Goal: Task Accomplishment & Management: Use online tool/utility

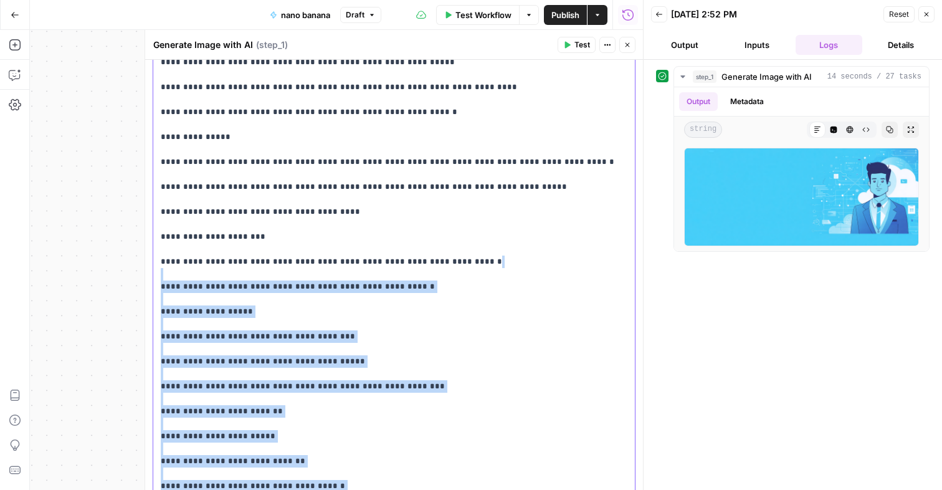
scroll to position [413, 0]
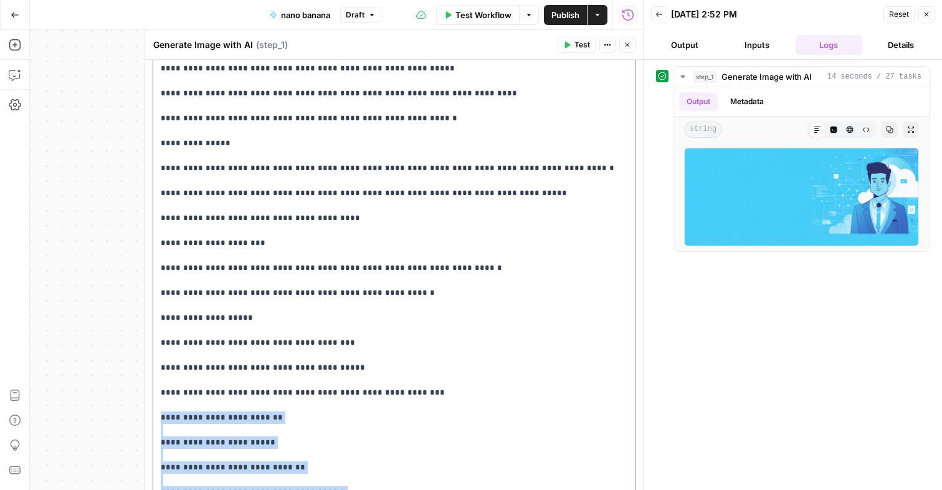
drag, startPoint x: 487, startPoint y: 359, endPoint x: 159, endPoint y: 389, distance: 329.8
click at [159, 389] on div "**********" at bounding box center [394, 387] width 482 height 1132
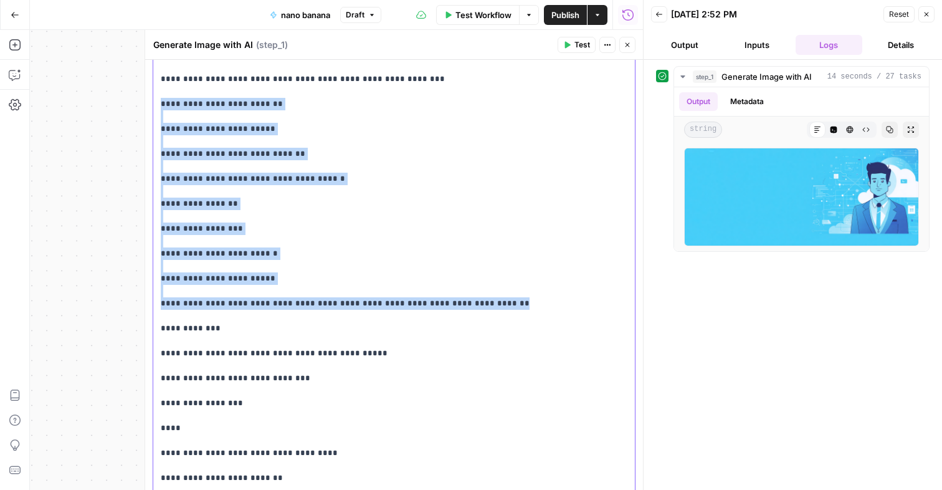
scroll to position [672, 0]
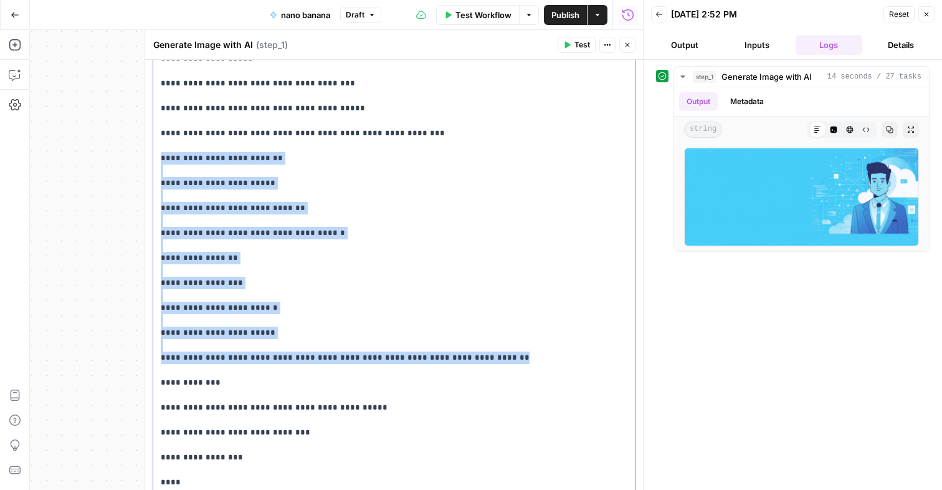
click at [351, 322] on p "**********" at bounding box center [394, 127] width 467 height 1122
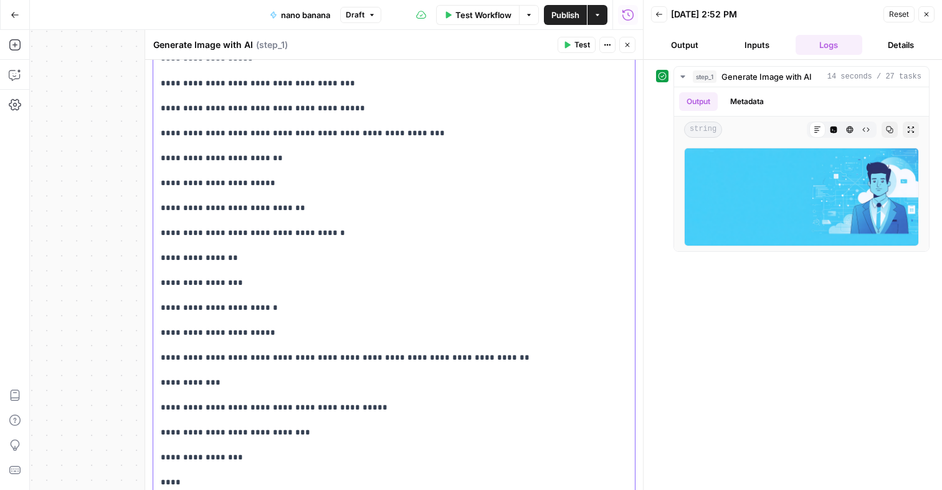
click at [333, 309] on p "**********" at bounding box center [394, 127] width 467 height 1122
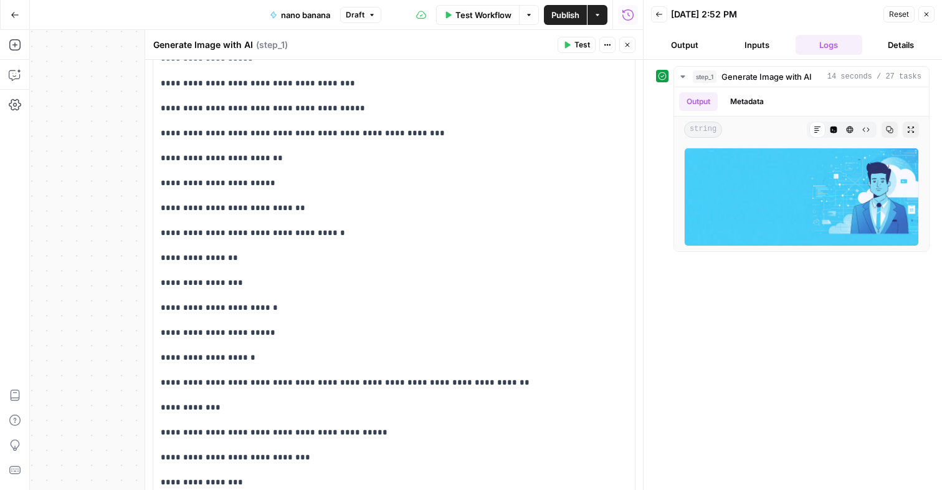
click at [578, 47] on span "Test" at bounding box center [583, 44] width 16 height 11
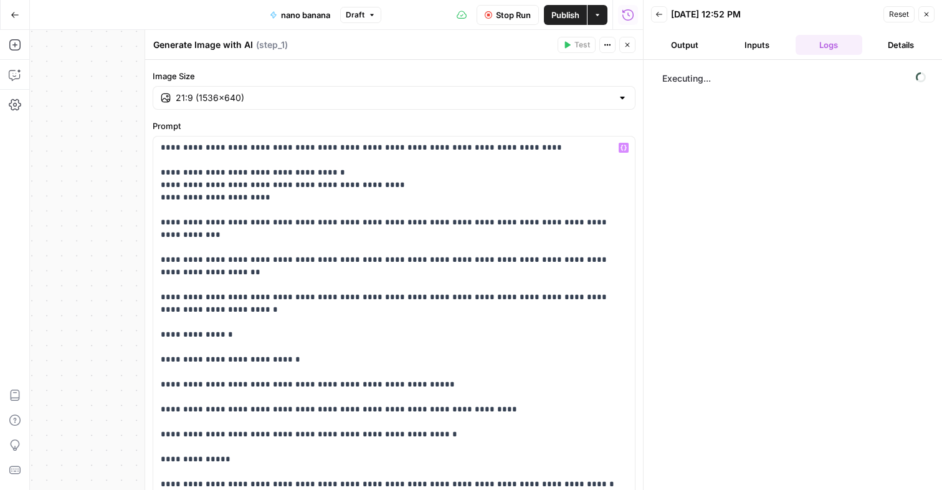
scroll to position [0, 0]
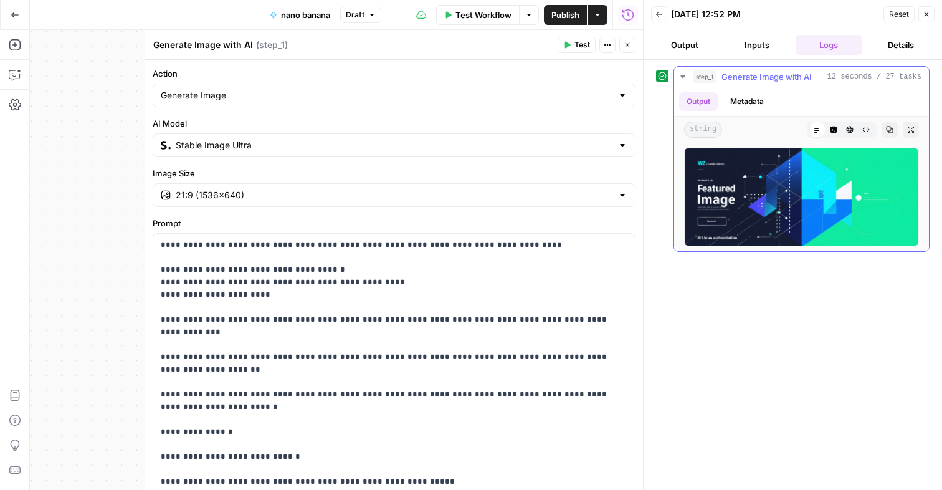
click at [750, 187] on img at bounding box center [801, 197] width 235 height 98
click at [499, 143] on input "Stable Image Ultra" at bounding box center [394, 145] width 437 height 12
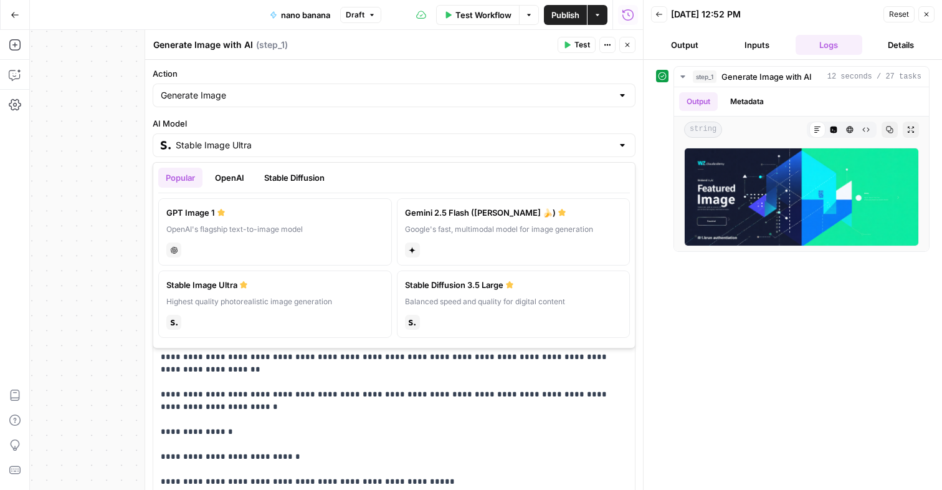
click at [449, 236] on label "Gemini 2.5 Flash (Nano Banana 🍌) Google's fast, multimodal model for image gene…" at bounding box center [514, 231] width 234 height 67
type input "Gemini 2.5 Flash (Nano Banana 🍌)"
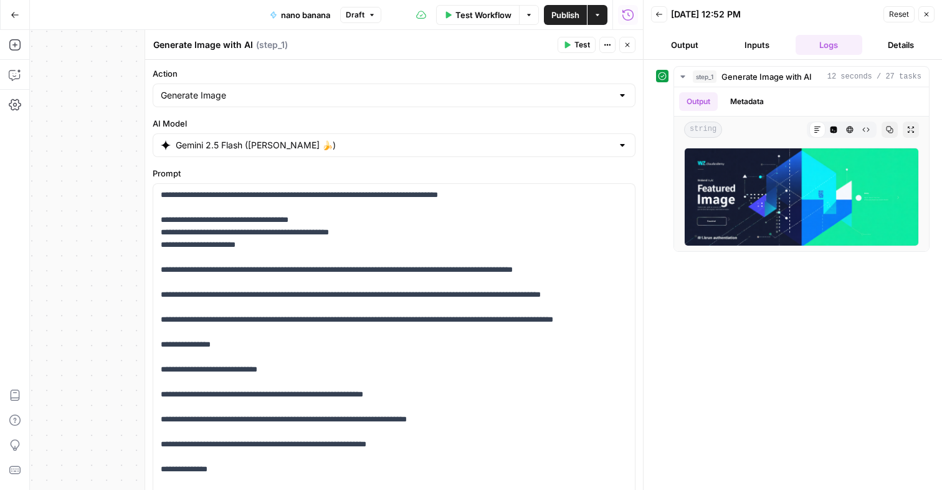
click at [580, 37] on button "Test" at bounding box center [577, 45] width 38 height 16
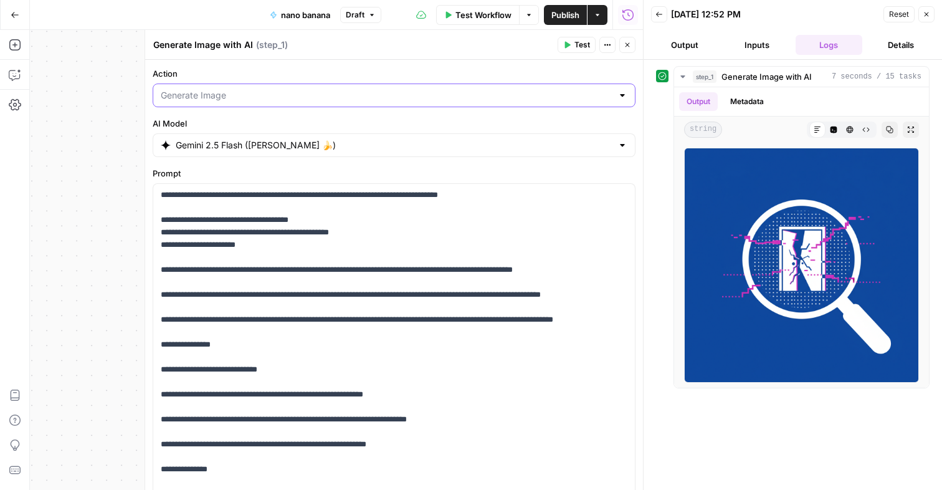
click at [361, 97] on input "Action" at bounding box center [387, 95] width 452 height 12
click at [267, 88] on div at bounding box center [394, 96] width 483 height 24
type input "Generate Image"
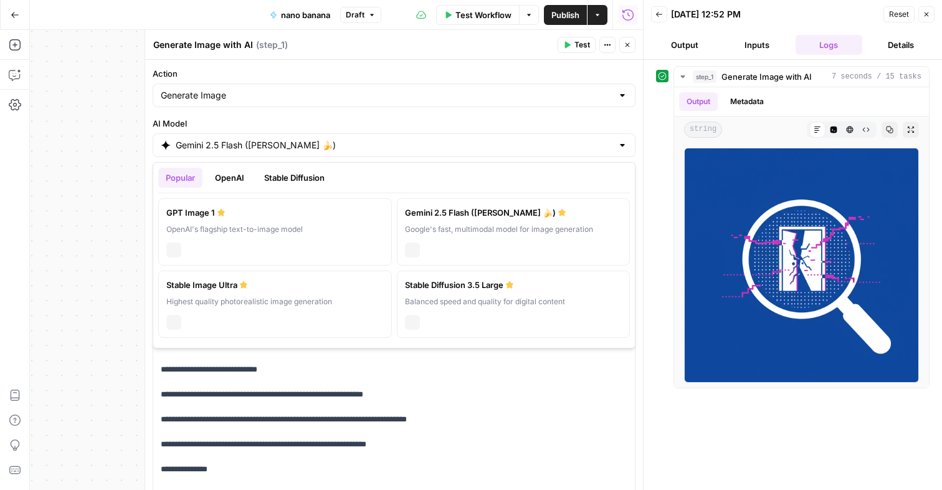
click at [380, 145] on input "Gemini 2.5 Flash (Nano Banana 🍌)" at bounding box center [394, 145] width 437 height 12
click at [424, 285] on div "Stable Diffusion 3.5 Large" at bounding box center [513, 285] width 217 height 12
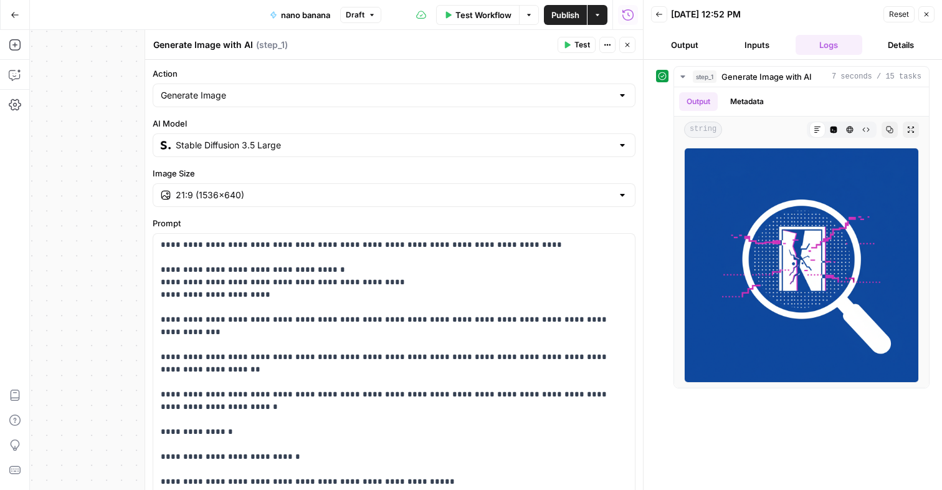
click at [579, 50] on div "Publish P" at bounding box center [564, 41] width 52 height 21
click at [582, 45] on span "Test" at bounding box center [583, 44] width 16 height 11
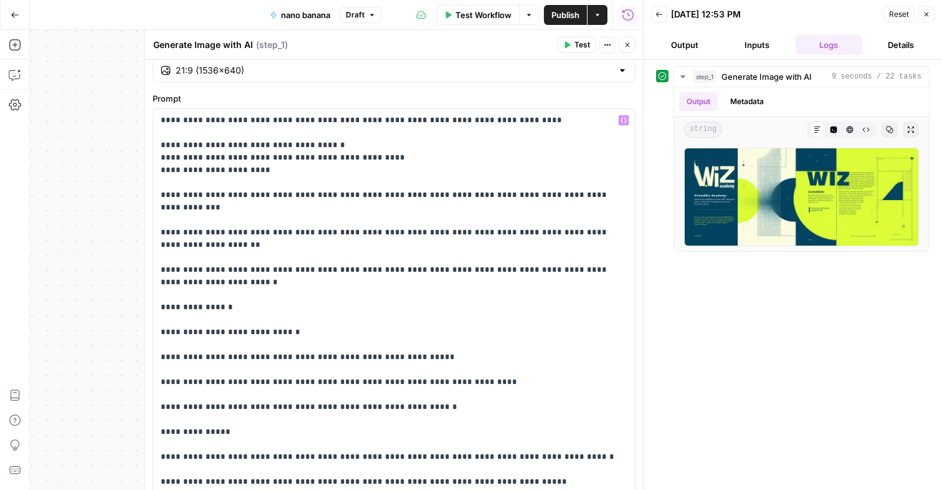
scroll to position [126, 0]
click at [740, 228] on img at bounding box center [801, 197] width 235 height 98
click at [760, 182] on img at bounding box center [801, 197] width 235 height 98
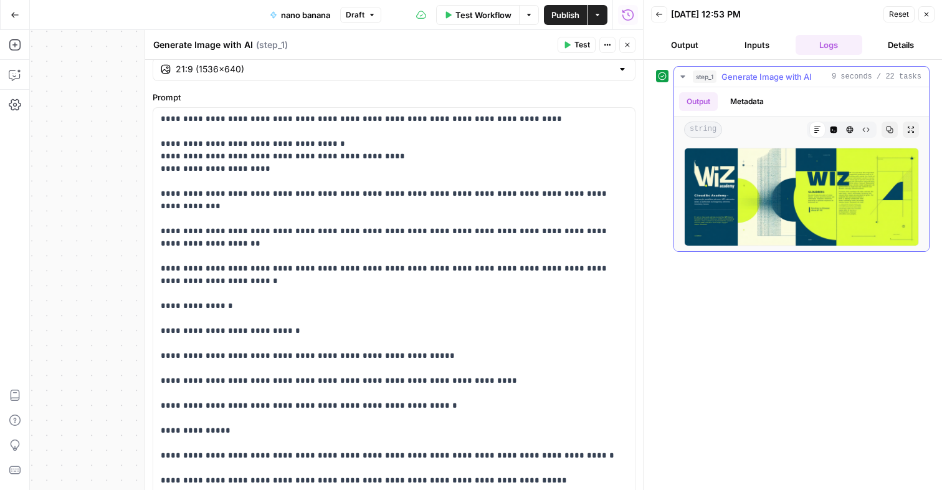
click at [760, 182] on img at bounding box center [801, 197] width 235 height 98
click at [867, 130] on icon "button" at bounding box center [865, 129] width 7 height 7
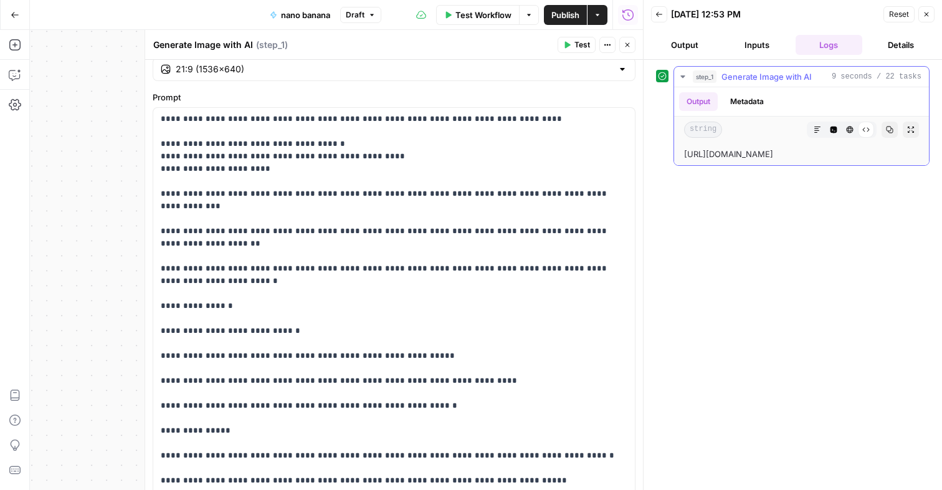
click at [867, 130] on icon at bounding box center [865, 129] width 7 height 7
click at [851, 131] on icon "button" at bounding box center [850, 130] width 7 height 7
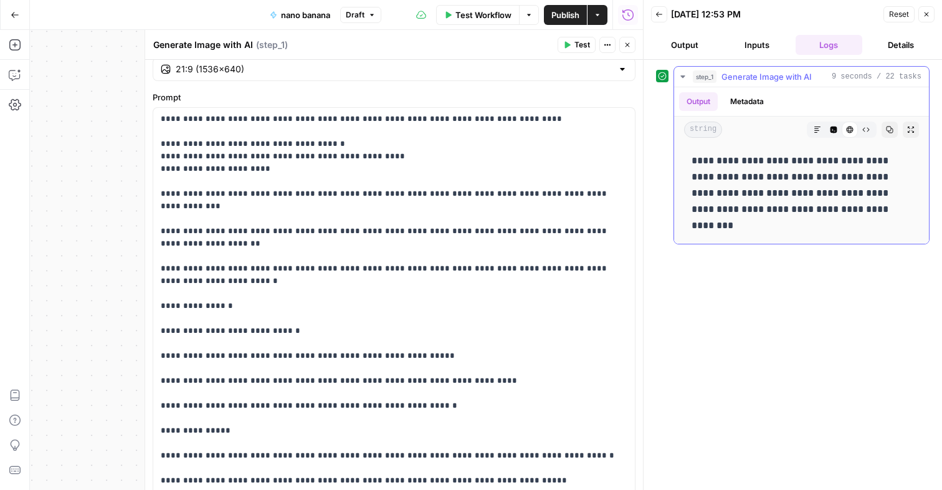
click at [831, 131] on icon "button" at bounding box center [834, 130] width 7 height 7
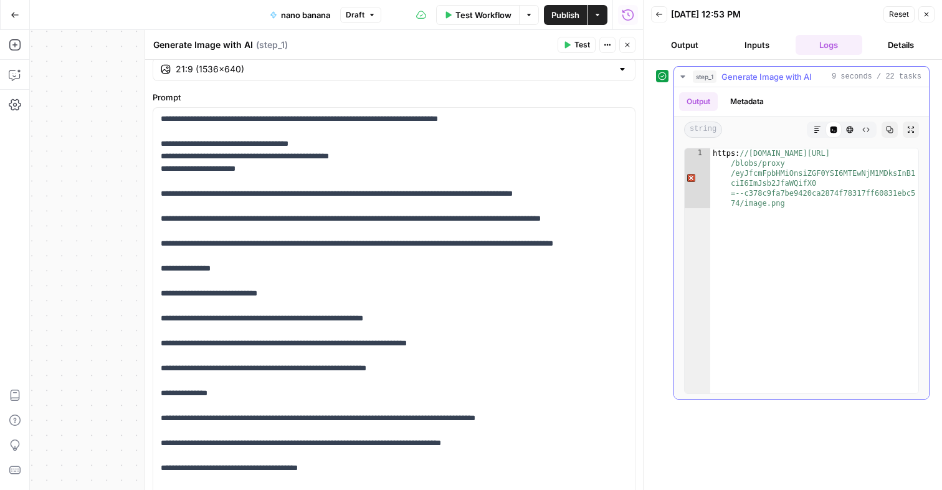
click at [818, 132] on icon "button" at bounding box center [817, 129] width 7 height 7
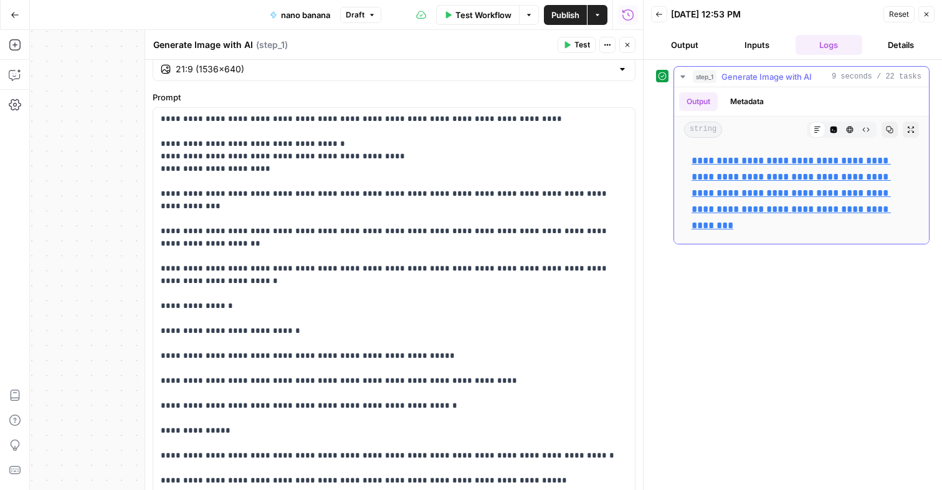
click at [890, 132] on icon "button" at bounding box center [890, 130] width 7 height 7
click at [911, 131] on icon "button" at bounding box center [910, 129] width 7 height 7
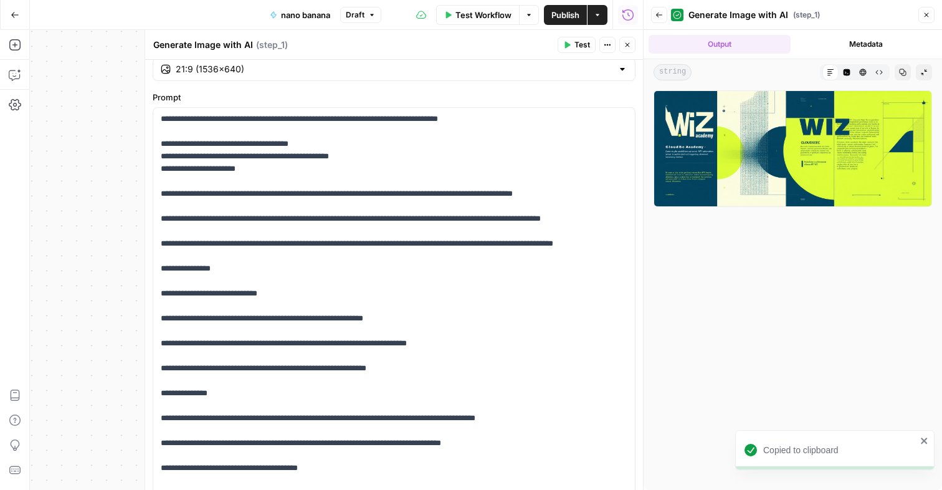
click at [779, 218] on div at bounding box center [793, 287] width 279 height 394
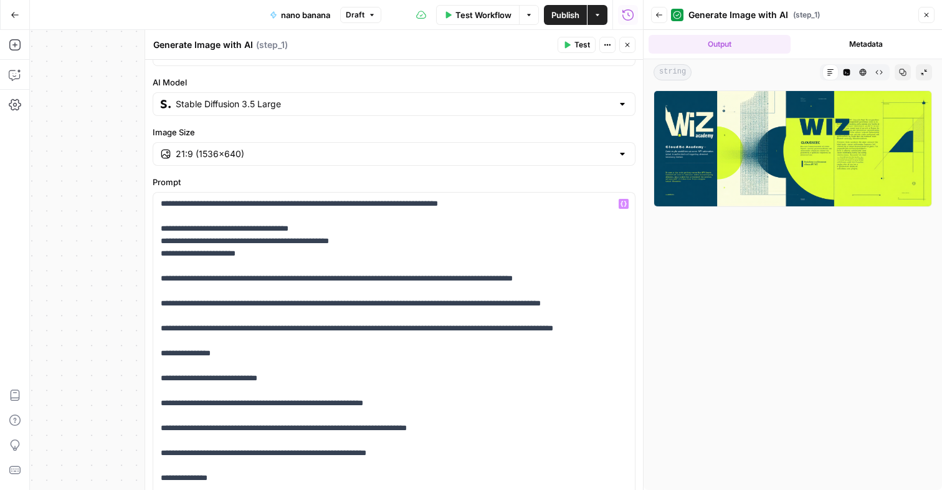
scroll to position [0, 0]
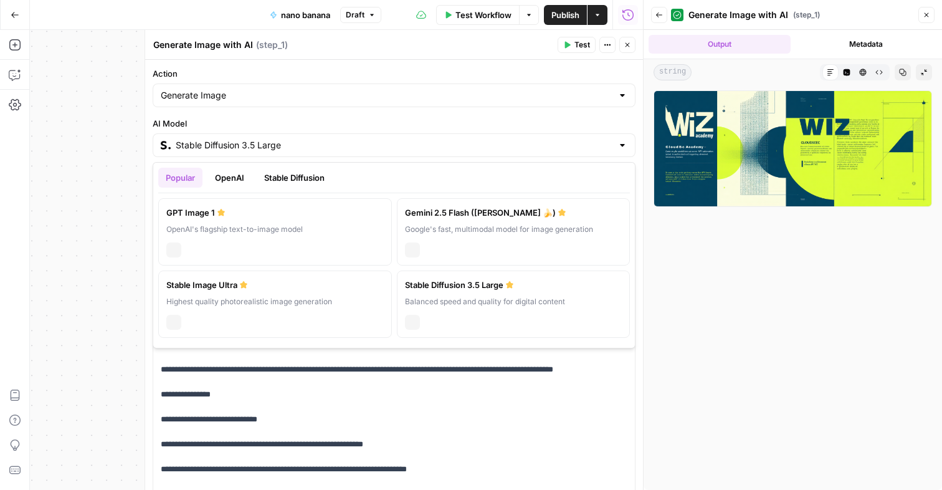
click at [306, 143] on input "Stable Diffusion 3.5 Large" at bounding box center [394, 145] width 437 height 12
click at [265, 241] on div "chat" at bounding box center [274, 248] width 217 height 17
type input "GPT Image 1"
type input "1024×1024"
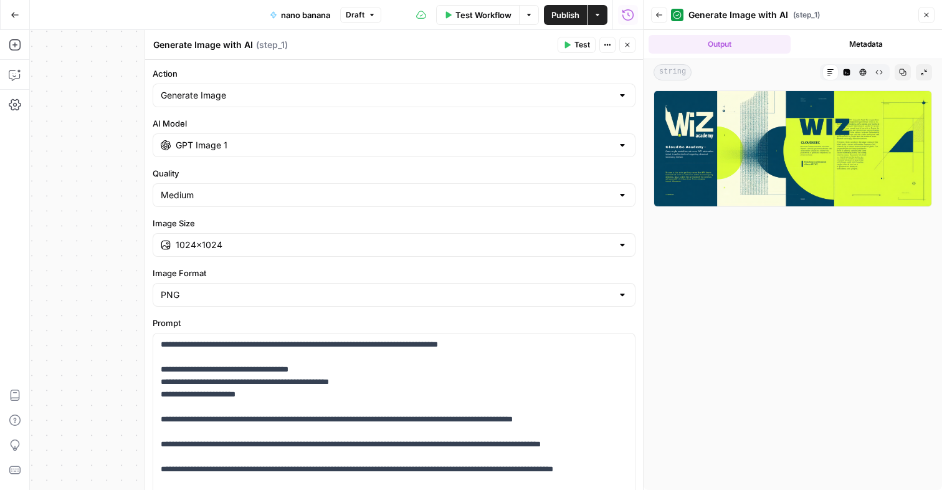
click at [583, 49] on span "Test" at bounding box center [583, 44] width 16 height 11
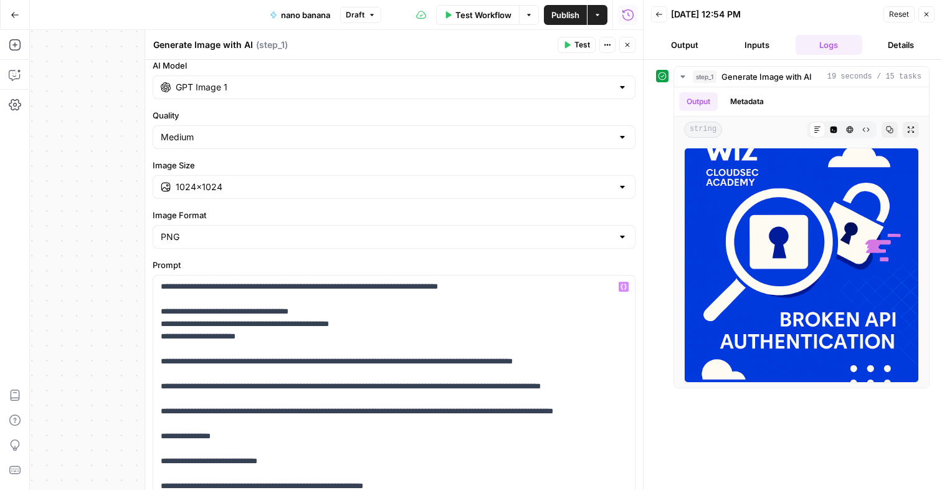
scroll to position [59, 0]
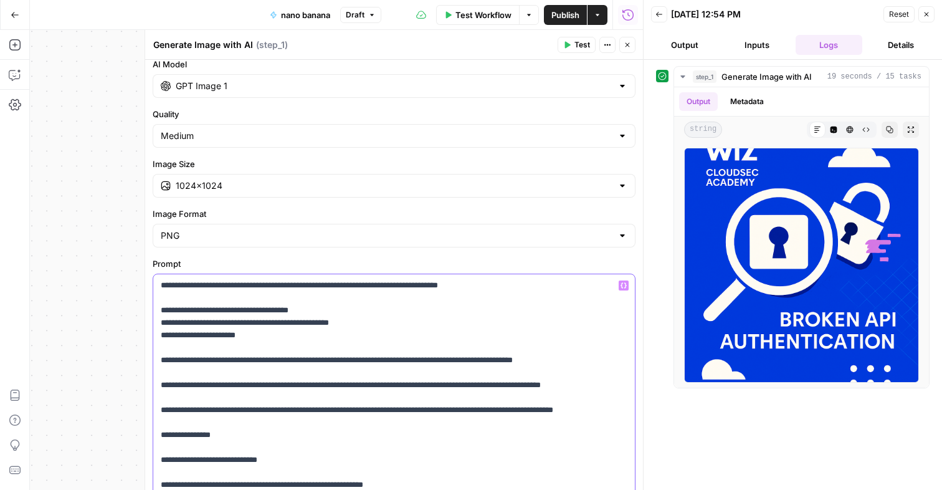
click at [578, 44] on span "Test" at bounding box center [583, 44] width 16 height 11
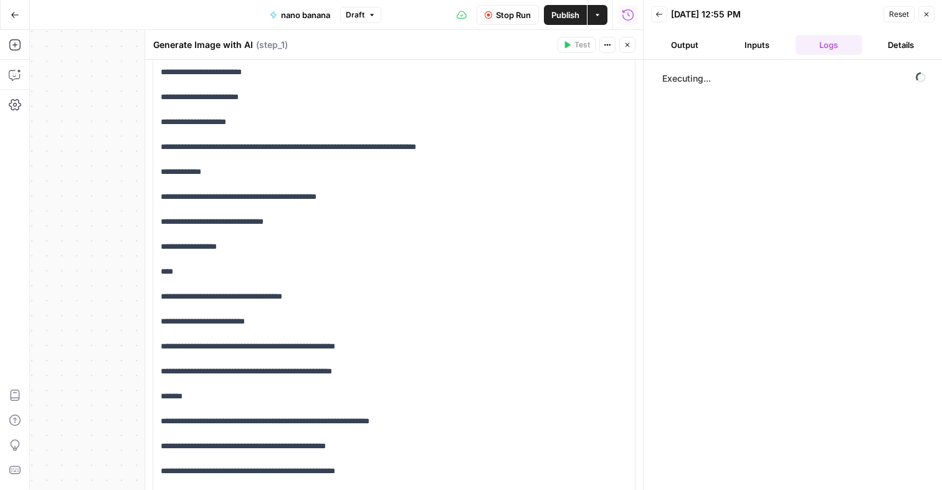
scroll to position [1129, 0]
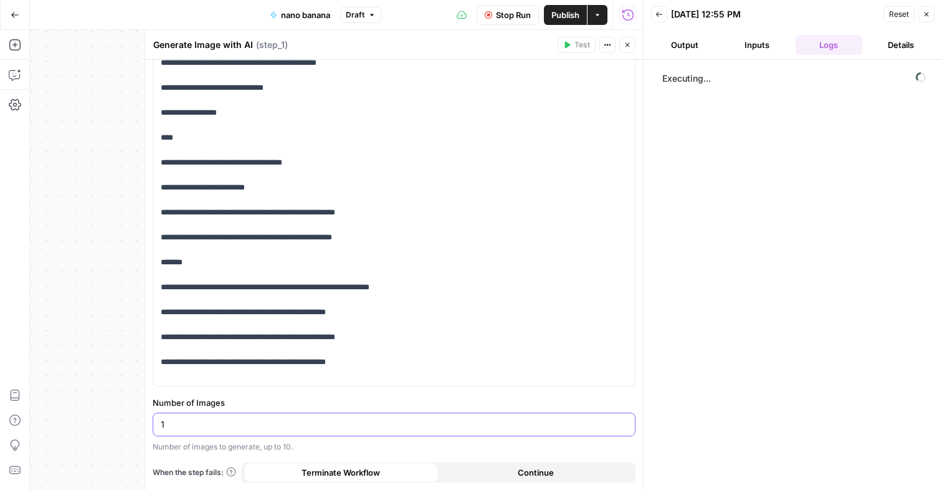
click at [416, 423] on input "1" at bounding box center [394, 424] width 467 height 12
click at [414, 424] on input "1" at bounding box center [394, 424] width 467 height 12
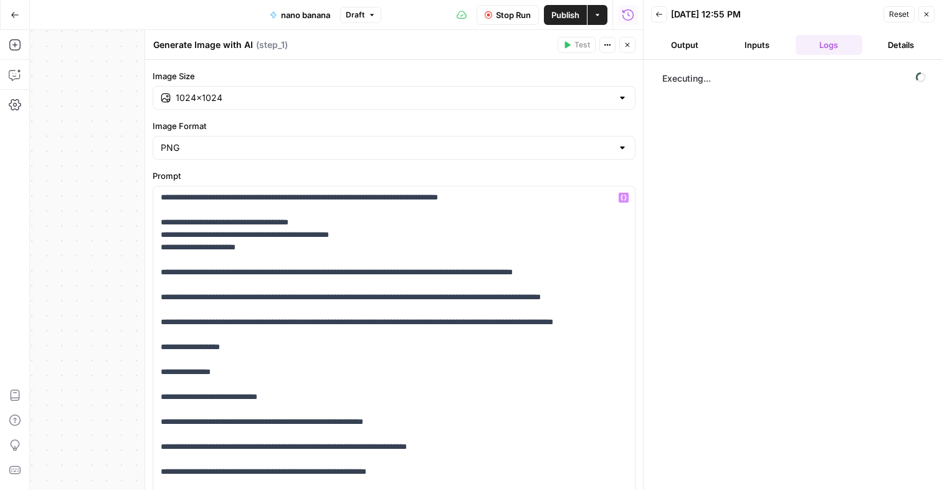
scroll to position [140, 0]
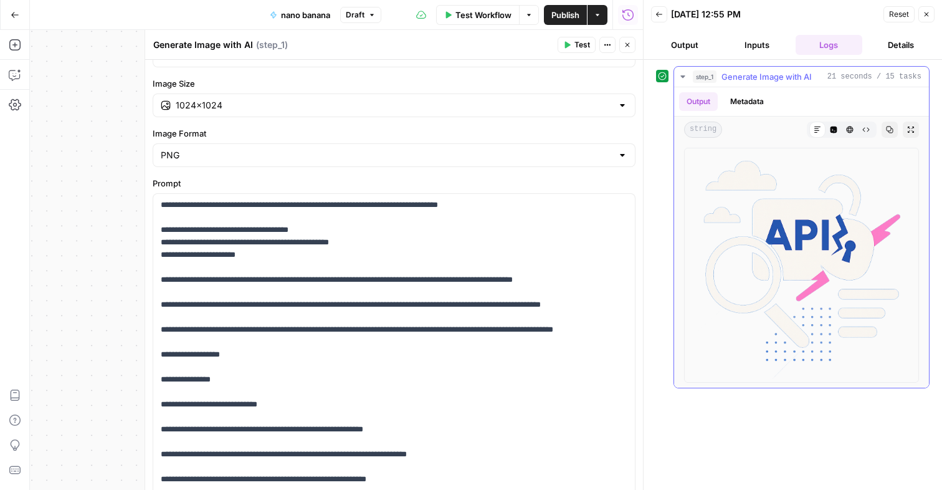
type input "5"
drag, startPoint x: 765, startPoint y: 105, endPoint x: 770, endPoint y: 117, distance: 12.3
click at [770, 117] on div "Output Metadata string Markdown Code Editor HTML Viewer Raw Output Copy Expand …" at bounding box center [801, 114] width 255 height 55
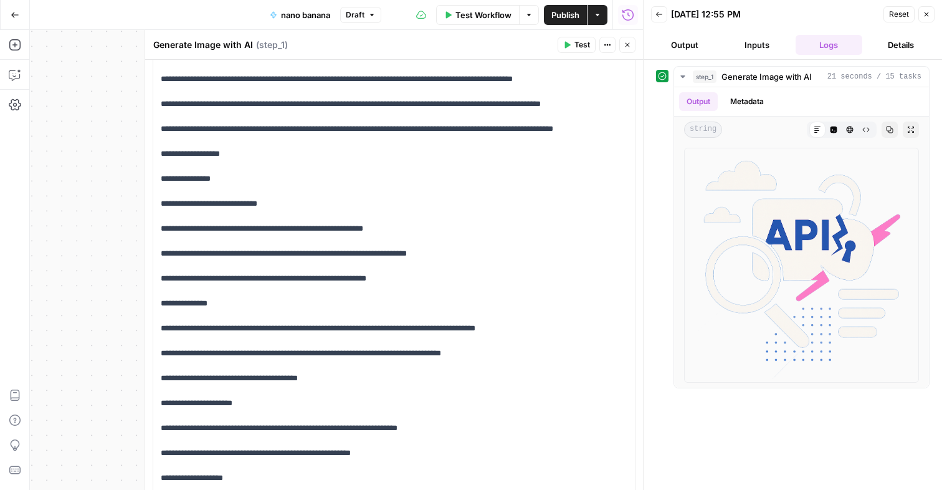
scroll to position [28, 0]
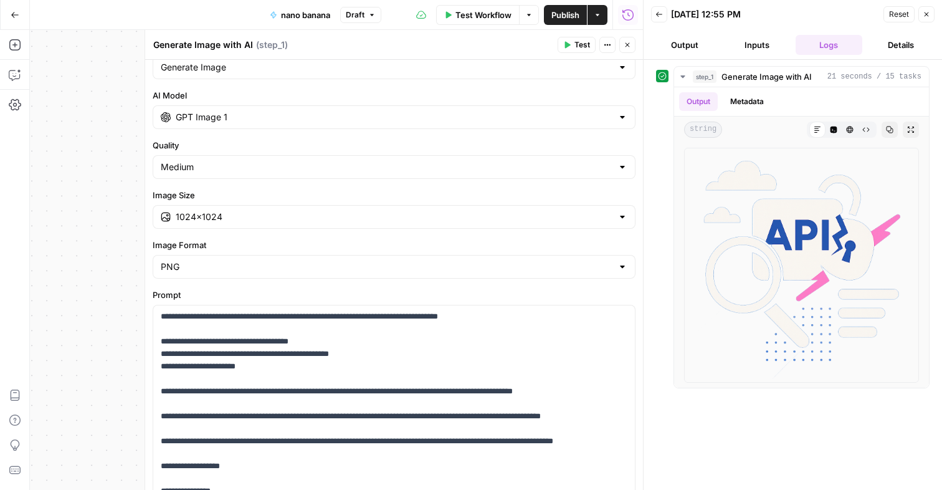
click at [581, 47] on span "P" at bounding box center [579, 42] width 9 height 12
click at [580, 43] on span "Test" at bounding box center [583, 44] width 16 height 11
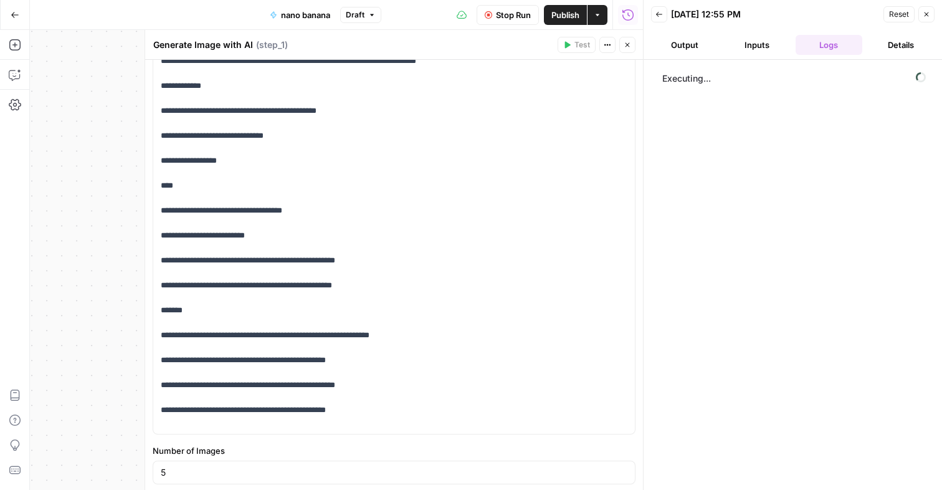
scroll to position [1129, 0]
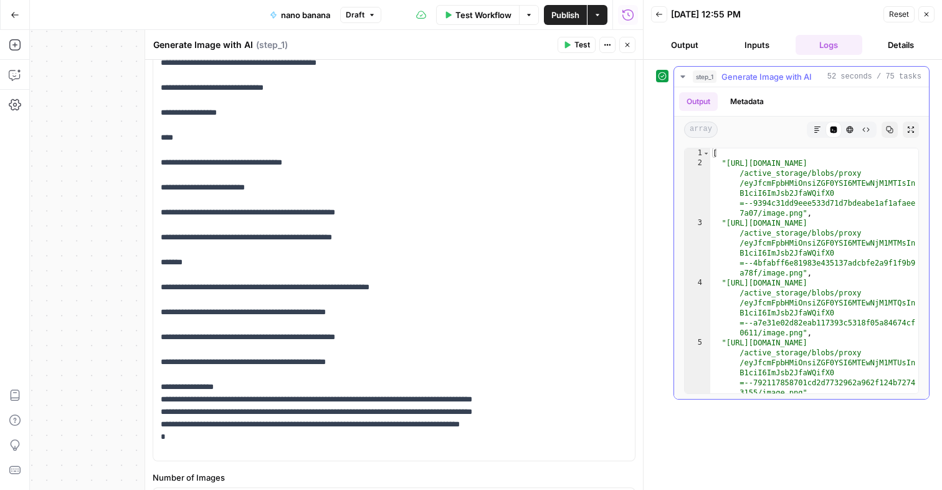
click at [818, 127] on icon "button" at bounding box center [817, 130] width 6 height 6
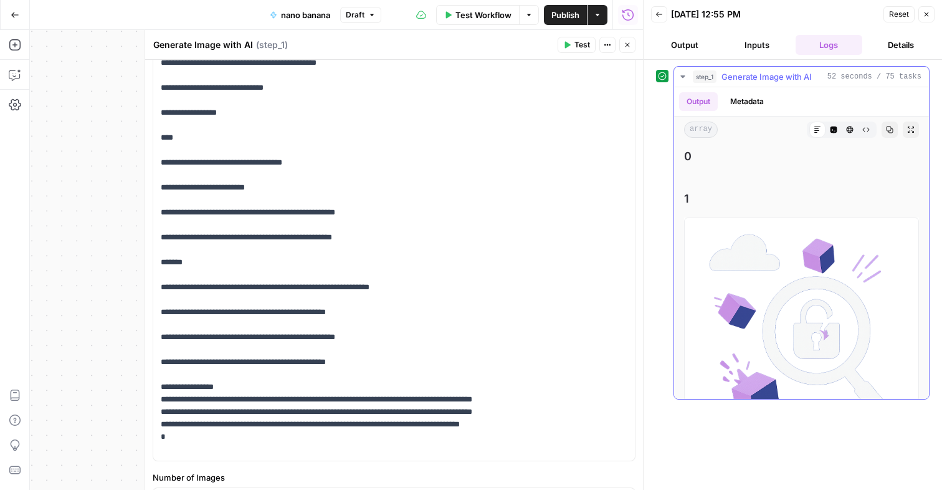
click at [830, 127] on icon "button" at bounding box center [833, 129] width 7 height 7
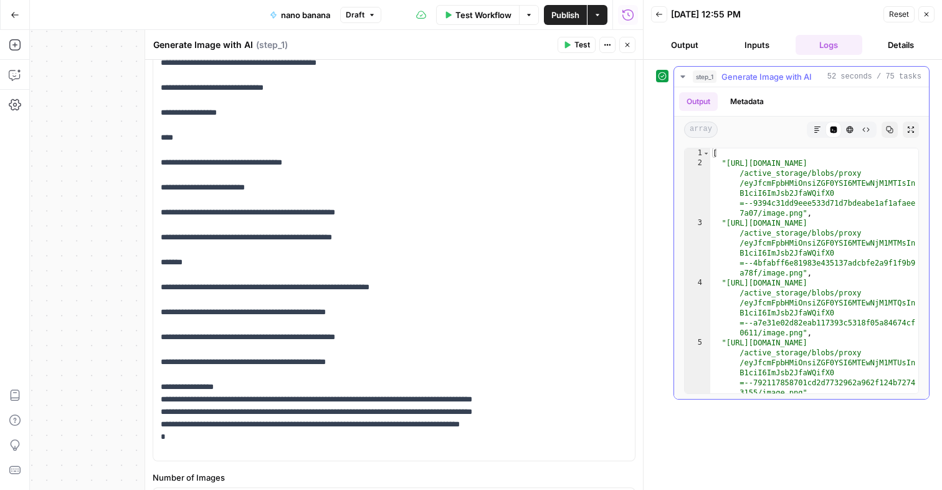
click at [822, 127] on button "Markdown" at bounding box center [817, 130] width 16 height 16
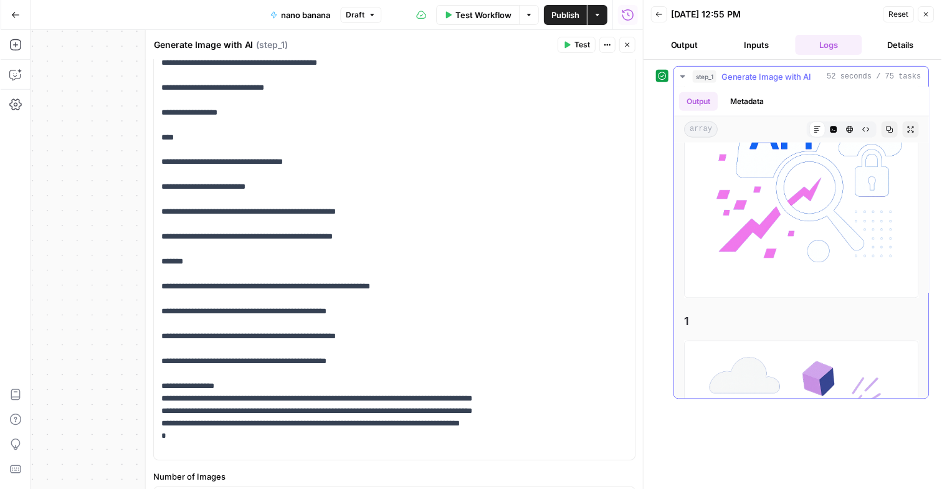
scroll to position [0, 0]
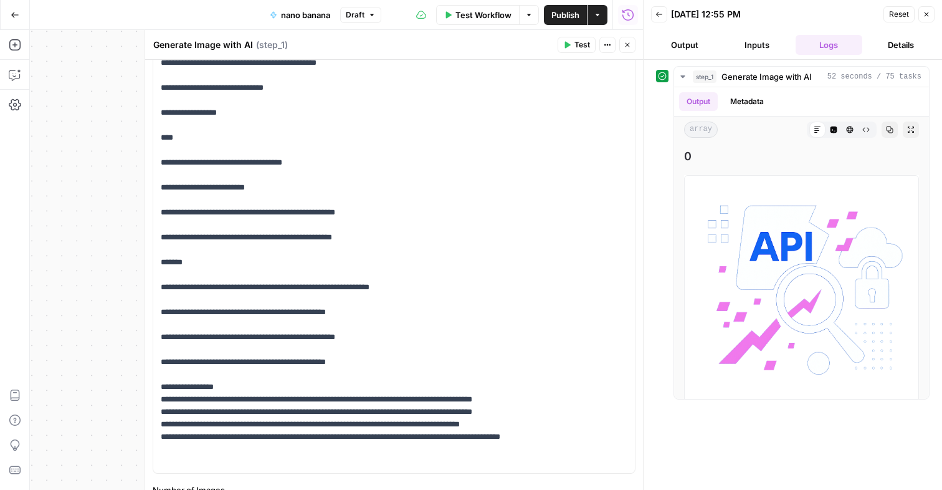
click at [578, 42] on span "Test" at bounding box center [583, 44] width 16 height 11
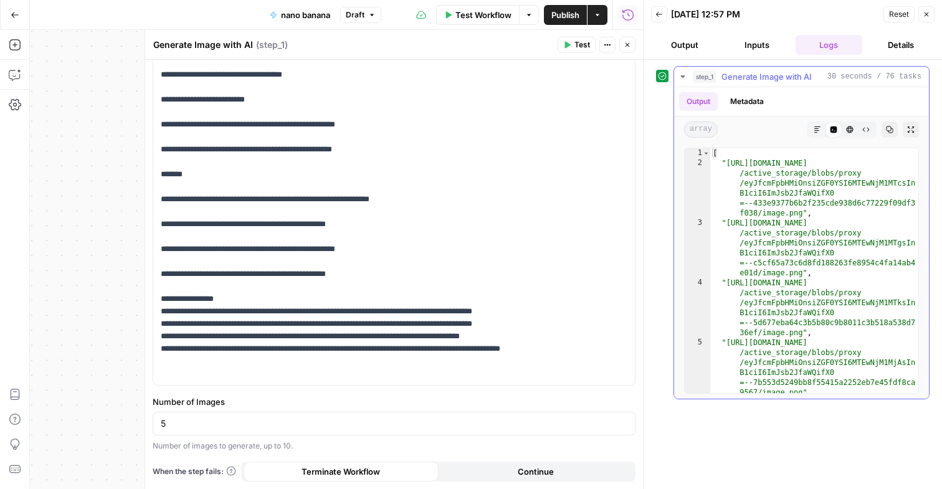
click at [813, 136] on button "Markdown" at bounding box center [817, 130] width 16 height 16
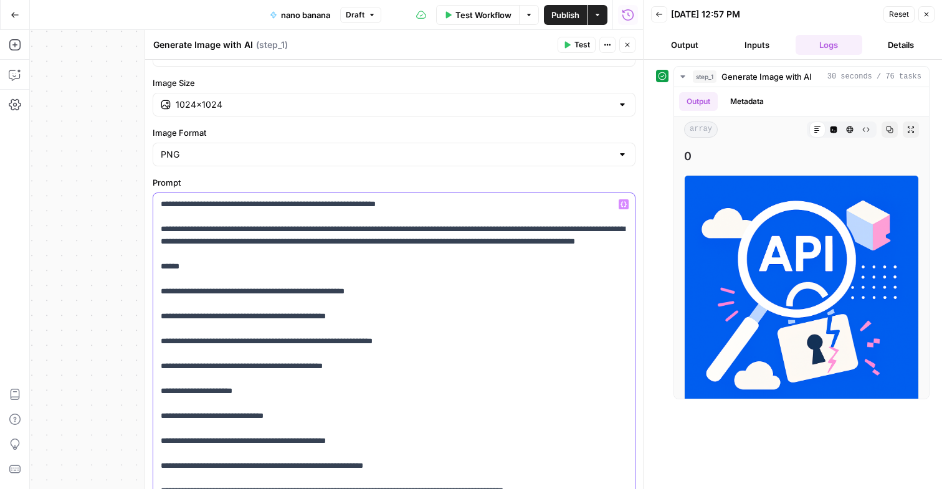
scroll to position [111, 0]
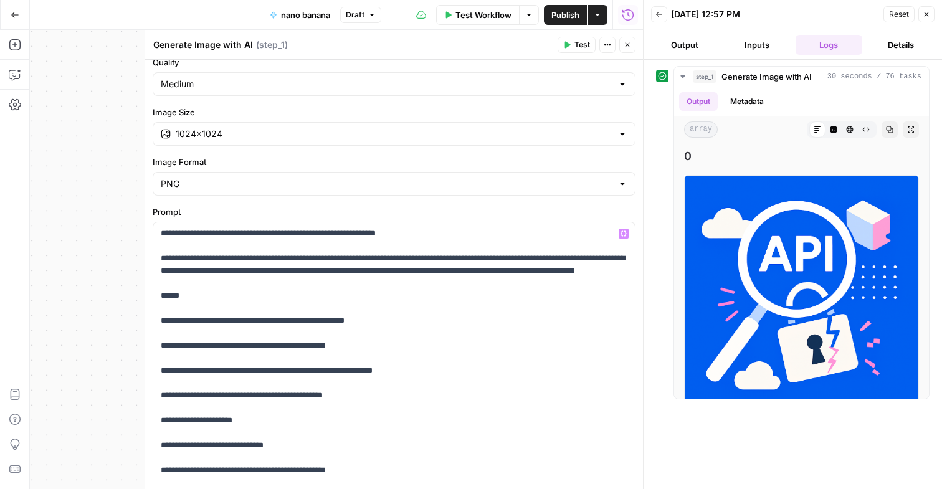
click at [571, 45] on button "Test" at bounding box center [577, 45] width 38 height 16
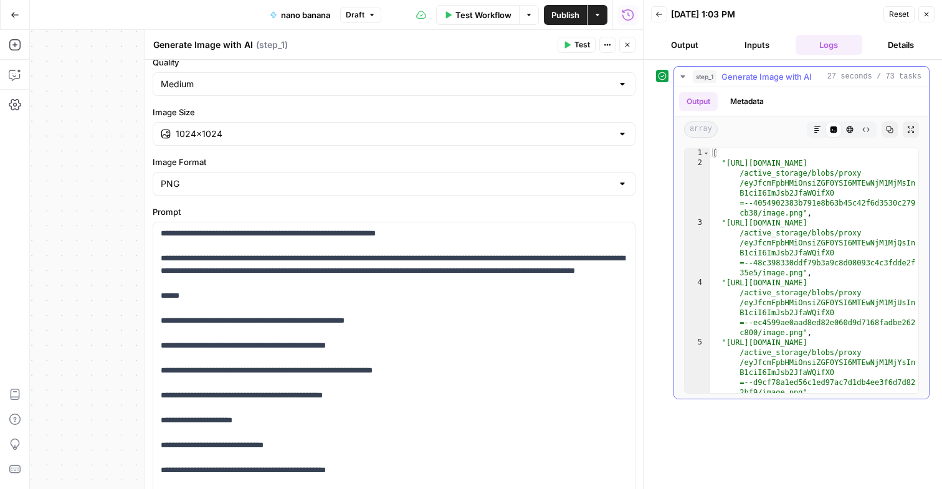
click at [812, 130] on button "Markdown" at bounding box center [817, 130] width 16 height 16
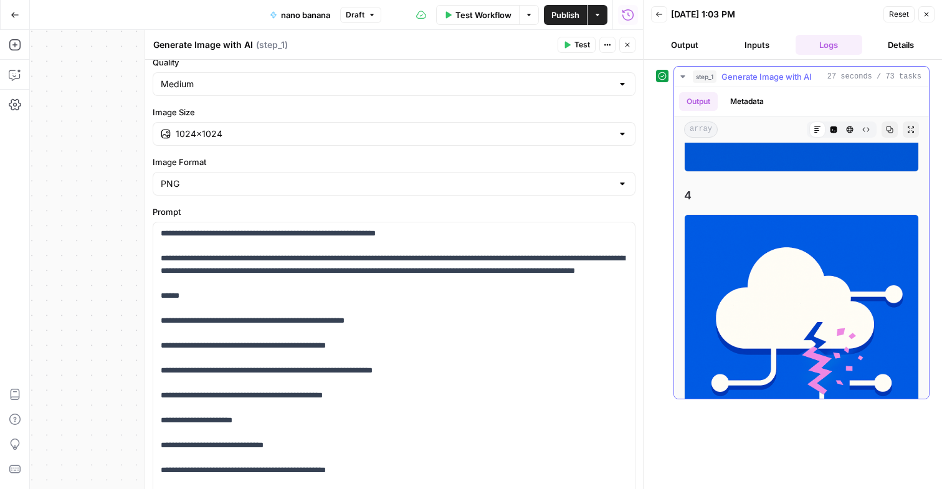
scroll to position [1125, 0]
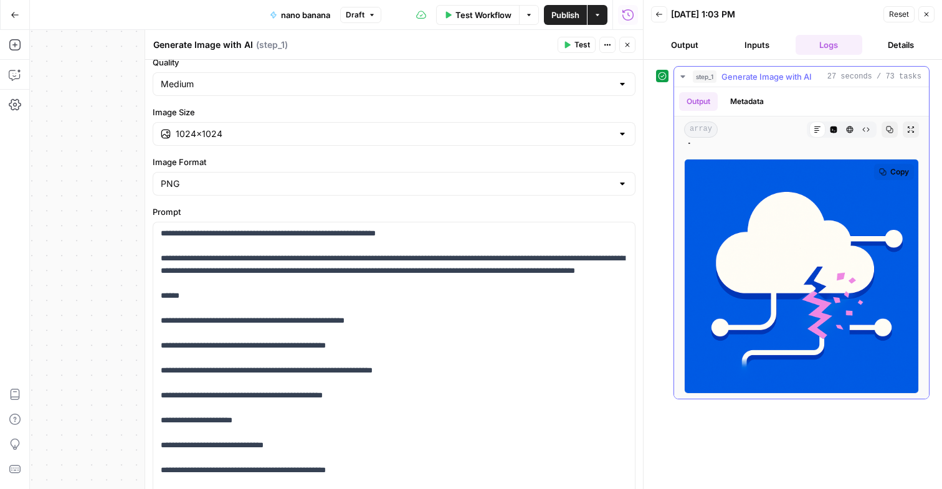
click at [814, 244] on img at bounding box center [801, 276] width 235 height 235
click at [898, 171] on span "Copy" at bounding box center [899, 171] width 19 height 11
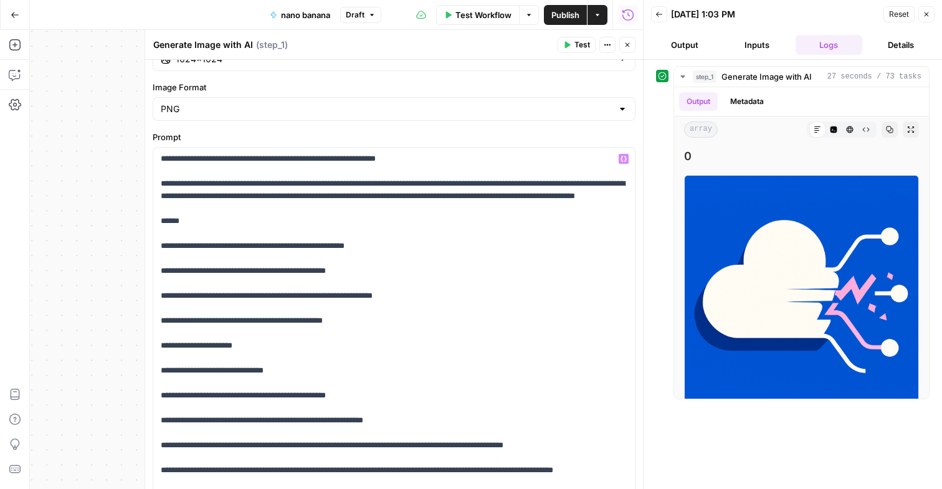
scroll to position [307, 0]
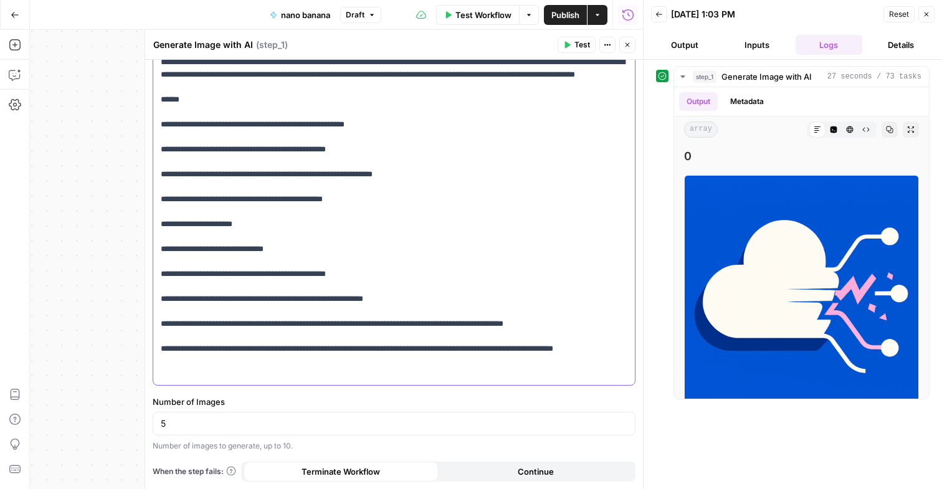
click at [290, 375] on p "**********" at bounding box center [394, 205] width 467 height 349
click at [588, 341] on p "**********" at bounding box center [394, 205] width 467 height 349
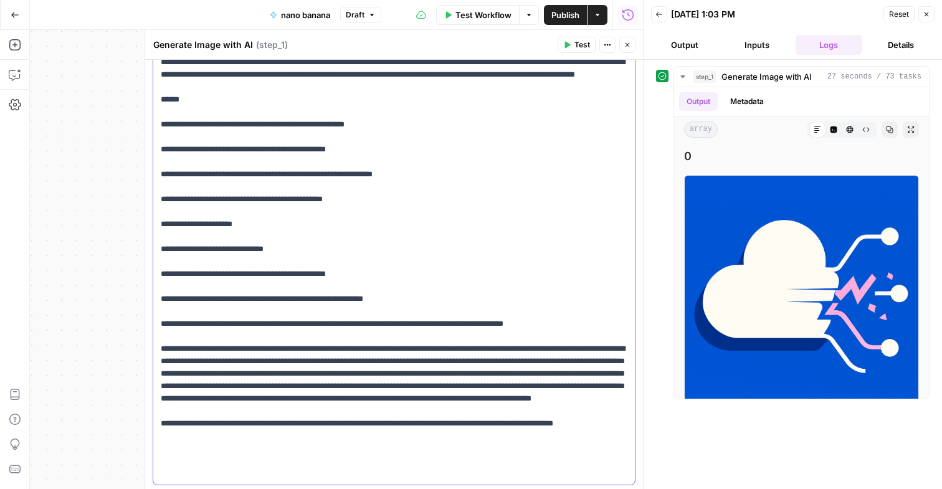
scroll to position [407, 0]
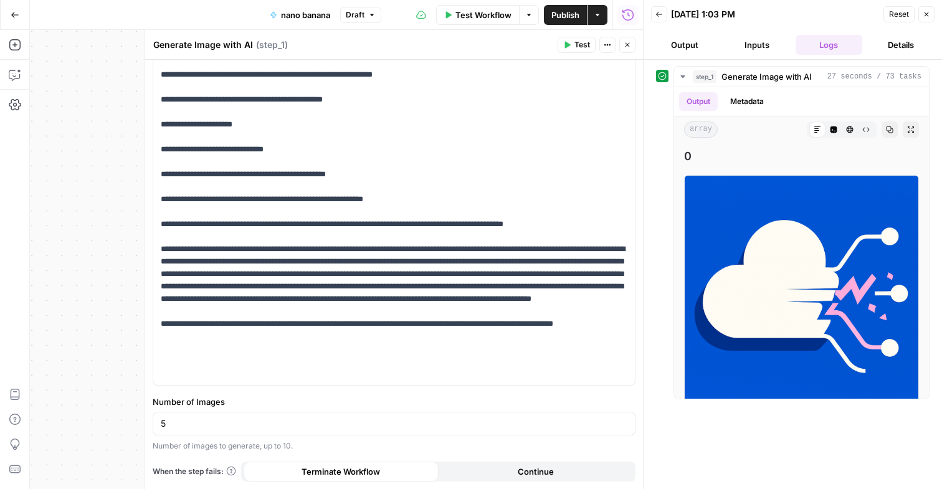
click at [208, 417] on div "5" at bounding box center [394, 424] width 483 height 24
type input "3"
click at [580, 42] on span "Test" at bounding box center [583, 44] width 16 height 11
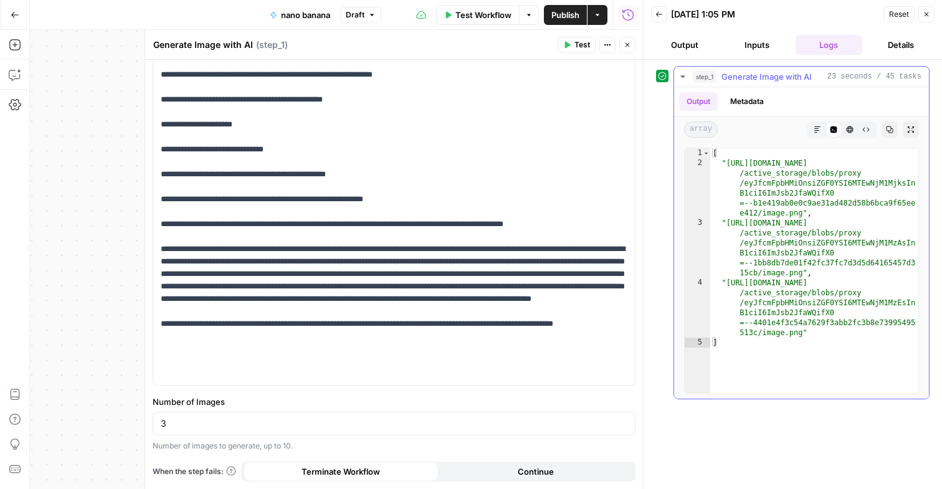
click at [816, 130] on icon "button" at bounding box center [817, 130] width 6 height 6
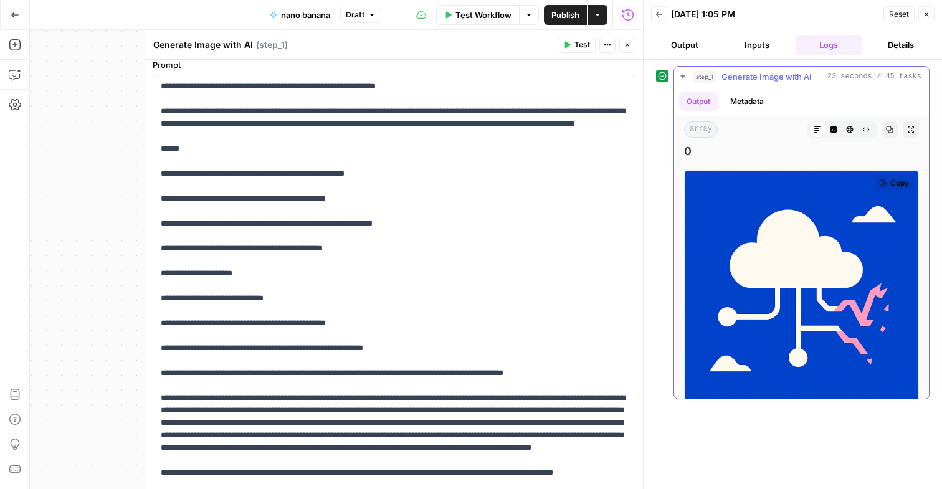
scroll to position [0, 0]
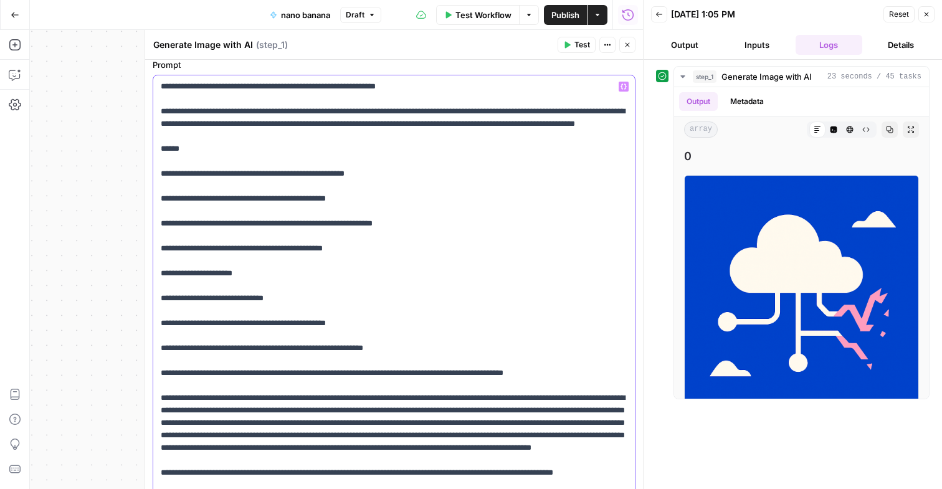
click at [370, 252] on p "**********" at bounding box center [394, 304] width 467 height 449
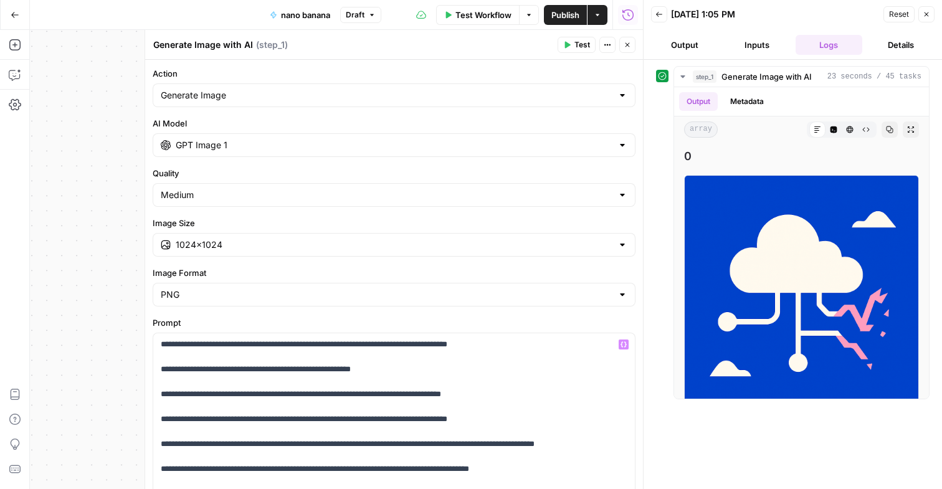
click at [570, 41] on icon "button" at bounding box center [566, 44] width 7 height 7
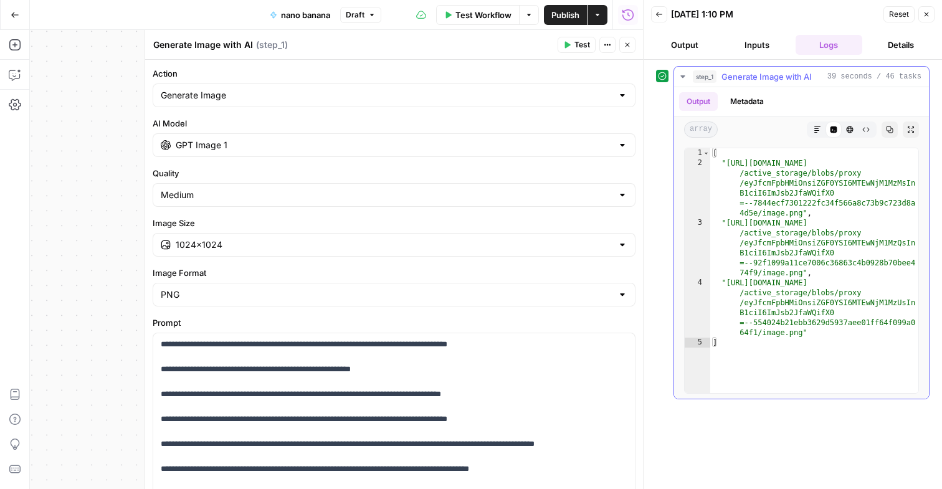
click at [820, 126] on icon "button" at bounding box center [817, 129] width 7 height 7
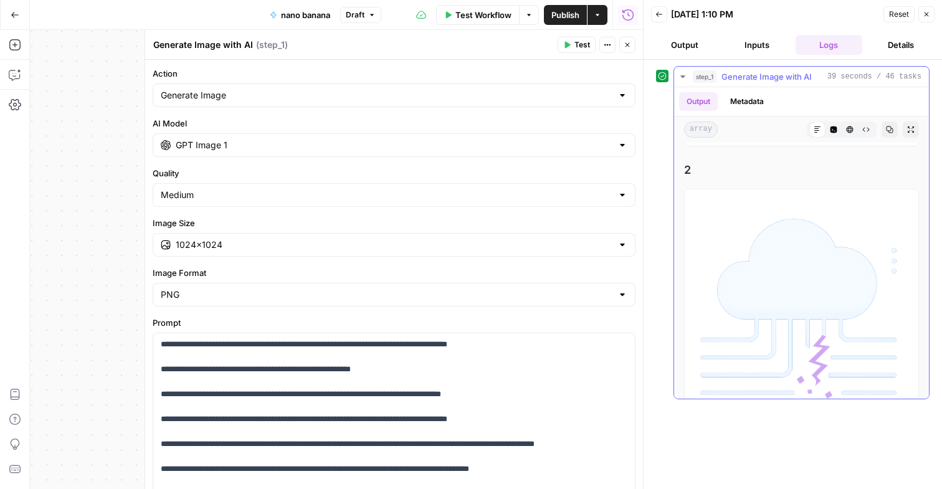
scroll to position [571, 0]
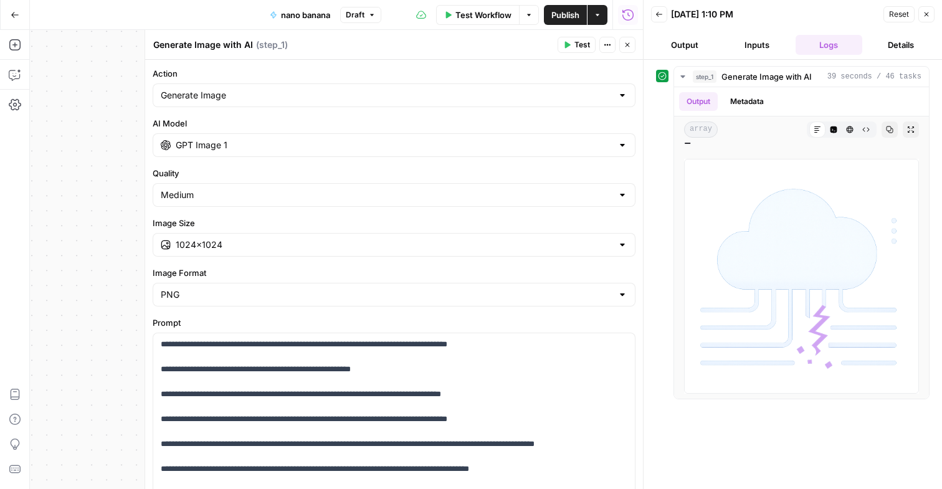
click at [355, 135] on div "GPT Image 1" at bounding box center [394, 145] width 483 height 24
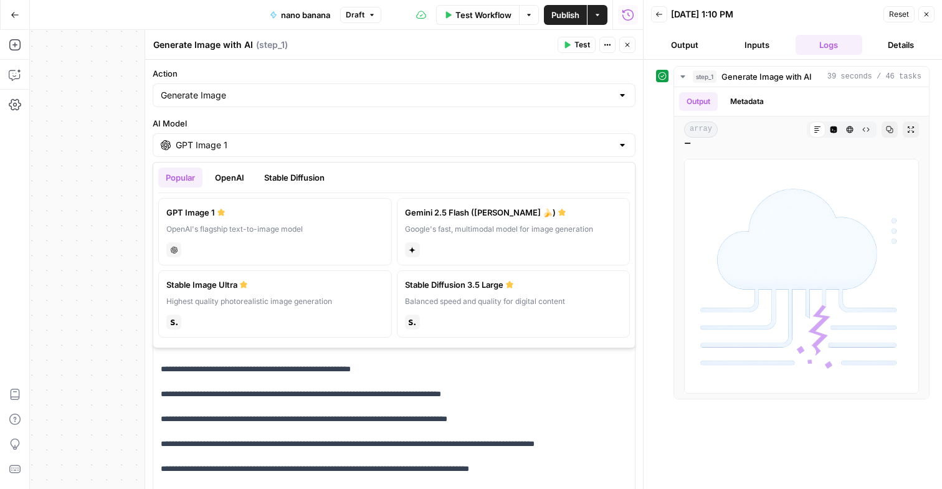
click at [480, 247] on div "gemini" at bounding box center [513, 248] width 217 height 17
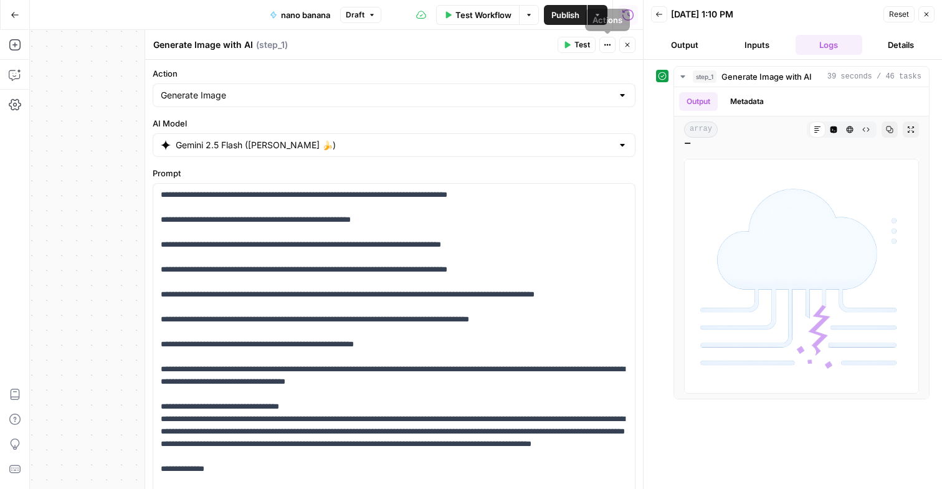
click at [580, 49] on span "Test" at bounding box center [583, 44] width 16 height 11
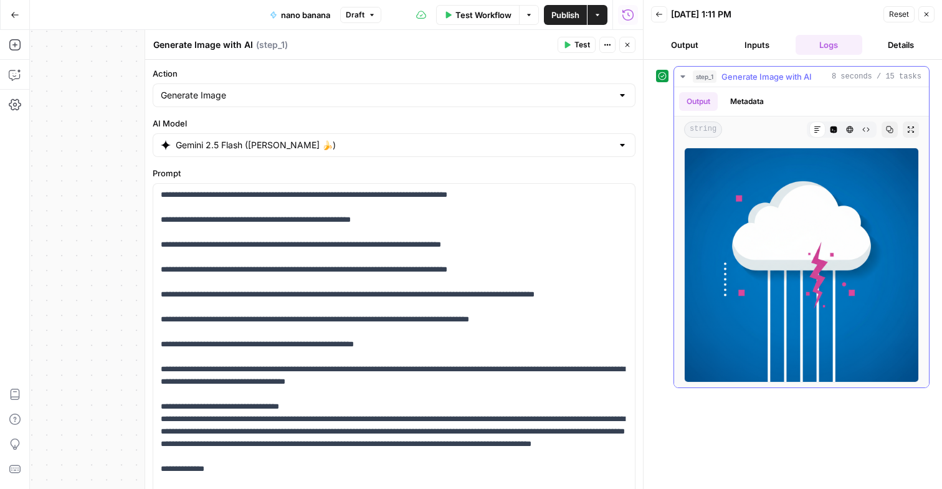
click at [776, 122] on div at bounding box center [764, 130] width 75 height 16
click at [763, 183] on img at bounding box center [801, 265] width 235 height 235
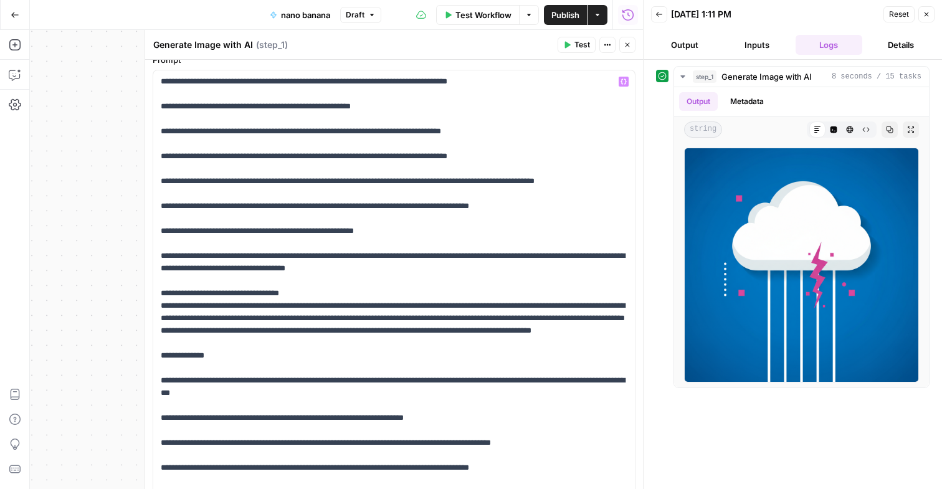
scroll to position [226, 0]
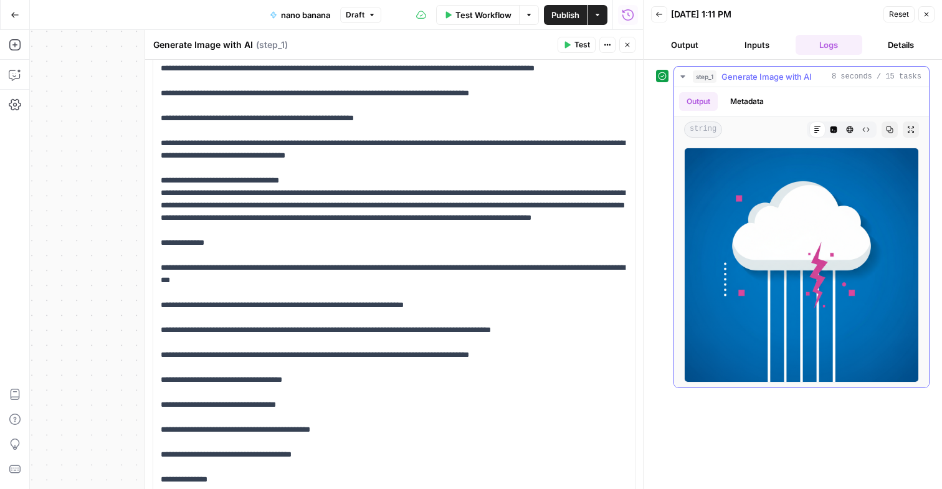
click at [723, 271] on img at bounding box center [801, 265] width 235 height 235
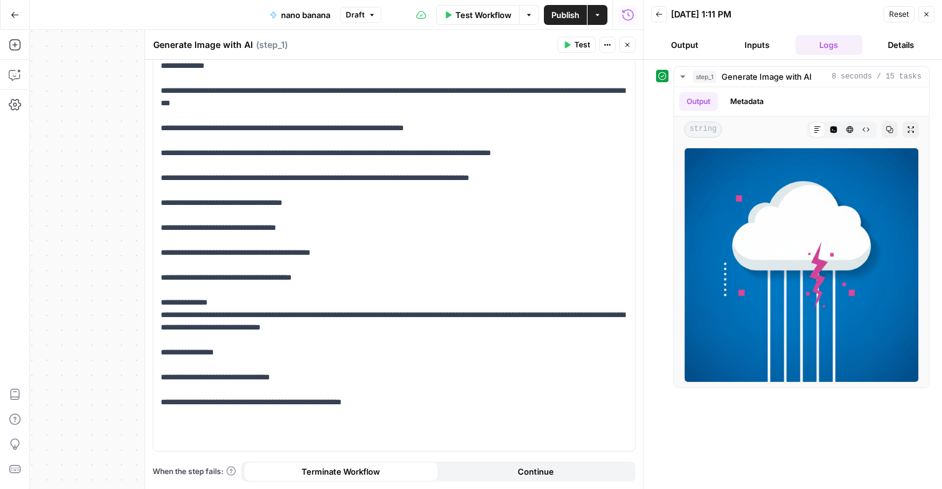
scroll to position [0, 0]
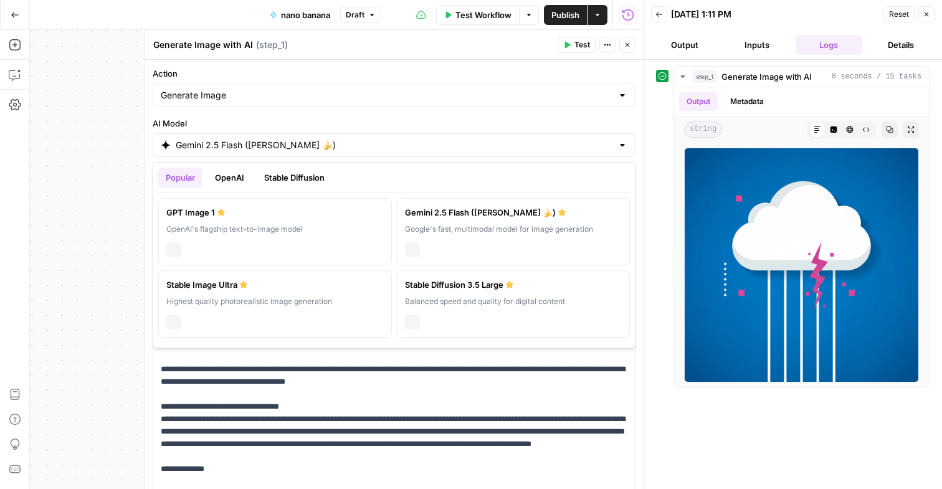
click at [453, 141] on input "Gemini 2.5 Flash (Nano Banana 🍌)" at bounding box center [394, 145] width 437 height 12
click at [453, 310] on label "Stable Diffusion 3.5 Large Balanced speed and quality for digital content stabi…" at bounding box center [514, 303] width 234 height 67
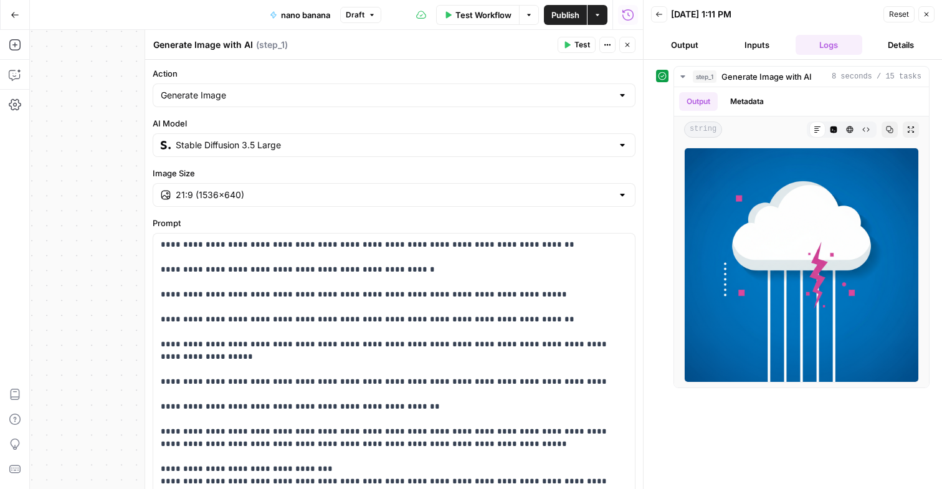
click at [580, 42] on span "Test" at bounding box center [583, 44] width 16 height 11
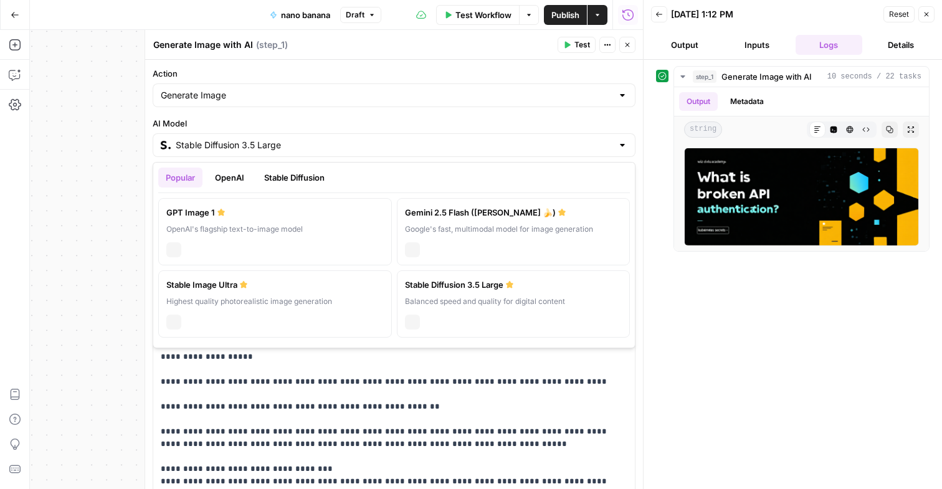
click at [423, 145] on input "Stable Diffusion 3.5 Large" at bounding box center [394, 145] width 437 height 12
click at [320, 289] on div "Stable Image Ultra" at bounding box center [274, 285] width 217 height 12
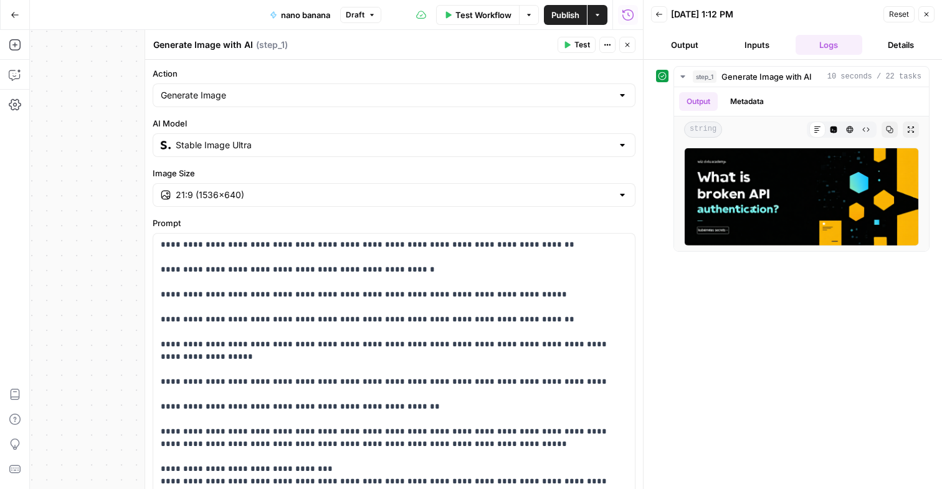
click at [556, 50] on div "Generate Image with AI Generate Image with AI ( step_1 ) Test Actions Close" at bounding box center [394, 45] width 483 height 16
click at [566, 46] on icon "button" at bounding box center [568, 45] width 6 height 7
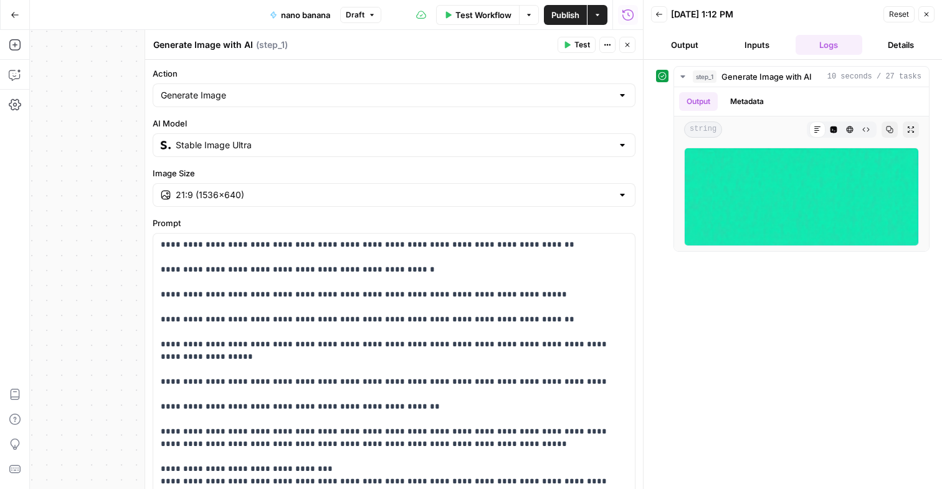
click at [472, 131] on div "AI Model Stable Image Ultra" at bounding box center [394, 137] width 483 height 40
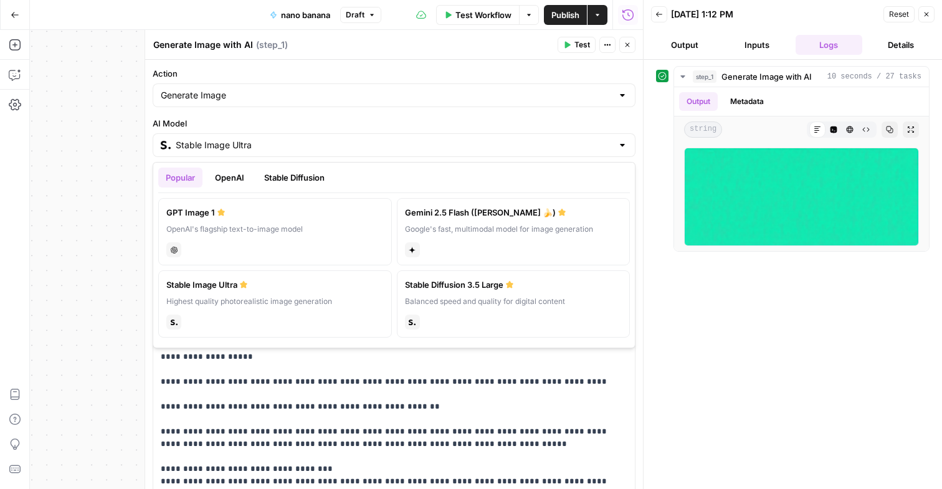
click at [329, 252] on div "chat" at bounding box center [274, 248] width 217 height 17
type input "GPT Image 1"
type input "1024×1024"
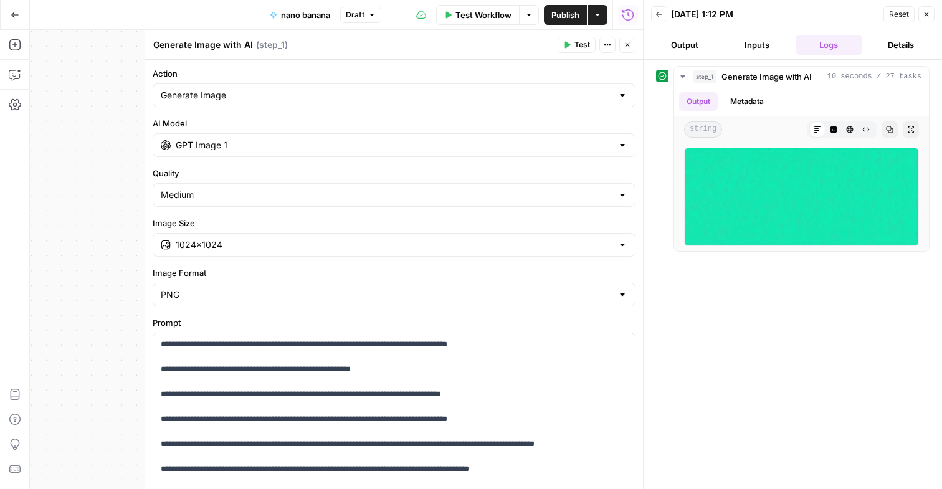
click at [586, 47] on span "Test" at bounding box center [583, 44] width 16 height 11
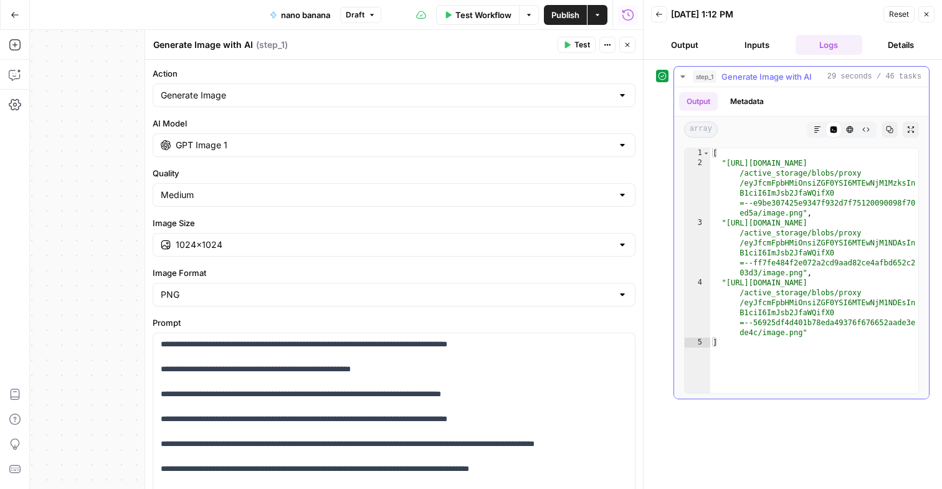
click at [816, 128] on icon "button" at bounding box center [817, 130] width 6 height 6
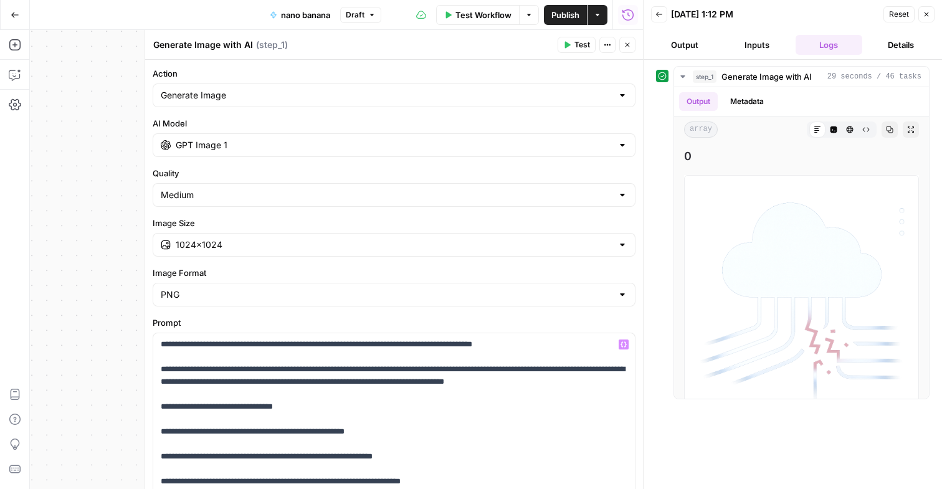
click at [573, 46] on button "Test" at bounding box center [577, 45] width 38 height 16
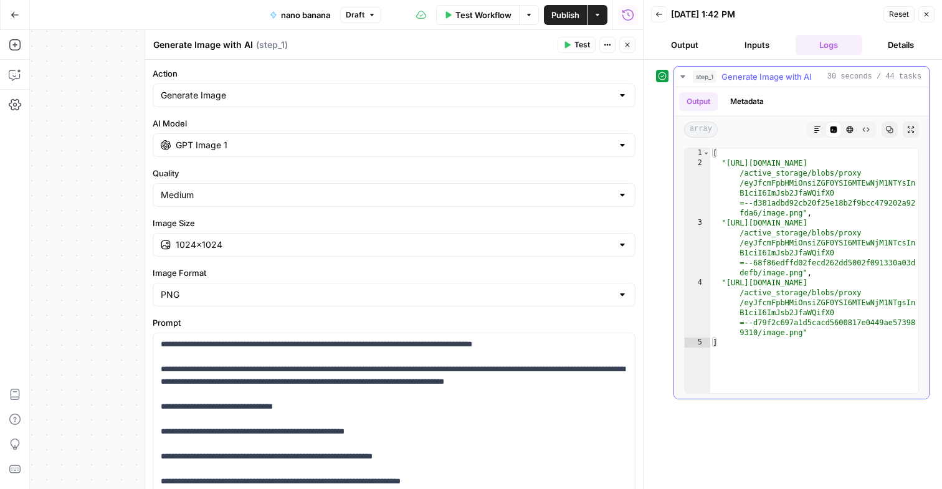
click at [818, 126] on icon "button" at bounding box center [817, 129] width 7 height 7
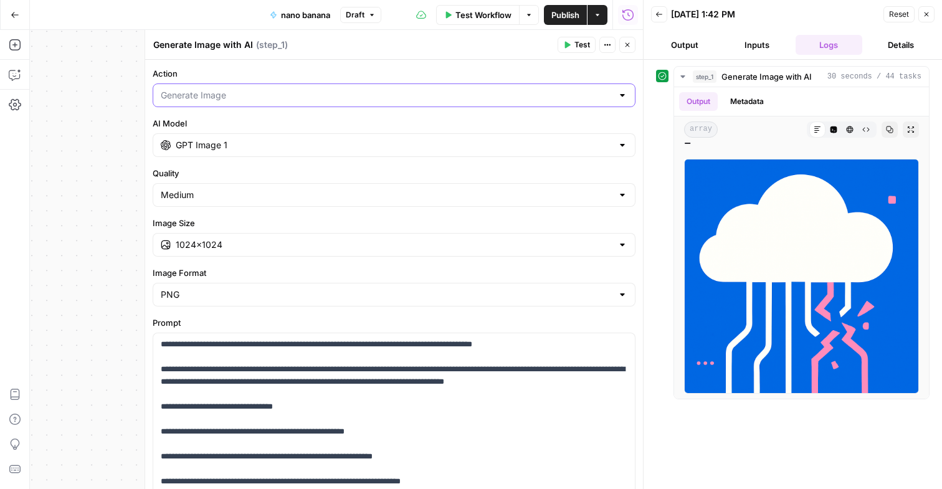
click at [420, 98] on input "Action" at bounding box center [387, 95] width 452 height 12
type input "Generate Image"
click at [405, 79] on label "Action" at bounding box center [394, 73] width 483 height 12
click at [405, 89] on input "Generate Image" at bounding box center [387, 95] width 452 height 12
type input "Generate Image"
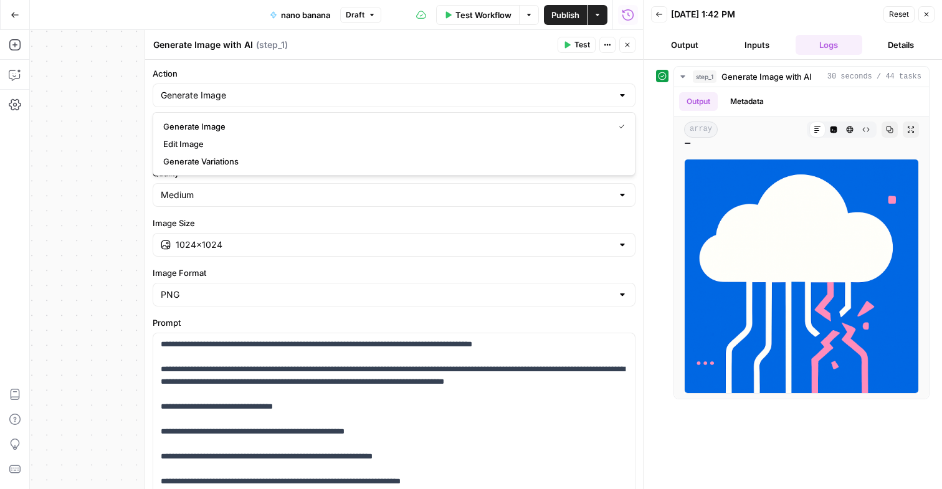
click at [409, 64] on div "**********" at bounding box center [394, 434] width 498 height 749
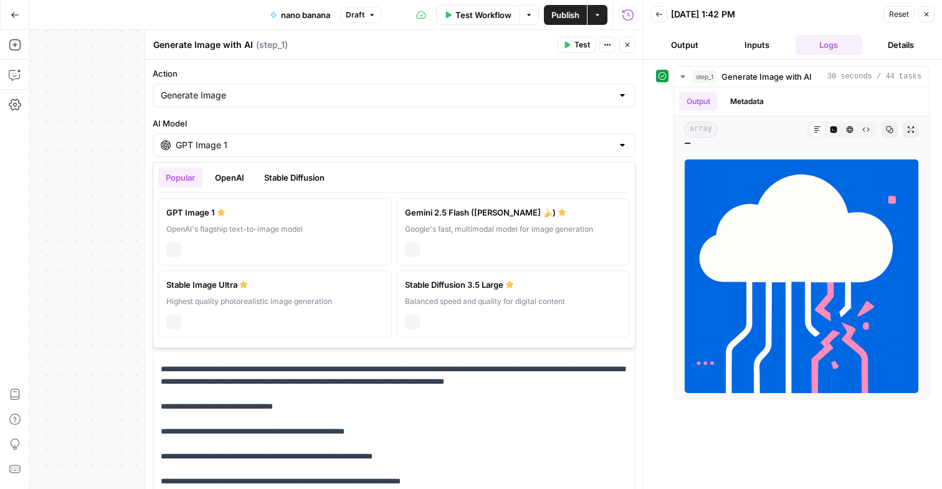
click at [409, 144] on input "GPT Image 1" at bounding box center [394, 145] width 437 height 12
click at [481, 215] on div "Gemini 2.5 Flash (Nano Banana 🍌)" at bounding box center [513, 212] width 217 height 12
type input "Gemini 2.5 Flash (Nano Banana 🍌)"
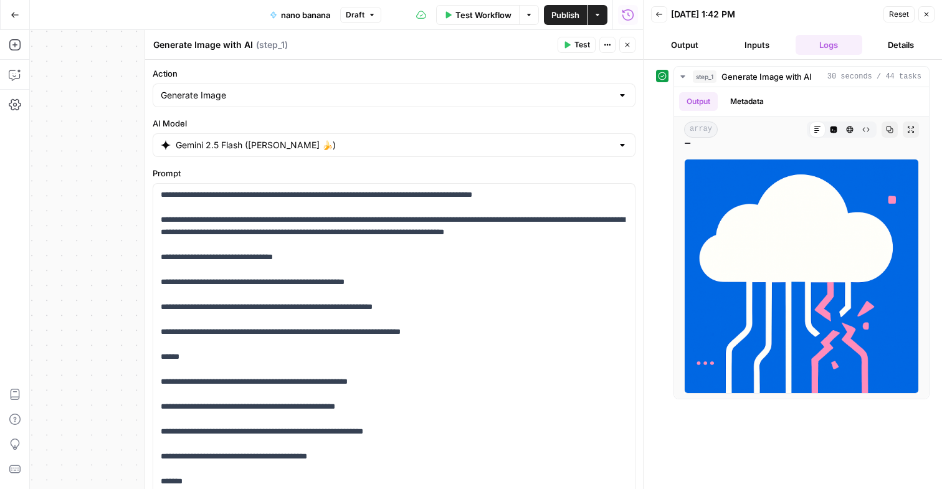
click at [581, 56] on header "Generate Image with AI Generate Image with AI ( step_1 ) Test Actions Close" at bounding box center [394, 45] width 498 height 30
click at [577, 44] on span "Test" at bounding box center [583, 44] width 16 height 11
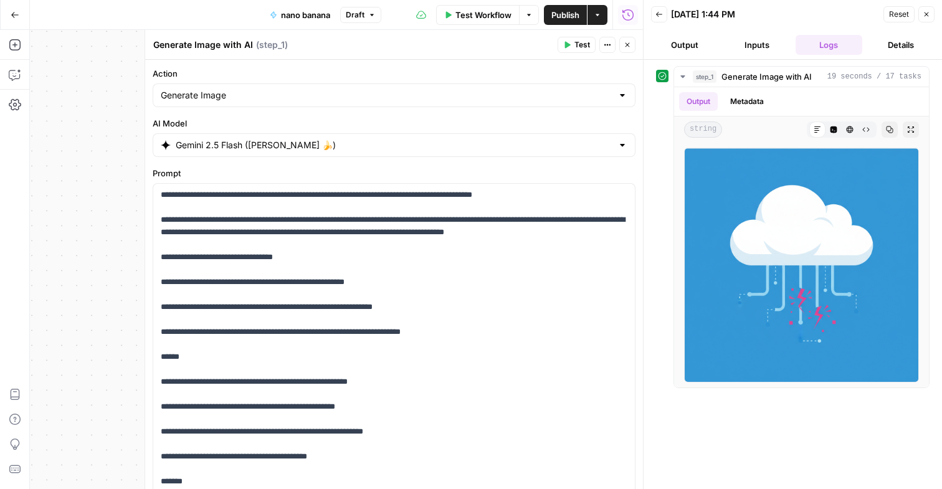
click at [426, 103] on div "Generate Image" at bounding box center [394, 96] width 483 height 24
type input "Generate Image"
click at [290, 71] on label "Action" at bounding box center [394, 73] width 483 height 12
click at [290, 89] on input "Generate Image" at bounding box center [387, 95] width 452 height 12
type input "Generate Image"
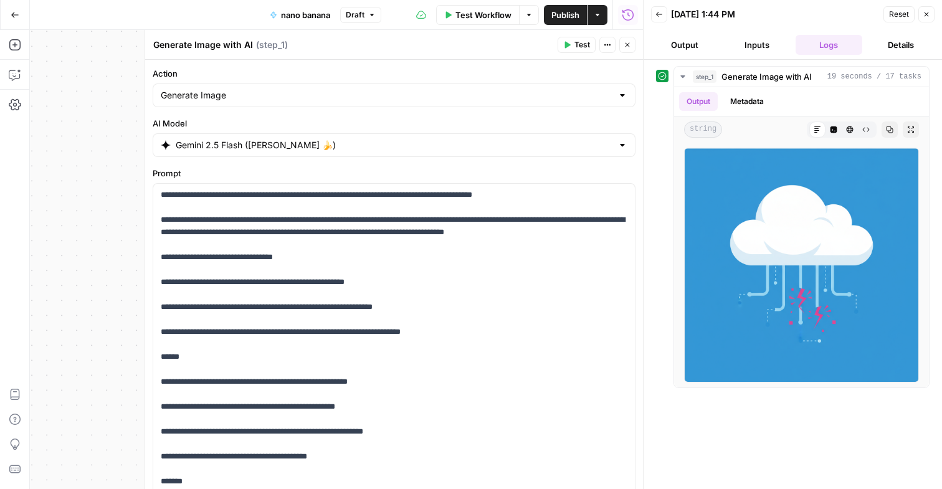
click at [337, 45] on div "Generate Image with AI Generate Image with AI ( step_1 )" at bounding box center [353, 45] width 401 height 14
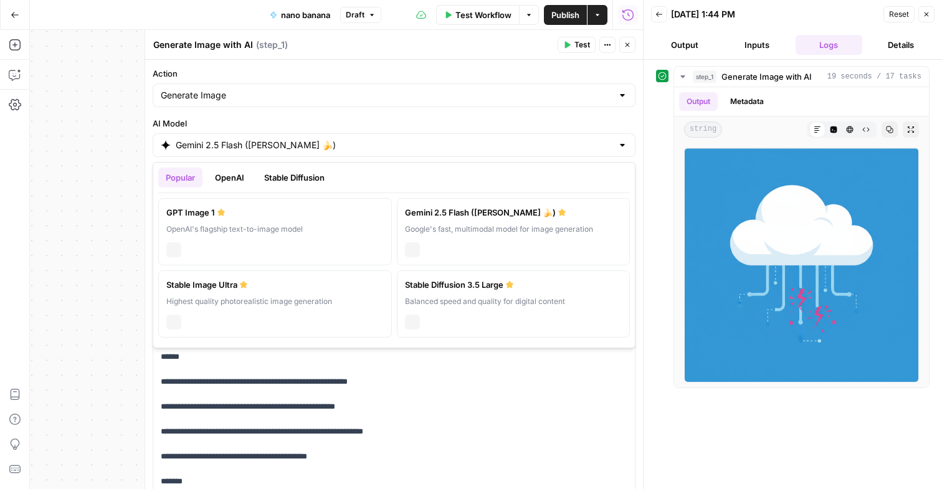
click at [318, 147] on input "Gemini 2.5 Flash (Nano Banana 🍌)" at bounding box center [394, 145] width 437 height 12
click at [239, 183] on button "OpenAI" at bounding box center [230, 178] width 44 height 20
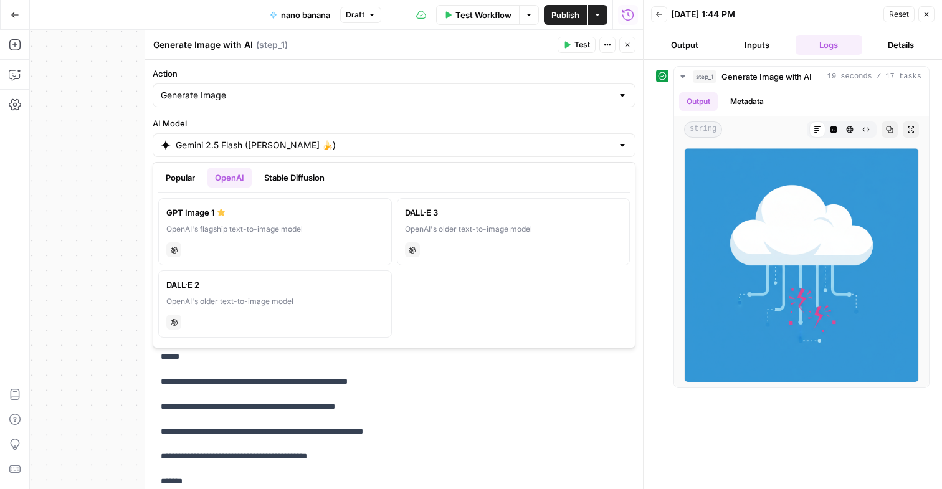
click at [305, 170] on button "Stable Diffusion" at bounding box center [294, 178] width 75 height 20
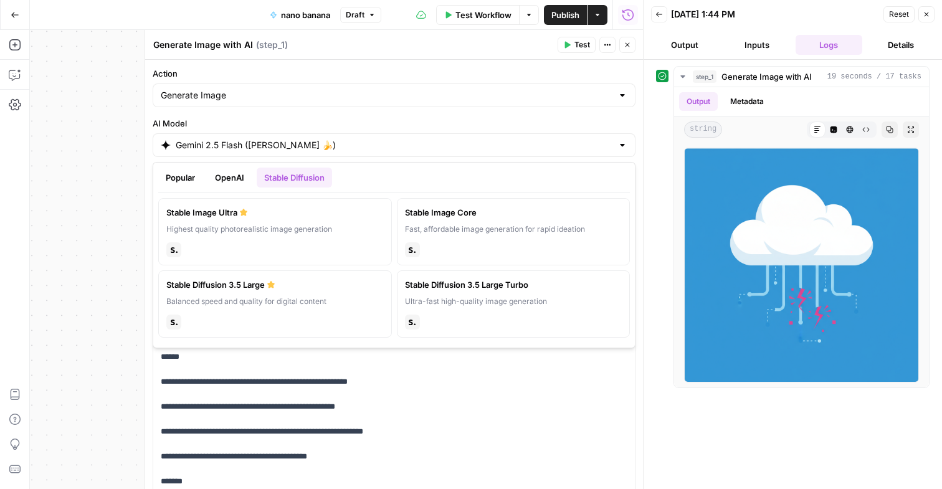
click at [255, 288] on div "Stable Diffusion 3.5 Large" at bounding box center [274, 285] width 217 height 12
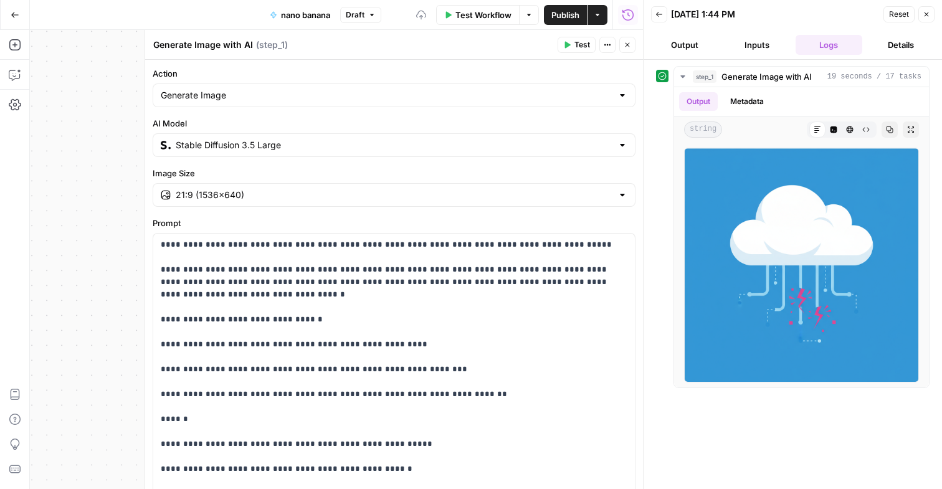
click at [561, 39] on button "Test" at bounding box center [577, 45] width 38 height 16
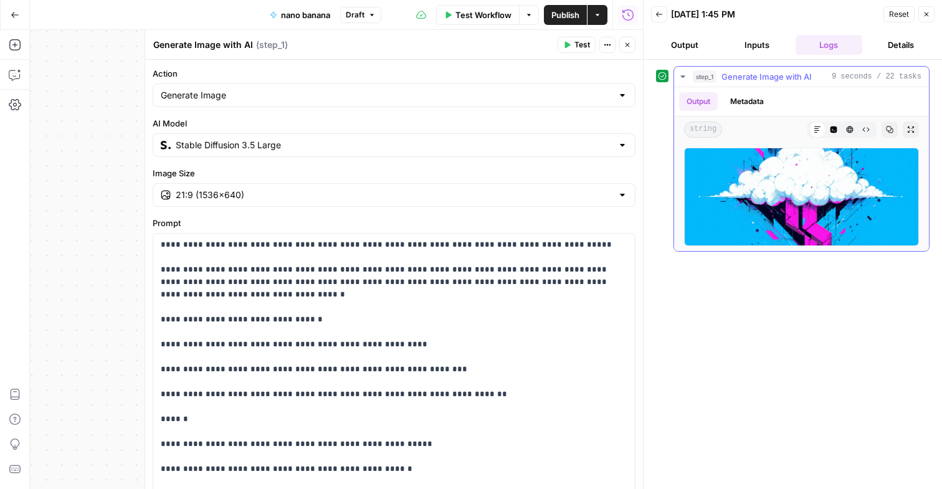
click at [745, 206] on img at bounding box center [801, 197] width 235 height 98
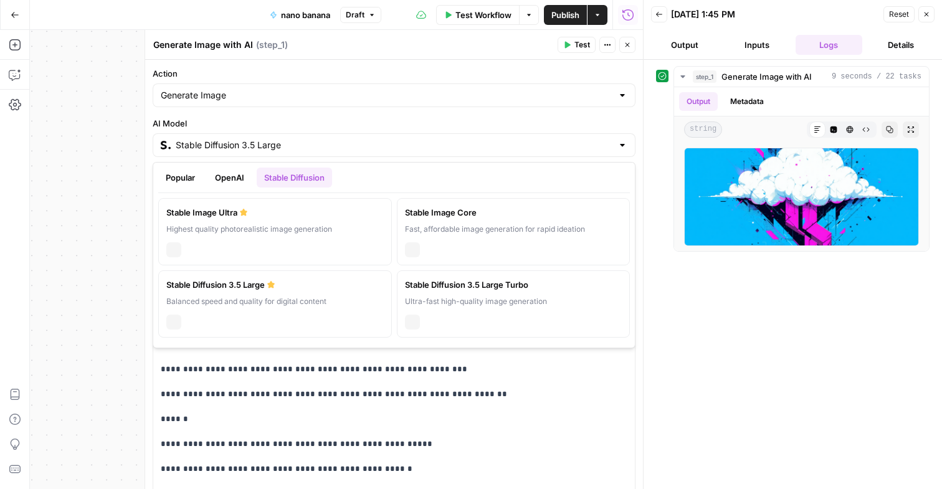
click at [338, 138] on div "Stable Diffusion 3.5 Large" at bounding box center [394, 145] width 483 height 24
click at [462, 317] on div "stability" at bounding box center [513, 320] width 217 height 17
type input "Stable Diffusion 3.5 Large Turbo"
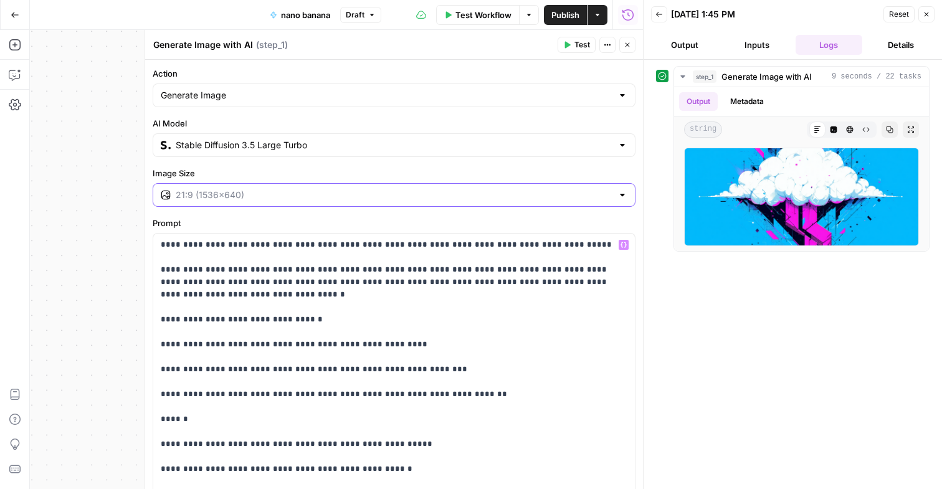
click at [383, 195] on input "Image Size" at bounding box center [394, 195] width 437 height 12
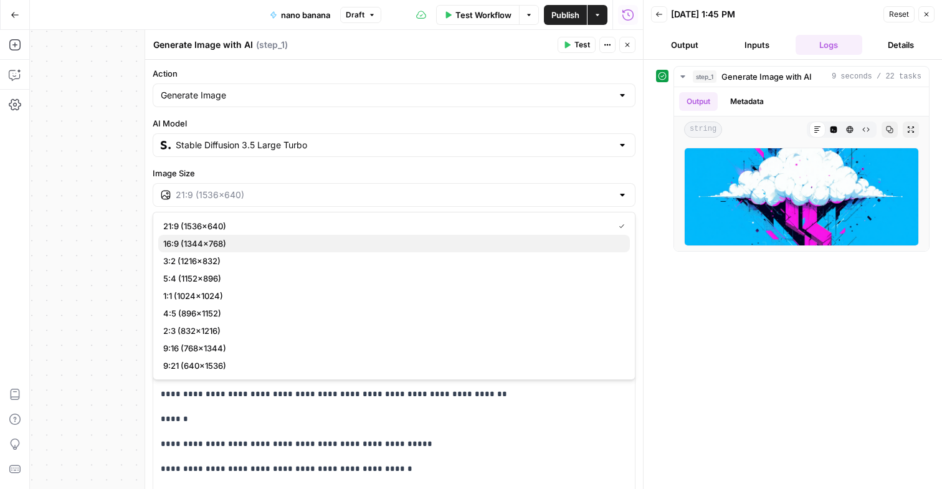
click at [353, 241] on span "16:9 (1344×768)" at bounding box center [391, 243] width 457 height 12
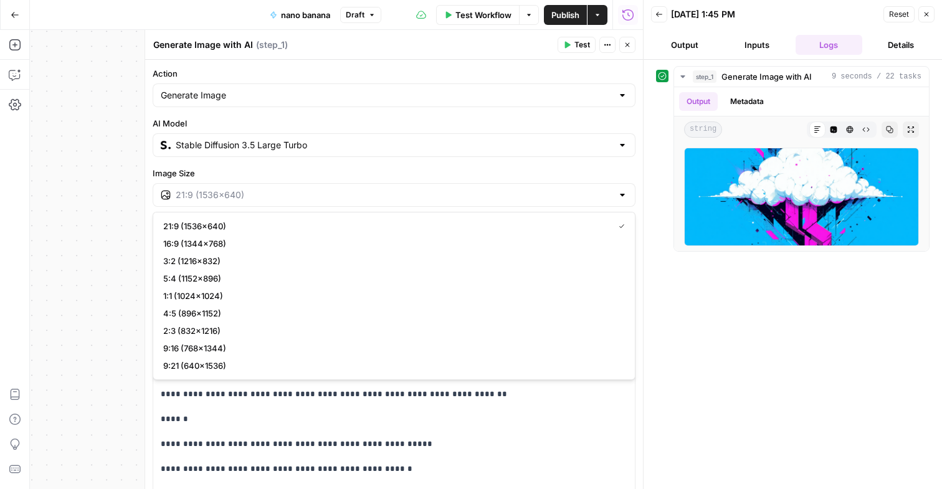
type input "16:9 (1344×768)"
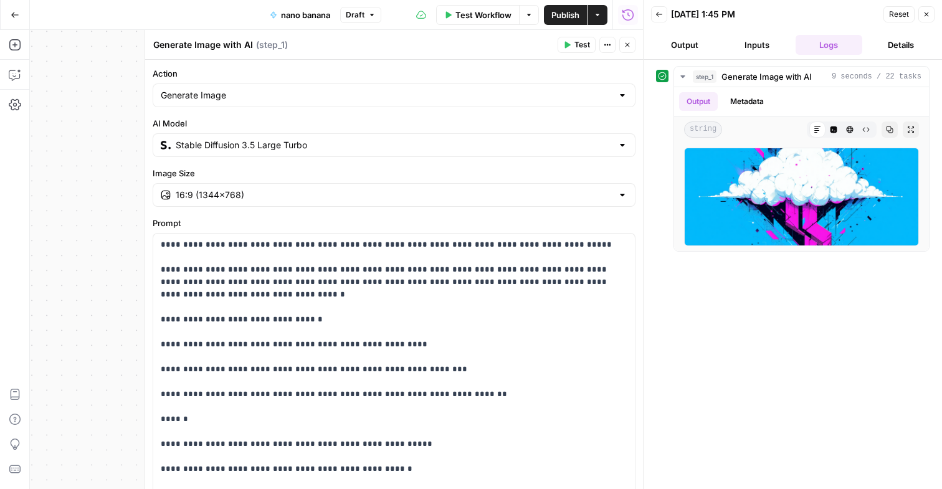
click at [570, 46] on icon "button" at bounding box center [566, 44] width 7 height 7
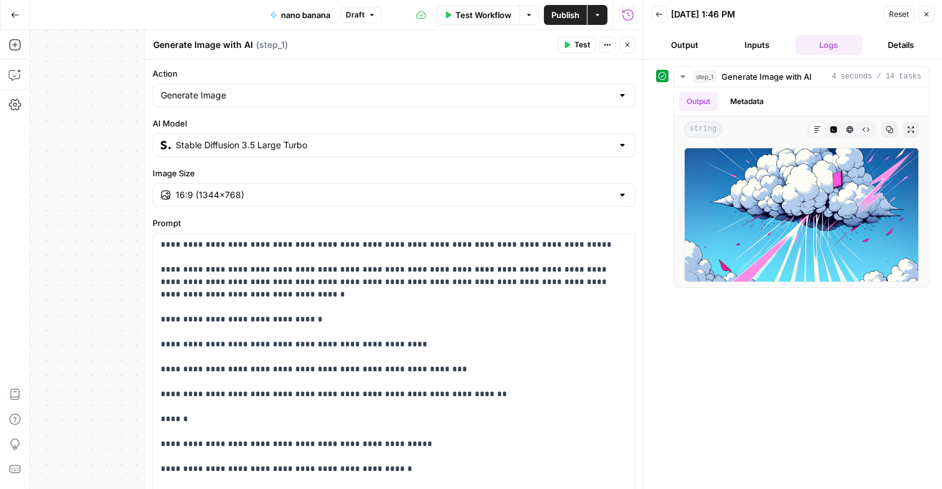
click at [414, 138] on div "Stable Diffusion 3.5 Large Turbo" at bounding box center [394, 145] width 483 height 24
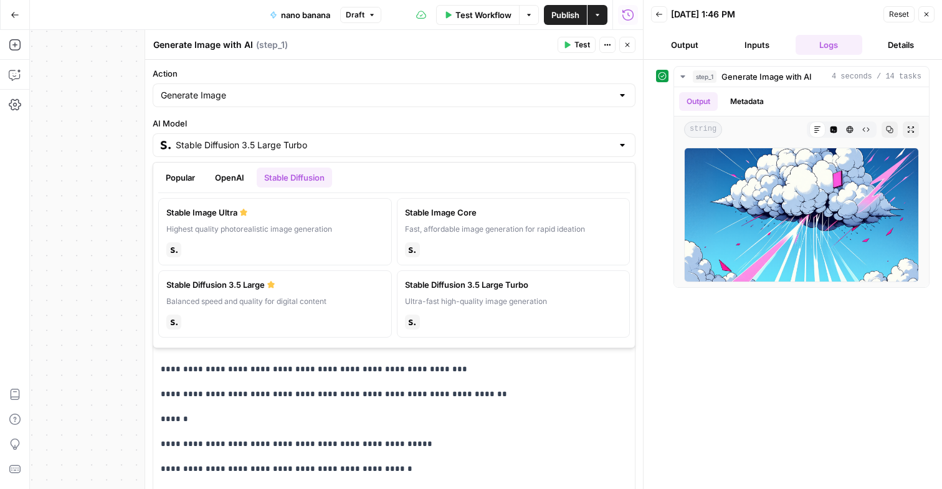
click at [172, 168] on button "Popular" at bounding box center [180, 178] width 44 height 20
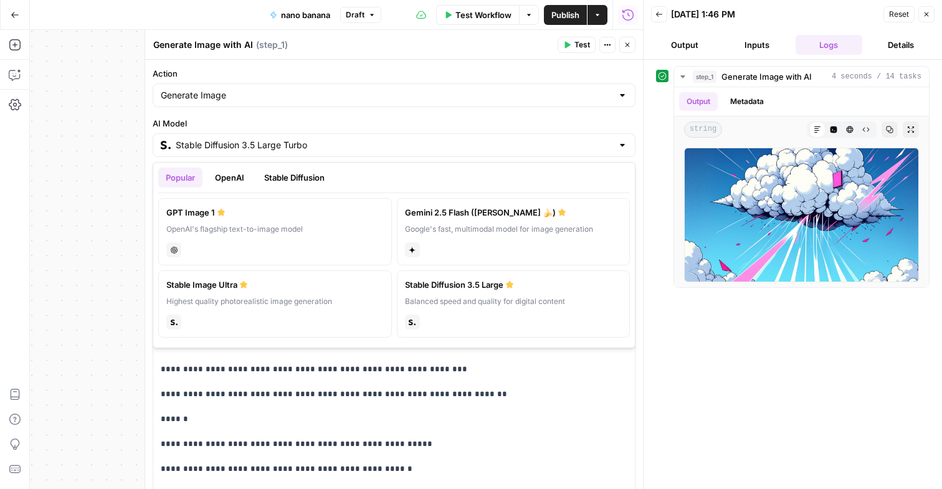
click at [229, 219] on label "GPT Image 1 OpenAI's flagship text-to-image model chat" at bounding box center [275, 231] width 234 height 67
type input "GPT Image 1"
type input "1024×1024"
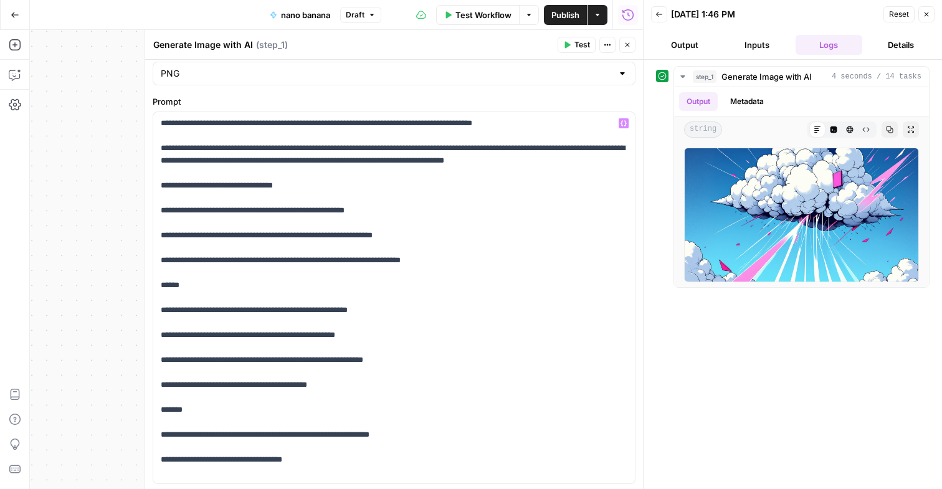
scroll to position [222, 0]
click at [418, 247] on p "**********" at bounding box center [394, 297] width 467 height 361
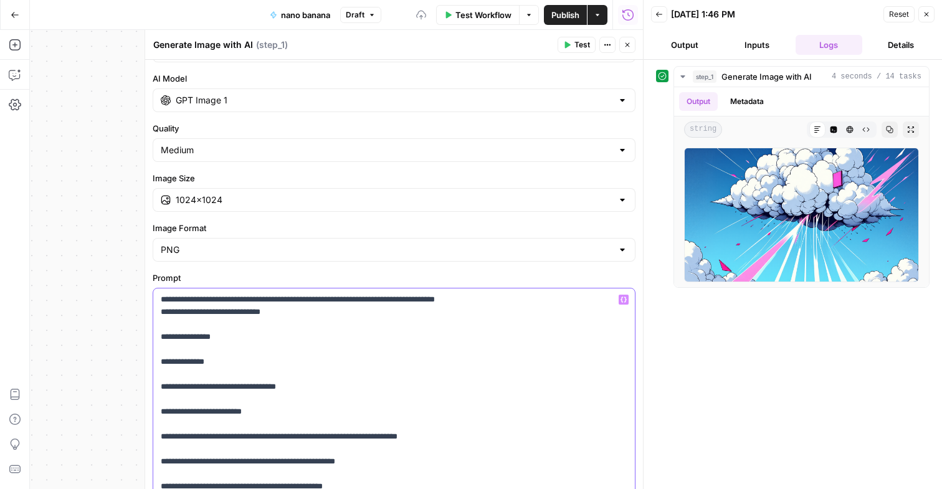
scroll to position [0, 0]
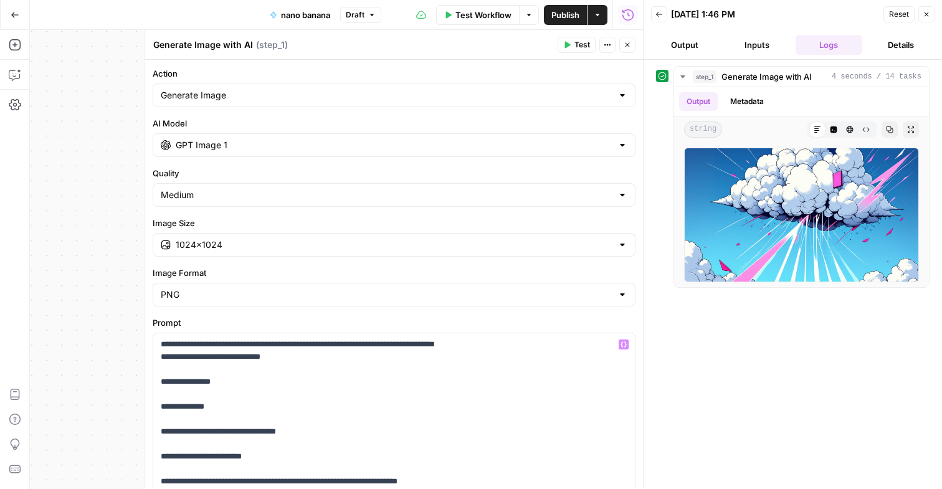
click at [572, 47] on button "Test" at bounding box center [577, 45] width 38 height 16
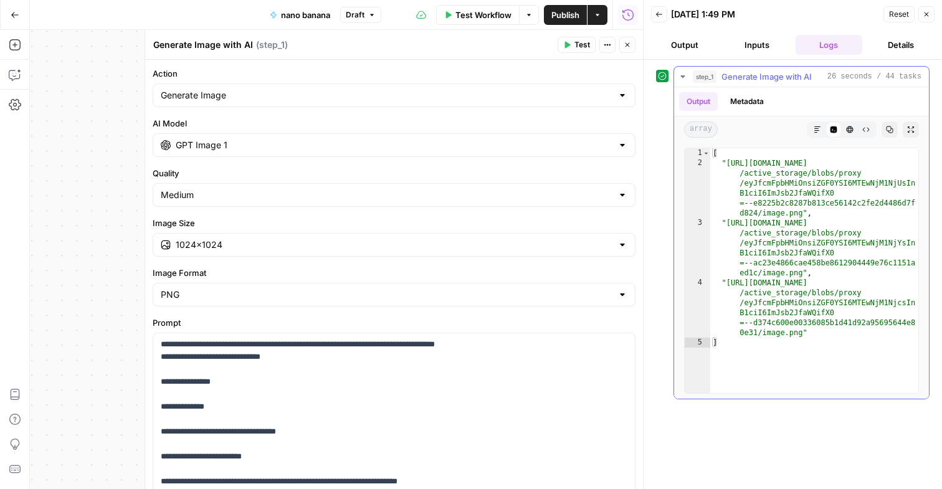
click at [810, 128] on button "Markdown" at bounding box center [817, 130] width 16 height 16
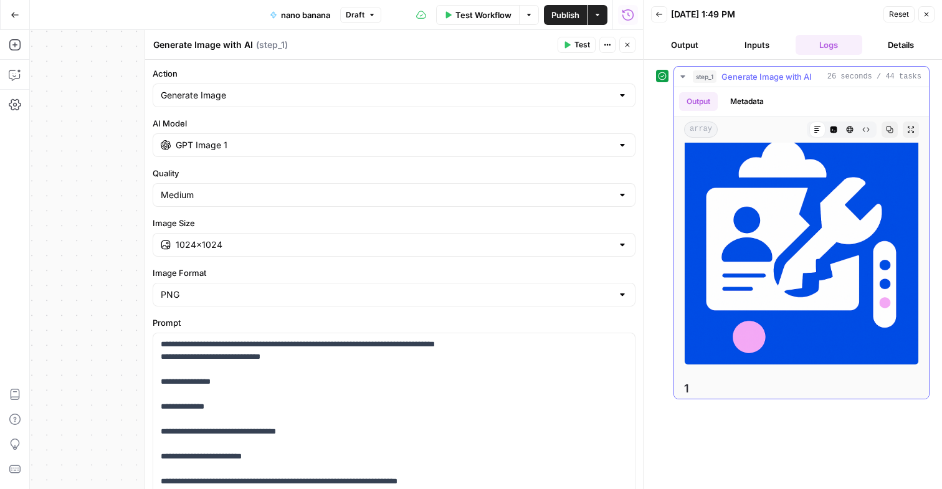
scroll to position [42, 0]
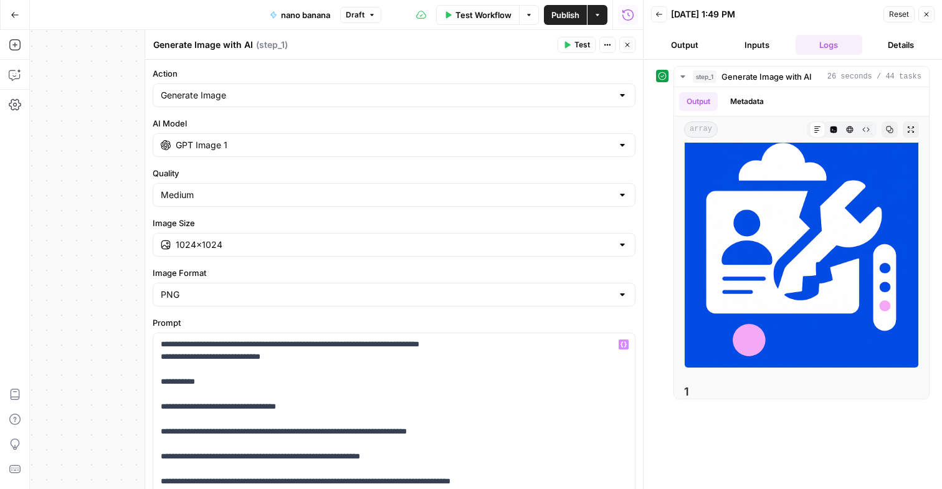
click at [577, 47] on span "Test" at bounding box center [583, 44] width 16 height 11
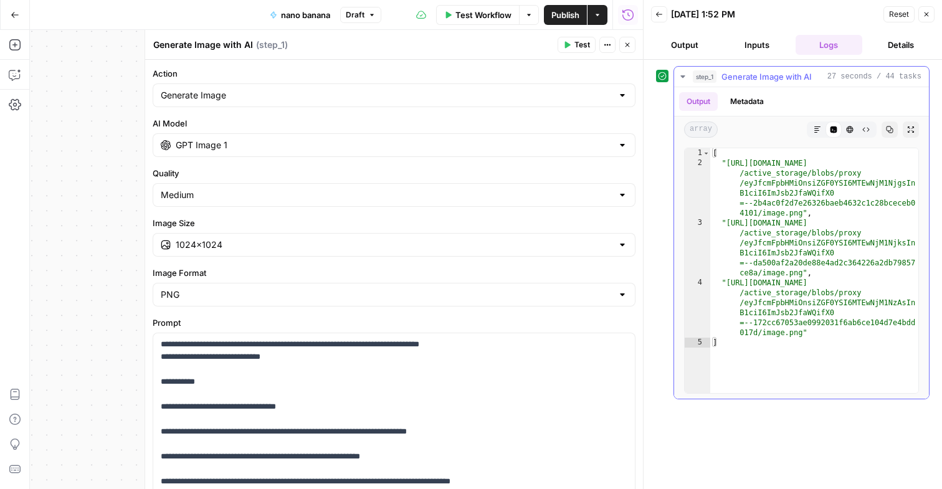
click at [822, 127] on button "Markdown" at bounding box center [817, 130] width 16 height 16
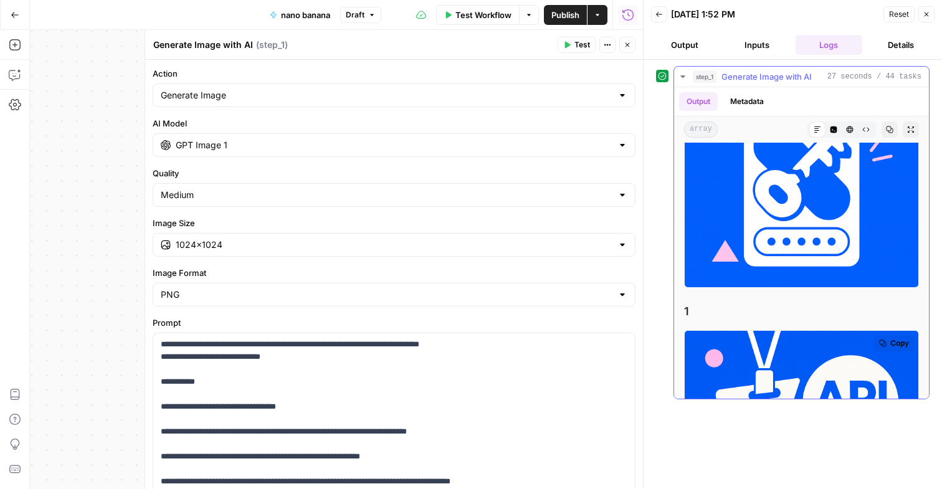
scroll to position [0, 0]
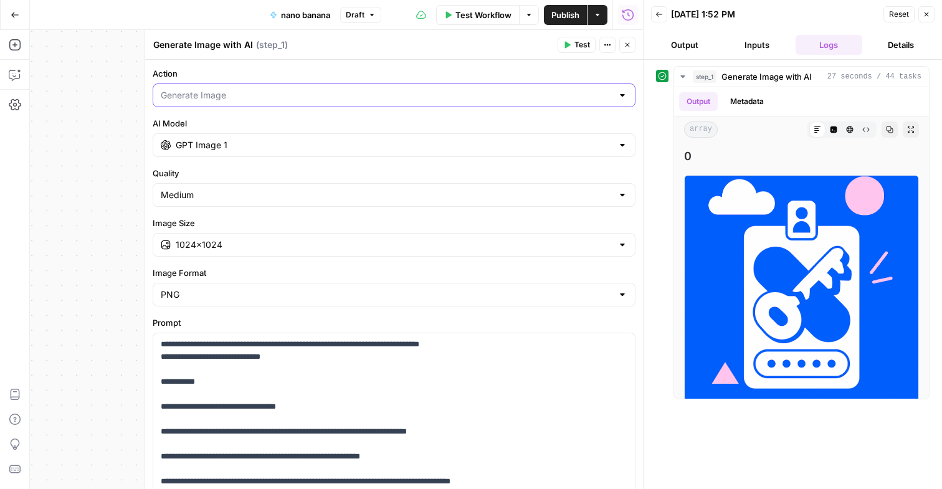
click at [303, 95] on input "Action" at bounding box center [387, 95] width 452 height 12
type input "Generate Image"
click at [330, 50] on div "Generate Image with AI Generate Image with AI ( step_1 )" at bounding box center [353, 45] width 401 height 14
click at [305, 145] on input "GPT Image 1" at bounding box center [394, 145] width 437 height 12
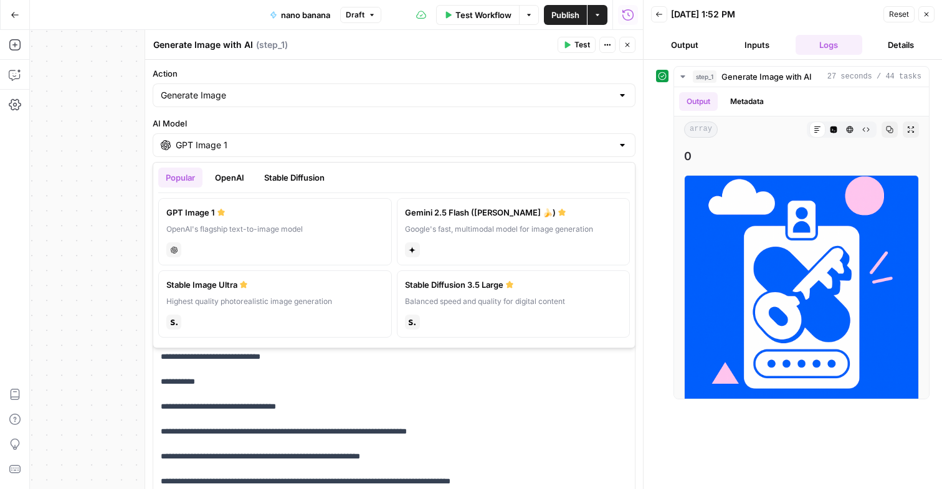
click at [474, 235] on label "Gemini 2.5 Flash (Nano Banana 🍌) Google's fast, multimodal model for image gene…" at bounding box center [514, 231] width 234 height 67
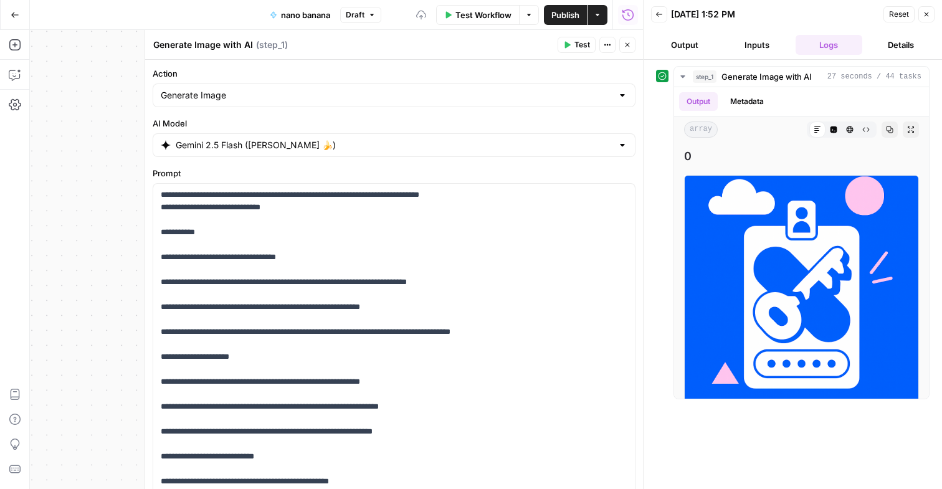
click at [573, 36] on header "Generate Image with AI Generate Image with AI ( step_1 ) Test Actions Close" at bounding box center [394, 45] width 498 height 30
click at [573, 41] on button "Test" at bounding box center [577, 45] width 38 height 16
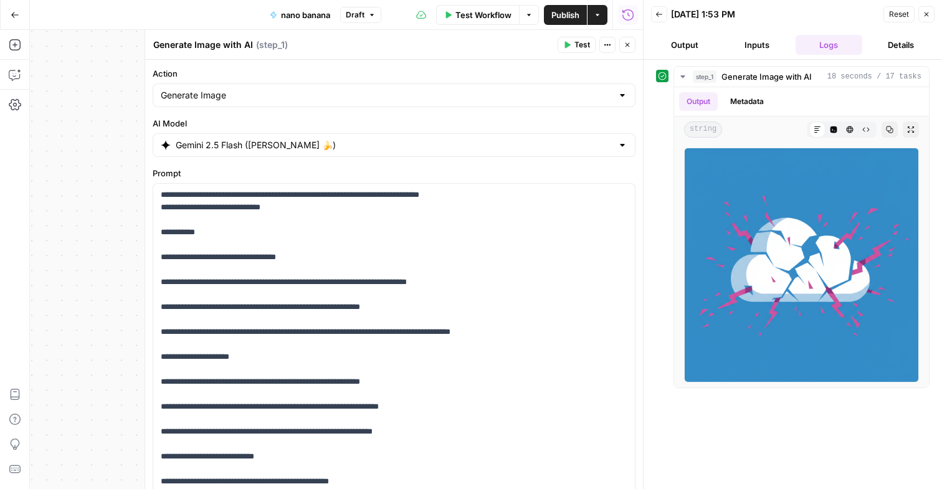
click at [337, 155] on div "Gemini 2.5 Flash (Nano Banana 🍌)" at bounding box center [394, 145] width 483 height 24
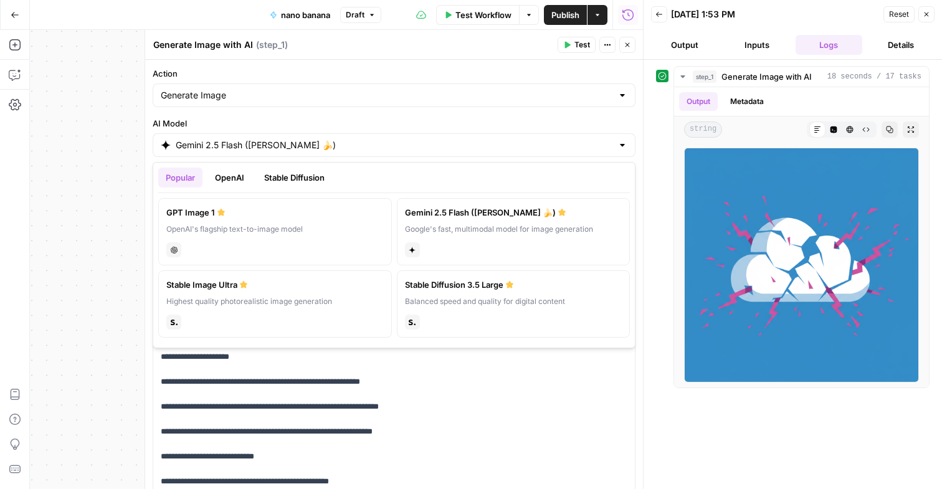
click at [325, 222] on label "GPT Image 1 OpenAI's flagship text-to-image model chat" at bounding box center [275, 231] width 234 height 67
type input "GPT Image 1"
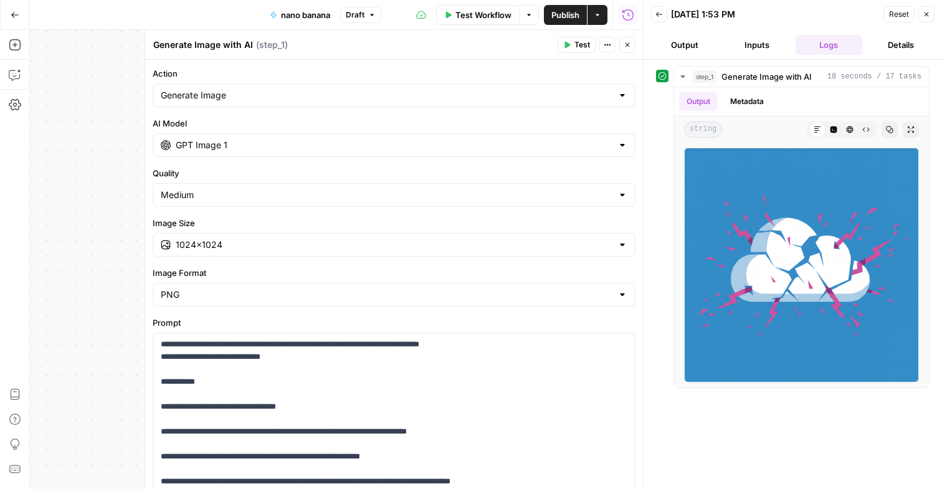
click at [566, 45] on icon "button" at bounding box center [568, 45] width 6 height 7
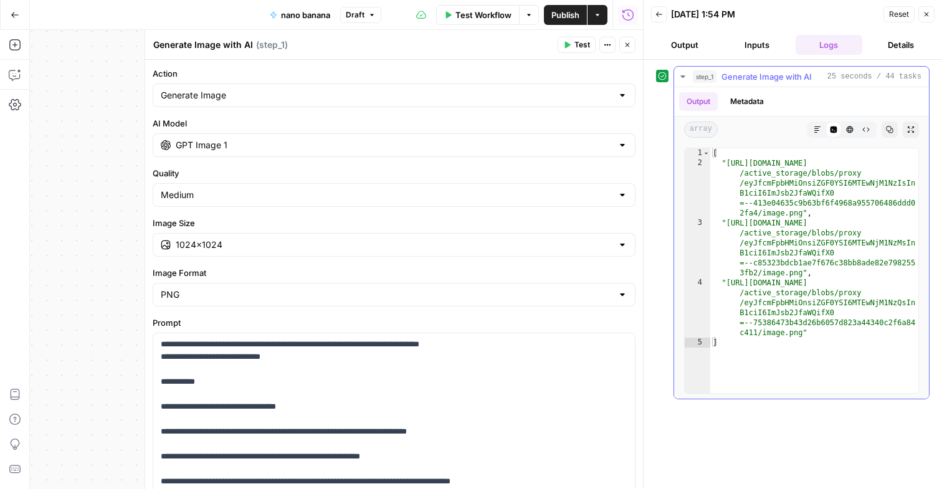
click at [815, 126] on icon "button" at bounding box center [817, 129] width 7 height 7
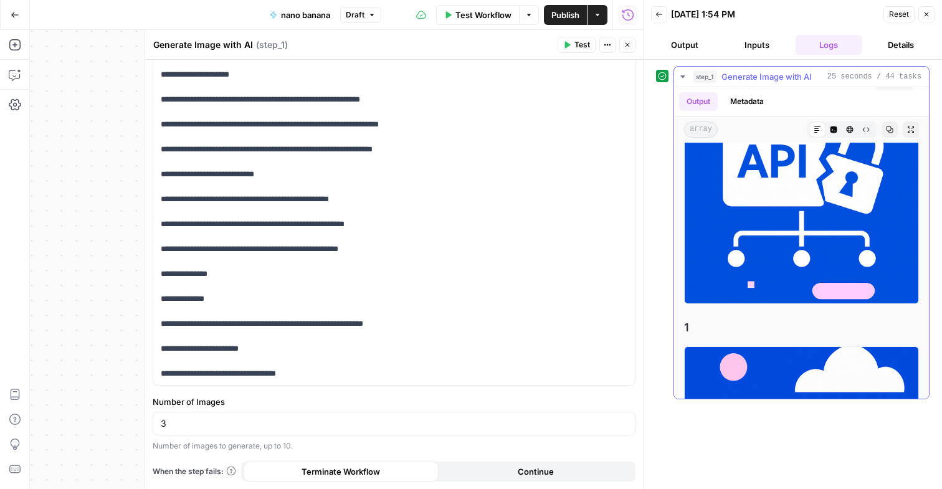
scroll to position [571, 0]
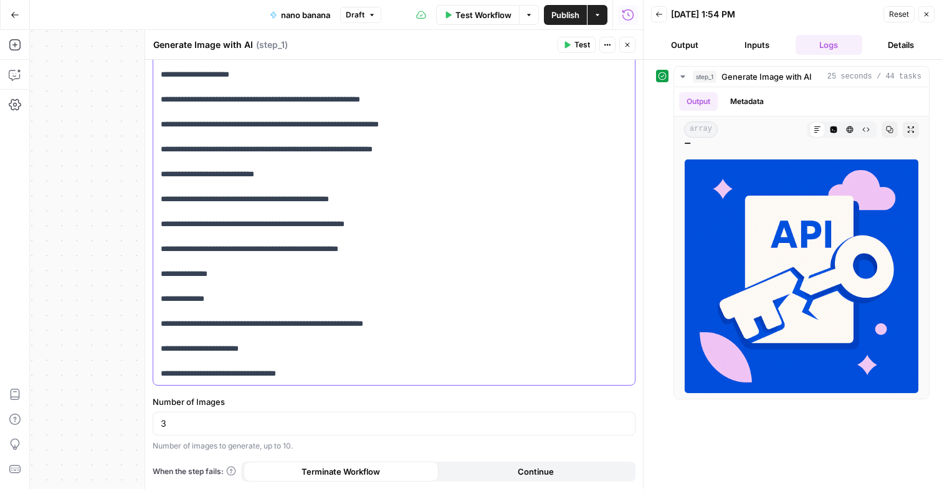
click at [501, 302] on p "**********" at bounding box center [394, 144] width 467 height 474
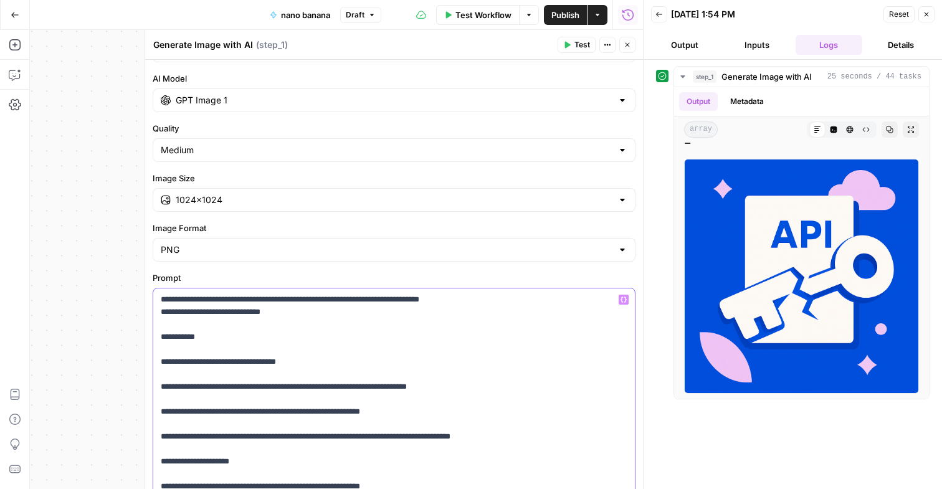
scroll to position [0, 0]
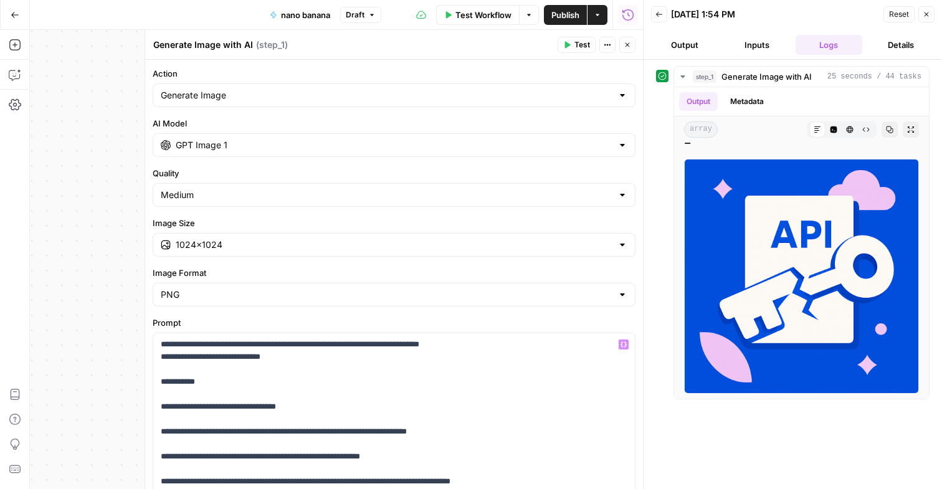
click at [13, 17] on icon "button" at bounding box center [15, 15] width 9 height 9
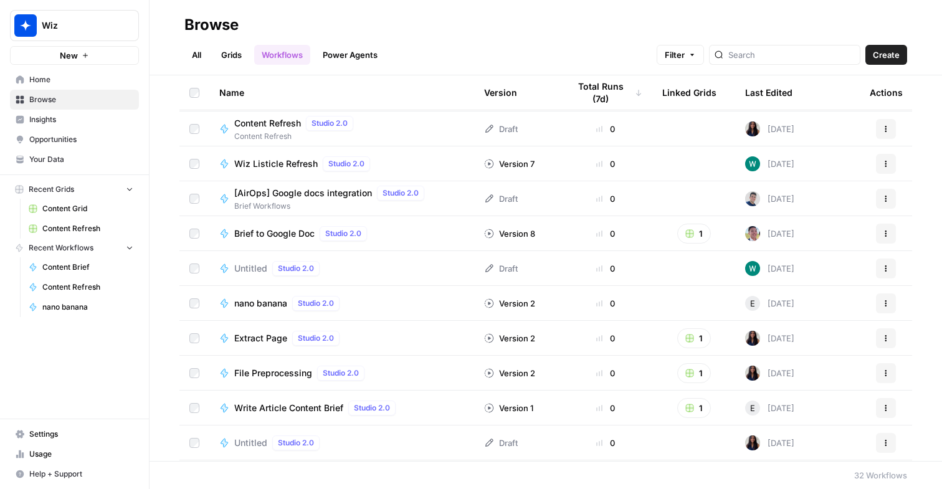
scroll to position [518, 0]
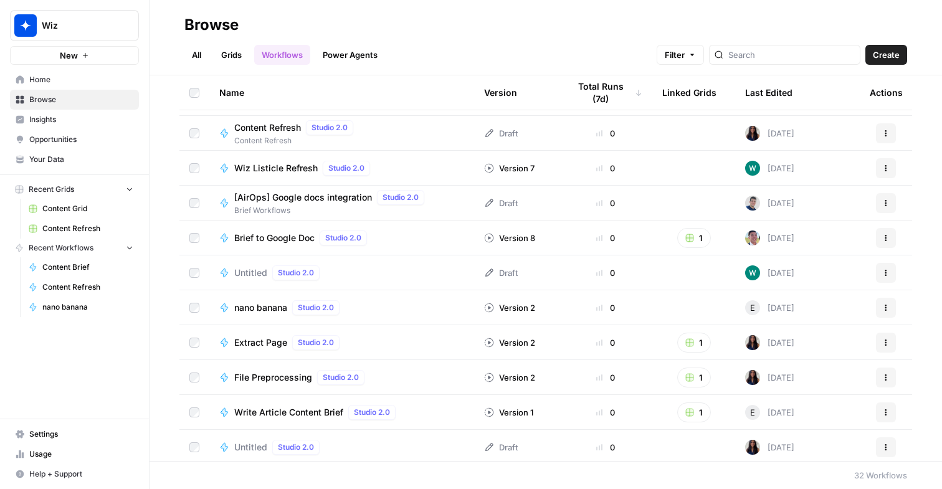
click at [74, 157] on span "Your Data" at bounding box center [81, 159] width 104 height 11
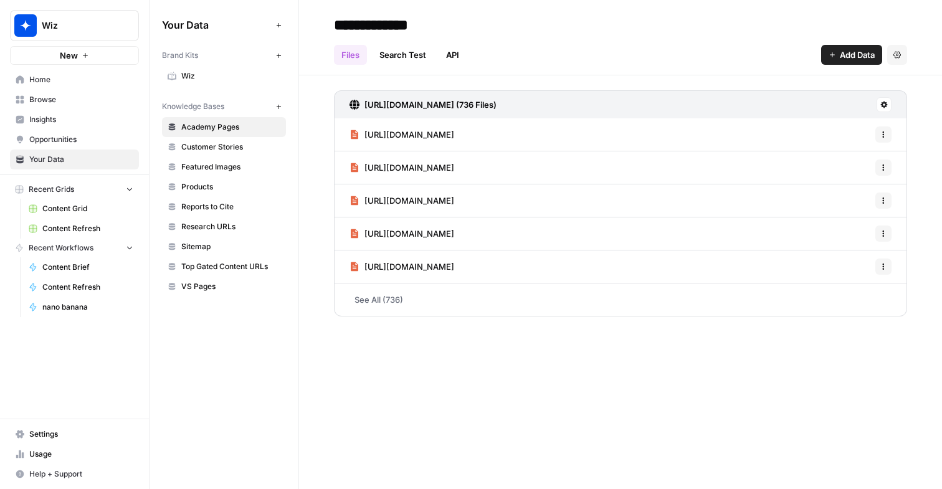
click at [252, 75] on span "Wiz" at bounding box center [230, 75] width 99 height 11
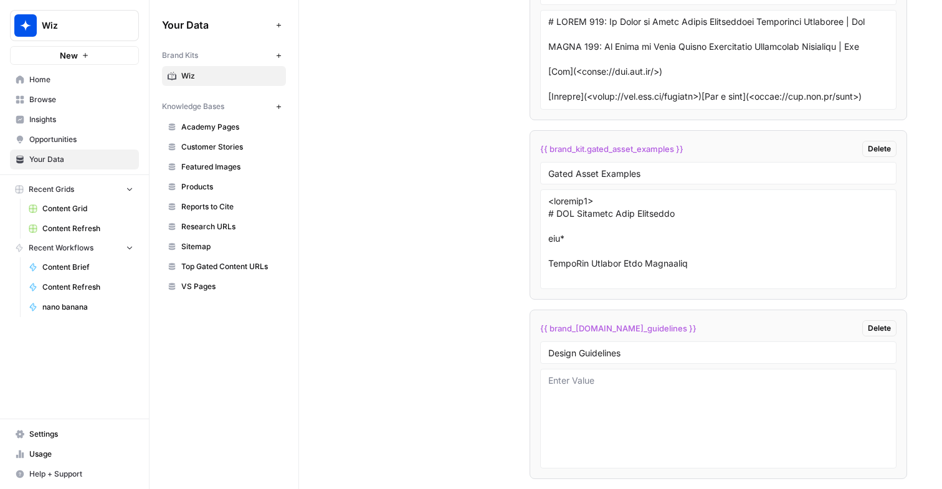
scroll to position [3783, 0]
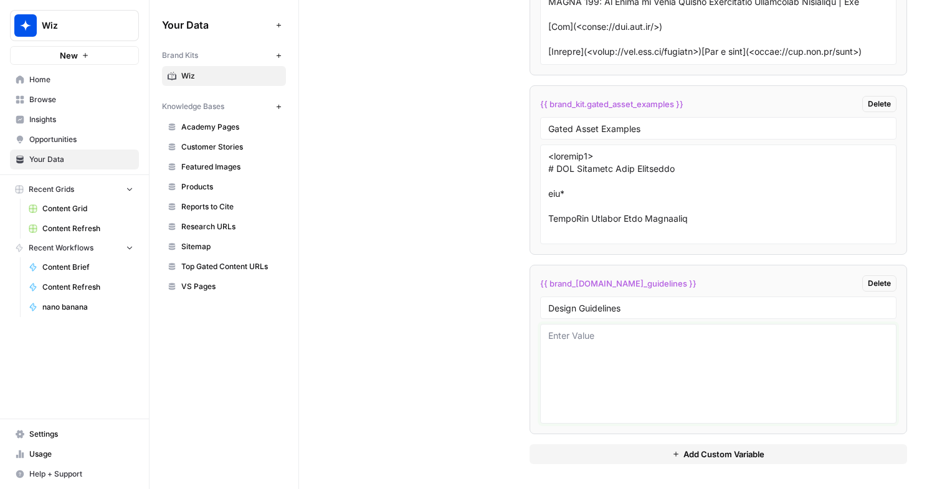
click at [570, 334] on textarea at bounding box center [718, 374] width 340 height 88
paste textarea "Our system is where the brand comes alive. This is where we represent the full …"
drag, startPoint x: 724, startPoint y: 356, endPoint x: 541, endPoint y: 330, distance: 185.2
click at [541, 330] on div "Our system is where the brand comes alive. This is where we represent the full …" at bounding box center [718, 374] width 356 height 100
paste textarea "Color Our system is where the brand comes alive. This is where we represent the…"
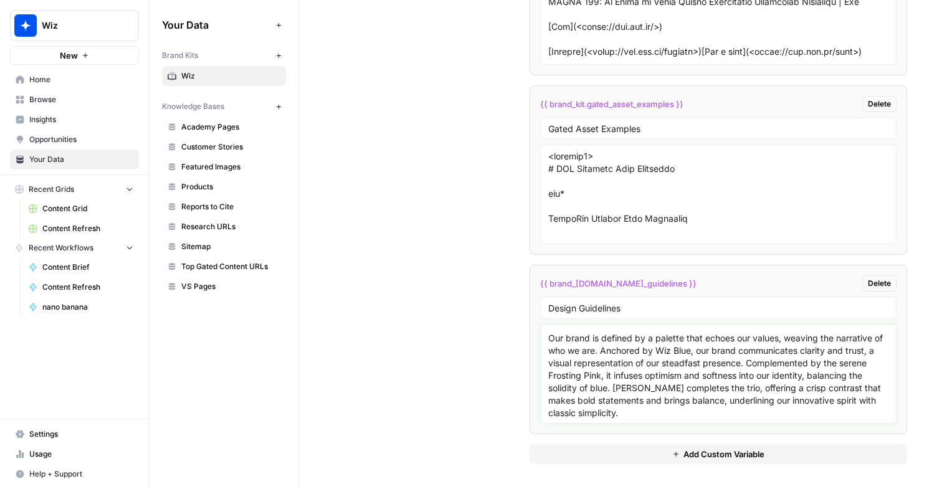
scroll to position [86, 0]
click at [681, 418] on div "Color Our system is where the brand comes alive. This is where we represent the…" at bounding box center [718, 374] width 356 height 100
click at [676, 413] on textarea "Color Our system is where the brand comes alive. This is where we represent the…" at bounding box center [718, 374] width 340 height 88
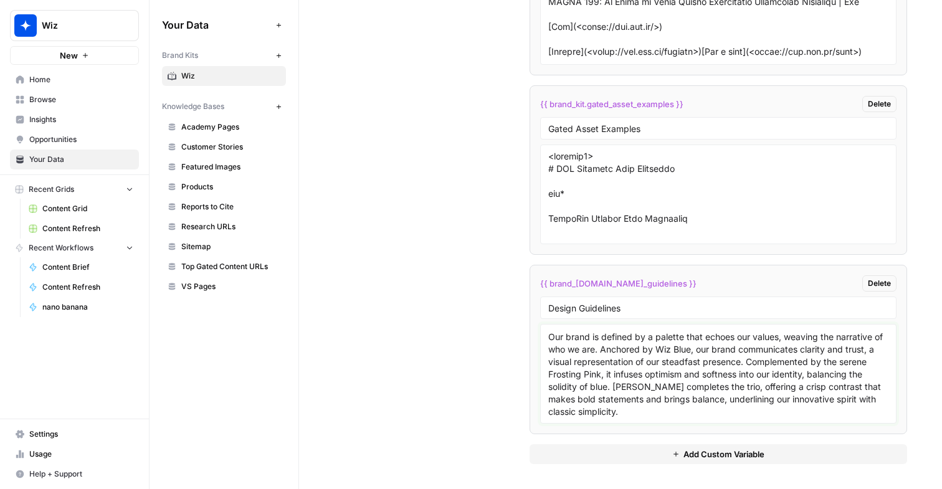
paste textarea "Name: Wiz Blue CMYK: 91/58/3/0 RGB: 2/84/236 HEX: #0254EC PMS: 2175 C"
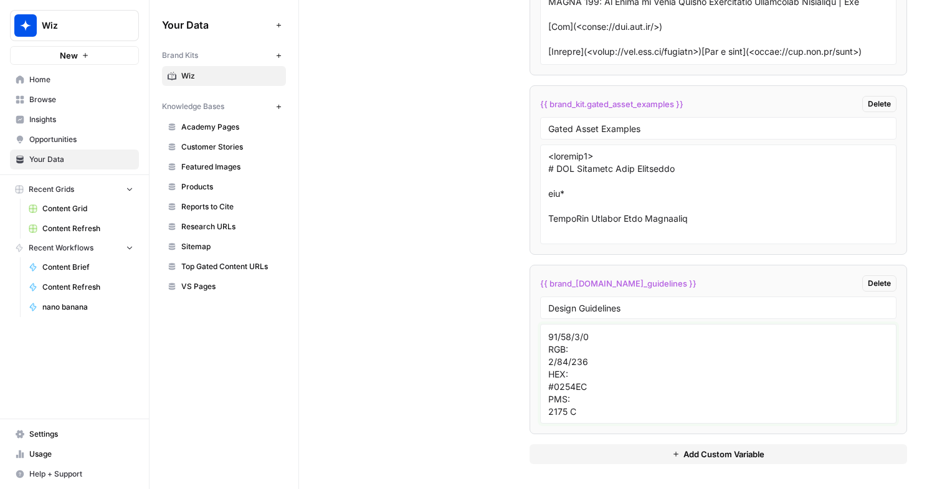
scroll to position [248, 0]
paste textarea "Name: Purplish Pink CMYK: 0/25/0/0 RGB: 255/191/255 HEX: #FFBFFF PMS: 230 C Nam…"
paste textarea "Secondary We use a range of blues and pinks, secondary colors to add splashes o…"
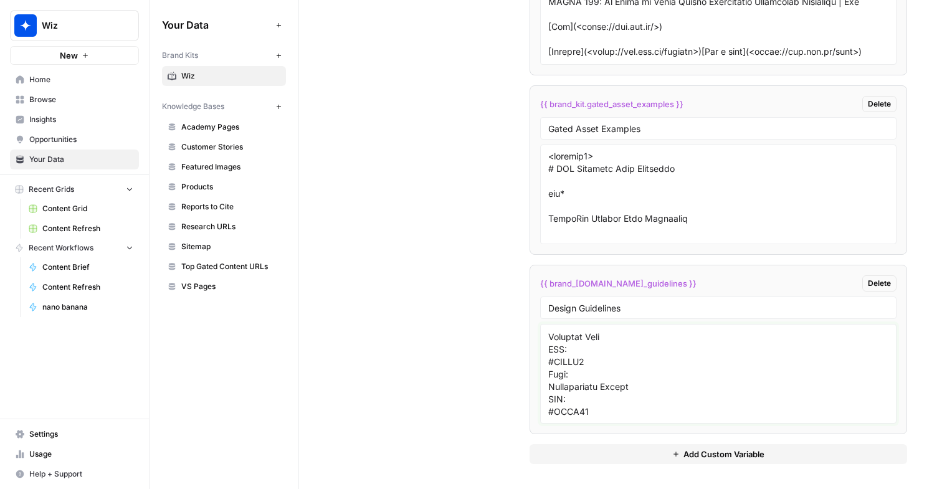
paste textarea "Illustrations The Wiz brand's essence is captured through enchanting illustrati…"
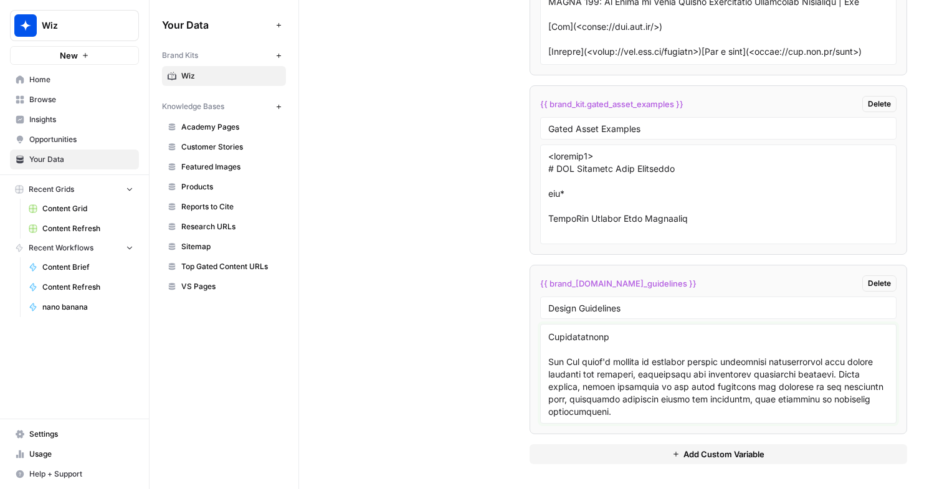
scroll to position [1083, 0]
click at [788, 398] on textarea at bounding box center [718, 374] width 340 height 88
paste textarea "Introduction At the heart of The Wiz brand lies a magical world brought to life…"
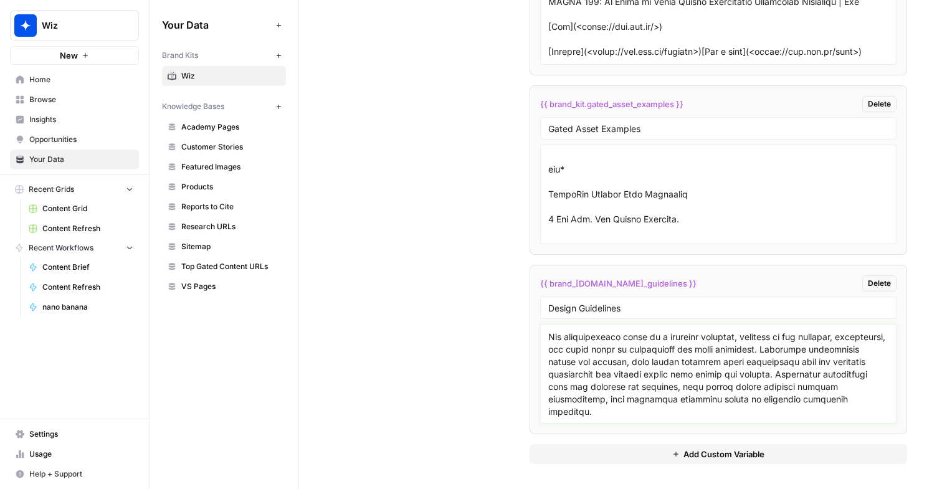
scroll to position [53, 0]
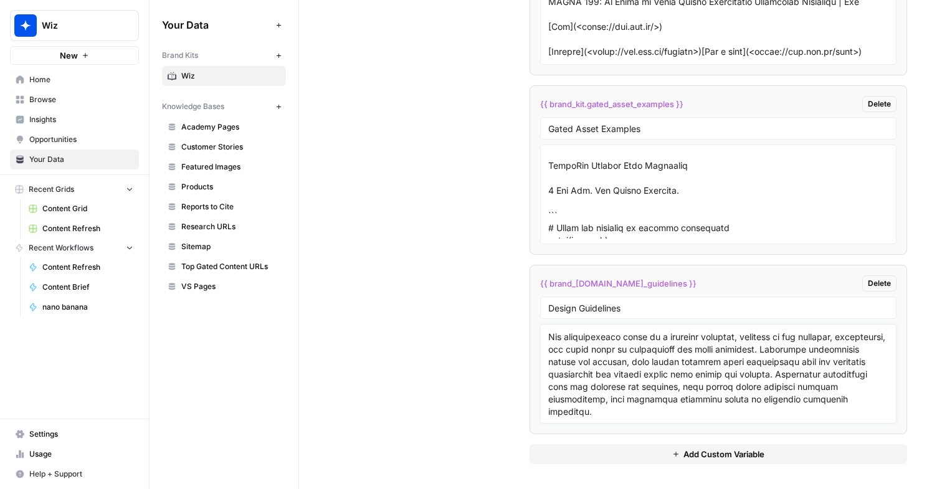
paste textarea "The magical touch of our illustrated world is not merely an embellishment; it i…"
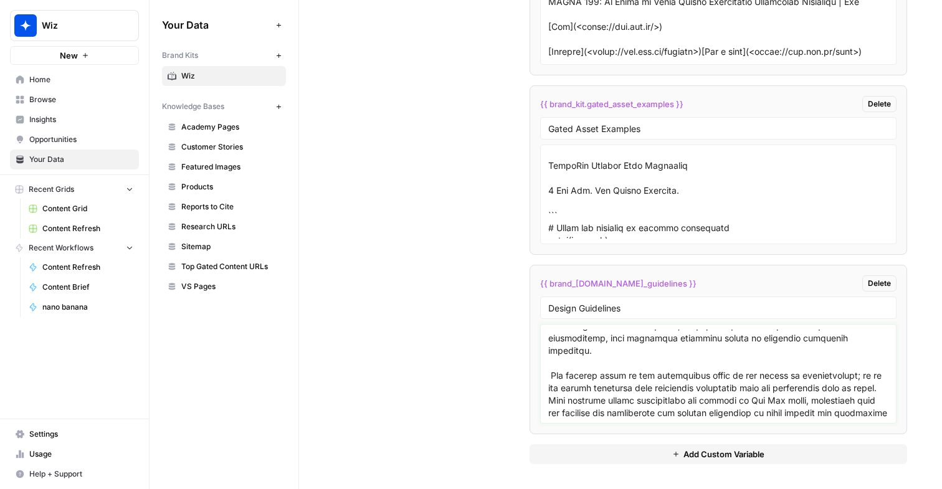
scroll to position [1356, 0]
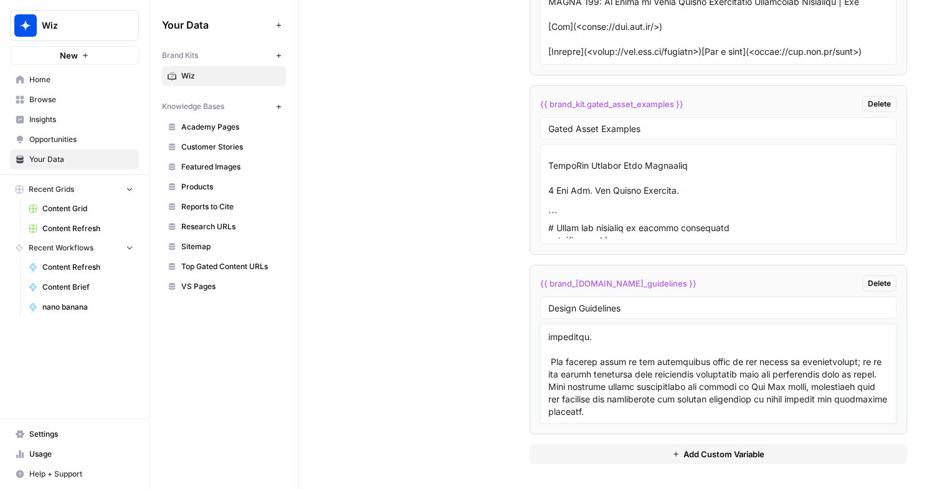
paste textarea "Origins The illustrative language as a whole has its roots in two main worlds: …"
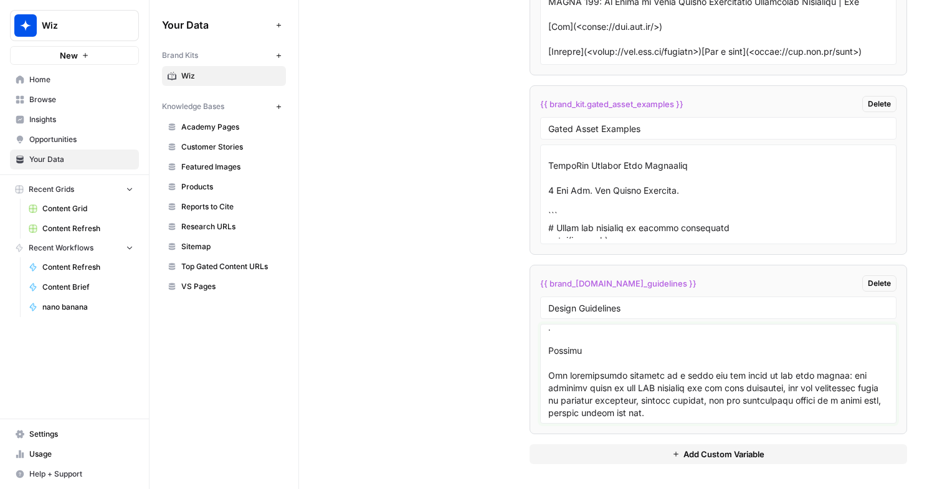
scroll to position [1443, 0]
paste textarea "Structure The foundation of every illustration, whether grand or minute, rests …"
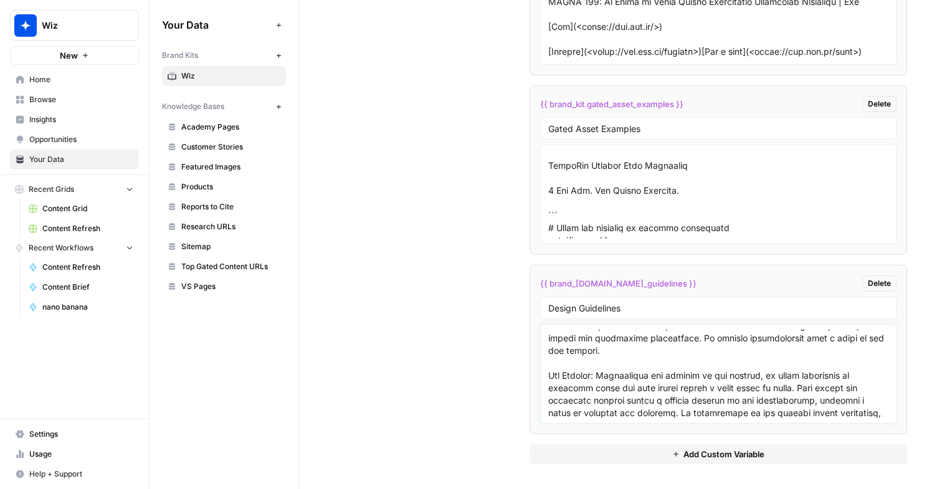
scroll to position [1705, 0]
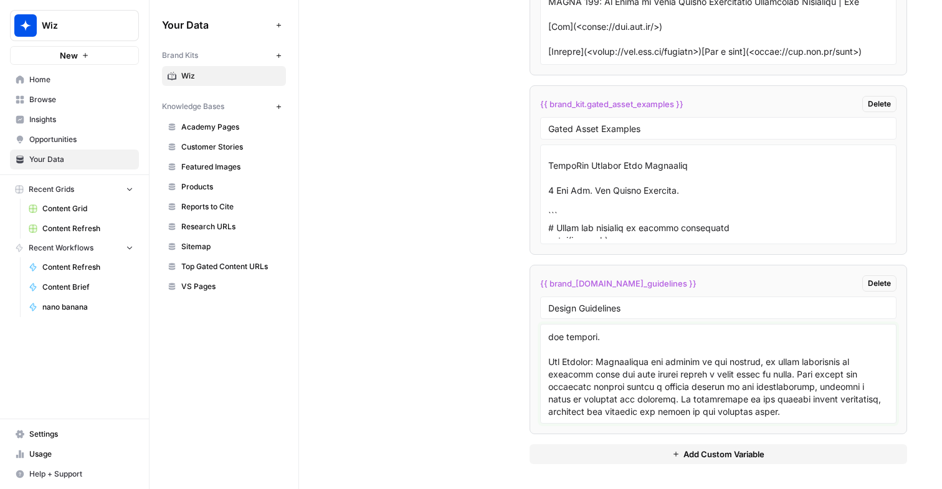
paste textarea "The domain of Cloud security is brimming with technical terms known to everyone…"
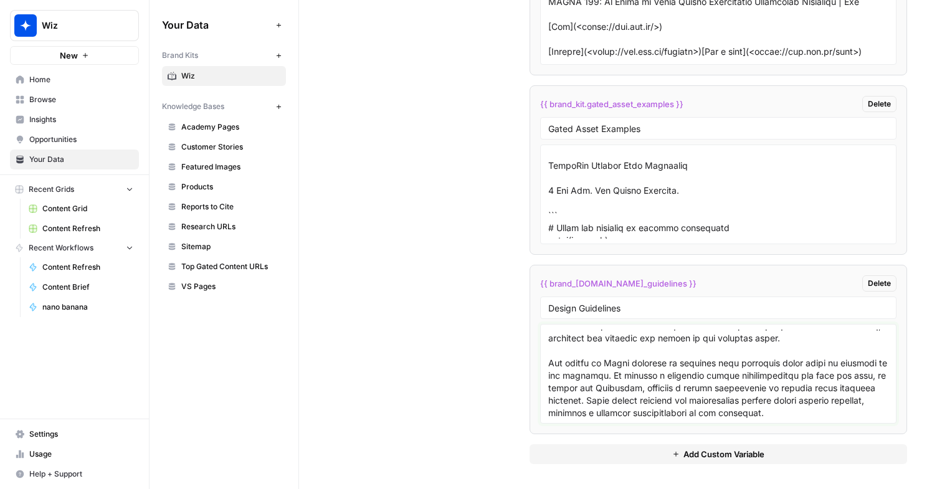
scroll to position [1780, 0]
paste textarea "Formation In both intricate illustrations and simpler designs, we prioritize th…"
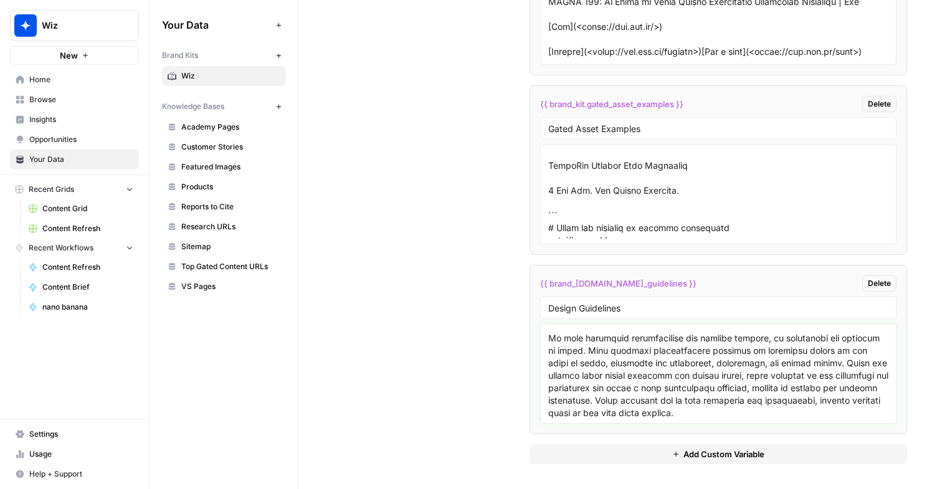
scroll to position [1904, 0]
paste textarea "Clouds Clouds play a vital role in our illustrative array of elements, crafted …"
click at [752, 393] on textarea at bounding box center [718, 374] width 340 height 88
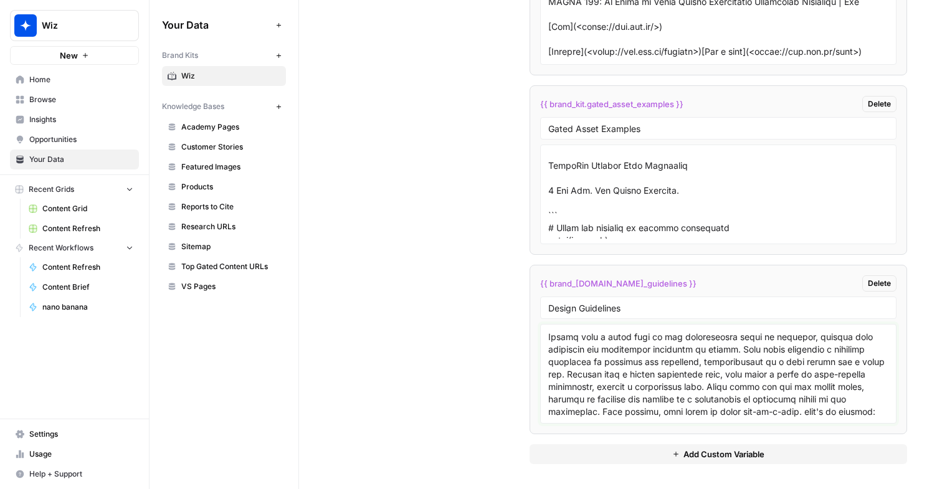
paste textarea "https://firebasestorage.googleapis.com/v0/b/standards-site-beta.appspot.com/o/d…"
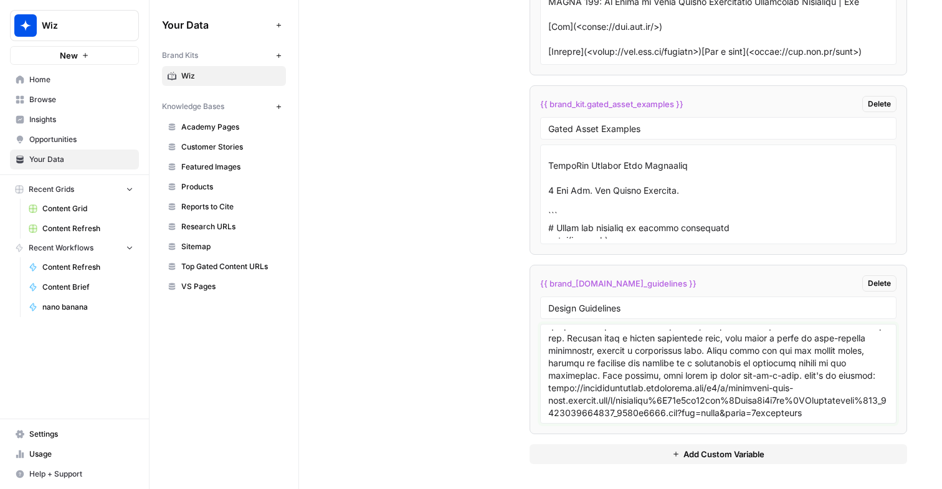
scroll to position [2066, 0]
paste textarea "The sparking star on the wiz logo is ever-present in each of its appearances, a…"
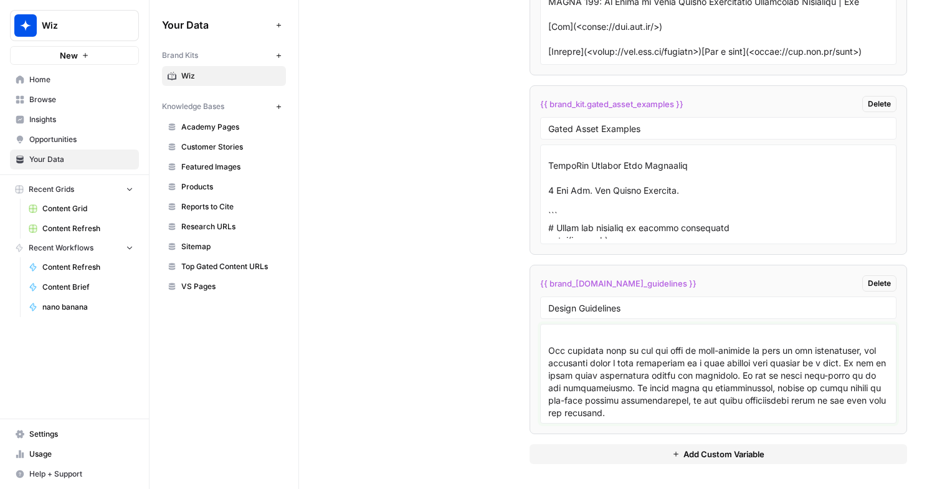
scroll to position [2166, 0]
paste textarea "Things to avoid In the Wiz illustrative universe, we consciously steer clear of…"
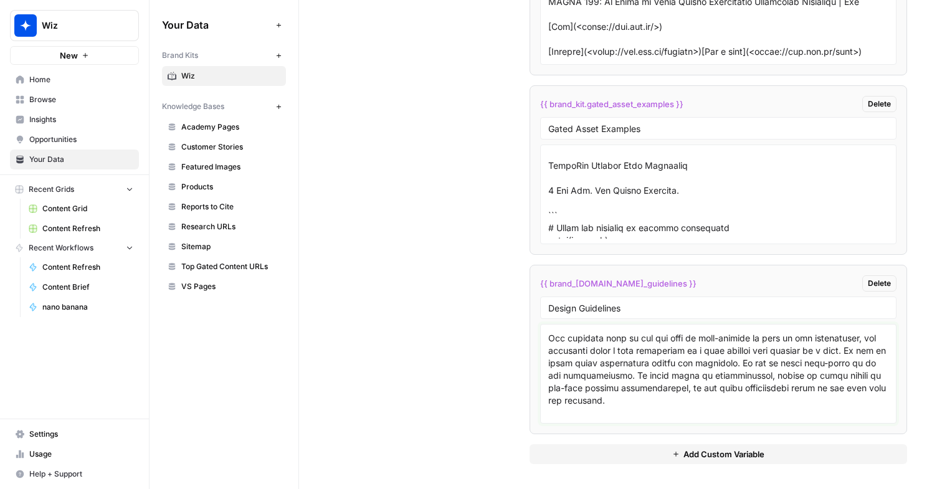
scroll to position [2278, 0]
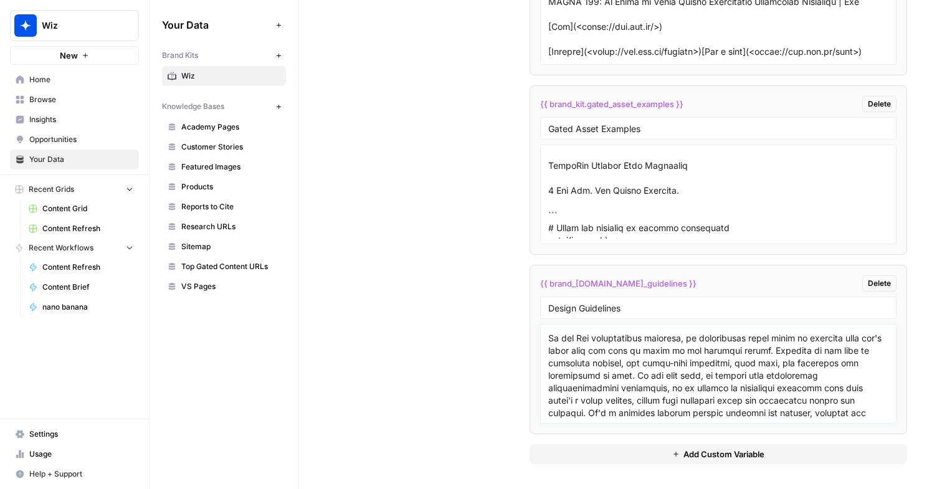
type textarea "Color Our system is where the brand comes alive. This is where we represent the…"
click at [748, 291] on div "{{ brand_kit.design_guidelines }} Delete" at bounding box center [718, 283] width 356 height 16
drag, startPoint x: 671, startPoint y: 285, endPoint x: 532, endPoint y: 283, distance: 139.6
click at [532, 283] on li "{{ brand_kit.design_guidelines }} Delete Design Guidelines" at bounding box center [719, 349] width 378 height 169
copy span "{{ brand_kit.design_guidelines }}"
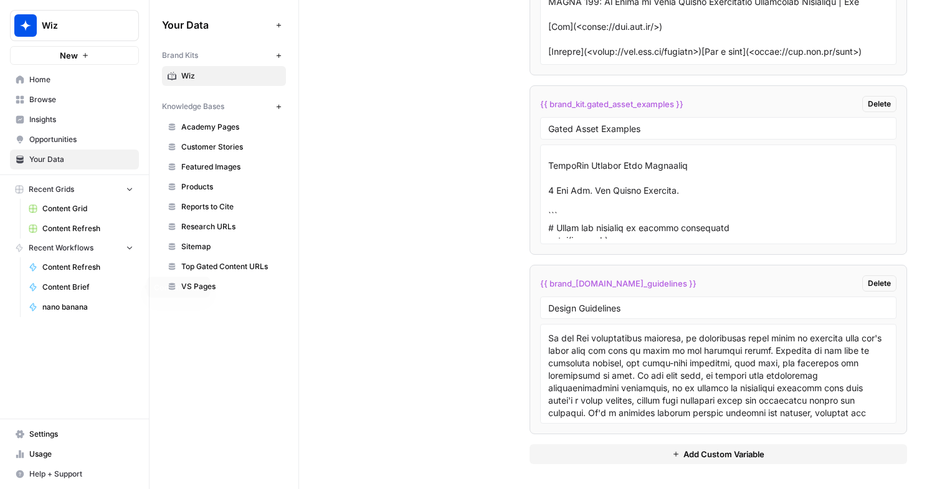
click at [78, 312] on span "nano banana" at bounding box center [87, 307] width 91 height 11
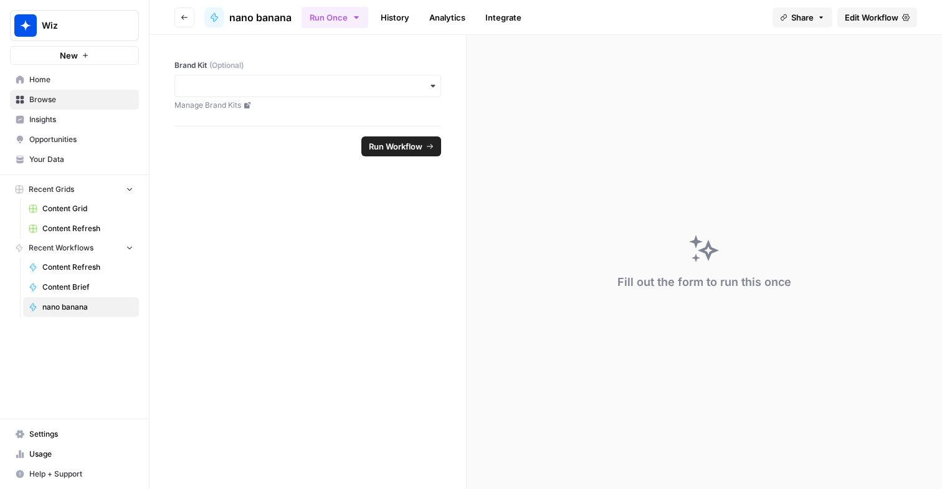
click at [880, 23] on span "Edit Workflow" at bounding box center [872, 17] width 54 height 12
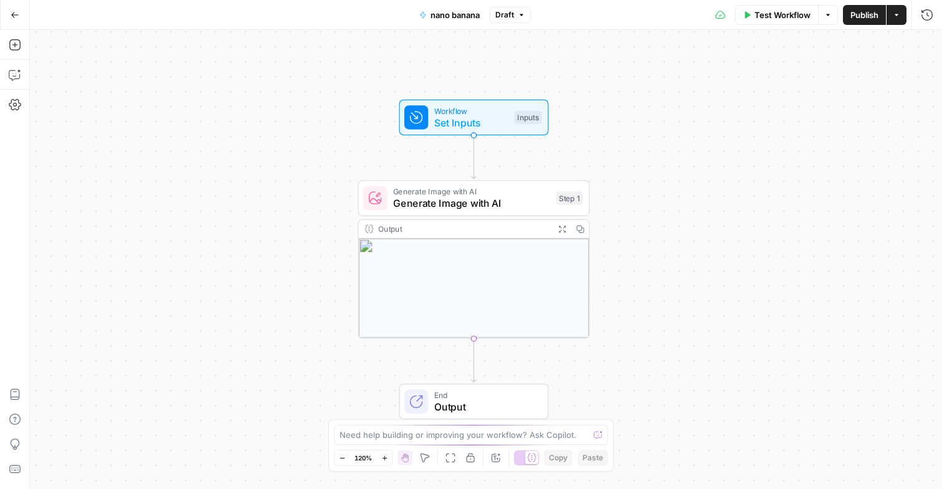
click at [489, 223] on div "Output" at bounding box center [463, 229] width 171 height 12
click at [480, 201] on span "Generate Image with AI" at bounding box center [471, 203] width 157 height 15
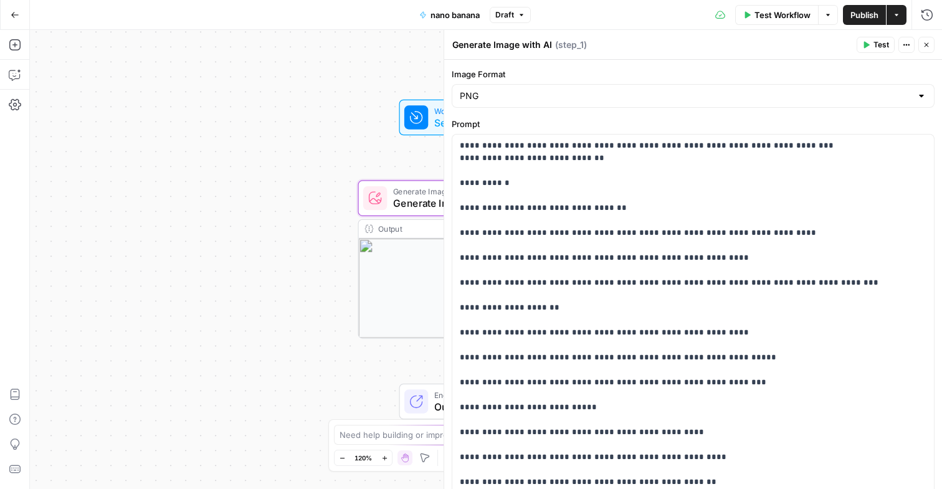
scroll to position [199, 0]
click at [585, 211] on p "**********" at bounding box center [693, 376] width 467 height 474
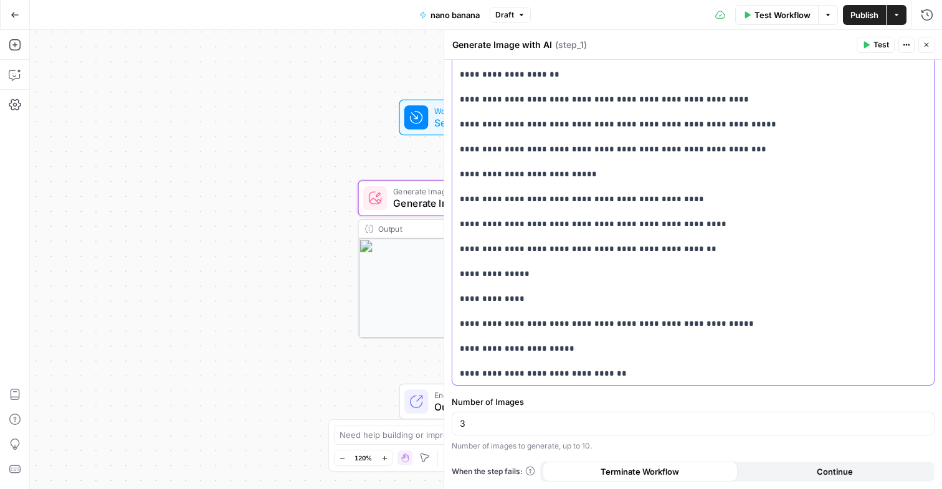
drag, startPoint x: 459, startPoint y: 182, endPoint x: 697, endPoint y: 533, distance: 424.5
click at [697, 489] on html "Wiz New Home Browse Insights Opportunities Your Data Recent Grids Content Grid …" at bounding box center [471, 244] width 942 height 489
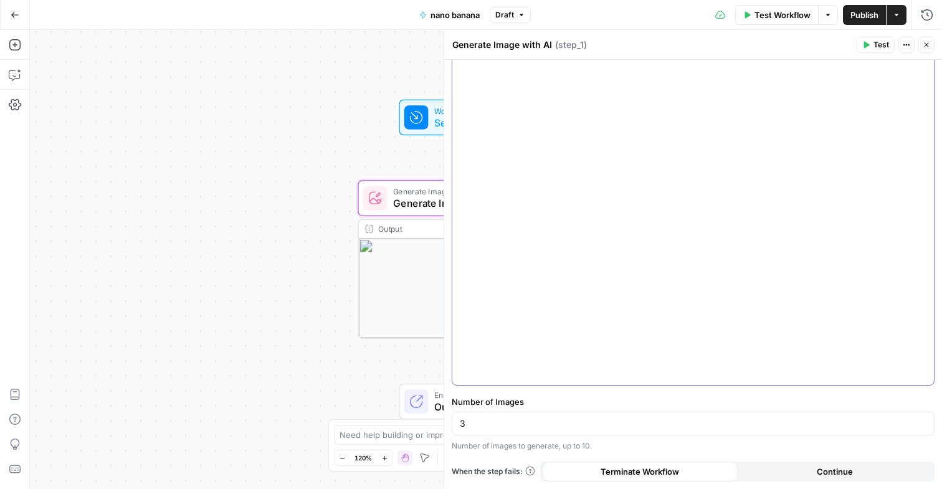
scroll to position [8, 0]
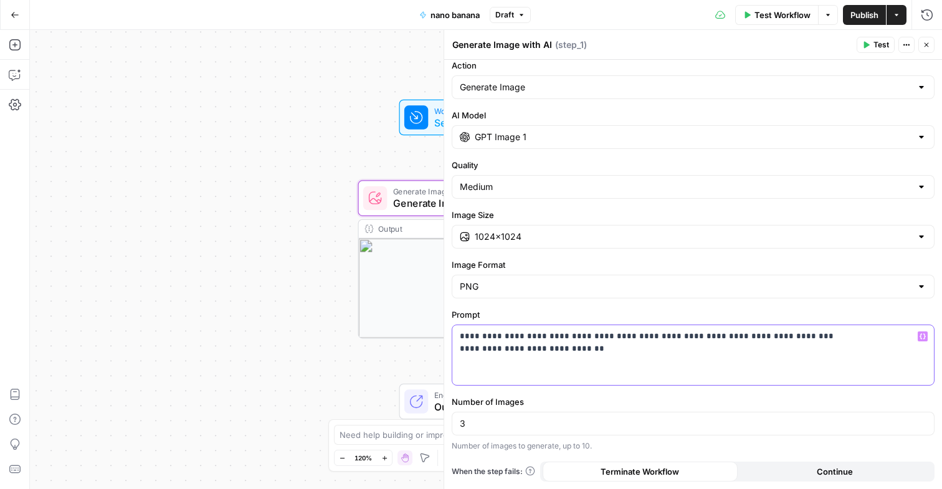
click at [923, 339] on icon "button" at bounding box center [923, 336] width 6 height 6
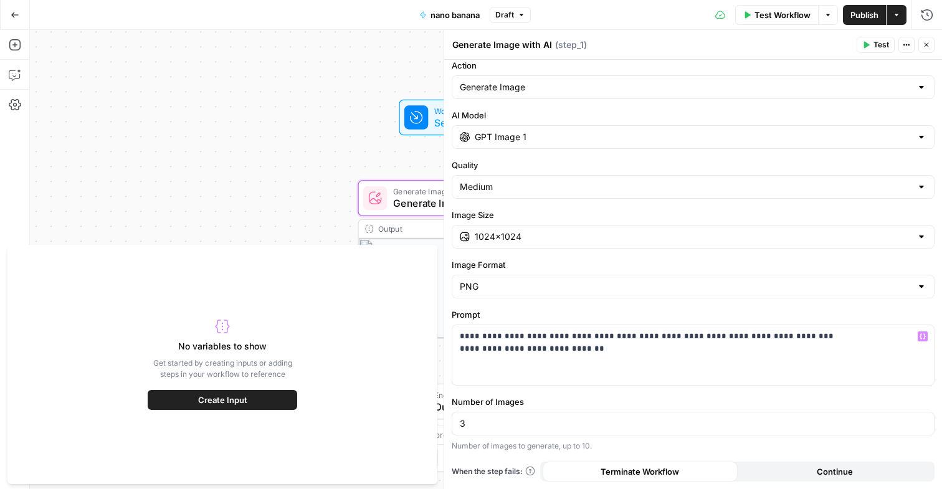
click at [224, 408] on button "Create Input" at bounding box center [223, 400] width 150 height 20
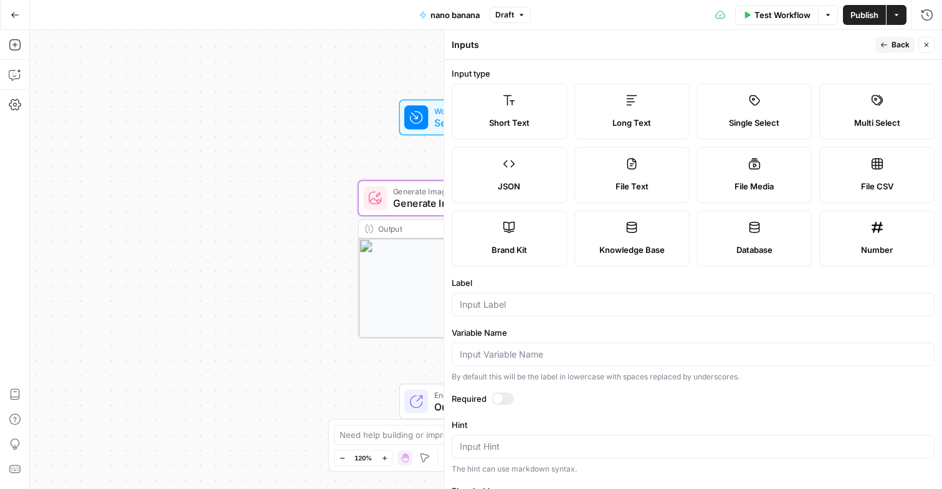
click at [550, 208] on div "Short Text Long Text Single Select Multi Select JSON File Text File Media File …" at bounding box center [693, 175] width 483 height 183
click at [550, 232] on label "Brand Kit" at bounding box center [509, 239] width 115 height 56
click at [501, 402] on div at bounding box center [503, 399] width 22 height 12
click at [512, 447] on input "Placeholder" at bounding box center [693, 447] width 467 height 12
click at [504, 355] on input "Variable Name" at bounding box center [693, 354] width 467 height 12
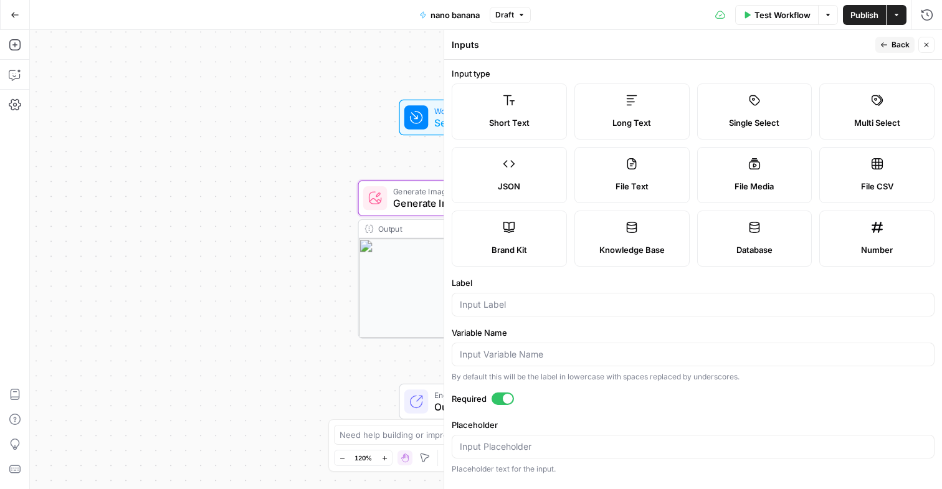
click at [924, 49] on button "Close" at bounding box center [927, 45] width 16 height 16
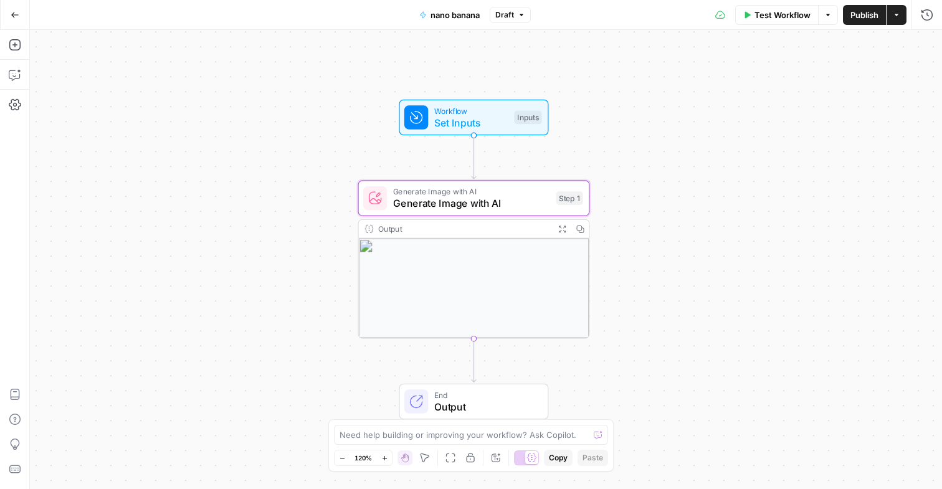
click at [447, 206] on span "Generate Image with AI" at bounding box center [471, 203] width 157 height 15
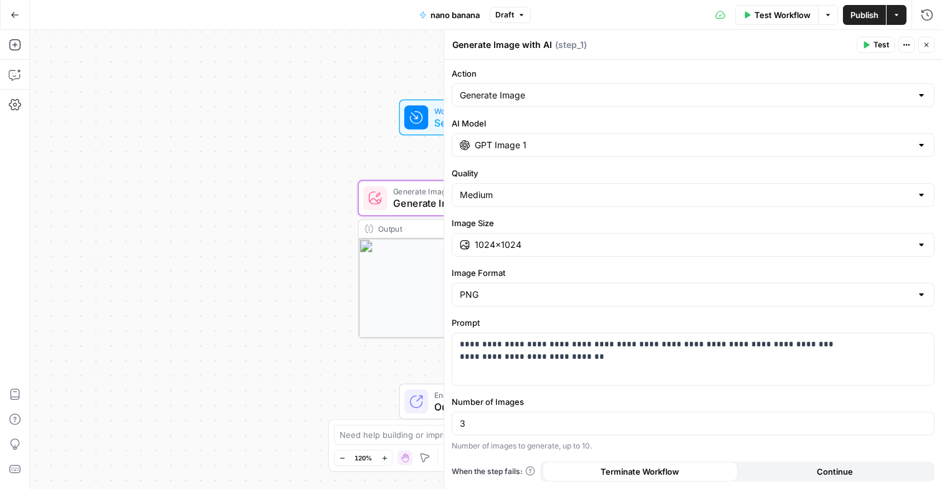
click at [780, 469] on button "Continue" at bounding box center [835, 472] width 195 height 20
click at [686, 470] on button "Terminate Workflow" at bounding box center [640, 472] width 195 height 20
click at [827, 15] on icon "button" at bounding box center [828, 15] width 4 height 2
click at [909, 42] on icon "button" at bounding box center [906, 44] width 7 height 7
click at [760, 47] on div "Generate Image with AI Generate Image with AI ( step_1 )" at bounding box center [652, 45] width 401 height 14
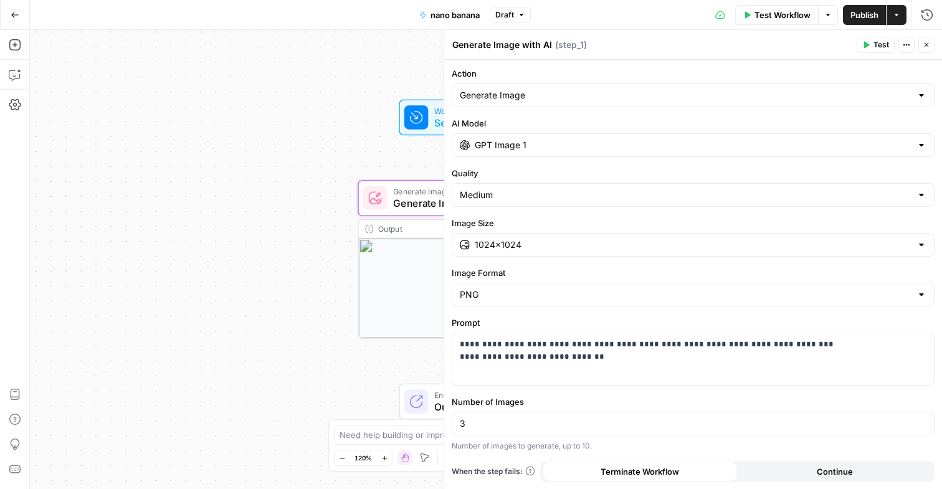
click at [641, 328] on label "Prompt" at bounding box center [693, 323] width 483 height 12
click at [631, 356] on p "**********" at bounding box center [693, 350] width 467 height 25
click at [616, 295] on input "Image Format" at bounding box center [686, 295] width 452 height 12
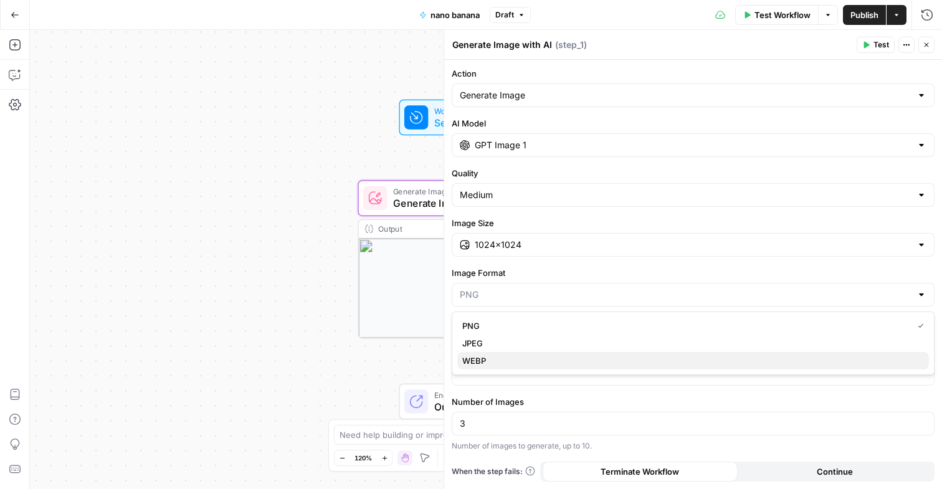
click at [596, 360] on span "WEBP" at bounding box center [690, 361] width 457 height 12
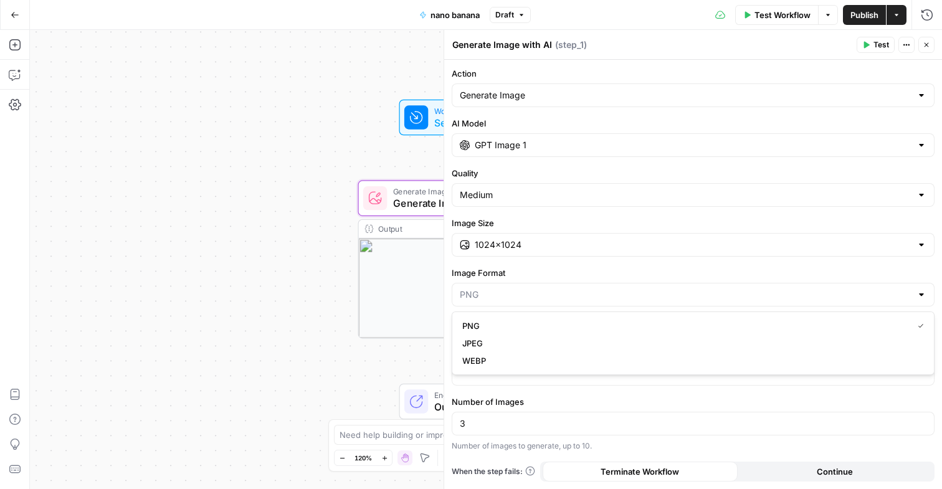
type input "WEBP"
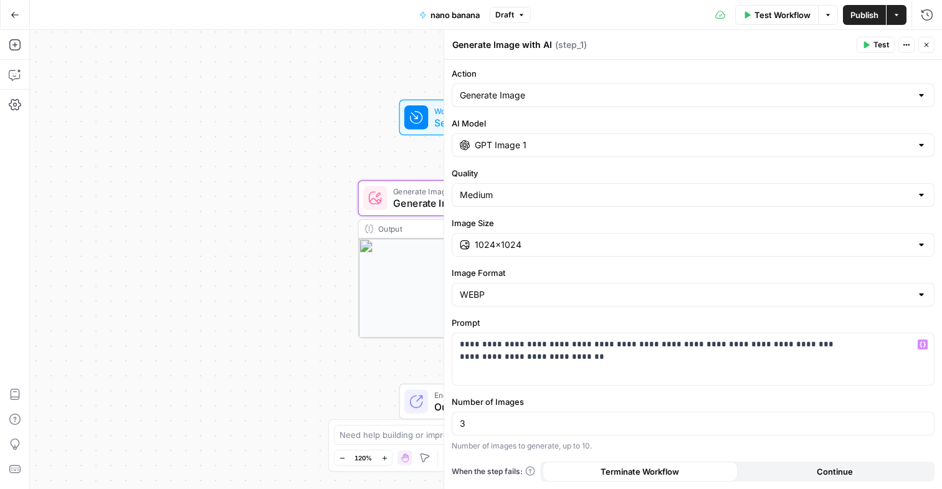
click at [612, 320] on label "Prompt" at bounding box center [693, 323] width 483 height 12
click at [561, 447] on div "Number of images to generate, up to 10." at bounding box center [693, 446] width 483 height 11
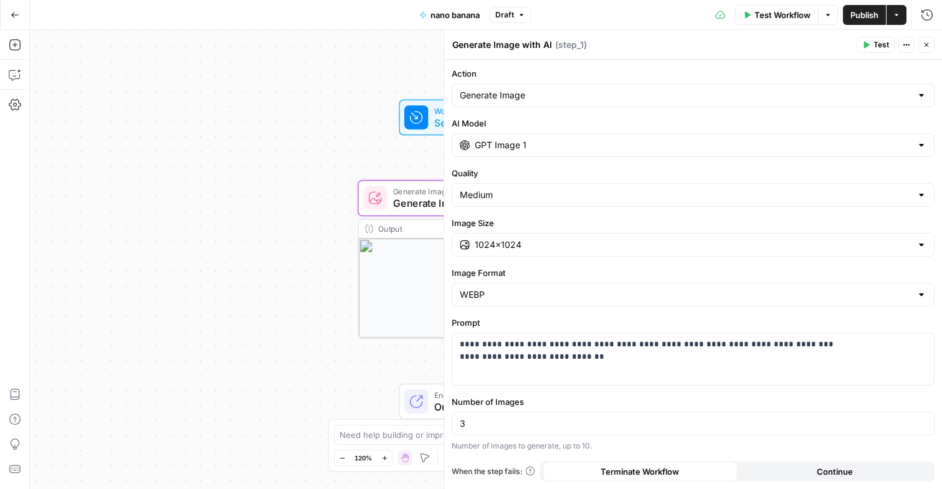
click at [561, 447] on div "Number of images to generate, up to 10." at bounding box center [693, 446] width 483 height 11
click at [907, 19] on div "Test Workflow Options Publish Actions Run History" at bounding box center [737, 14] width 412 height 29
click at [903, 19] on button "Actions" at bounding box center [897, 15] width 20 height 20
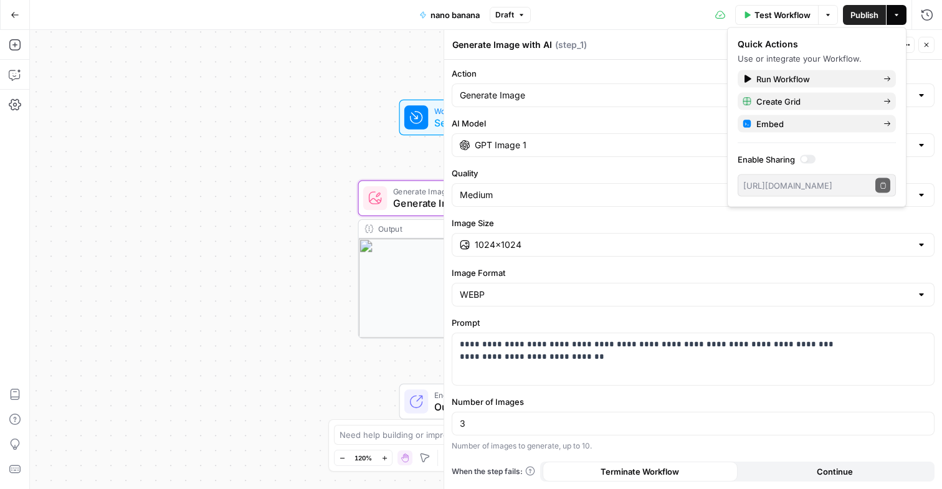
click at [931, 67] on label "Action" at bounding box center [693, 73] width 483 height 12
click at [912, 89] on input "Generate Image" at bounding box center [686, 95] width 452 height 12
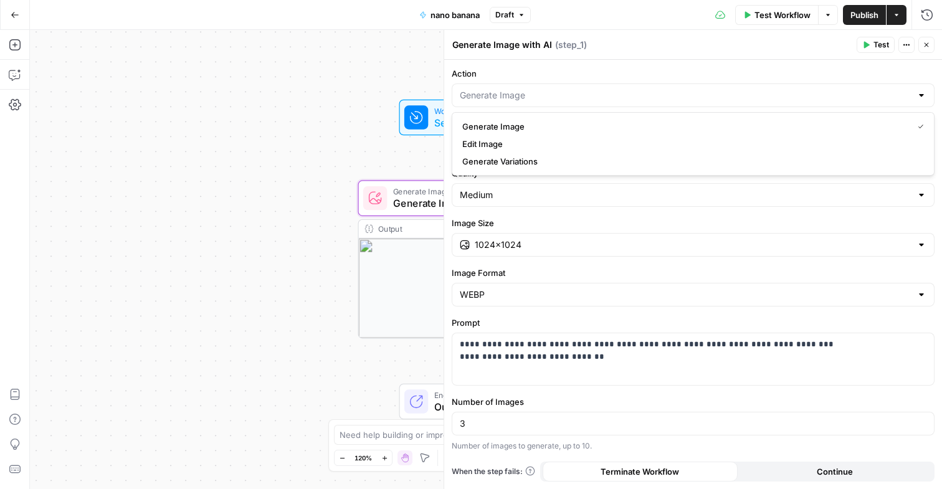
type input "Generate Image"
click at [904, 49] on button "Actions" at bounding box center [907, 45] width 16 height 16
click at [778, 49] on div "Generate Image with AI Generate Image with AI ( step_1 )" at bounding box center [652, 45] width 401 height 14
click at [318, 93] on div "Workflow Set Inputs Inputs Generate Image with AI Generate Image with AI Step 1…" at bounding box center [486, 259] width 912 height 459
click at [933, 47] on button "Close" at bounding box center [927, 45] width 16 height 16
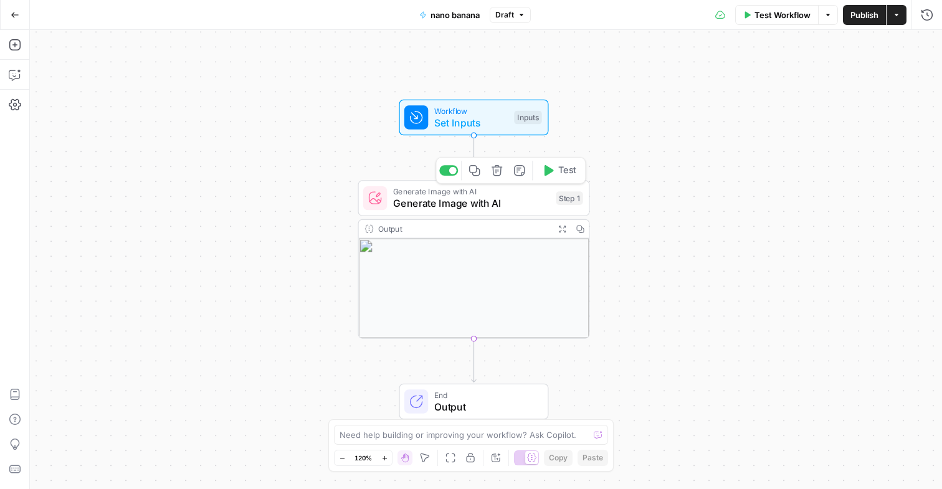
click at [505, 204] on span "Generate Image with AI" at bounding box center [471, 203] width 157 height 15
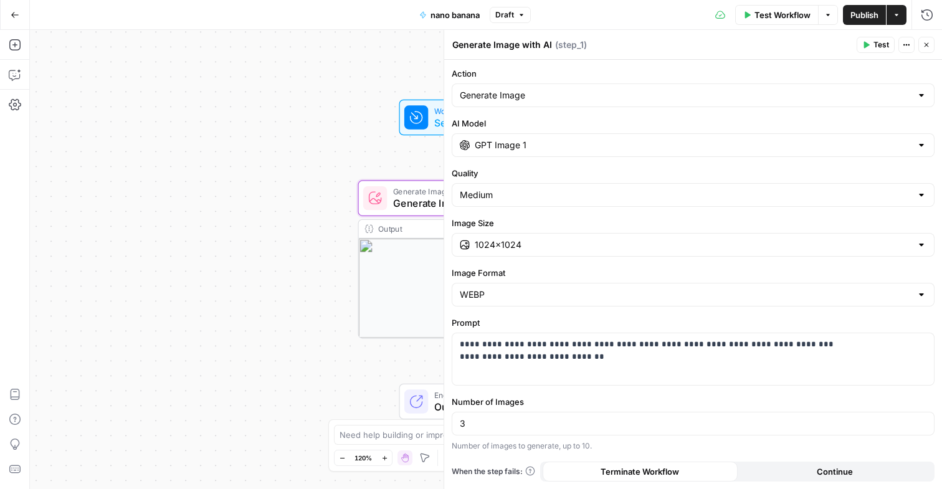
click at [390, 135] on div "Workflow Set Inputs Inputs Test Step" at bounding box center [474, 118] width 232 height 36
click at [420, 124] on icon at bounding box center [416, 117] width 15 height 15
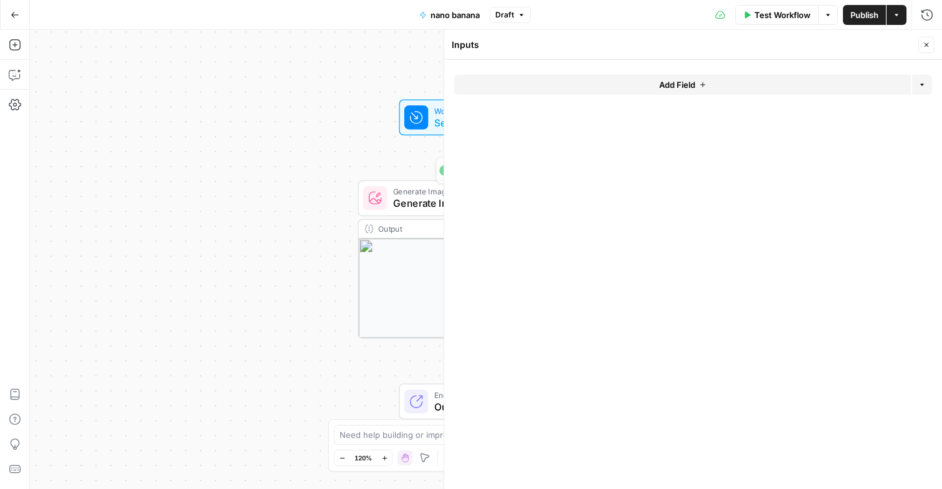
click at [413, 226] on div "Output" at bounding box center [463, 229] width 171 height 12
click at [417, 200] on span "Generate Image with AI" at bounding box center [471, 203] width 157 height 15
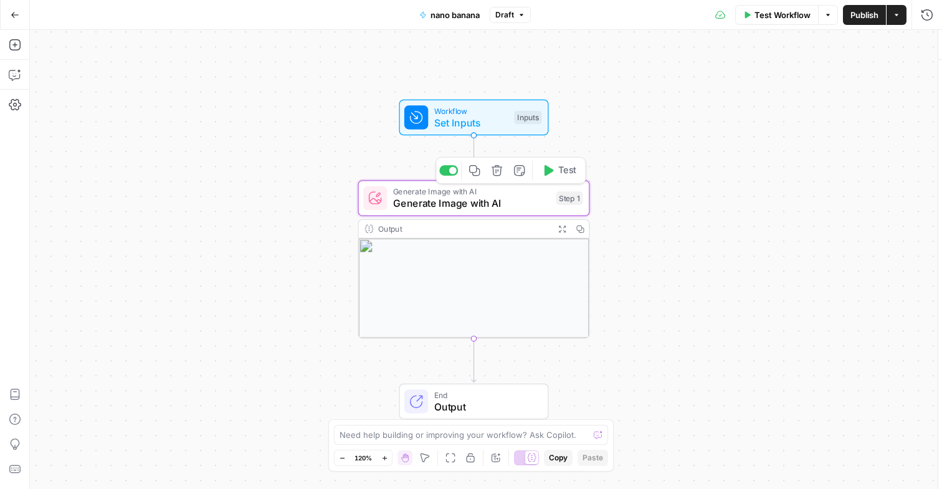
click at [417, 200] on span "Generate Image with AI" at bounding box center [471, 203] width 157 height 15
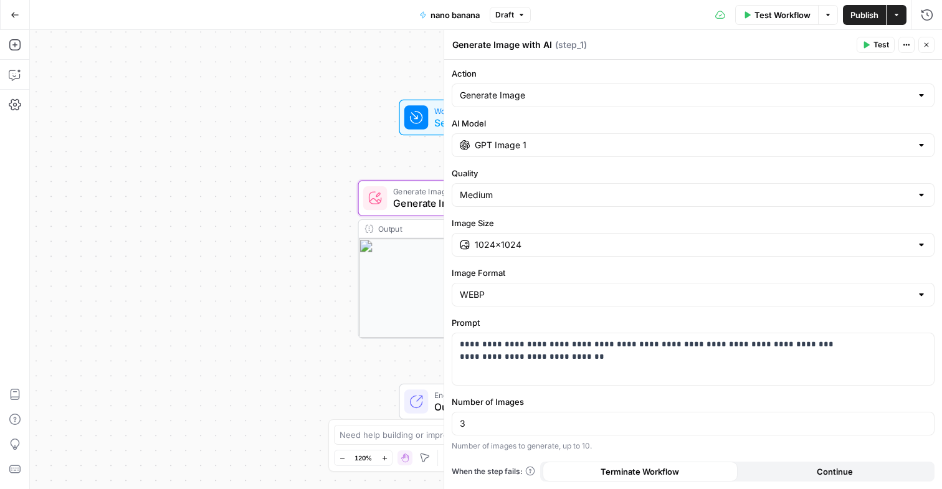
click at [409, 159] on div "Workflow Set Inputs Inputs Generate Image with AI Generate Image with AI Step 1…" at bounding box center [486, 259] width 912 height 459
click at [389, 173] on div "Workflow Set Inputs Inputs Generate Image with AI Generate Image with AI Step 1…" at bounding box center [486, 259] width 912 height 459
click at [925, 44] on icon "button" at bounding box center [926, 44] width 7 height 7
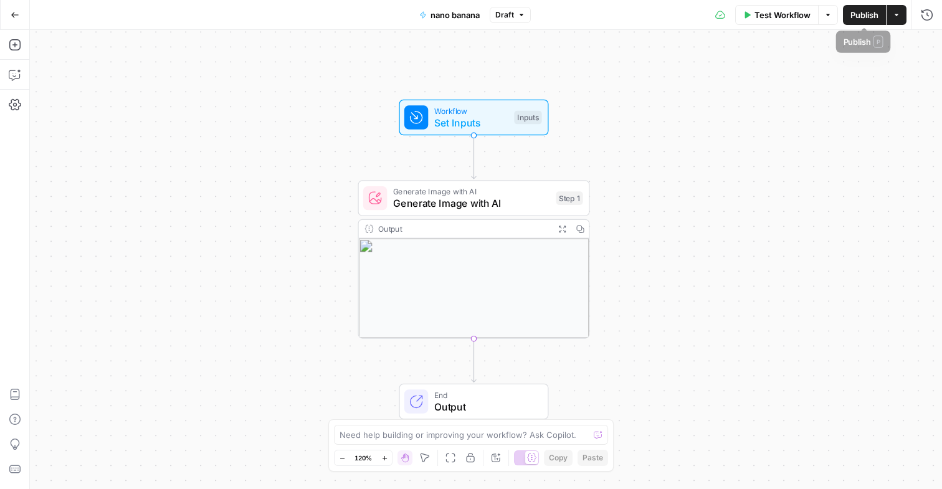
click at [824, 17] on icon "button" at bounding box center [827, 14] width 7 height 7
click at [508, 17] on span "Draft" at bounding box center [504, 14] width 19 height 11
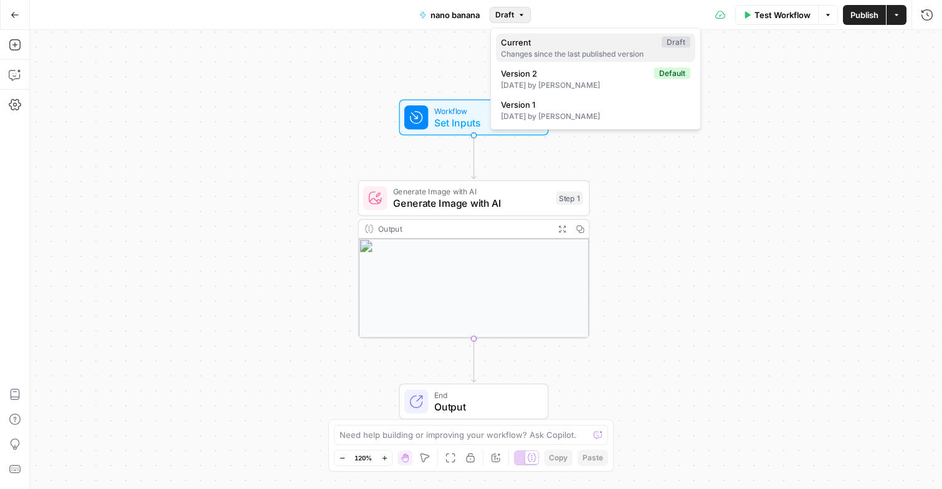
click at [555, 56] on div "Changes since the last published version" at bounding box center [595, 54] width 189 height 11
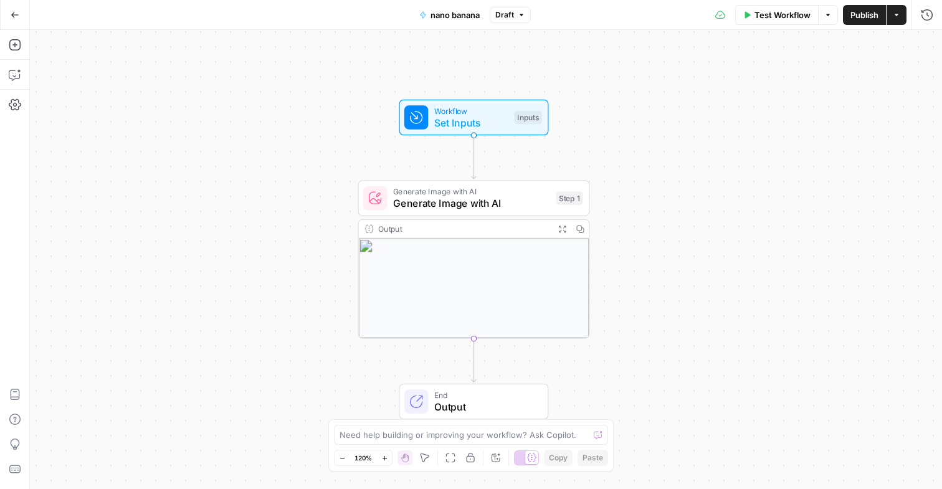
click at [828, 19] on button "Options" at bounding box center [828, 15] width 20 height 20
click at [877, 15] on span "Publish" at bounding box center [865, 15] width 28 height 12
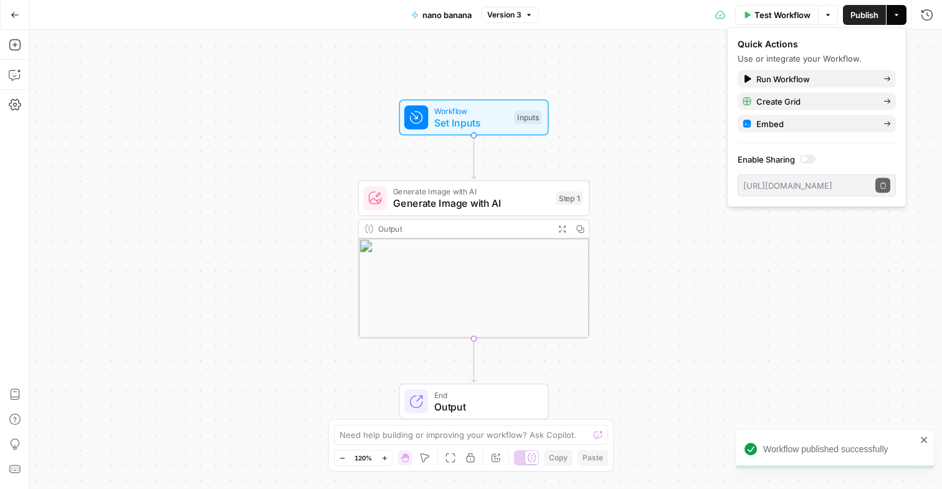
click at [899, 16] on icon "button" at bounding box center [896, 14] width 7 height 7
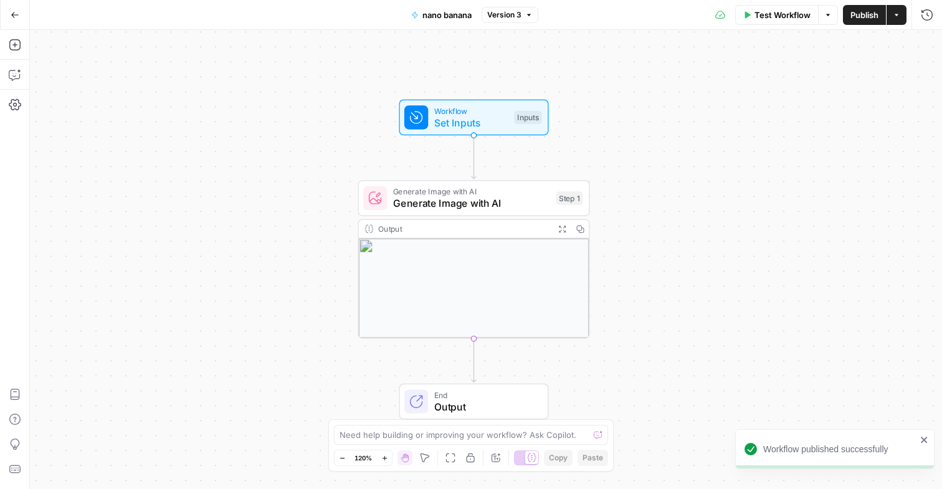
click at [899, 17] on icon "button" at bounding box center [896, 14] width 7 height 7
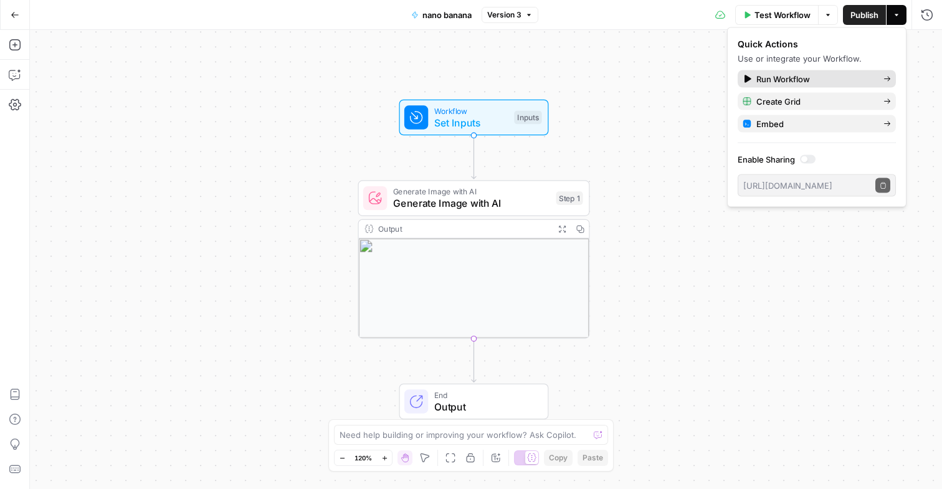
click at [850, 77] on span "Run Workflow" at bounding box center [815, 79] width 117 height 12
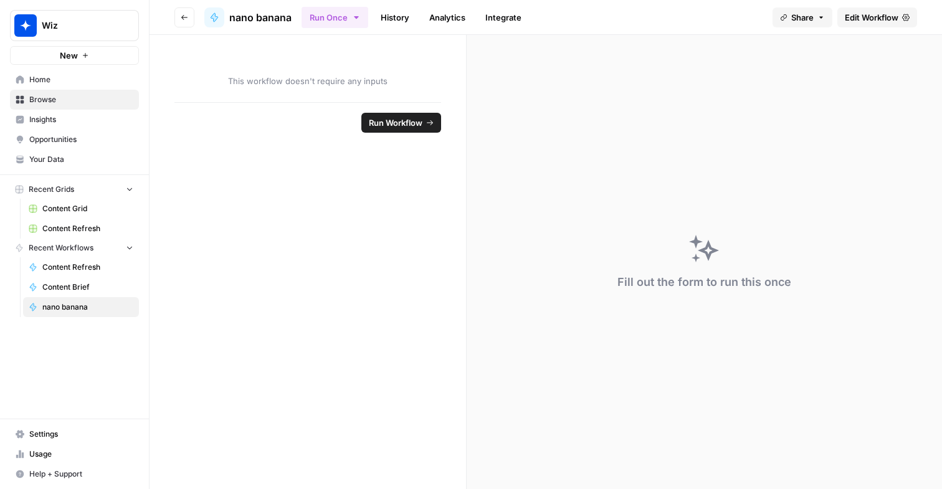
click at [374, 96] on div "This workflow doesn't require any inputs" at bounding box center [308, 68] width 317 height 67
click at [320, 87] on span "This workflow doesn't require any inputs" at bounding box center [307, 81] width 267 height 12
click at [281, 77] on span "This workflow doesn't require any inputs" at bounding box center [307, 81] width 267 height 12
click at [29, 72] on link "Home" at bounding box center [74, 80] width 129 height 20
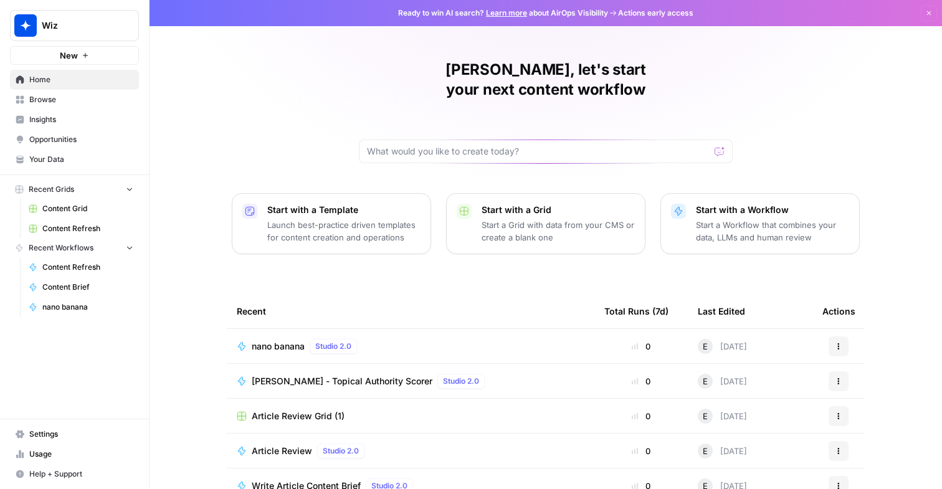
click at [847, 337] on button "Actions" at bounding box center [839, 347] width 20 height 20
click at [803, 375] on span "Edit in Studio" at bounding box center [783, 373] width 100 height 12
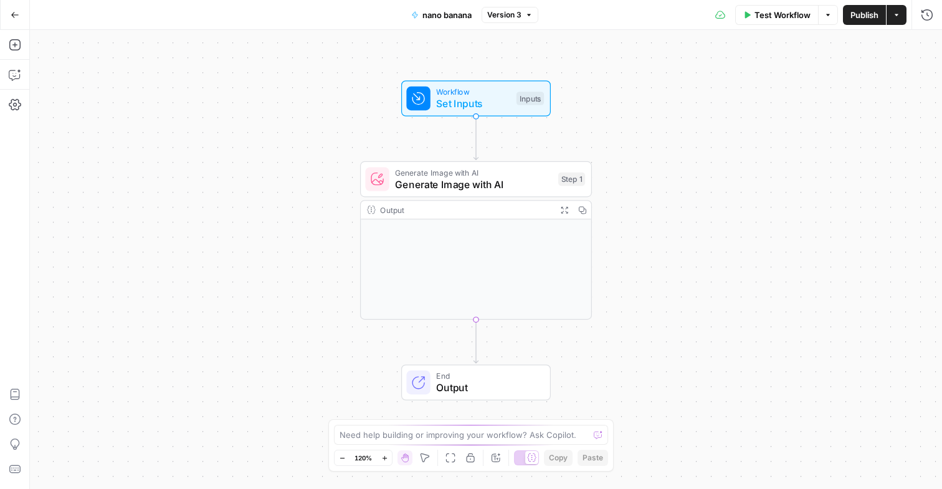
click at [509, 188] on span "Generate Image with AI" at bounding box center [473, 184] width 157 height 15
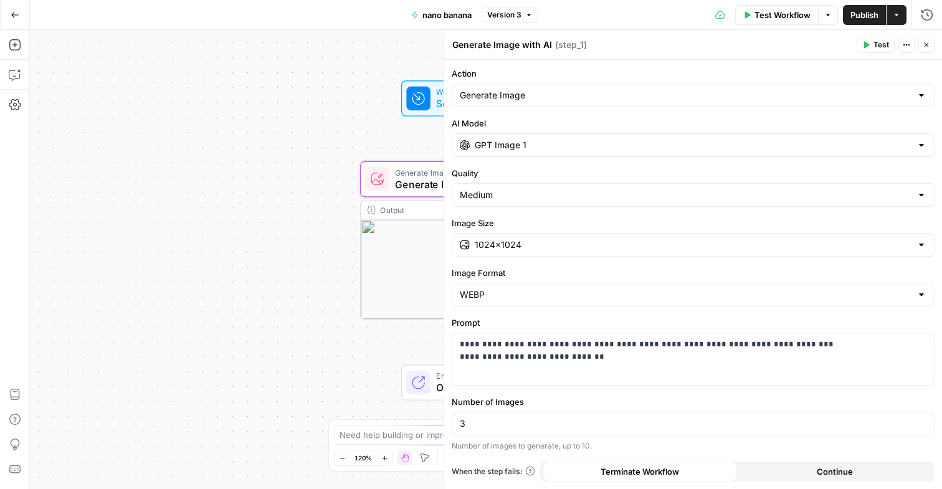
click at [930, 42] on button "Close" at bounding box center [927, 45] width 16 height 16
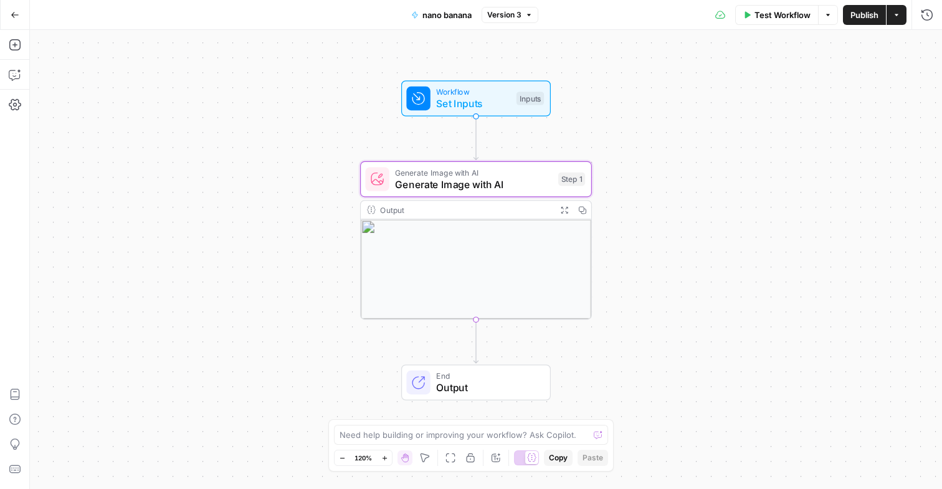
click at [518, 16] on span "Version 3" at bounding box center [504, 14] width 34 height 11
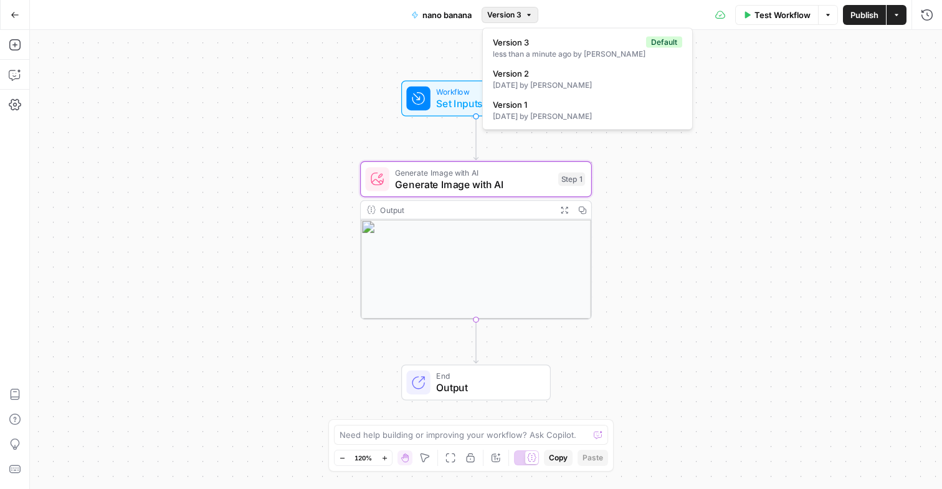
click at [314, 105] on div "Workflow Set Inputs Inputs Generate Image with AI Generate Image with AI Step 1…" at bounding box center [486, 259] width 912 height 459
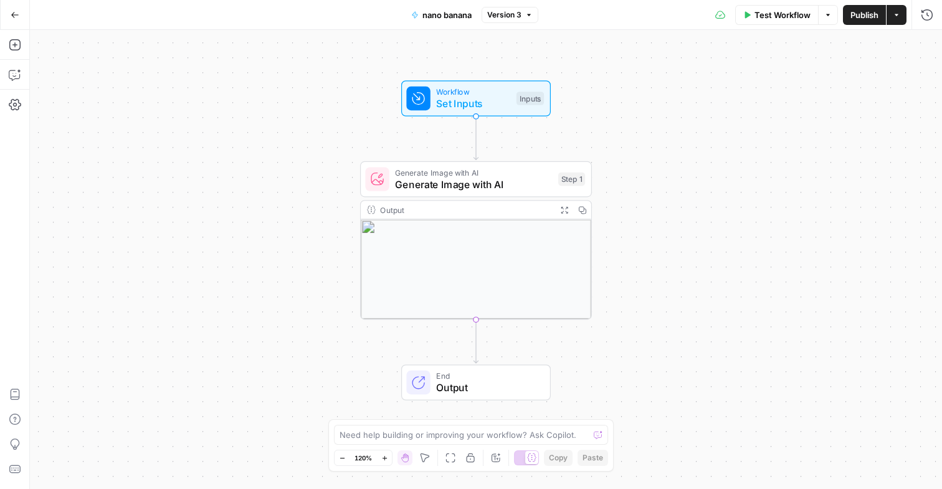
click at [901, 13] on button "Actions" at bounding box center [897, 15] width 20 height 20
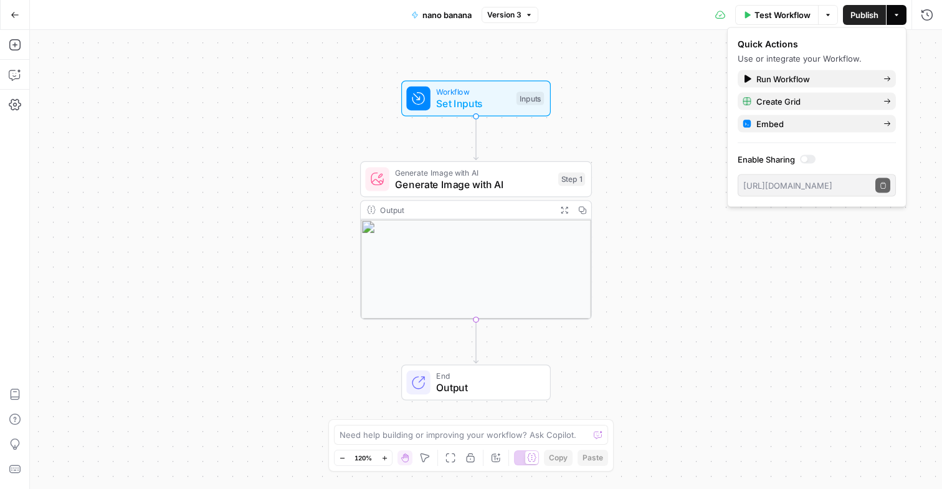
click at [193, 140] on div "Workflow Set Inputs Inputs Generate Image with AI Generate Image with AI Step 1…" at bounding box center [486, 259] width 912 height 459
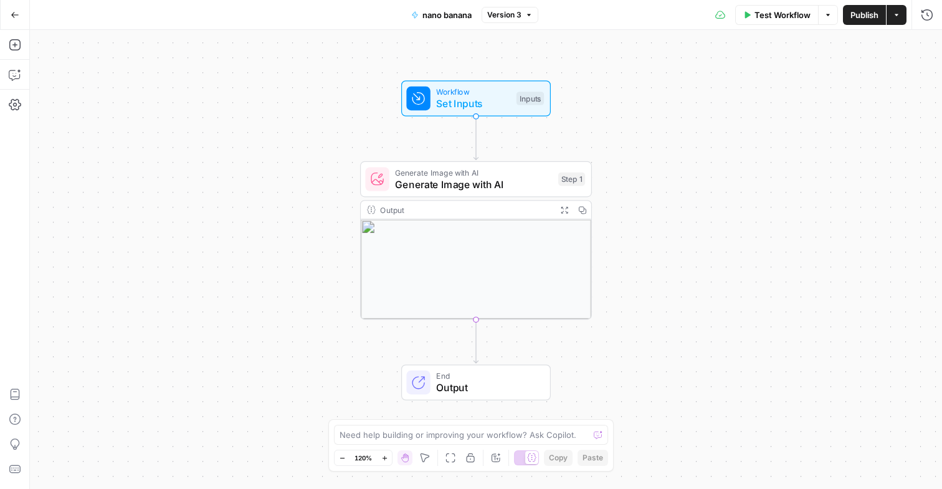
click at [14, 12] on icon "button" at bounding box center [14, 15] width 7 height 6
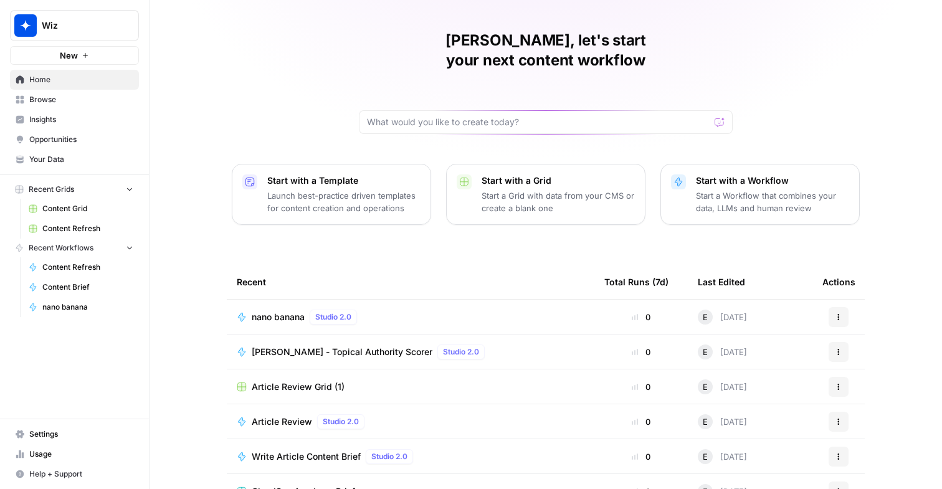
scroll to position [32, 0]
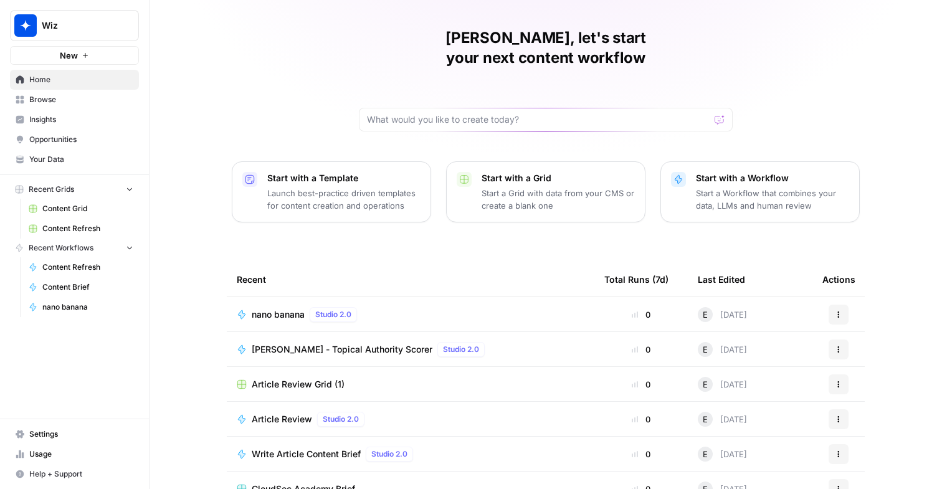
click at [92, 300] on link "nano banana" at bounding box center [81, 307] width 116 height 20
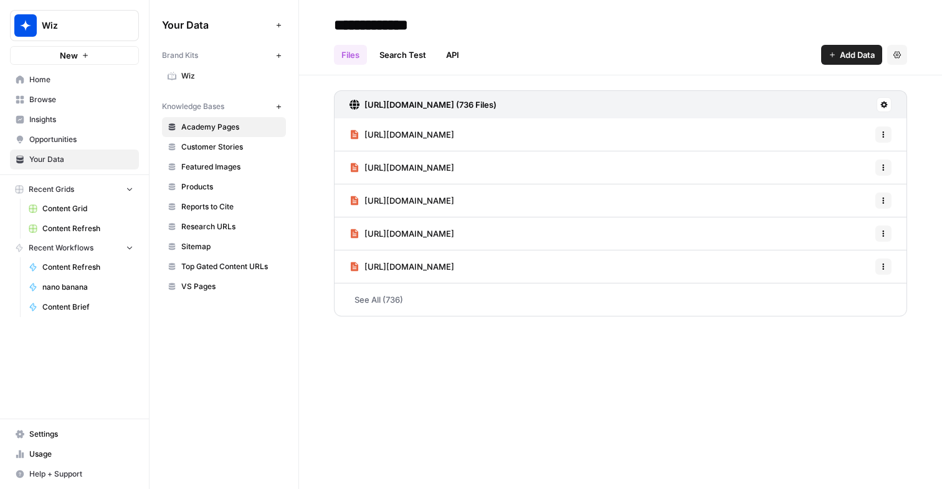
click at [59, 161] on span "Your Data" at bounding box center [81, 159] width 104 height 11
click at [233, 78] on span "Wiz" at bounding box center [230, 75] width 99 height 11
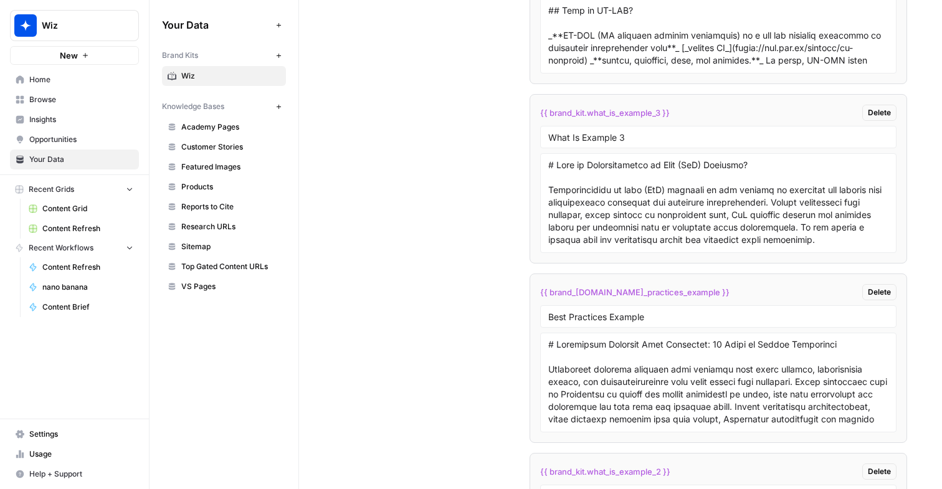
scroll to position [2279, 0]
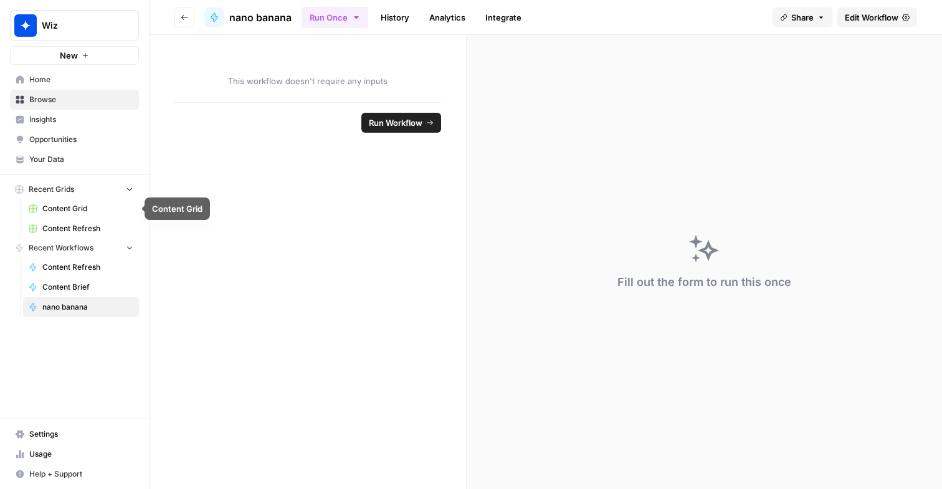
click at [128, 194] on button "Recent Grids" at bounding box center [74, 189] width 129 height 19
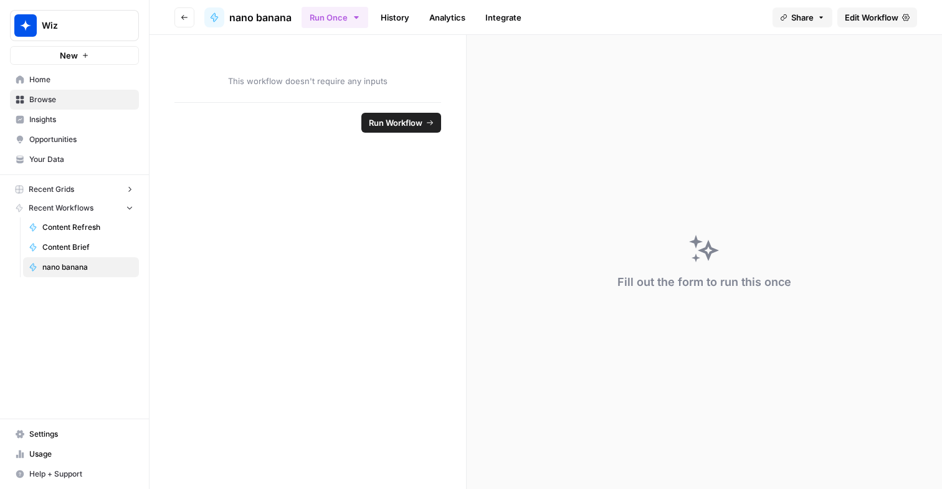
click at [128, 194] on button "Recent Grids" at bounding box center [74, 189] width 129 height 19
click at [86, 214] on link "Content Grid" at bounding box center [81, 209] width 116 height 20
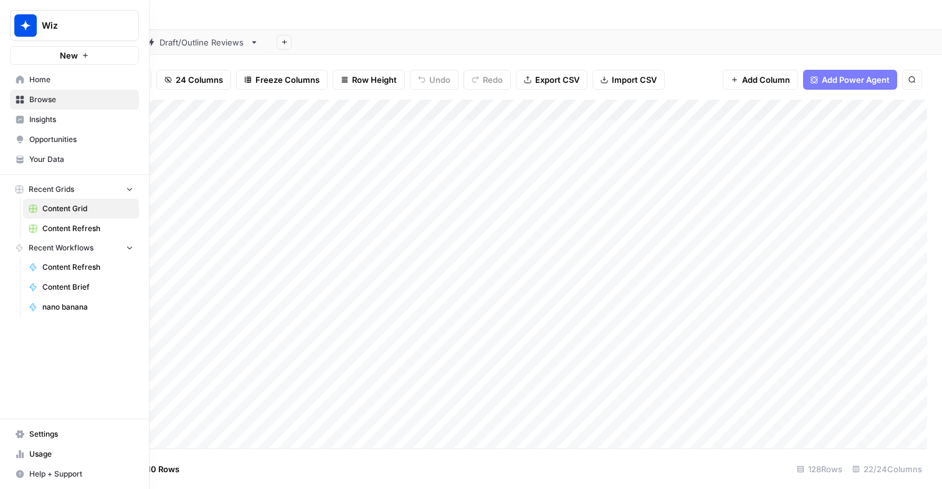
click at [32, 142] on span "Opportunities" at bounding box center [81, 139] width 104 height 11
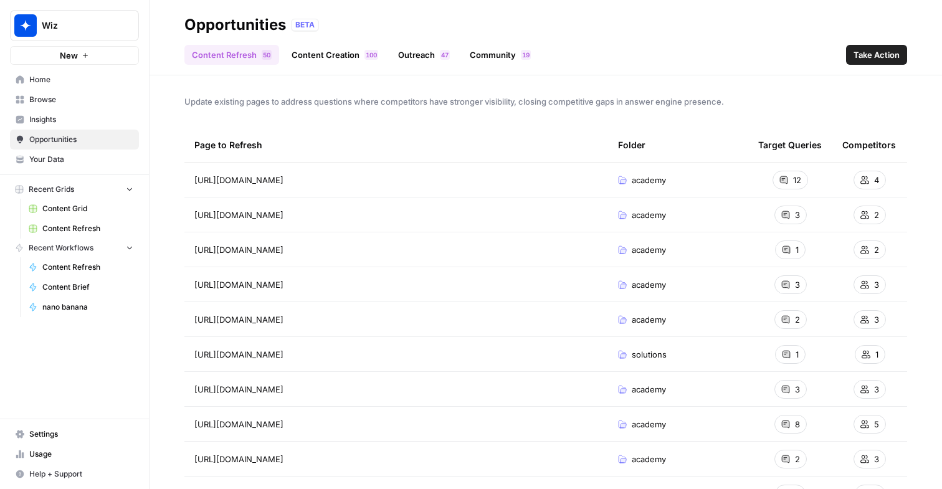
click at [777, 182] on div "12" at bounding box center [791, 180] width 36 height 19
click at [791, 182] on div "12" at bounding box center [791, 180] width 36 height 19
click at [871, 183] on div "4" at bounding box center [870, 180] width 32 height 19
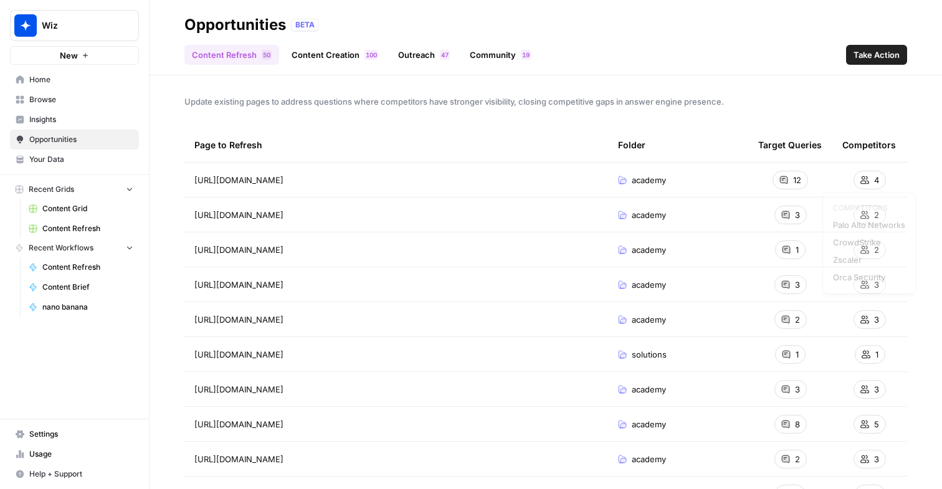
click at [871, 183] on div "4" at bounding box center [870, 180] width 32 height 19
click at [346, 54] on link "Content Creation 0 0 1" at bounding box center [335, 55] width 102 height 20
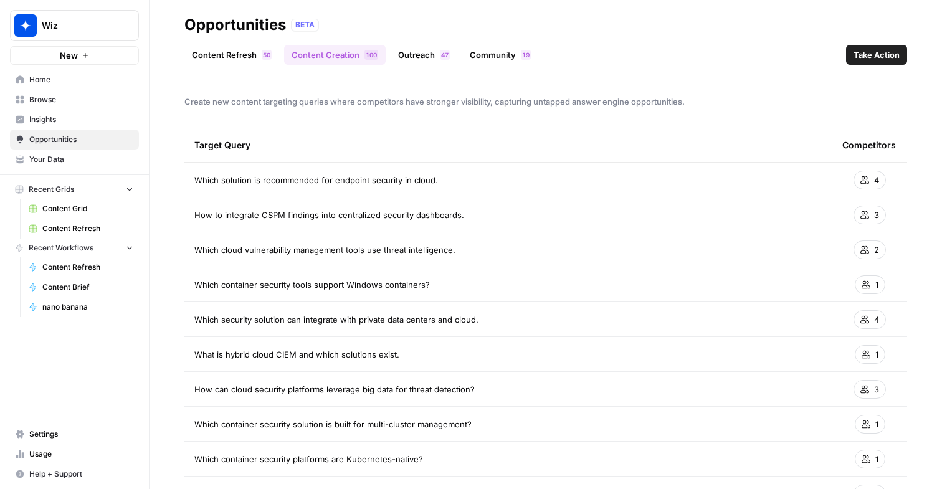
click at [235, 51] on link "Content Refresh 0 5" at bounding box center [231, 55] width 95 height 20
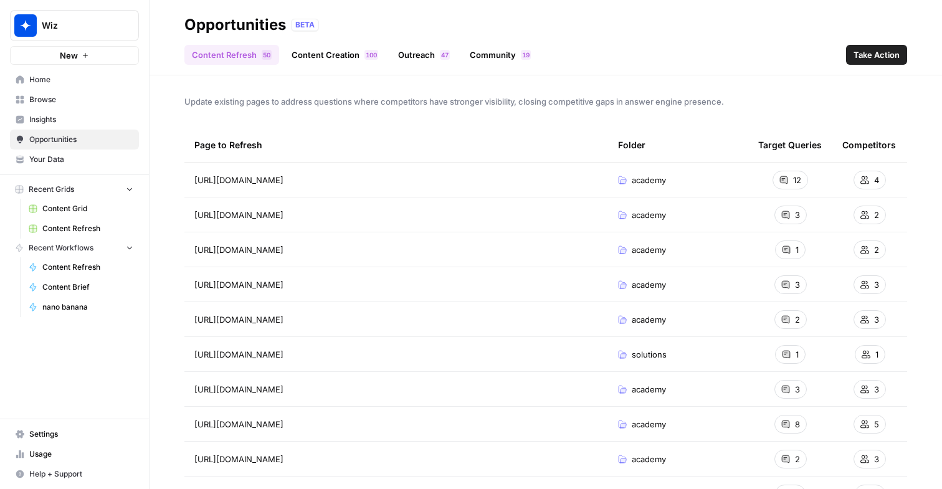
click at [879, 58] on span "Take Action" at bounding box center [877, 55] width 46 height 12
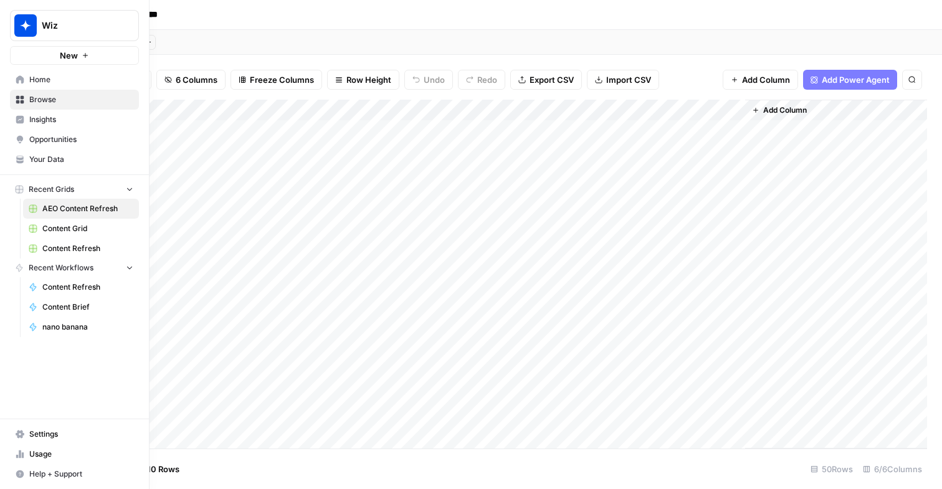
click at [36, 125] on span "Insights" at bounding box center [81, 119] width 104 height 11
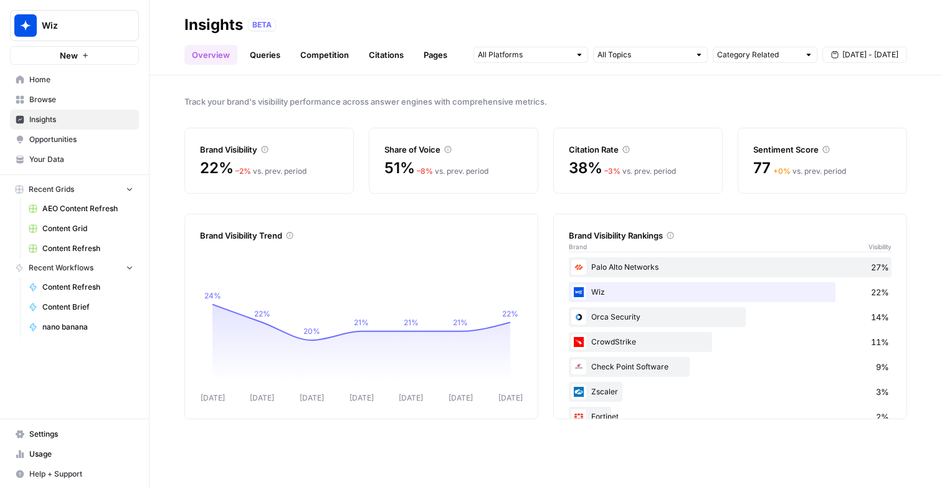
click at [263, 64] on link "Queries" at bounding box center [264, 55] width 45 height 20
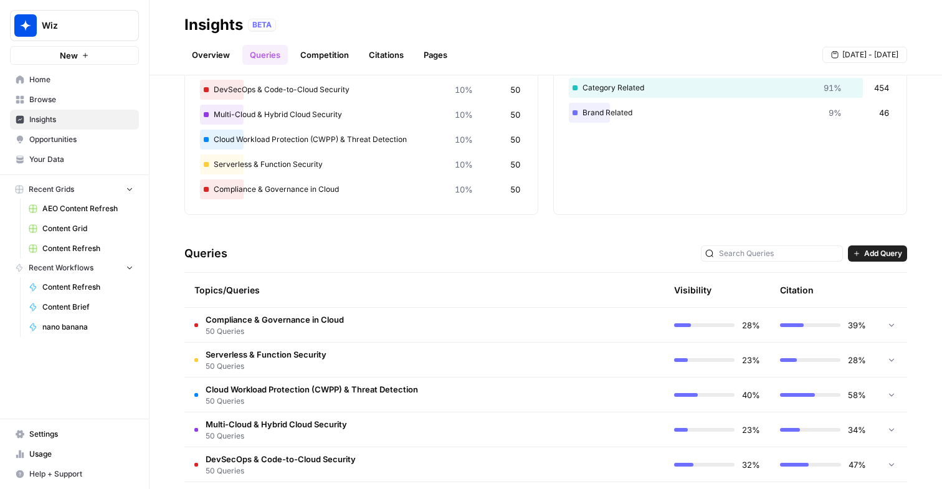
scroll to position [123, 0]
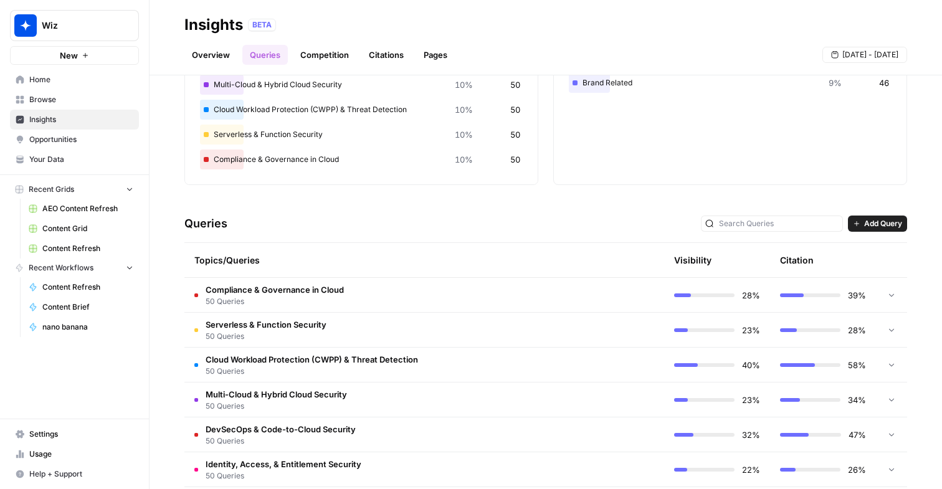
click at [390, 310] on td "Compliance & Governance in Cloud 50 Queries" at bounding box center [371, 295] width 374 height 34
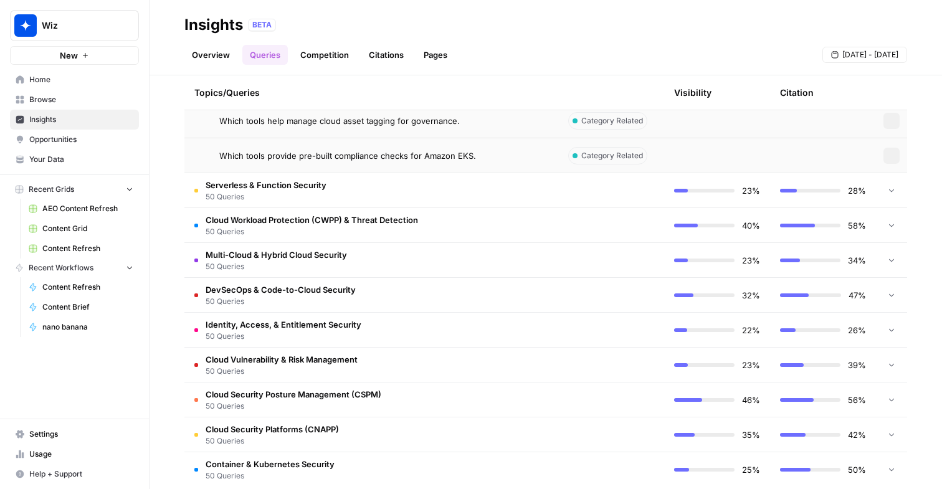
scroll to position [2026, 0]
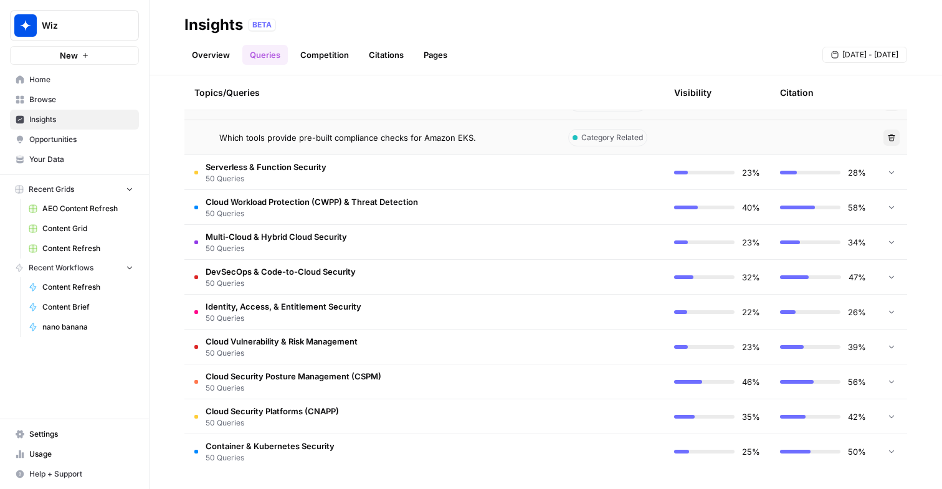
click at [379, 381] on span "Cloud Security Posture Management (CSPM)" at bounding box center [294, 376] width 176 height 12
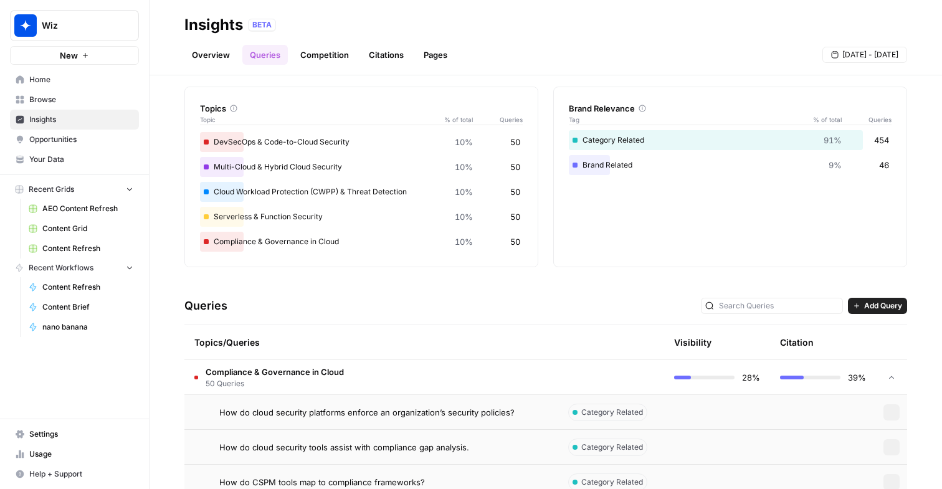
scroll to position [0, 0]
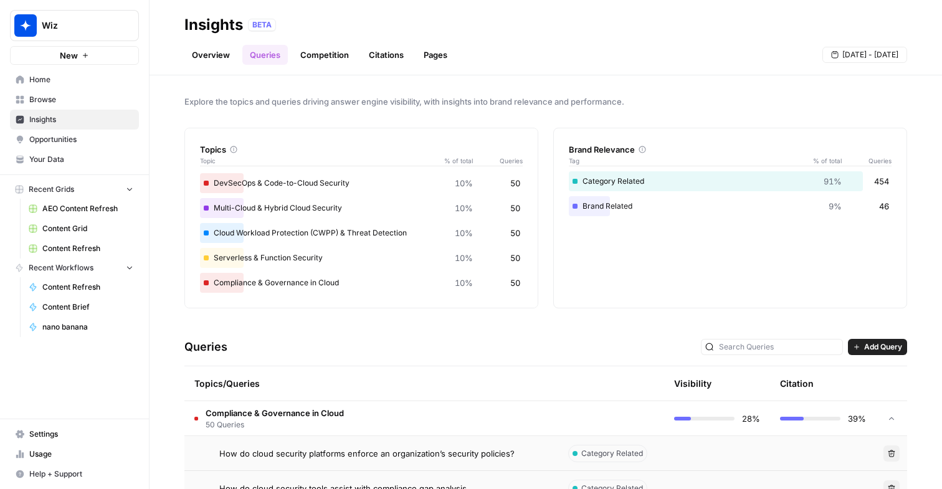
click at [205, 54] on link "Overview" at bounding box center [210, 55] width 53 height 20
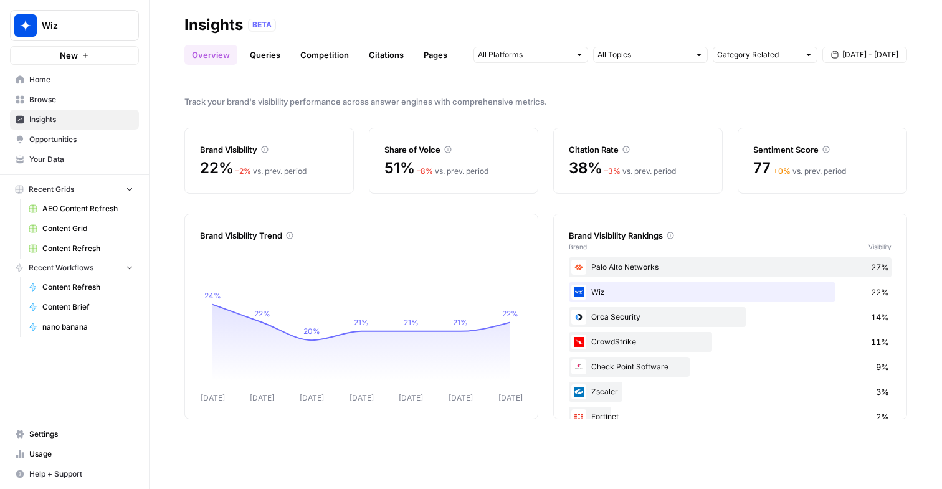
click at [338, 64] on link "Competition" at bounding box center [325, 55] width 64 height 20
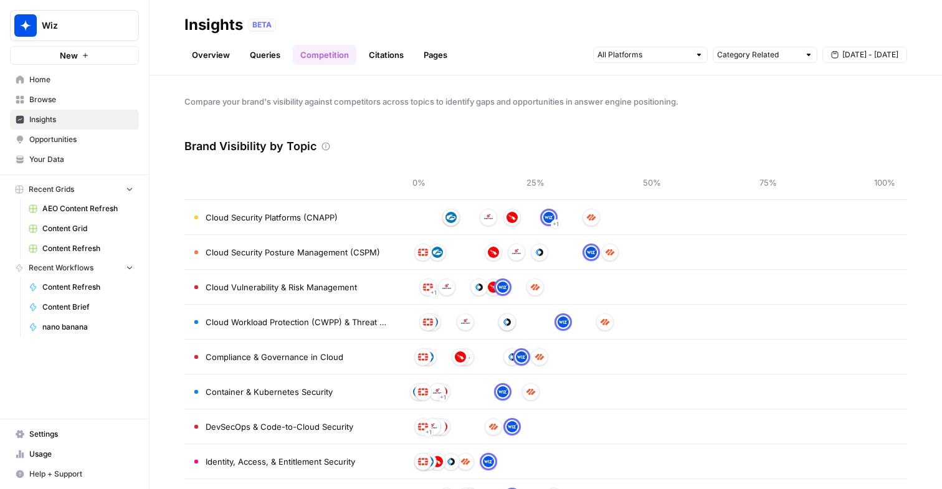
click at [379, 64] on link "Citations" at bounding box center [386, 55] width 50 height 20
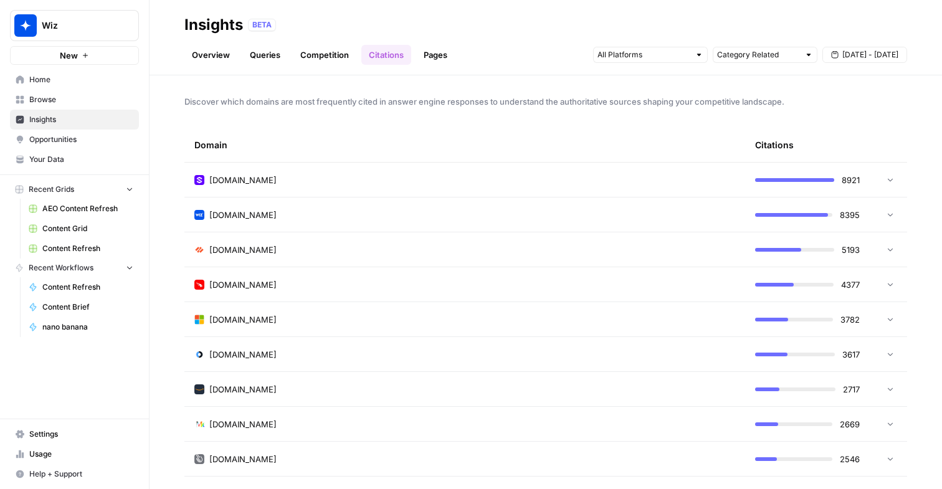
click at [513, 209] on div "wiz.io" at bounding box center [464, 215] width 541 height 12
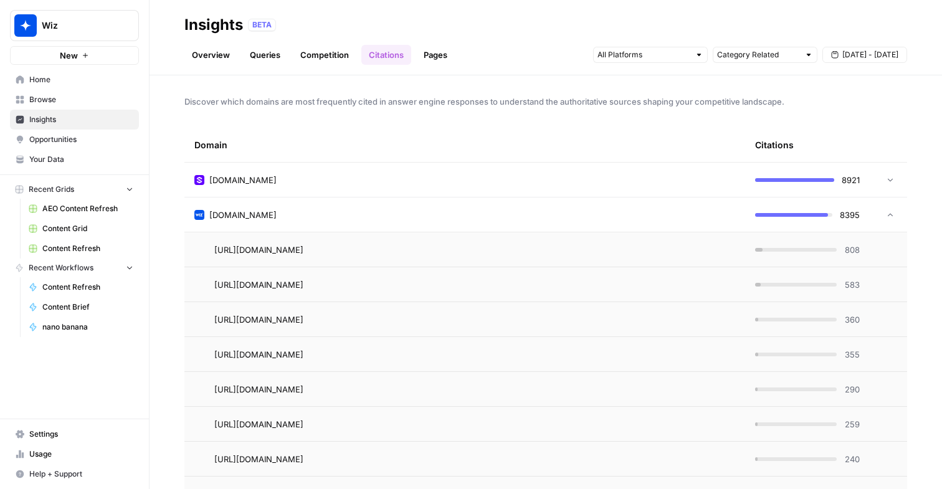
click at [525, 260] on td "https://www.wiz.io/academy/cloud-workload-protection-platforms-cwpp" at bounding box center [464, 249] width 561 height 34
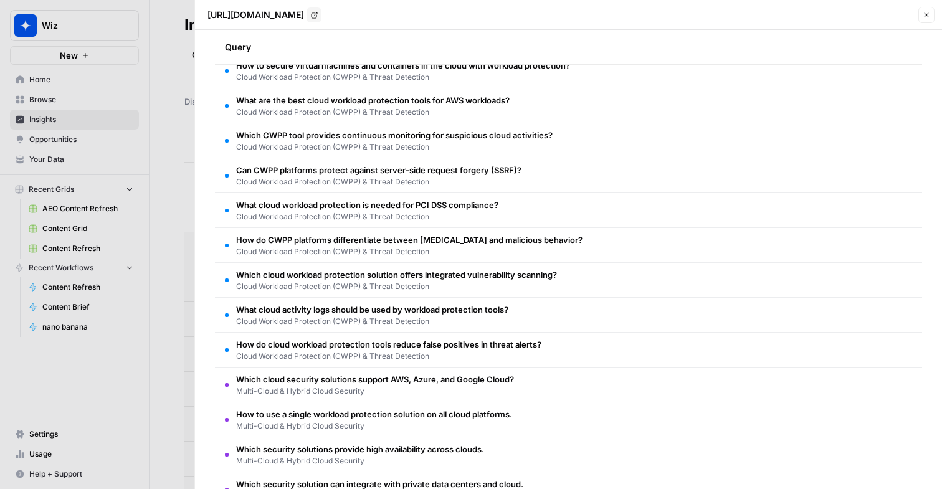
scroll to position [1296, 0]
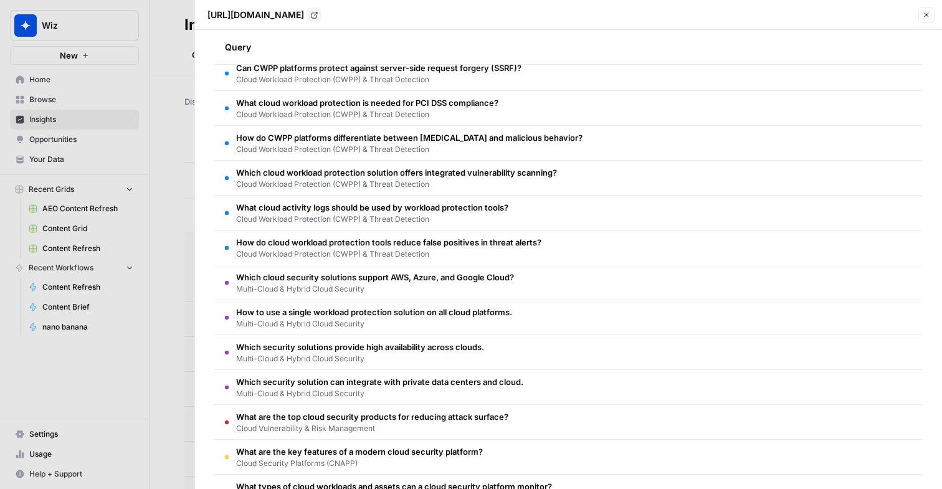
click at [934, 1] on header "https://www.wiz.io/academy/cloud-workload-protection-platforms-cwpp Go to page …" at bounding box center [568, 15] width 747 height 30
click at [930, 12] on icon "button" at bounding box center [926, 14] width 7 height 7
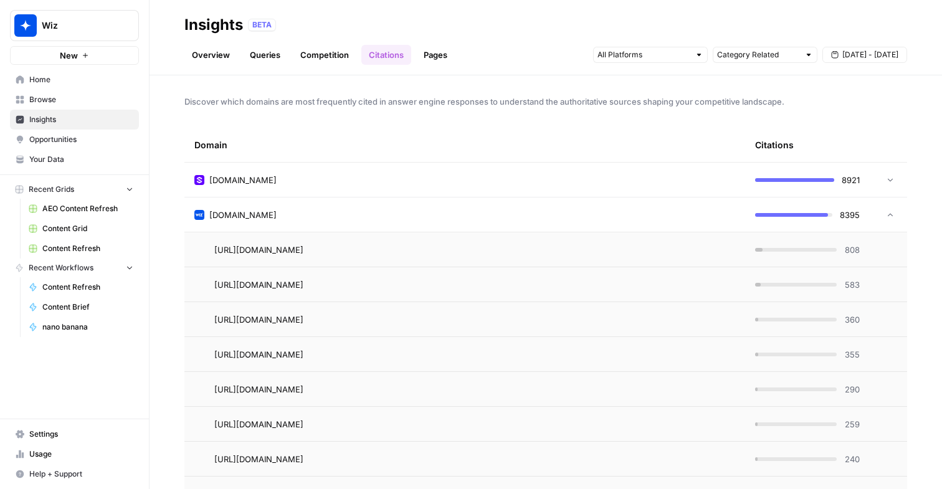
click at [436, 55] on link "Pages" at bounding box center [435, 55] width 39 height 20
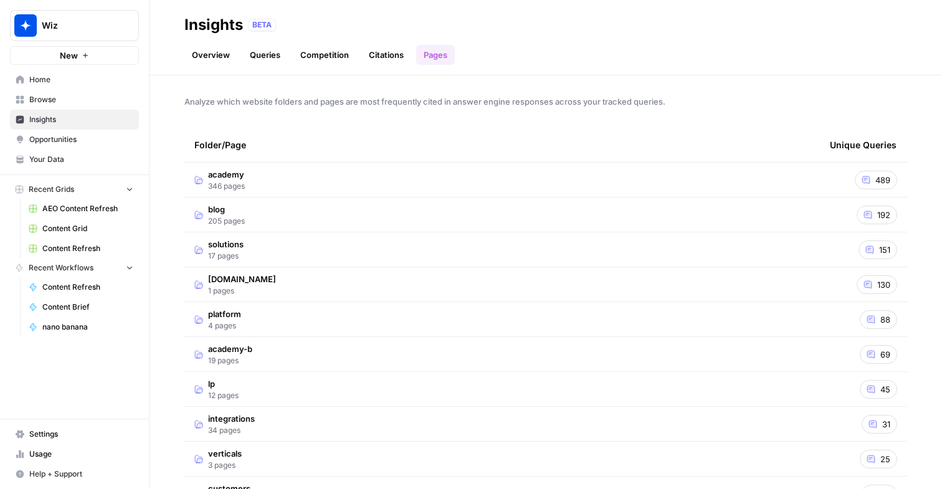
click at [348, 186] on td "academy 346 pages" at bounding box center [502, 180] width 636 height 34
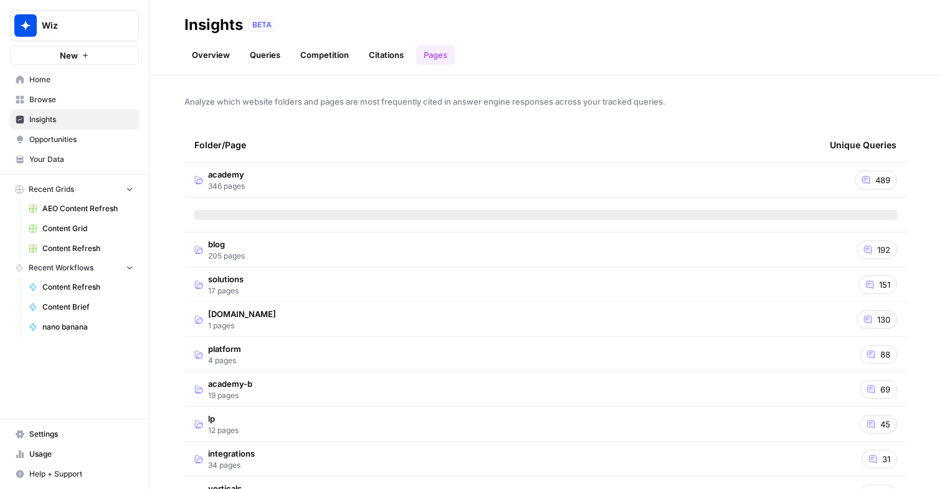
click at [37, 138] on span "Opportunities" at bounding box center [81, 139] width 104 height 11
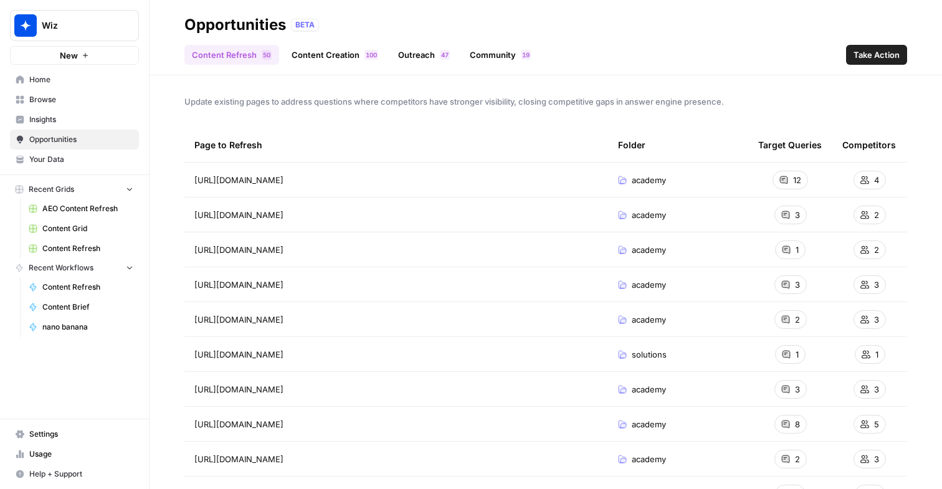
click at [284, 180] on span "https://www.wiz.io/academy/cloud-workload-protection-platforms-cwpp" at bounding box center [238, 180] width 89 height 12
click at [637, 174] on span "academy" at bounding box center [649, 180] width 34 height 12
click at [415, 52] on link "Outreach 7 4" at bounding box center [424, 55] width 67 height 20
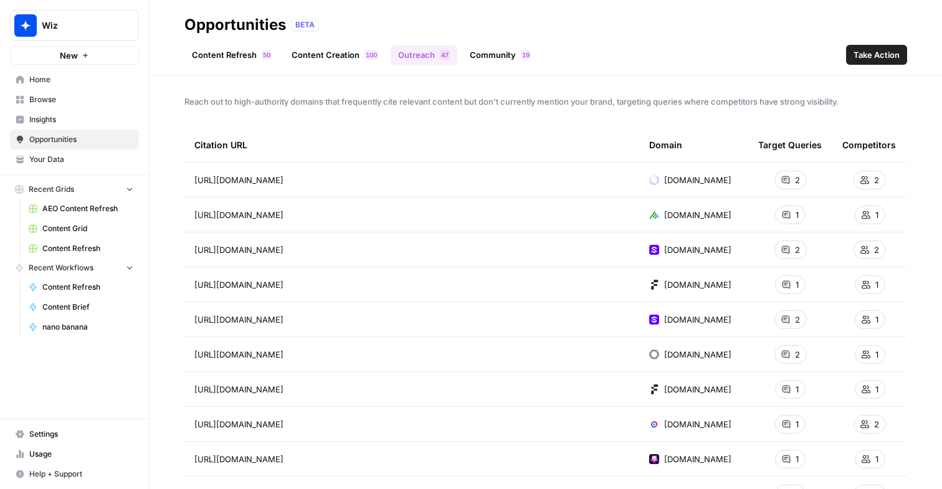
click at [511, 50] on link "Community 9 1" at bounding box center [500, 55] width 76 height 20
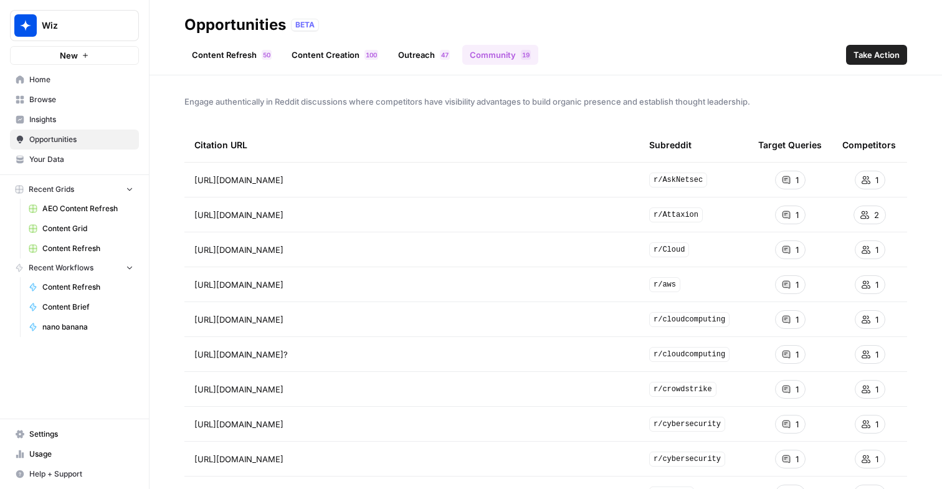
click at [218, 60] on link "Content Refresh 0 5" at bounding box center [231, 55] width 95 height 20
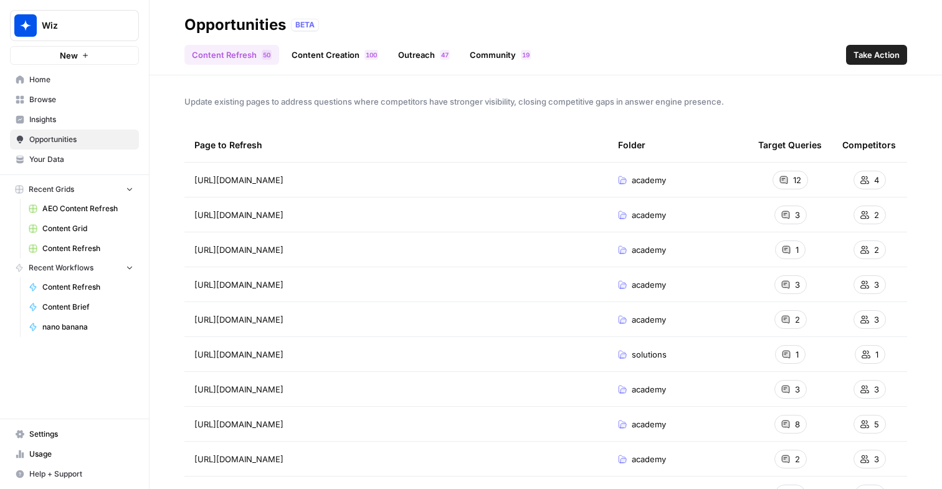
click at [59, 81] on span "Home" at bounding box center [81, 79] width 104 height 11
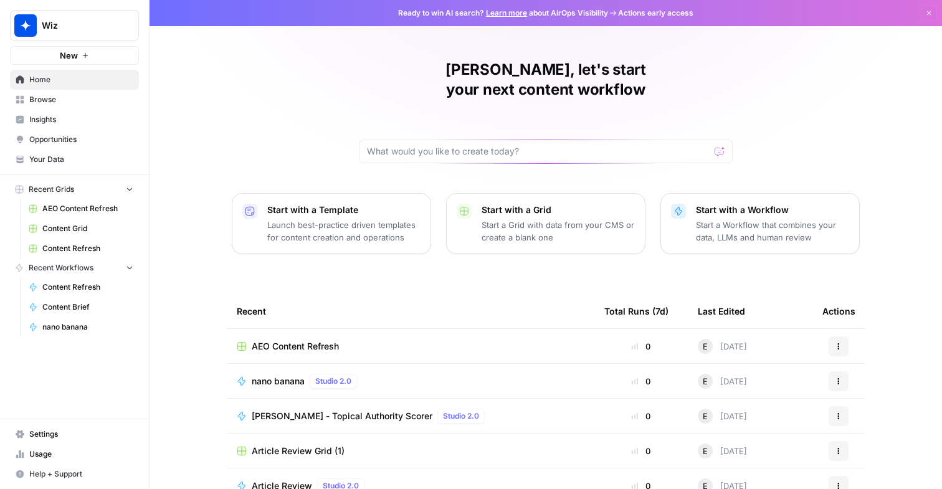
click at [485, 225] on button "Start with a Grid Start a Grid with data from your CMS or create a blank one" at bounding box center [545, 223] width 199 height 61
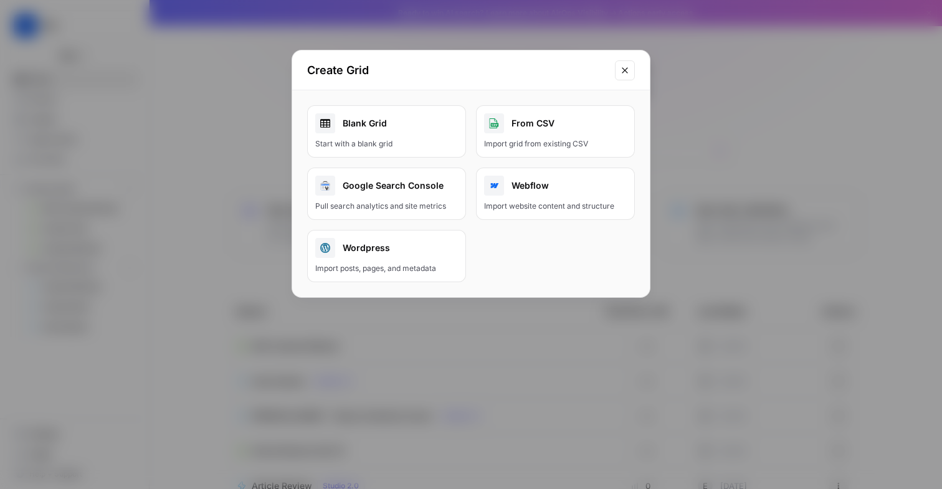
click at [408, 132] on div "Blank Grid" at bounding box center [386, 123] width 143 height 20
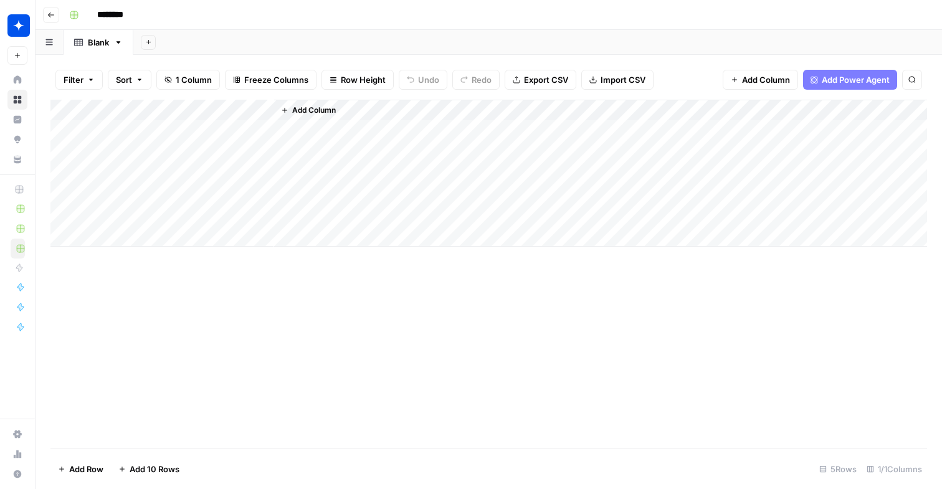
click at [310, 105] on span "Add Column" at bounding box center [314, 110] width 44 height 11
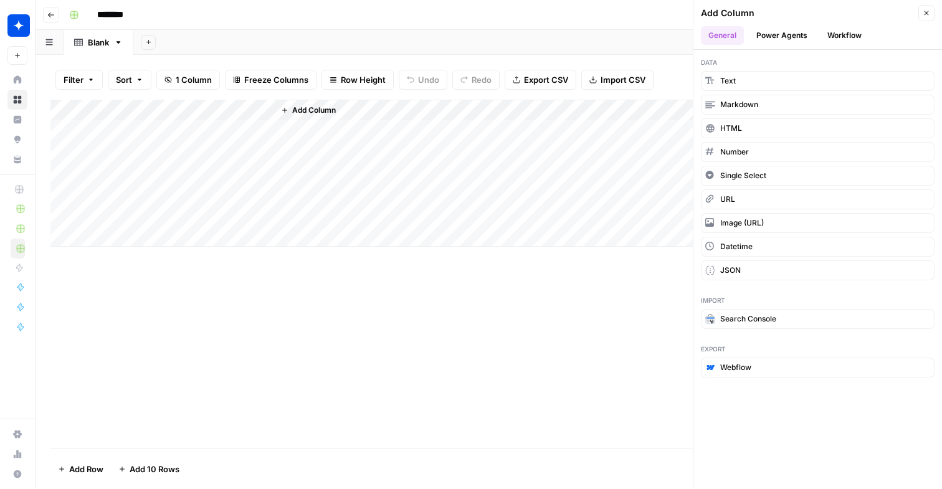
click at [774, 32] on button "Power Agents" at bounding box center [782, 35] width 66 height 19
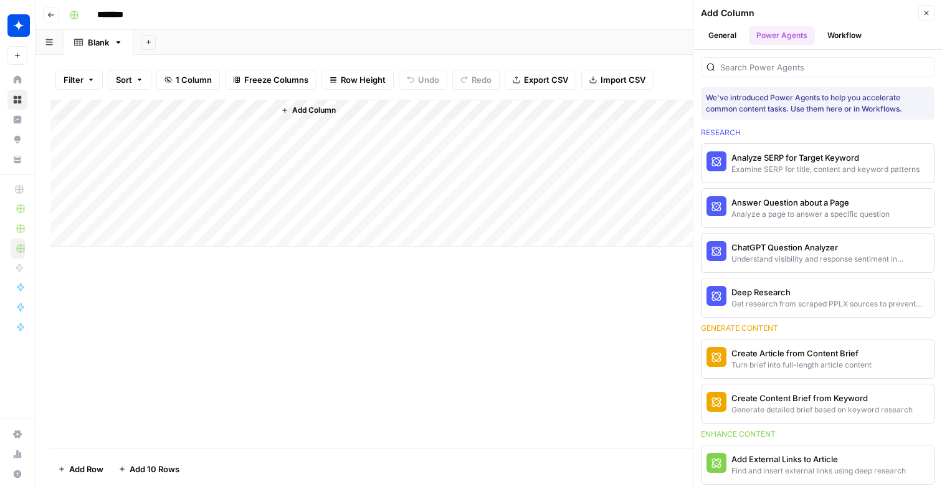
click at [849, 26] on button "Workflow" at bounding box center [844, 35] width 49 height 19
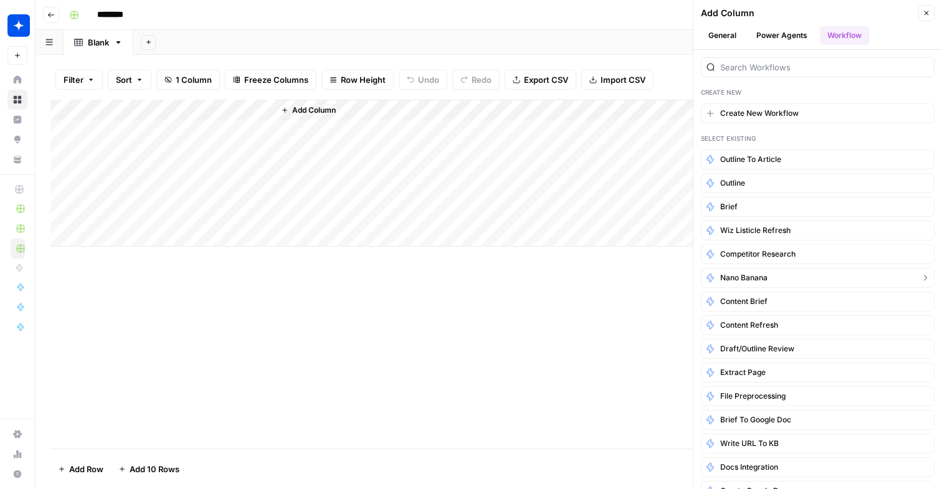
click at [813, 277] on button "nano banana" at bounding box center [818, 278] width 234 height 20
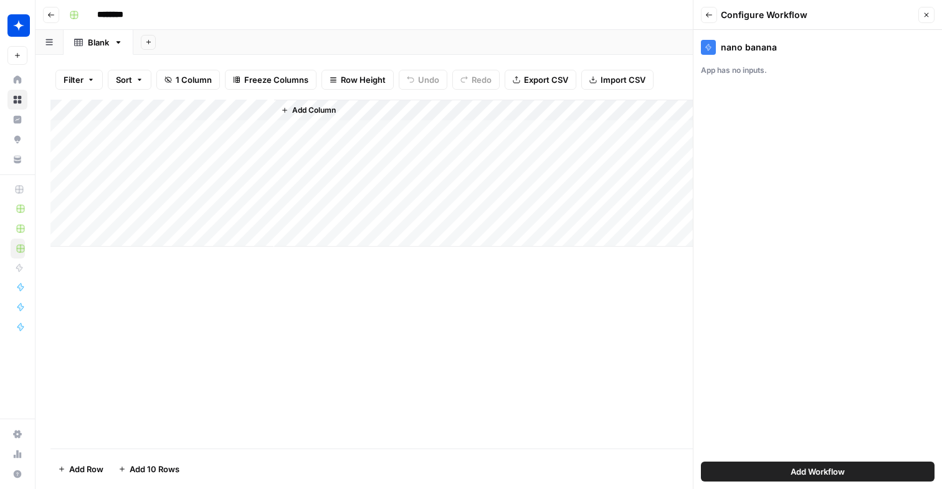
click at [771, 467] on button "Add Workflow" at bounding box center [818, 472] width 234 height 20
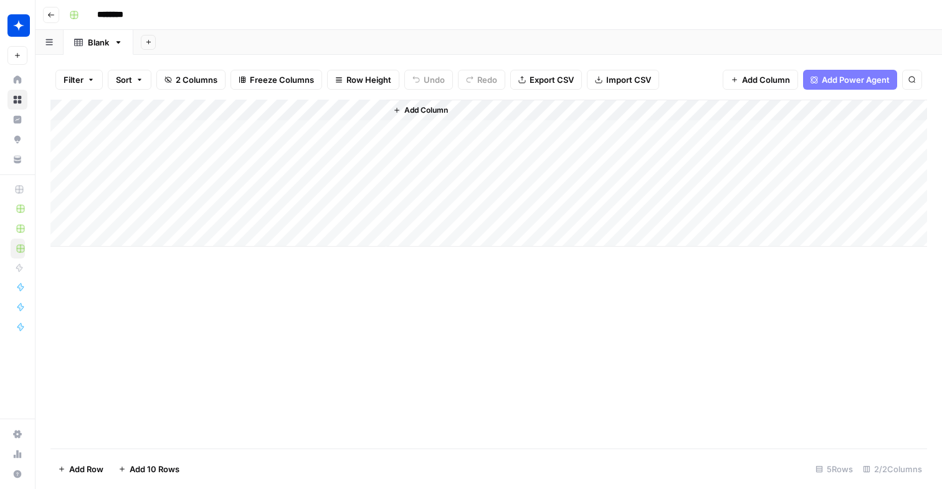
click at [356, 113] on div "Add Column" at bounding box center [488, 173] width 877 height 147
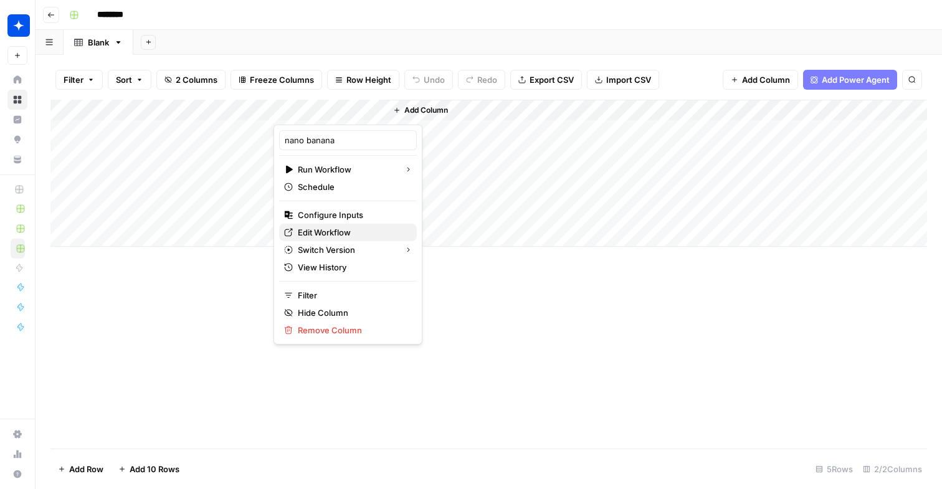
click at [335, 228] on span "Edit Workflow" at bounding box center [352, 232] width 109 height 12
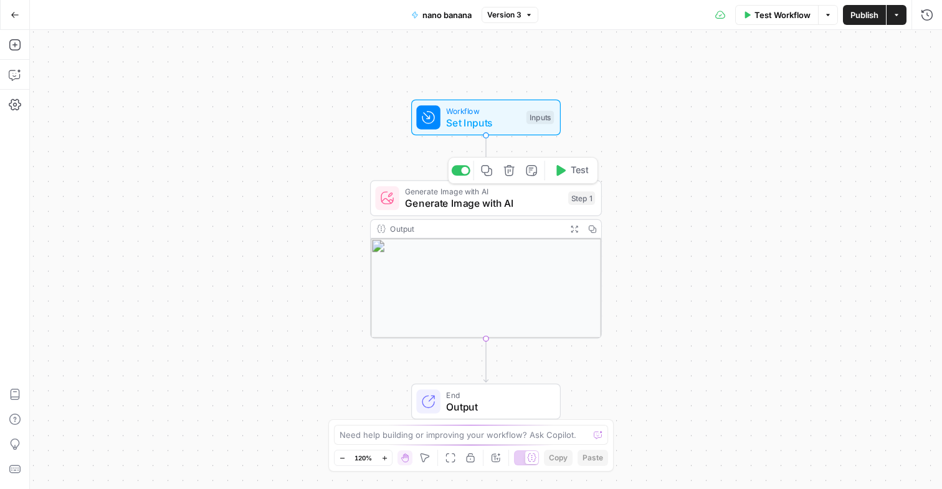
click at [533, 205] on span "Generate Image with AI" at bounding box center [483, 203] width 157 height 15
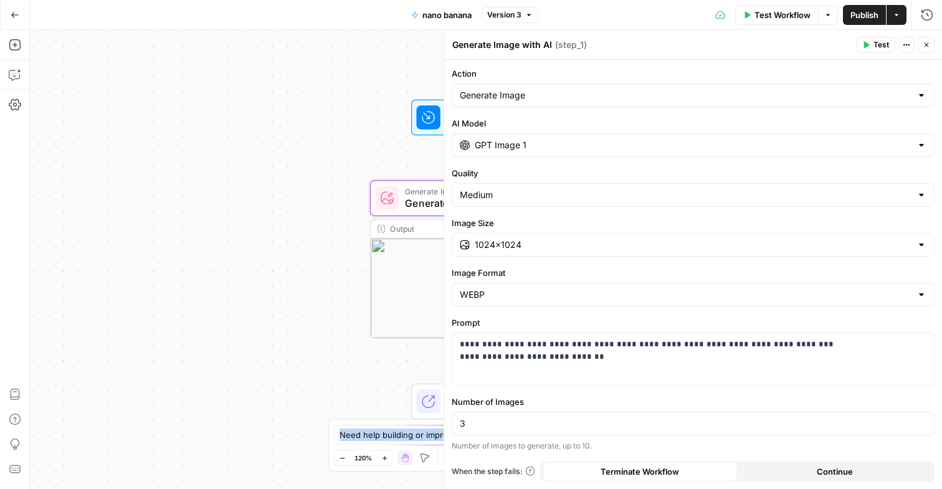
click at [433, 187] on span "Generate Image with AI" at bounding box center [483, 192] width 157 height 12
click at [424, 128] on div at bounding box center [428, 117] width 24 height 24
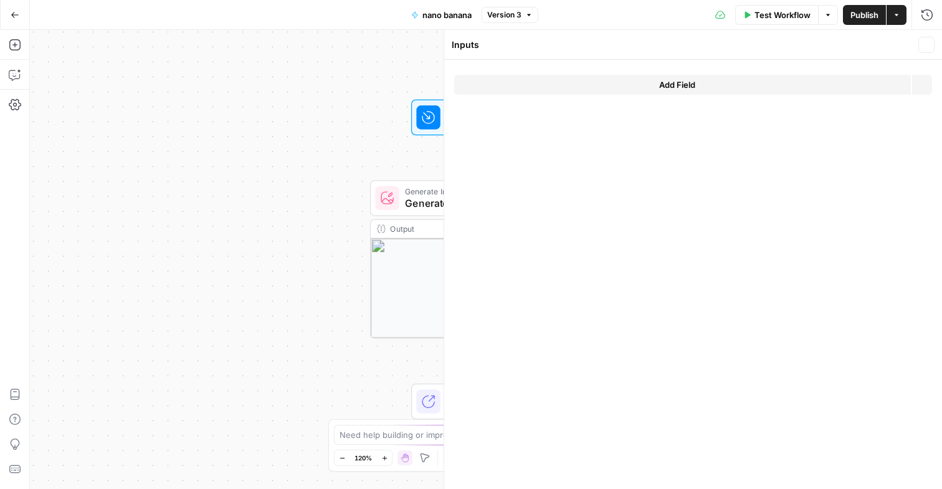
click at [428, 113] on icon at bounding box center [428, 118] width 12 height 12
click at [623, 87] on button "Add Field" at bounding box center [682, 85] width 457 height 20
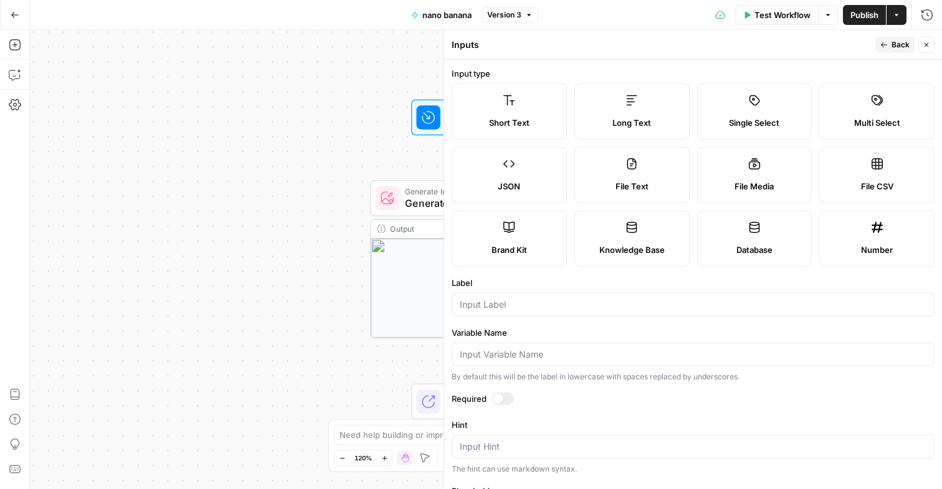
click at [552, 214] on label "Brand Kit" at bounding box center [509, 239] width 115 height 56
click at [504, 395] on div at bounding box center [503, 399] width 22 height 12
click at [849, 18] on button "Publish" at bounding box center [864, 15] width 43 height 20
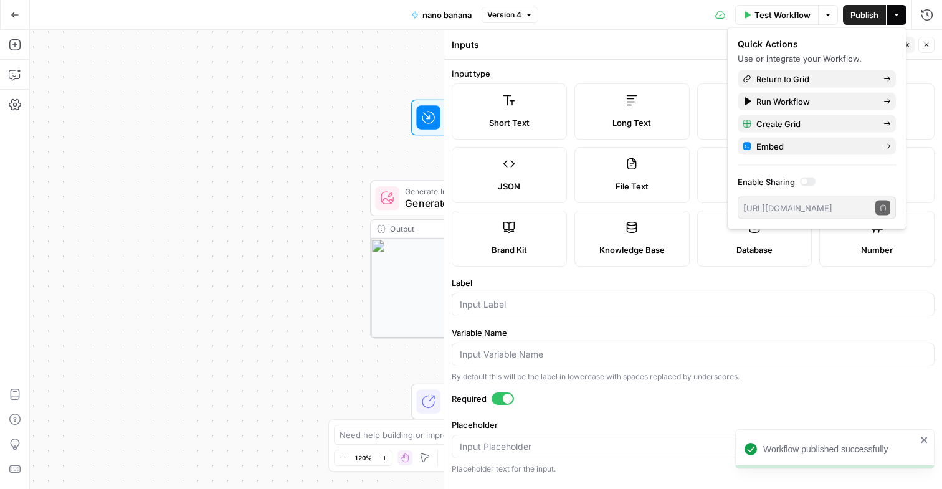
click at [933, 43] on button "Close" at bounding box center [927, 45] width 16 height 16
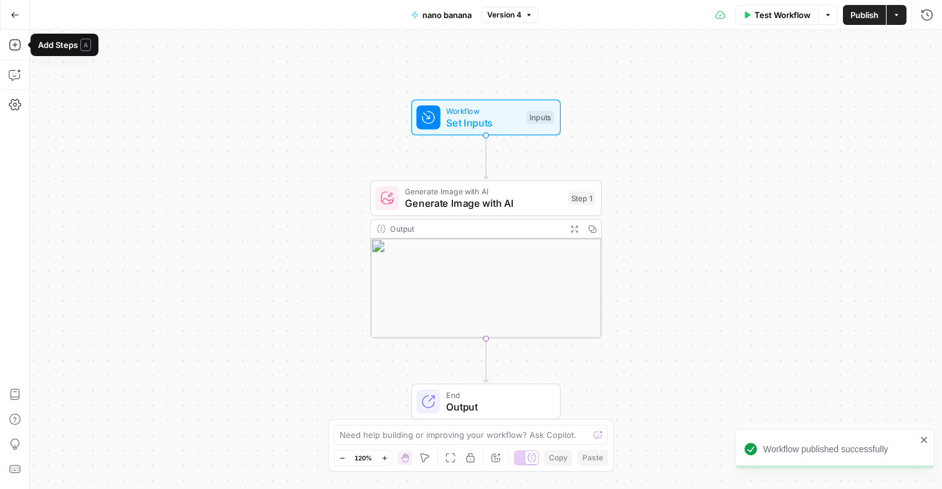
click at [19, 14] on button "Go Back" at bounding box center [15, 15] width 22 height 22
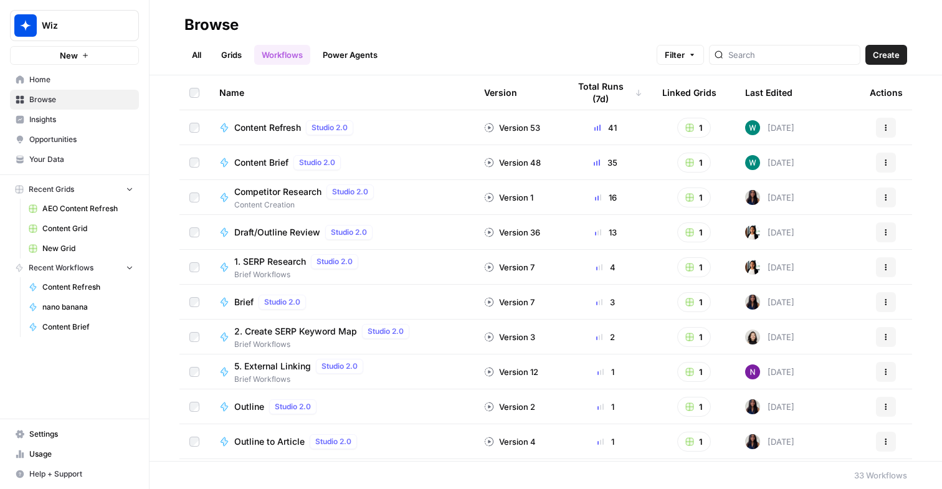
click at [71, 247] on span "New Grid" at bounding box center [87, 248] width 91 height 11
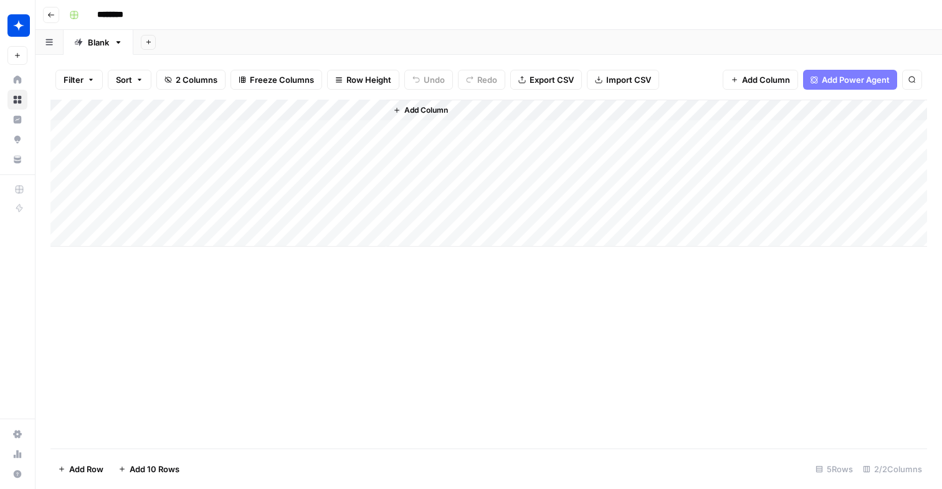
click at [230, 127] on div "Add Column" at bounding box center [488, 173] width 877 height 147
click at [220, 129] on div "Add Column" at bounding box center [488, 173] width 877 height 147
click at [220, 129] on textarea at bounding box center [192, 131] width 199 height 17
click at [295, 264] on div "Add Column" at bounding box center [488, 274] width 877 height 349
click at [356, 110] on div "Add Column" at bounding box center [488, 173] width 877 height 147
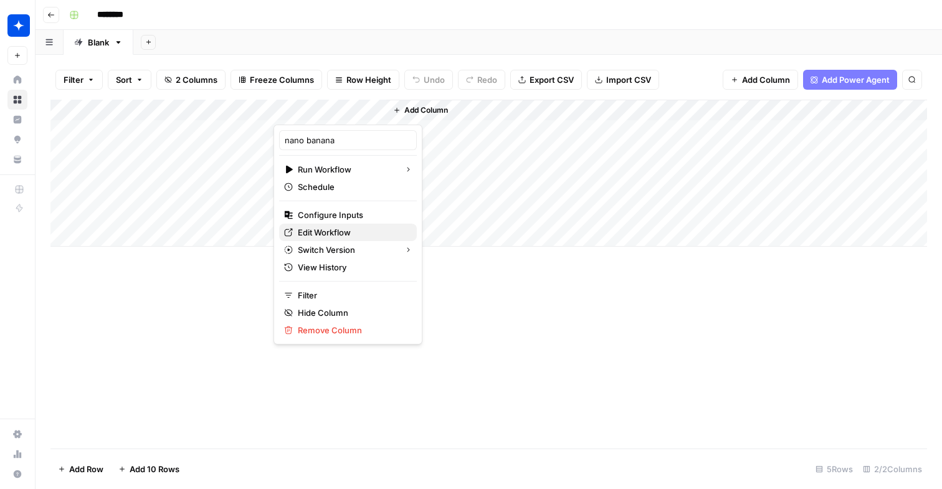
click at [346, 233] on span "Edit Workflow" at bounding box center [352, 232] width 109 height 12
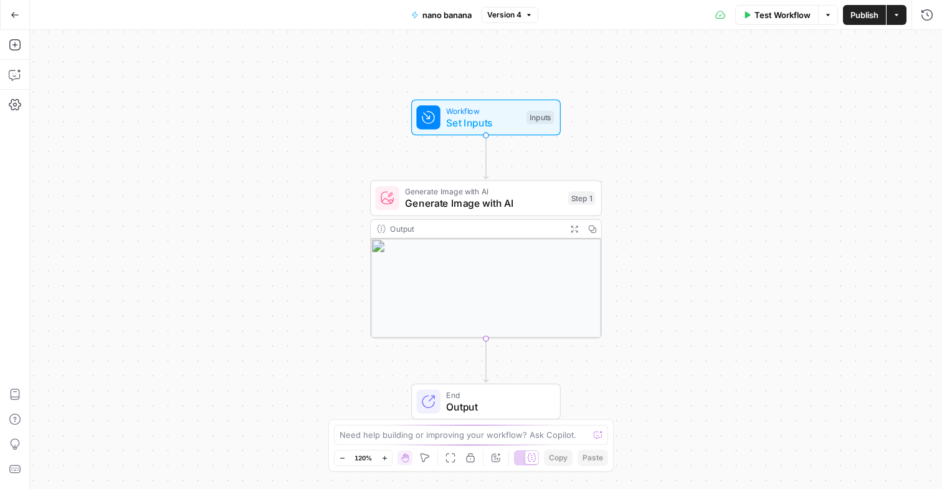
click at [753, 25] on div "Test Workflow Options Publish Actions Run History" at bounding box center [740, 14] width 404 height 29
click at [761, 14] on span "Test Workflow" at bounding box center [783, 15] width 56 height 12
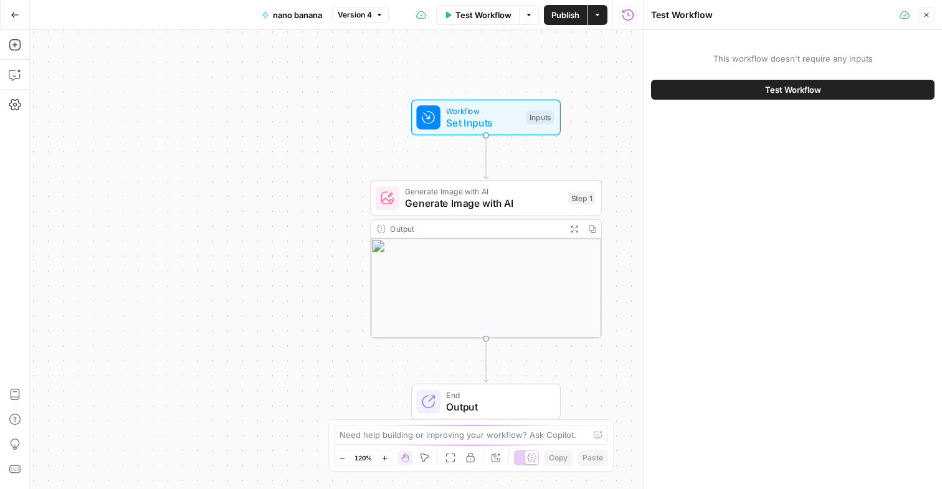
click at [757, 97] on button "Test Workflow" at bounding box center [793, 90] width 284 height 20
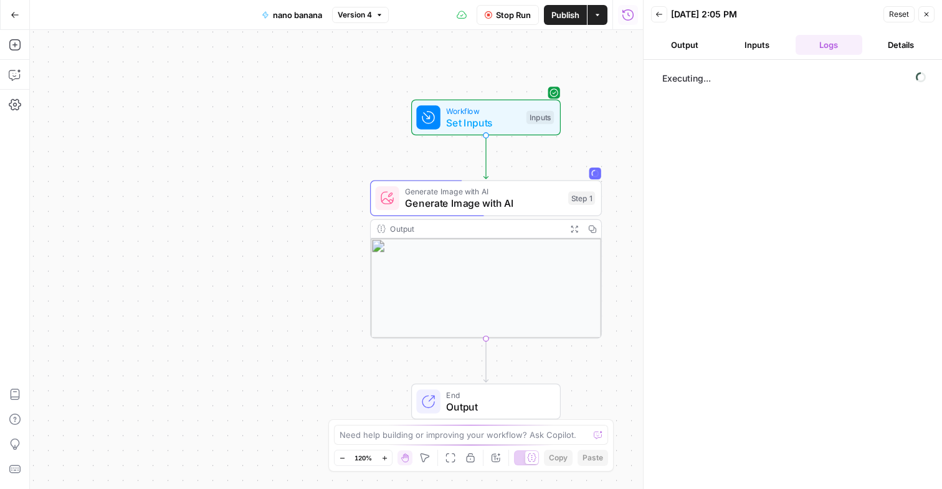
click at [752, 47] on button "Inputs" at bounding box center [756, 45] width 67 height 20
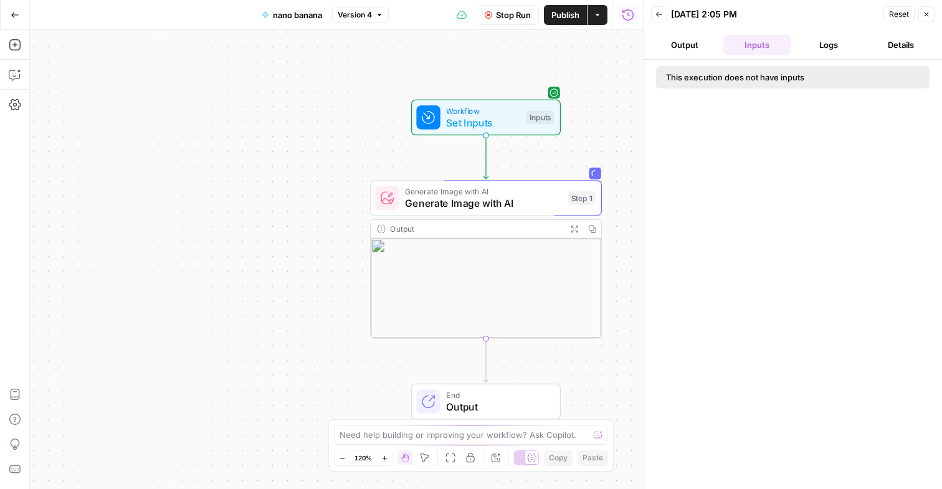
click at [702, 76] on div "This execution does not have inputs" at bounding box center [764, 77] width 196 height 12
click at [922, 14] on button "Close" at bounding box center [927, 14] width 16 height 16
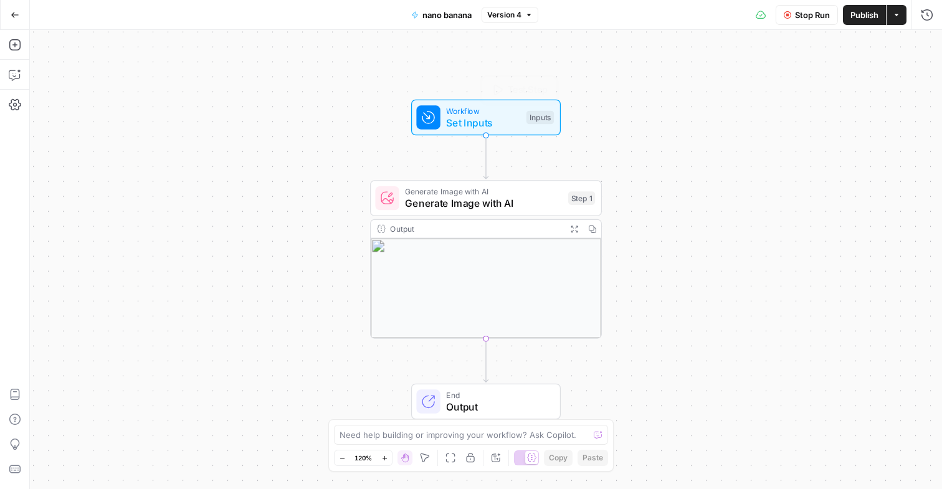
click at [497, 131] on div "Workflow Set Inputs Inputs Test Step" at bounding box center [486, 118] width 150 height 36
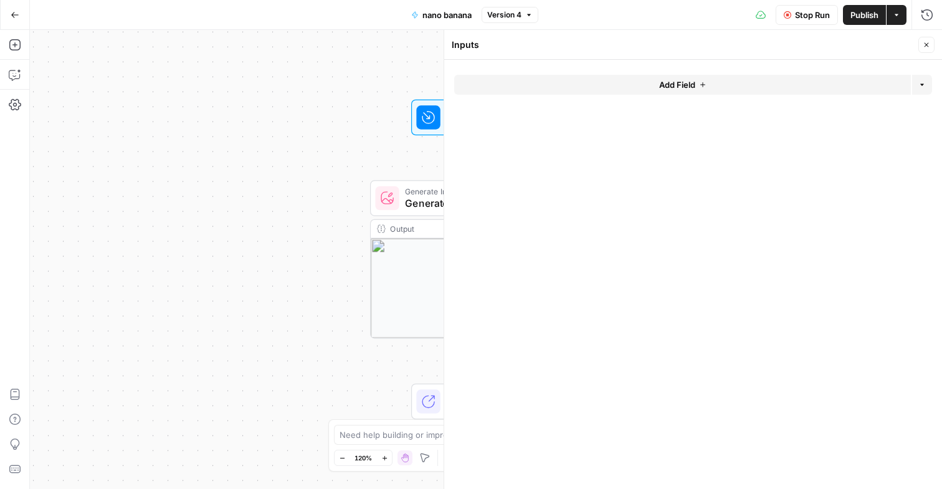
click at [544, 85] on button "Add Field" at bounding box center [682, 85] width 457 height 20
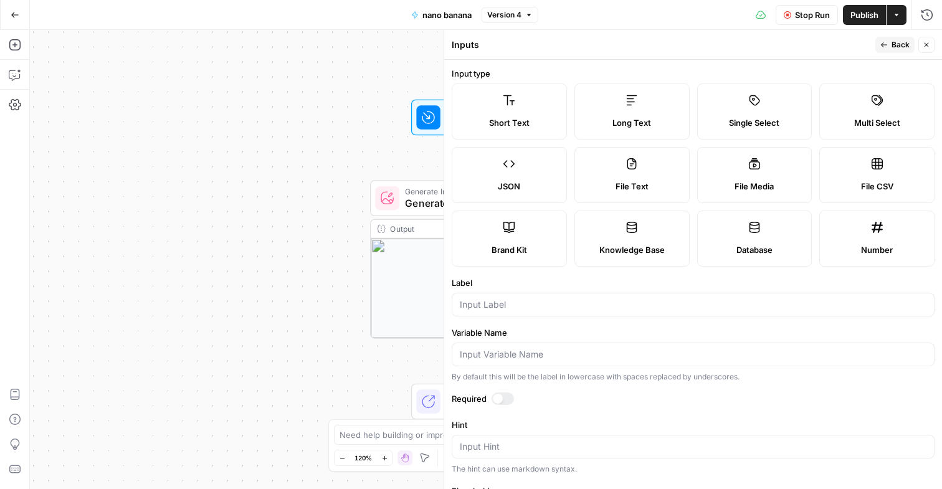
click at [797, 10] on span "Stop Run" at bounding box center [812, 15] width 35 height 12
click at [523, 237] on label "Brand Kit" at bounding box center [509, 239] width 115 height 56
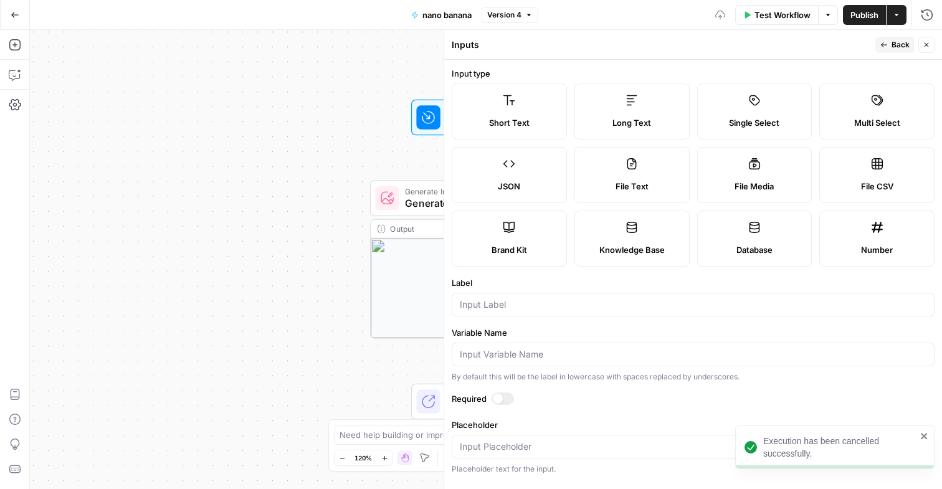
click at [540, 294] on div at bounding box center [693, 305] width 483 height 24
click at [537, 350] on input "Variable Name" at bounding box center [693, 354] width 467 height 12
click at [497, 398] on div at bounding box center [498, 399] width 10 height 10
click at [578, 362] on div at bounding box center [693, 355] width 483 height 24
click at [538, 256] on label "Brand Kit" at bounding box center [509, 239] width 115 height 56
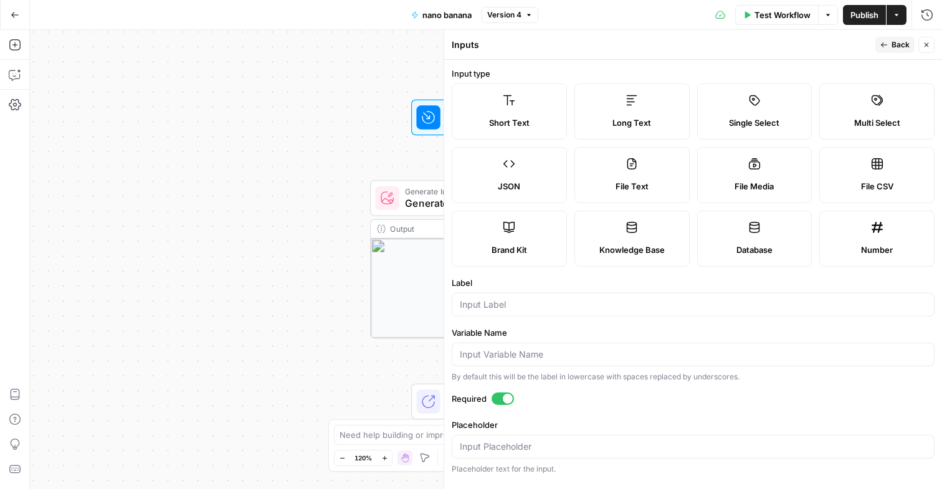
click at [538, 256] on label "Brand Kit" at bounding box center [509, 239] width 115 height 56
click at [791, 19] on span "Test Workflow" at bounding box center [783, 15] width 56 height 12
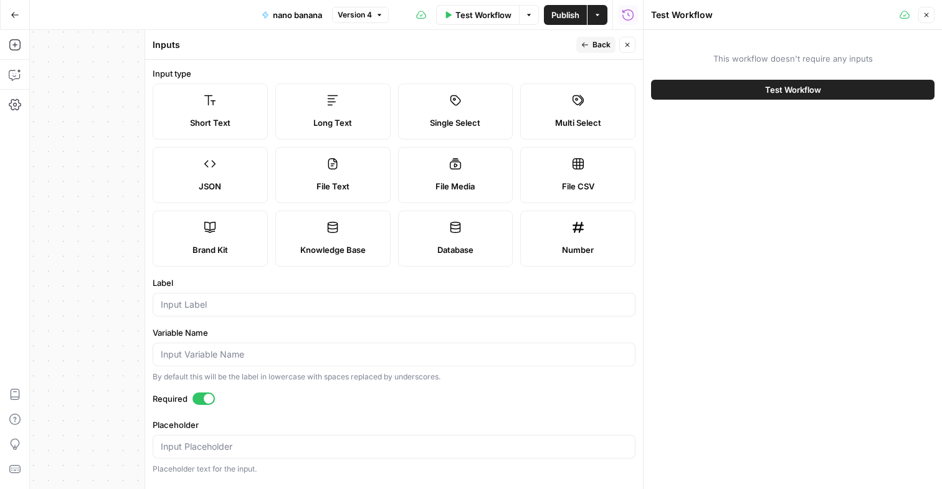
click at [221, 227] on label "Brand Kit" at bounding box center [210, 239] width 115 height 56
click at [209, 402] on div at bounding box center [209, 399] width 10 height 10
click at [366, 409] on form "Input type Short Text Long Text Single Select Multi Select JSON File Text File …" at bounding box center [394, 274] width 498 height 429
click at [604, 46] on span "Back" at bounding box center [602, 44] width 18 height 11
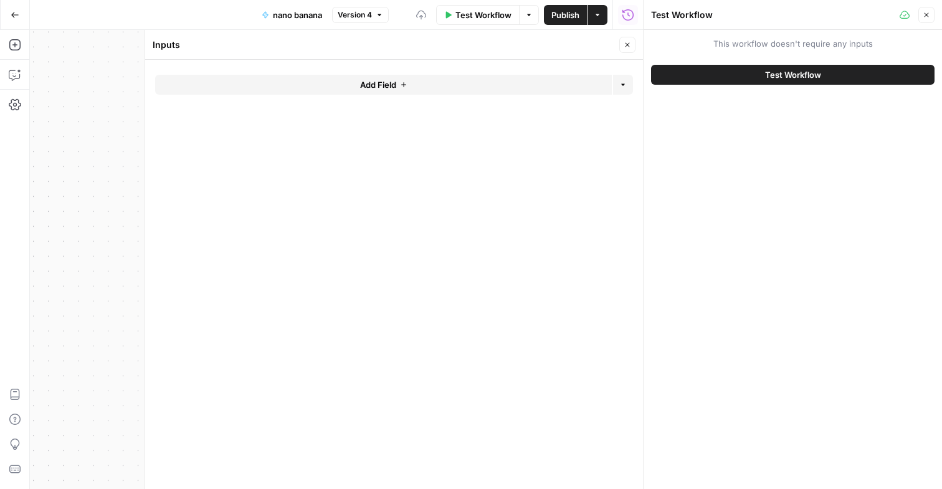
click at [571, 85] on button "Add Field" at bounding box center [383, 85] width 457 height 20
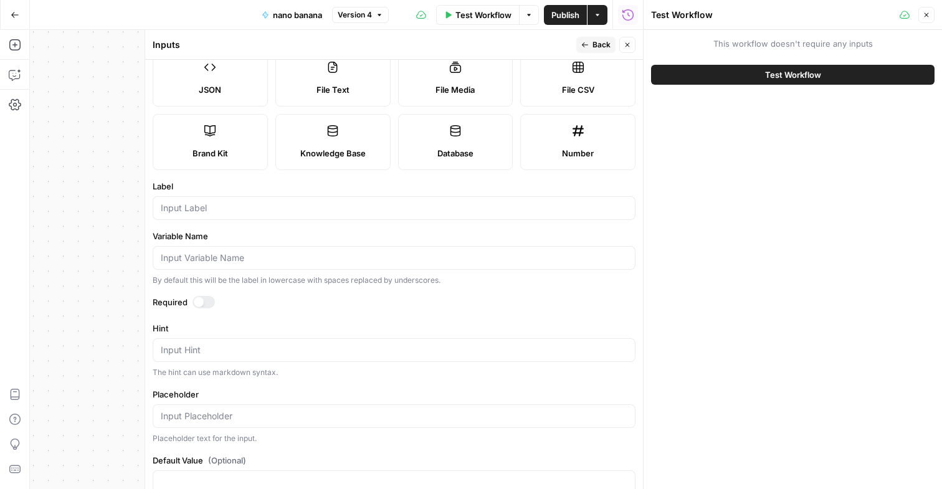
scroll to position [126, 0]
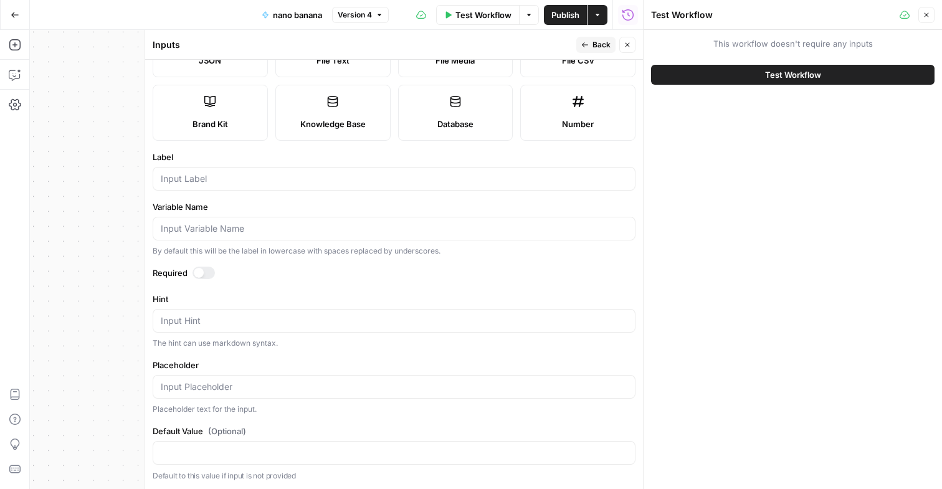
click at [229, 119] on div "Brand Kit" at bounding box center [210, 124] width 94 height 12
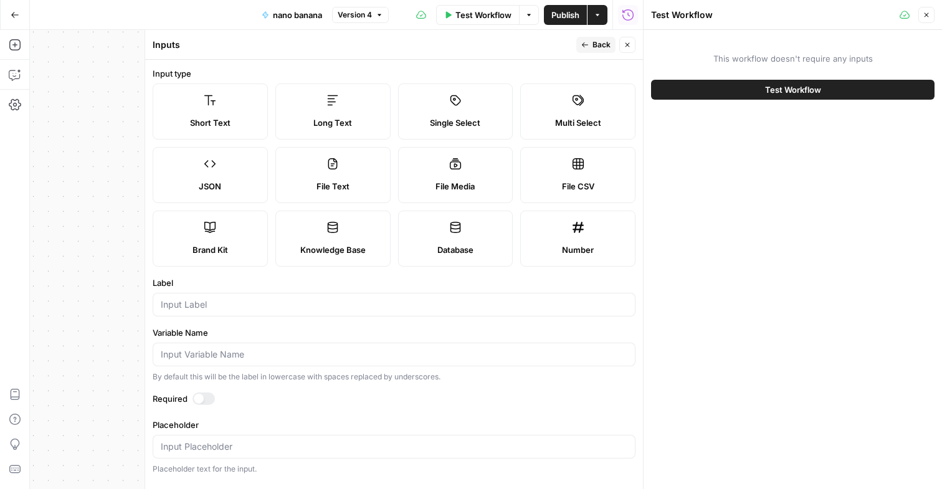
click at [204, 312] on div at bounding box center [394, 305] width 483 height 24
click at [196, 350] on input "Variable Name" at bounding box center [394, 354] width 467 height 12
click at [203, 393] on div at bounding box center [204, 399] width 22 height 12
click at [755, 88] on button "Test Workflow" at bounding box center [793, 90] width 284 height 20
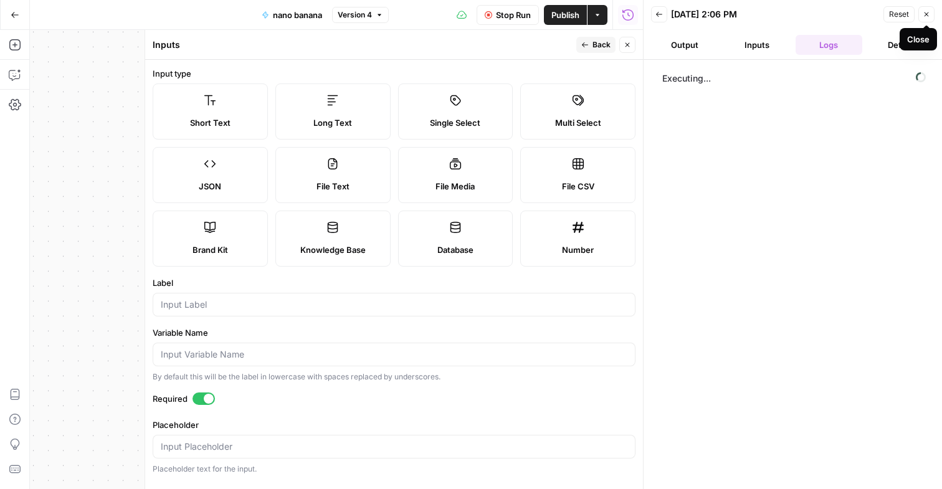
click at [925, 18] on button "Close" at bounding box center [927, 14] width 16 height 16
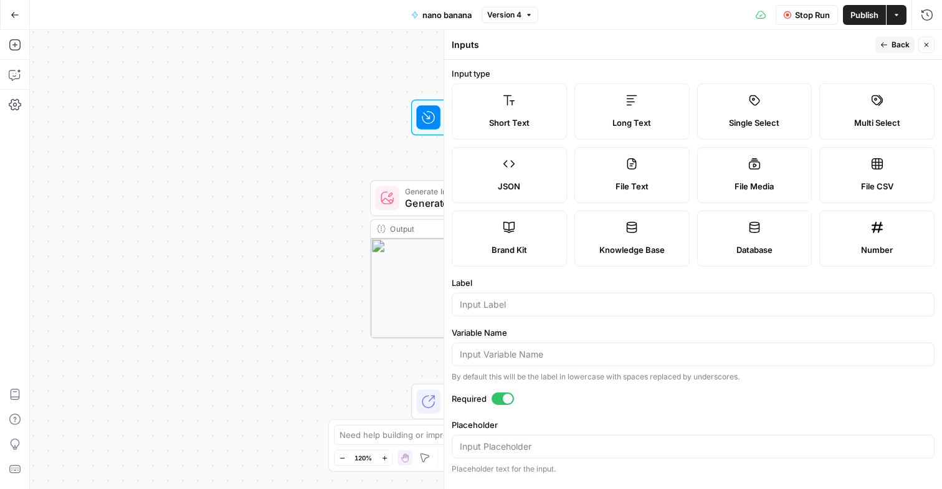
click at [390, 38] on div "Workflow Set Inputs Inputs Generate Image with AI Generate Image with AI Step 1…" at bounding box center [486, 259] width 912 height 459
click at [920, 41] on button "Close" at bounding box center [927, 45] width 16 height 16
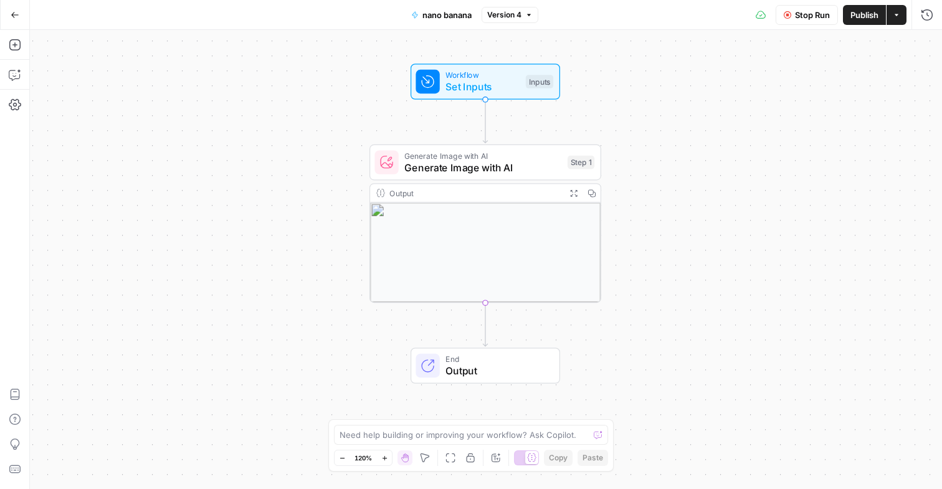
click at [816, 24] on div "Stop Run Publish Actions Run History" at bounding box center [740, 14] width 404 height 29
click at [811, 18] on span "Stop Run" at bounding box center [812, 15] width 35 height 12
click at [527, 160] on span "Generate Image with AI" at bounding box center [482, 167] width 157 height 15
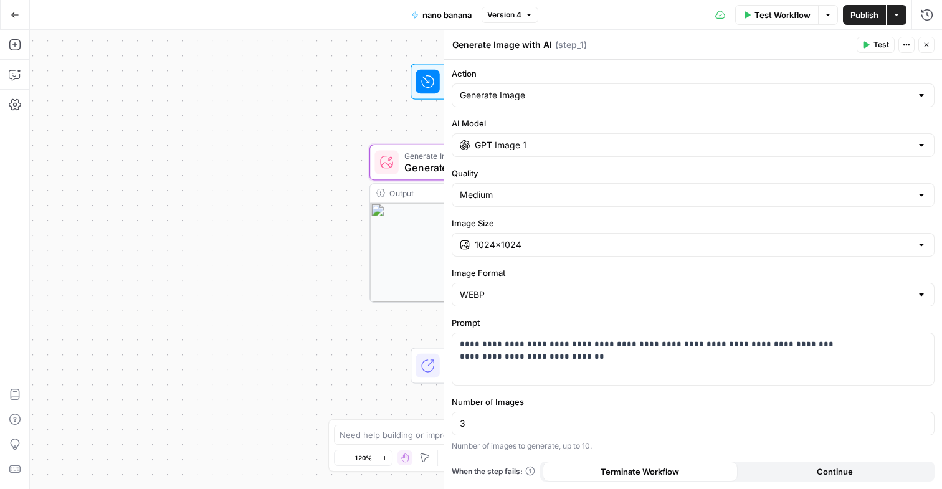
click at [540, 203] on div "Medium" at bounding box center [693, 195] width 483 height 24
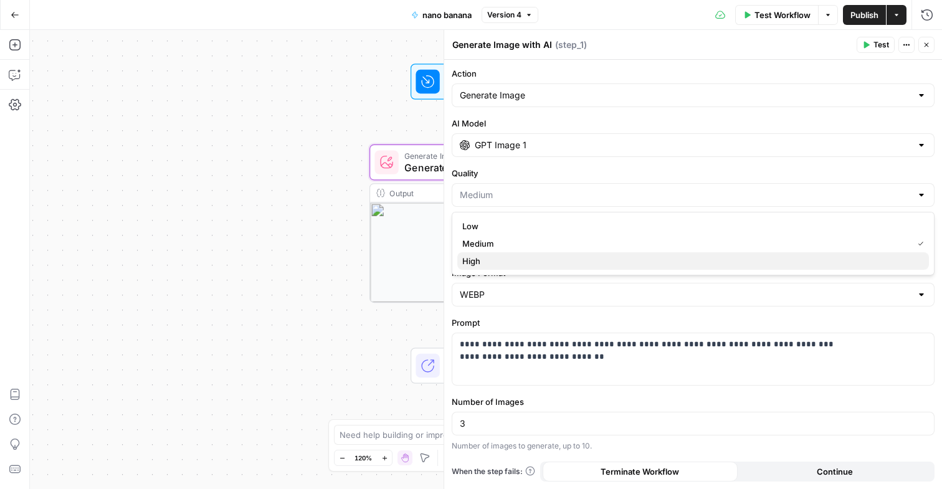
click at [529, 265] on span "High" at bounding box center [690, 261] width 457 height 12
type input "High"
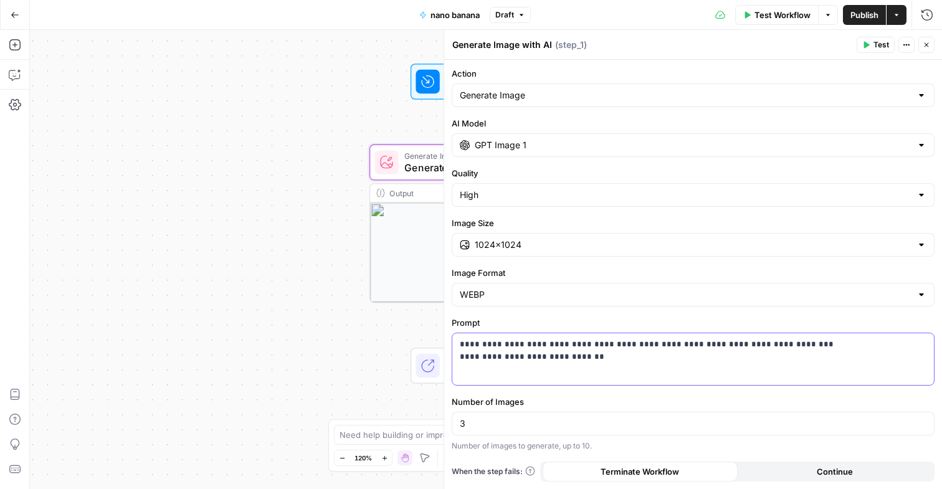
click at [560, 361] on p "**********" at bounding box center [693, 350] width 467 height 25
click at [906, 44] on icon "button" at bounding box center [906, 44] width 7 height 7
click at [787, 39] on div "Generate Image with AI Generate Image with AI ( step_1 )" at bounding box center [652, 45] width 401 height 14
click at [826, 19] on button "Options" at bounding box center [828, 15] width 20 height 20
click at [705, 50] on div "Generate Image with AI Generate Image with AI ( step_1 )" at bounding box center [652, 45] width 401 height 14
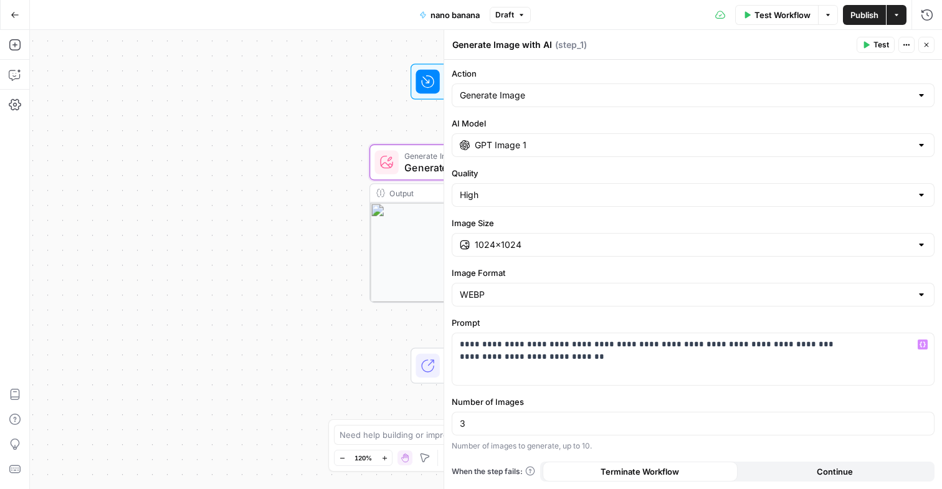
click at [561, 34] on header "Generate Image with AI Generate Image with AI ( step_1 ) Test Actions Close" at bounding box center [693, 45] width 498 height 30
click at [302, 202] on div "Workflow Set Inputs Inputs Generate Image with AI Generate Image with AI Step 1…" at bounding box center [486, 259] width 912 height 459
click at [925, 43] on icon "button" at bounding box center [927, 45] width 4 height 4
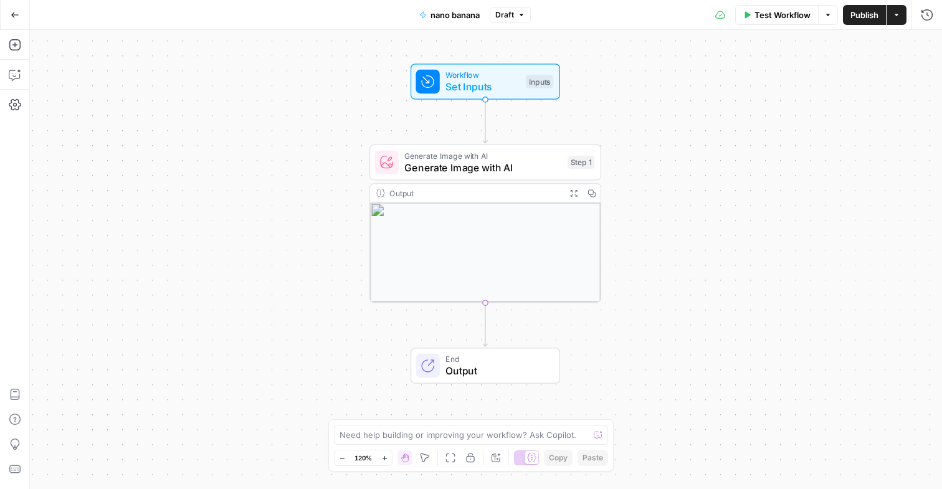
click at [898, 24] on div "Test Workflow Options Publish Actions Run History" at bounding box center [737, 14] width 412 height 29
click at [898, 21] on button "Actions" at bounding box center [897, 15] width 20 height 20
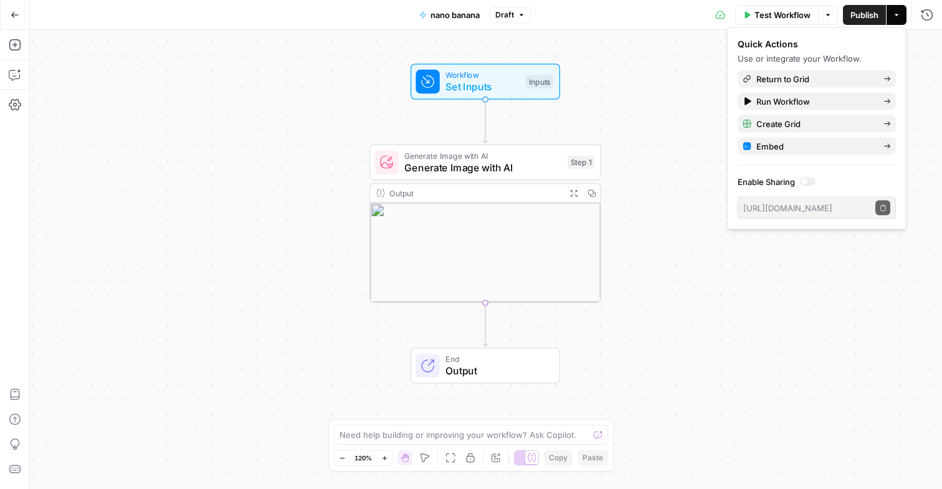
click at [547, 165] on span "Generate Image with AI" at bounding box center [482, 167] width 157 height 15
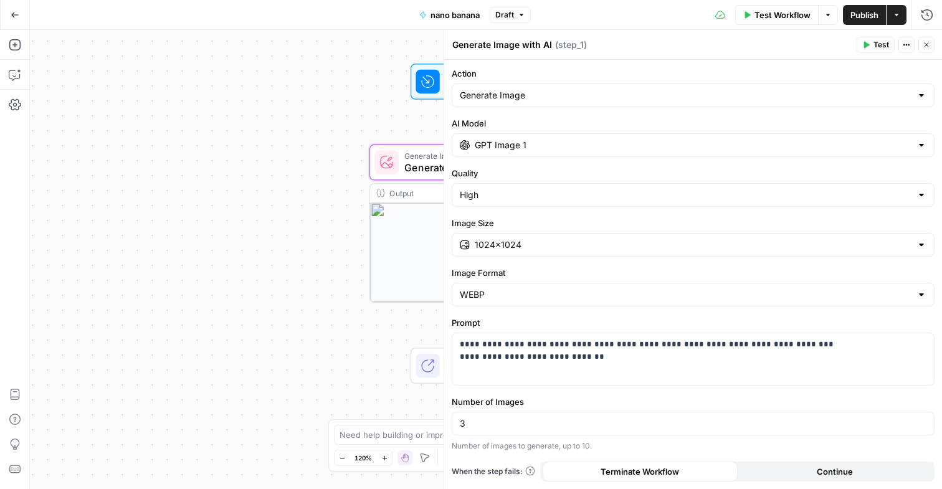
click at [144, 132] on div "Workflow Set Inputs Inputs Generate Image with AI Generate Image with AI Step 1…" at bounding box center [486, 259] width 912 height 459
click at [15, 19] on button "Go Back" at bounding box center [15, 15] width 22 height 22
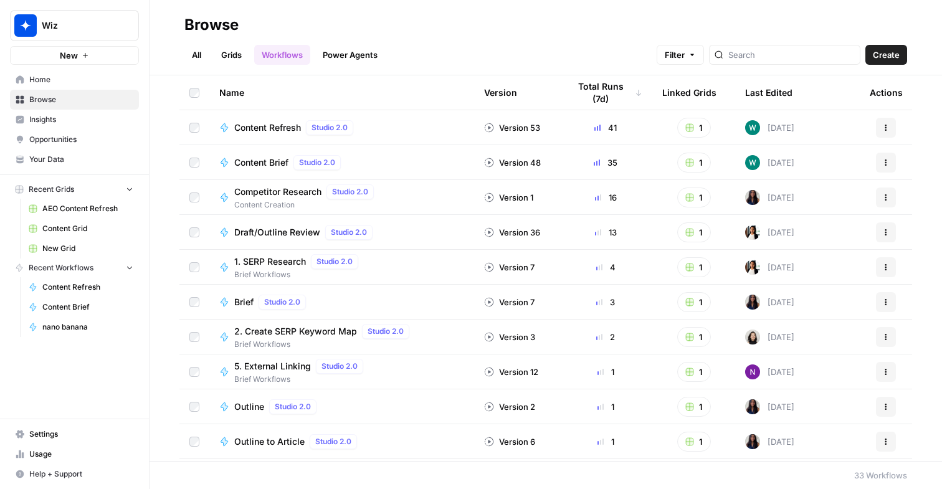
click at [84, 338] on div "Recent Grids AEO Content Refresh Content Grid New Grid Recent Workflows Content…" at bounding box center [74, 258] width 149 height 167
click at [88, 326] on span "nano banana" at bounding box center [87, 327] width 91 height 11
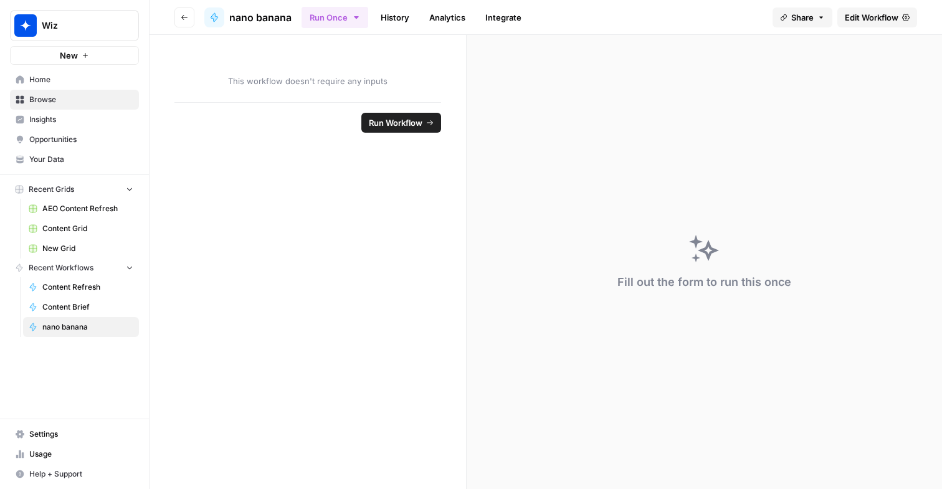
click at [342, 95] on div "This workflow doesn't require any inputs" at bounding box center [308, 68] width 317 height 67
click at [383, 113] on button "Run Workflow" at bounding box center [401, 123] width 80 height 20
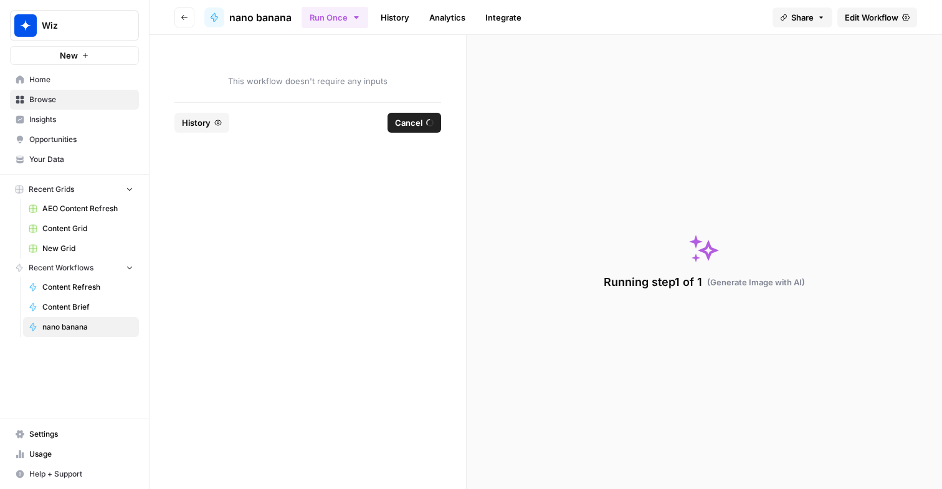
click at [196, 128] on span "History" at bounding box center [196, 123] width 29 height 12
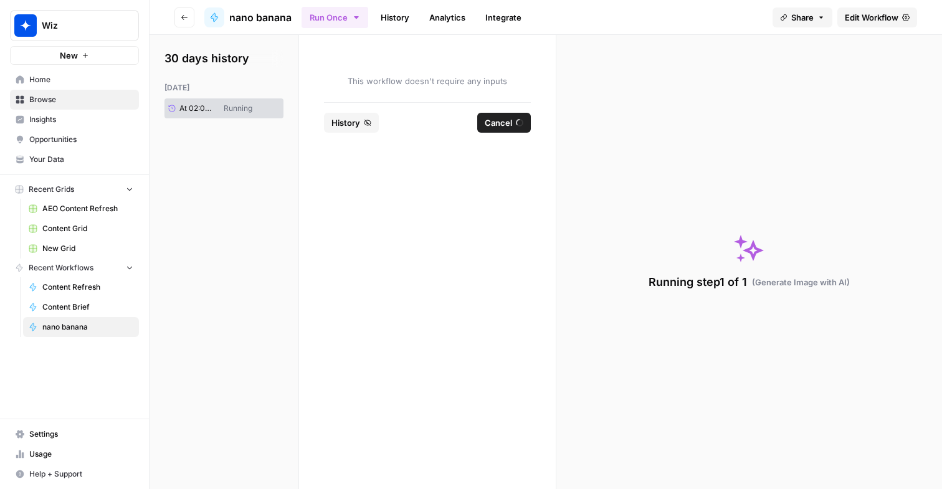
click at [343, 118] on span "History" at bounding box center [346, 123] width 29 height 12
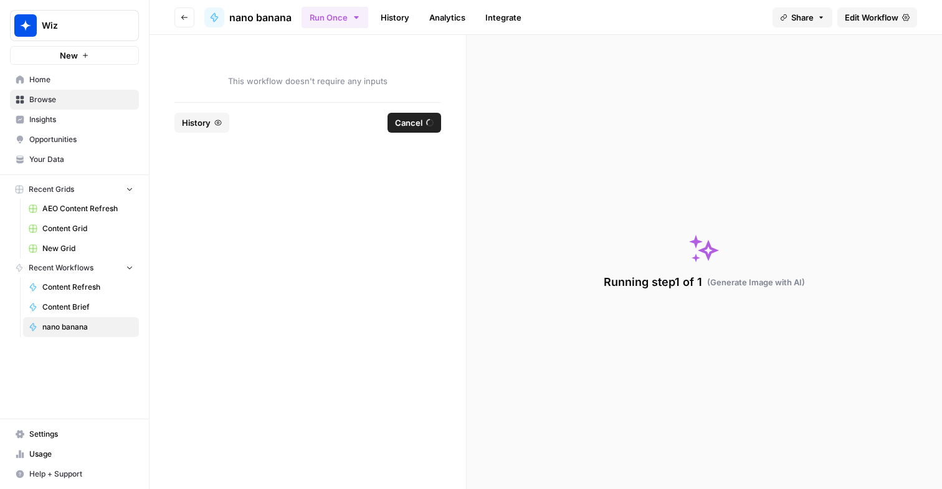
click at [862, 14] on span "Edit Workflow" at bounding box center [872, 17] width 54 height 12
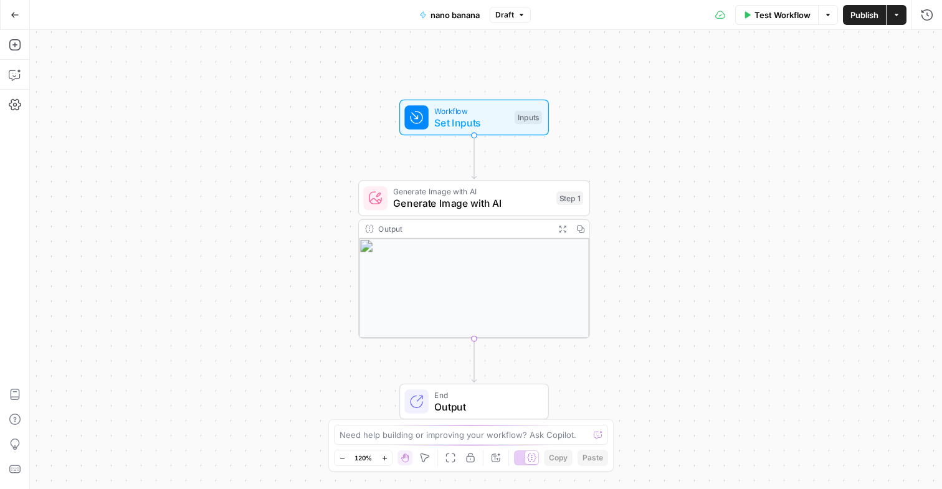
click at [566, 229] on icon "button" at bounding box center [562, 229] width 8 height 8
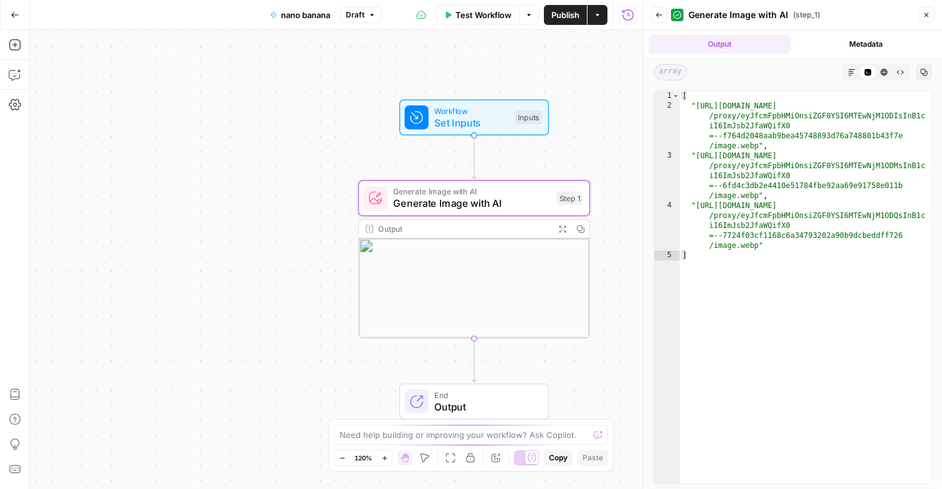
click at [929, 14] on icon "button" at bounding box center [926, 14] width 7 height 7
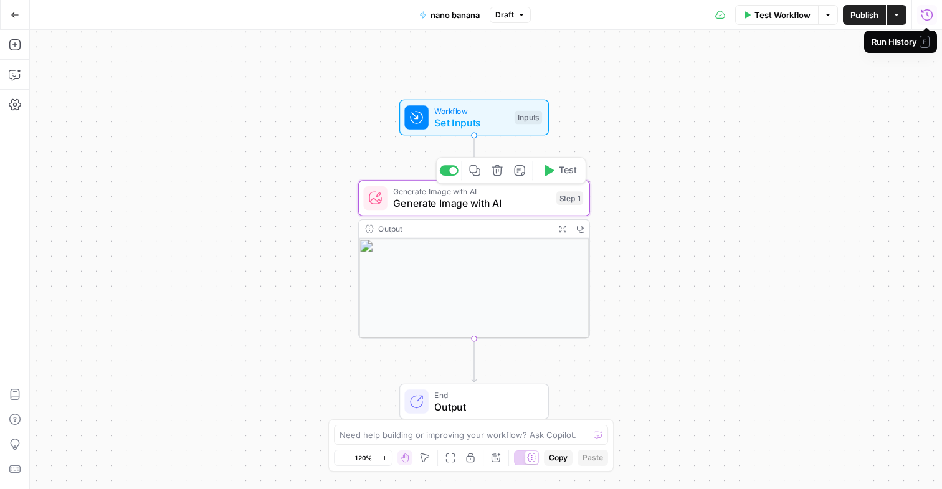
click at [500, 204] on span "Generate Image with AI" at bounding box center [471, 203] width 157 height 15
click at [500, 204] on div "**********" at bounding box center [693, 259] width 499 height 459
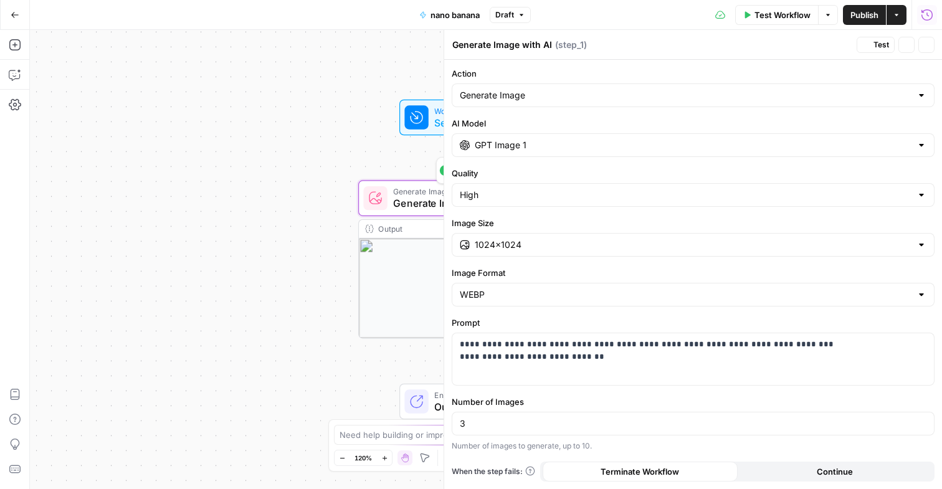
click at [500, 204] on div "High" at bounding box center [693, 195] width 483 height 24
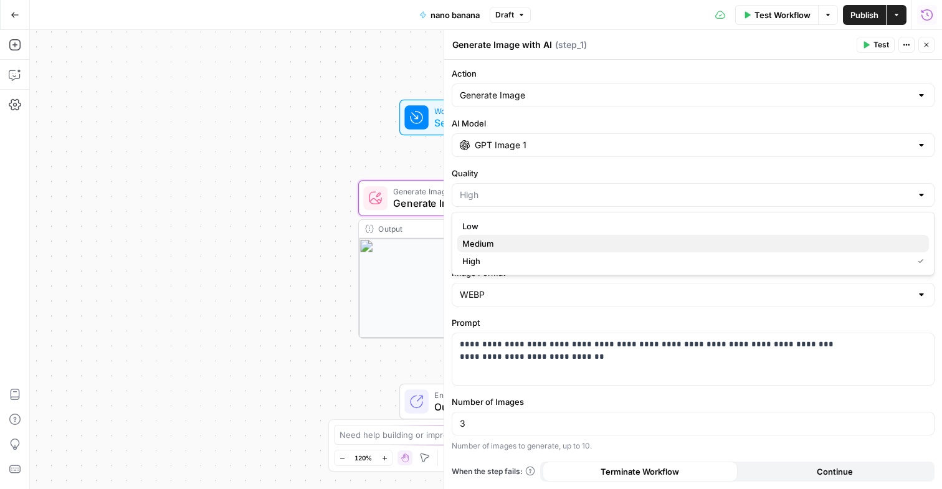
click at [507, 241] on span "Medium" at bounding box center [690, 243] width 457 height 12
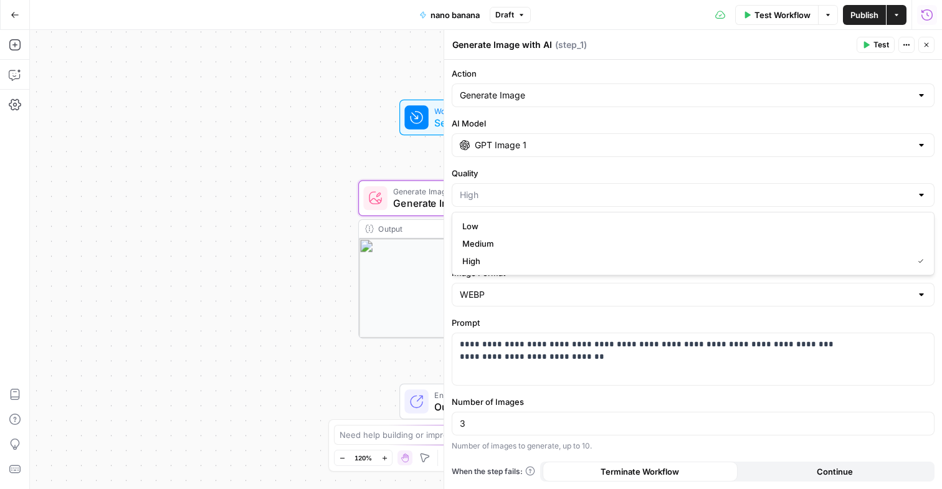
type input "Medium"
click at [925, 345] on span "Variables Menu" at bounding box center [925, 345] width 1 height 1
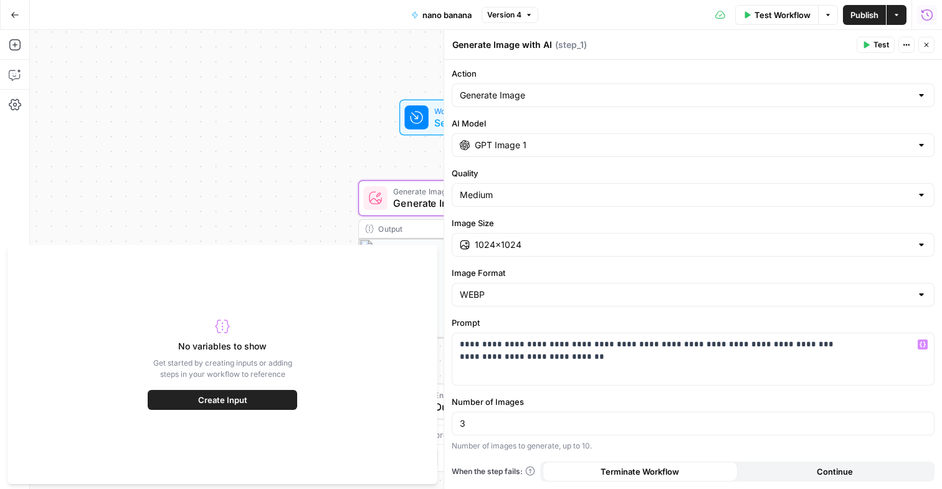
click at [257, 399] on button "Create Input" at bounding box center [223, 400] width 150 height 20
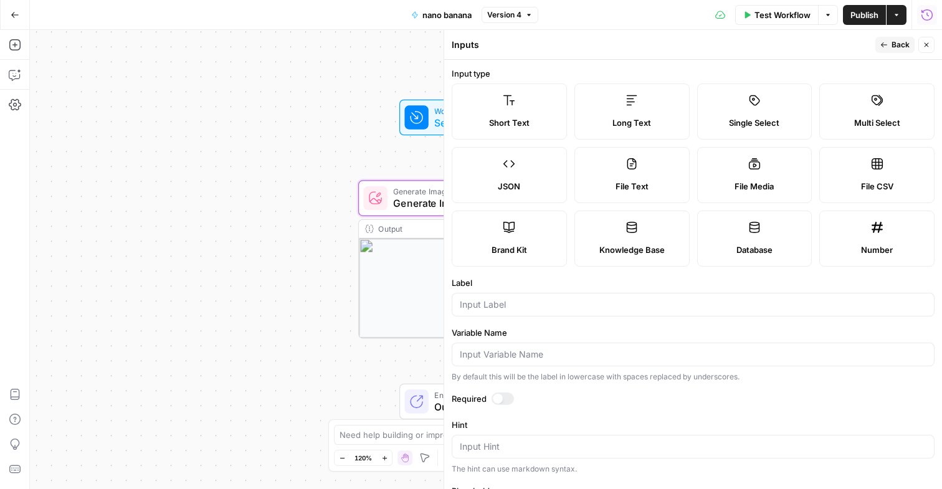
click at [534, 233] on label "Brand Kit" at bounding box center [509, 239] width 115 height 56
click at [540, 301] on input "Label" at bounding box center [693, 304] width 467 height 12
click at [540, 347] on div at bounding box center [693, 355] width 483 height 24
click at [505, 398] on div at bounding box center [503, 399] width 22 height 12
click at [530, 254] on div "Brand Kit" at bounding box center [509, 250] width 94 height 12
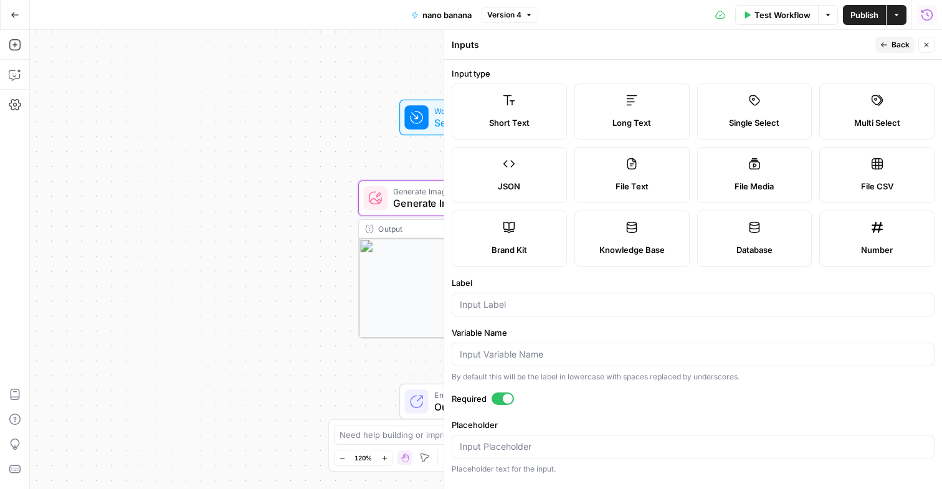
click at [530, 254] on div "Brand Kit" at bounding box center [509, 250] width 94 height 12
click at [525, 254] on span "Brand Kit" at bounding box center [510, 250] width 36 height 12
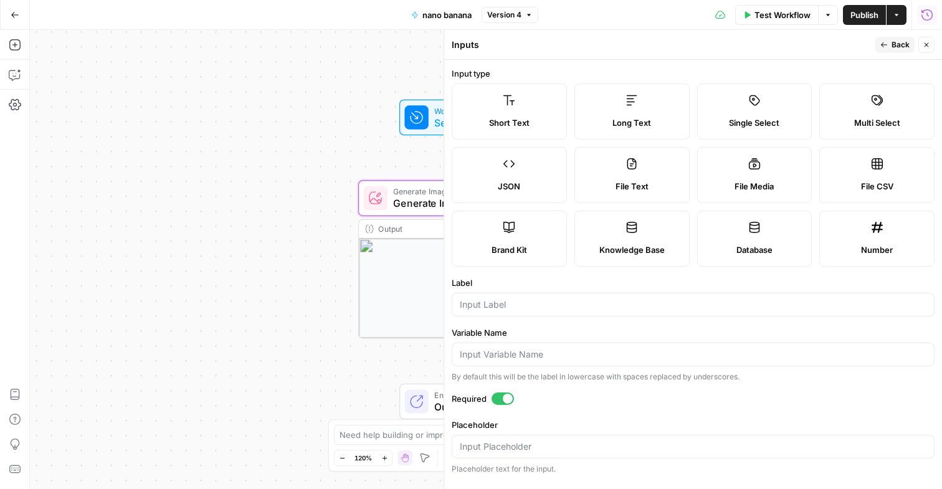
click at [543, 313] on div at bounding box center [693, 305] width 483 height 24
type input "i"
type input "brand kit"
click at [613, 326] on form "Input type Short Text Long Text Single Select Multi Select JSON File Text File …" at bounding box center [693, 274] width 498 height 429
click at [613, 446] on input "Placeholder" at bounding box center [693, 447] width 467 height 12
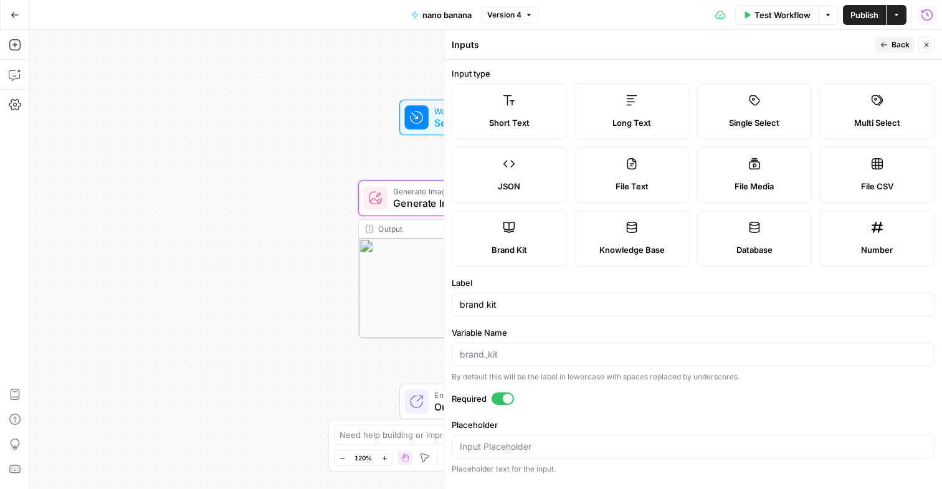
click at [500, 247] on span "Brand Kit" at bounding box center [510, 250] width 36 height 12
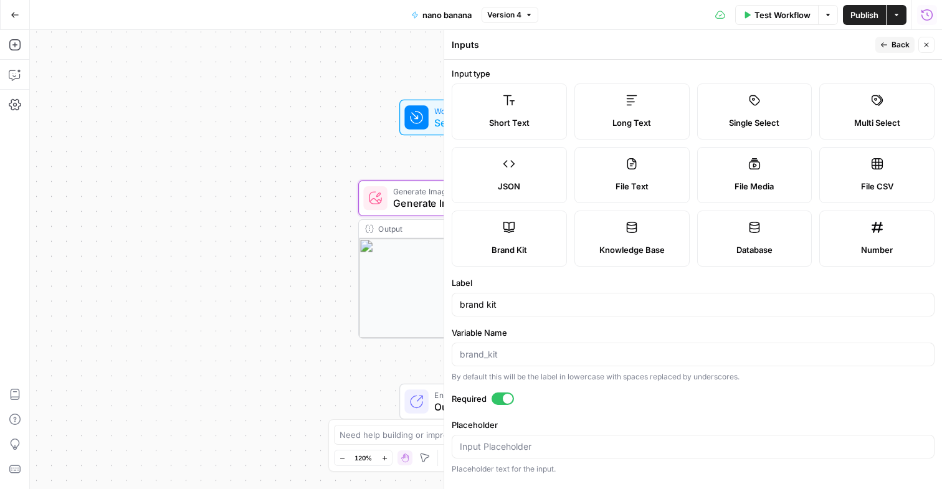
click at [905, 14] on button "Actions" at bounding box center [897, 15] width 20 height 20
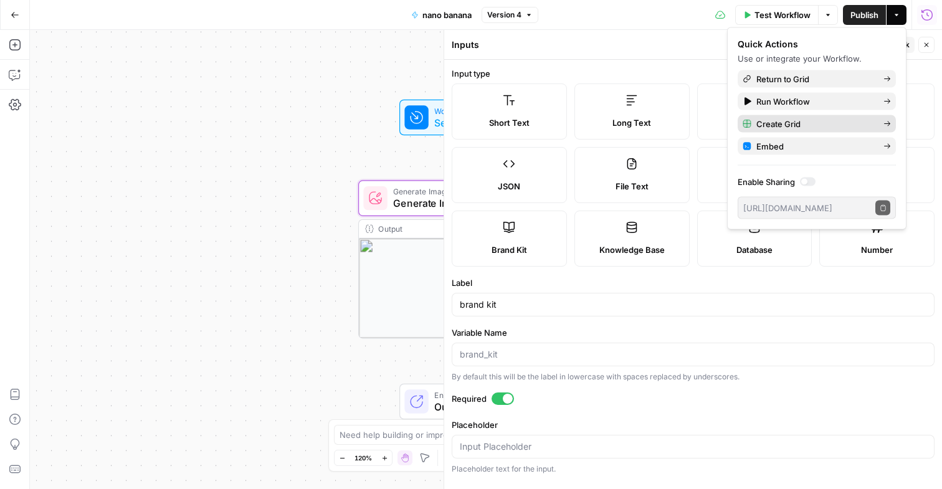
click at [851, 125] on span "Create Grid" at bounding box center [815, 124] width 117 height 12
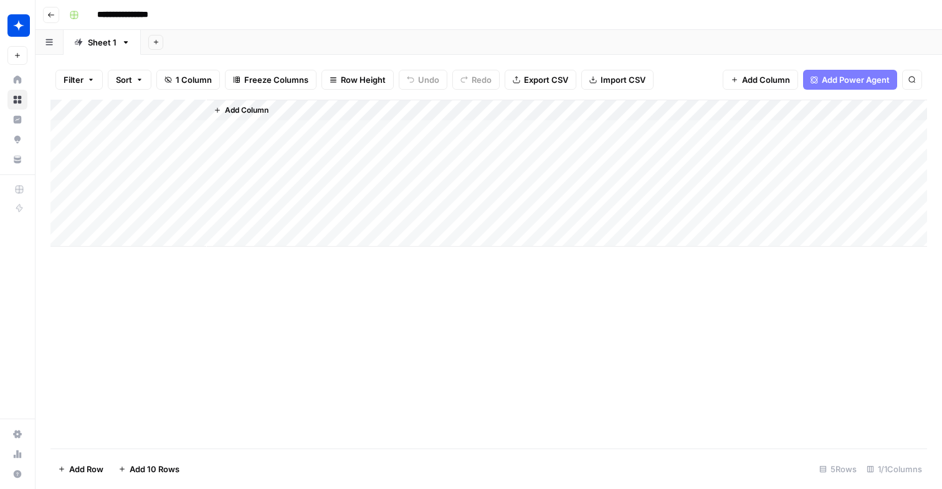
click at [181, 112] on div "Add Column" at bounding box center [488, 173] width 877 height 147
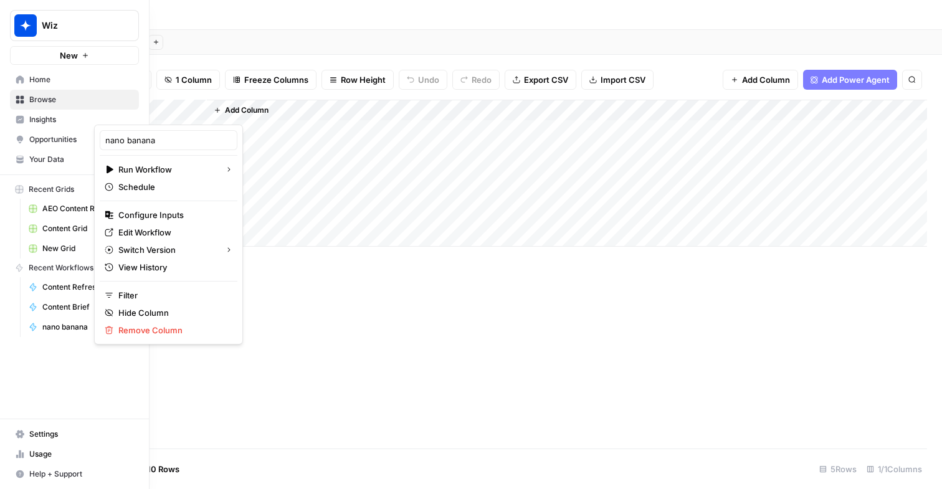
click at [36, 327] on icon at bounding box center [33, 327] width 9 height 9
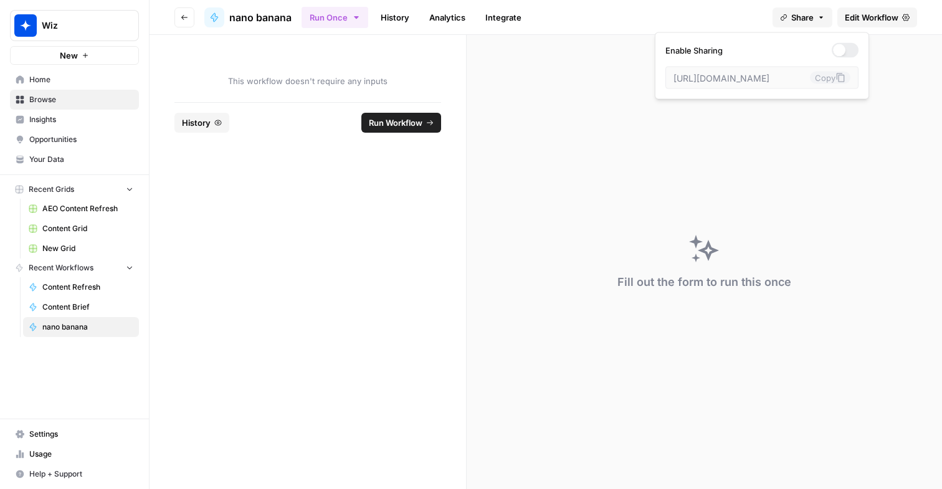
click at [803, 14] on span "Share" at bounding box center [802, 17] width 22 height 12
click at [717, 19] on div "Run Once History Analytics Integrate" at bounding box center [532, 17] width 461 height 24
click at [220, 20] on div at bounding box center [214, 17] width 20 height 20
click at [115, 322] on span "nano banana" at bounding box center [87, 327] width 91 height 11
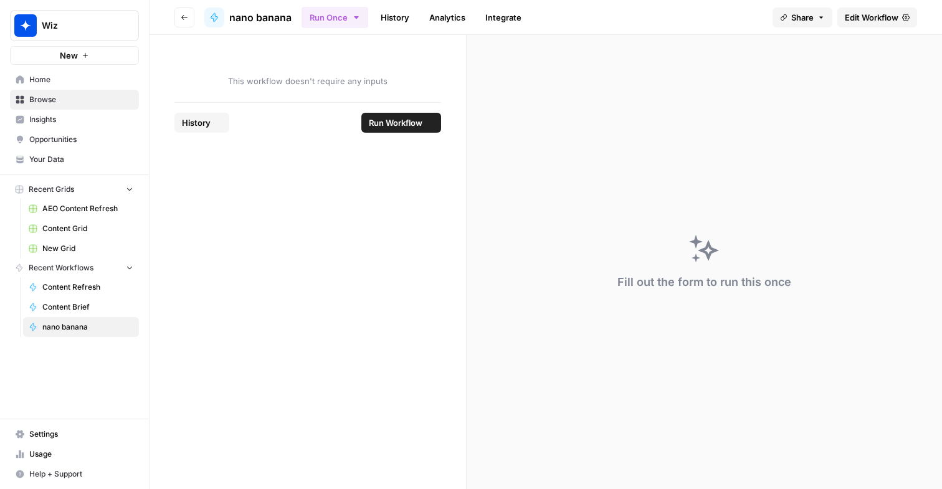
click at [115, 322] on span "nano banana" at bounding box center [87, 327] width 91 height 11
click at [188, 20] on button "Go back" at bounding box center [184, 17] width 20 height 20
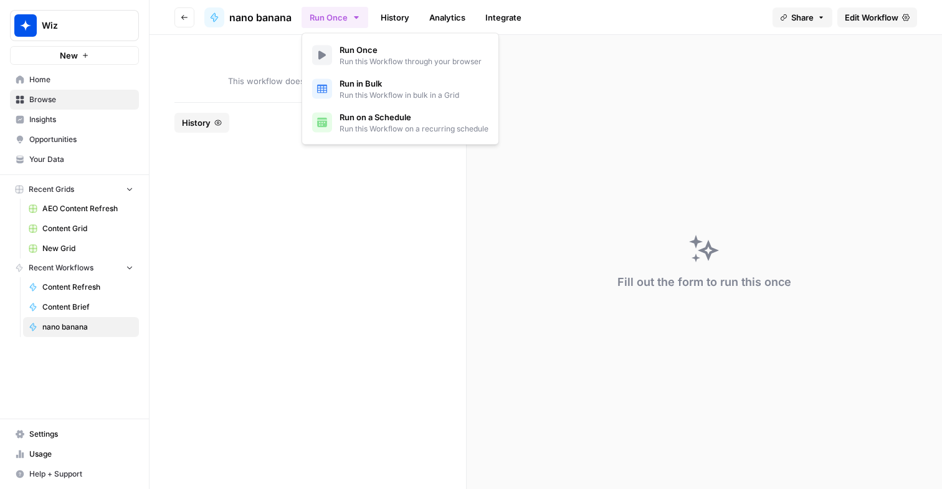
click at [317, 18] on button "Run Once" at bounding box center [335, 17] width 67 height 21
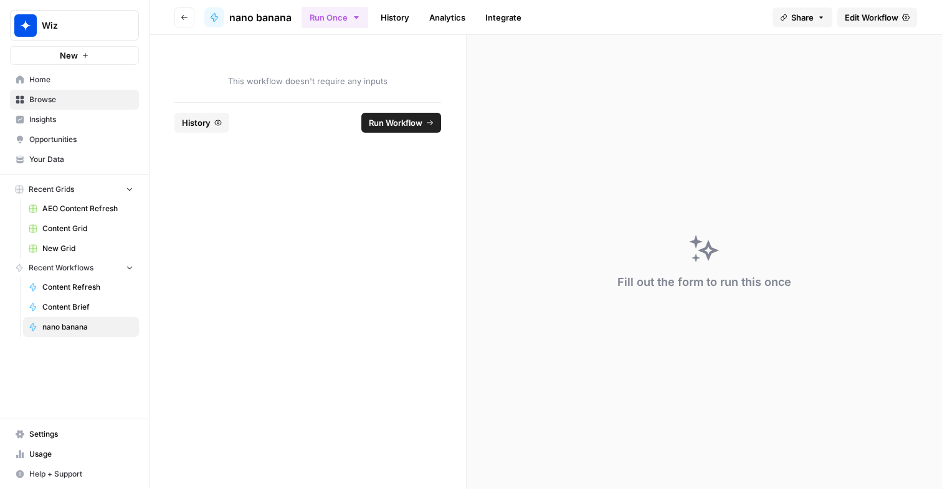
click at [556, 82] on div "Fill out the form to run this once" at bounding box center [704, 262] width 475 height 454
click at [793, 20] on span "Share" at bounding box center [802, 17] width 22 height 12
click at [882, 14] on span "Edit Workflow" at bounding box center [872, 17] width 54 height 12
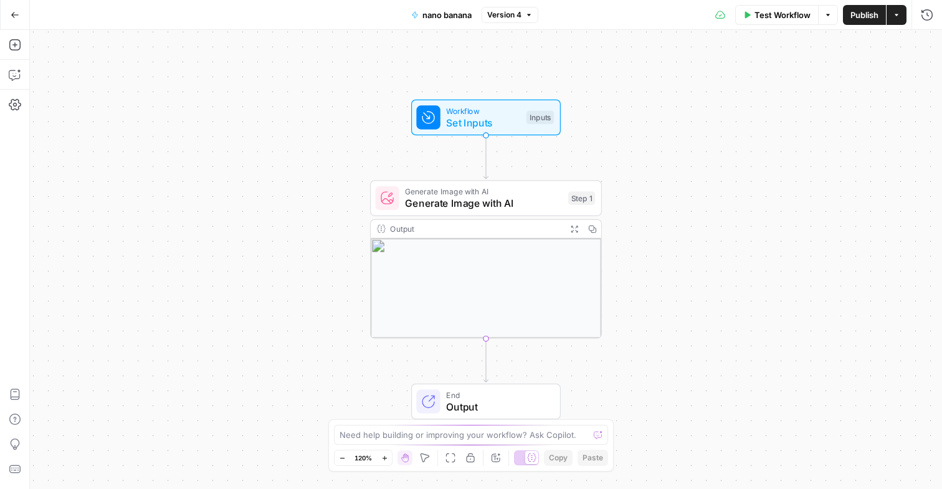
click at [509, 196] on span "Generate Image with AI" at bounding box center [483, 203] width 157 height 15
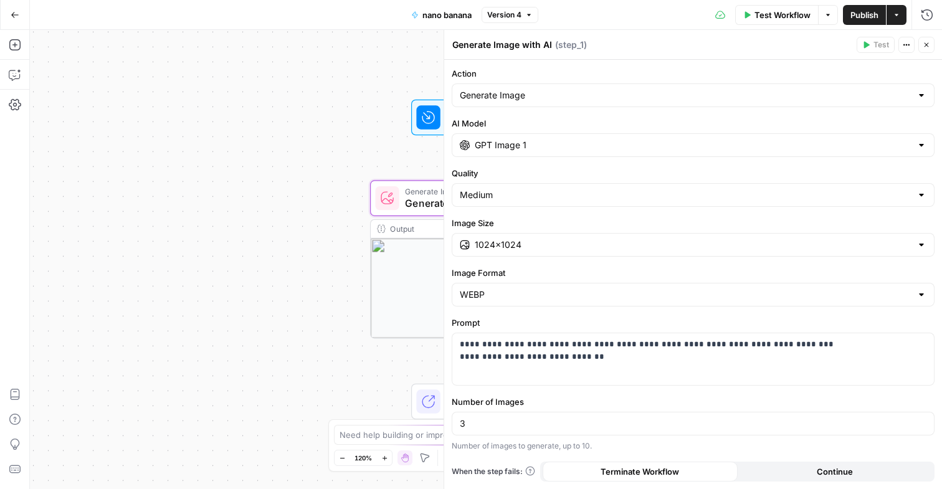
click at [909, 48] on icon "button" at bounding box center [906, 44] width 7 height 7
click at [930, 44] on button "Close" at bounding box center [927, 45] width 16 height 16
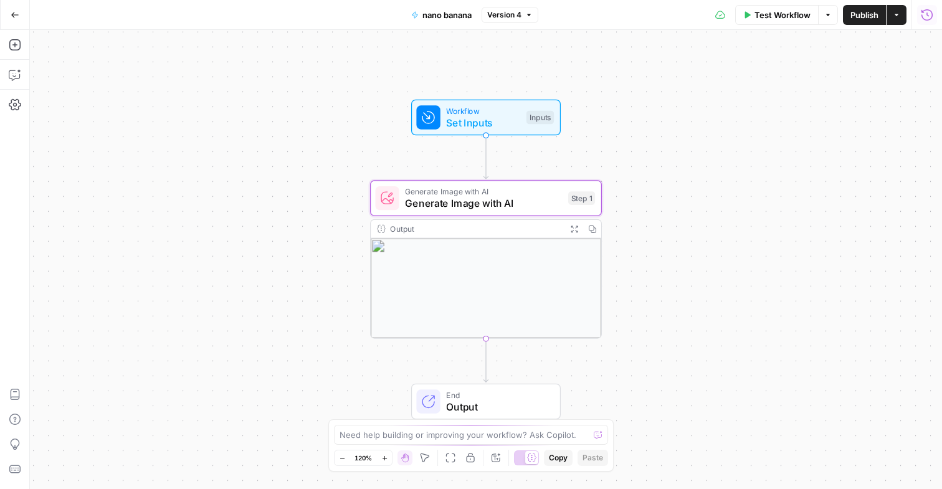
click at [925, 15] on icon "button" at bounding box center [927, 15] width 12 height 12
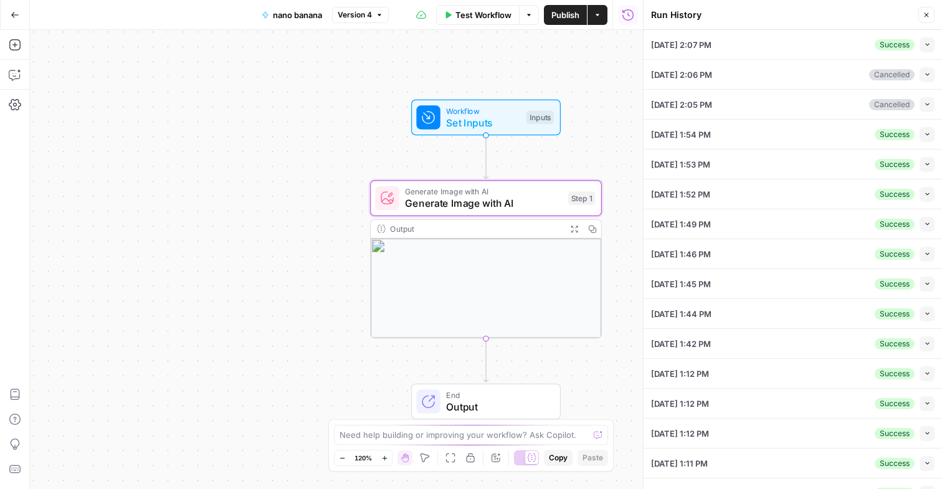
click at [929, 19] on button "Close" at bounding box center [927, 15] width 16 height 16
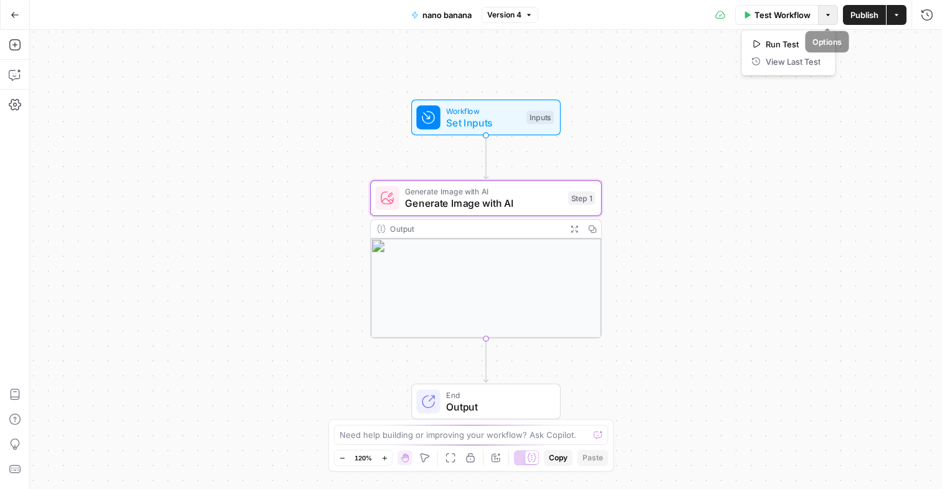
click at [828, 13] on icon "button" at bounding box center [827, 14] width 7 height 7
click at [721, 13] on icon at bounding box center [720, 15] width 10 height 10
click at [725, 17] on div "Test Workflow Options Publish Actions Run History" at bounding box center [740, 14] width 404 height 29
click at [529, 28] on div "Go Back nano banana Version 4 Test Workflow Options Publish Actions Run History" at bounding box center [471, 14] width 942 height 29
click at [525, 17] on button "Version 4" at bounding box center [510, 15] width 57 height 16
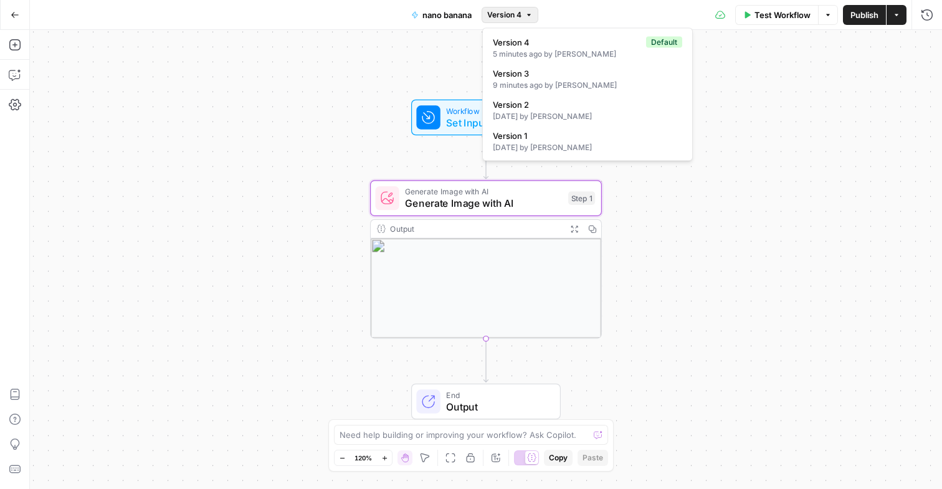
click at [329, 90] on div "Workflow Set Inputs Inputs Generate Image with AI Generate Image with AI Step 1…" at bounding box center [486, 259] width 912 height 459
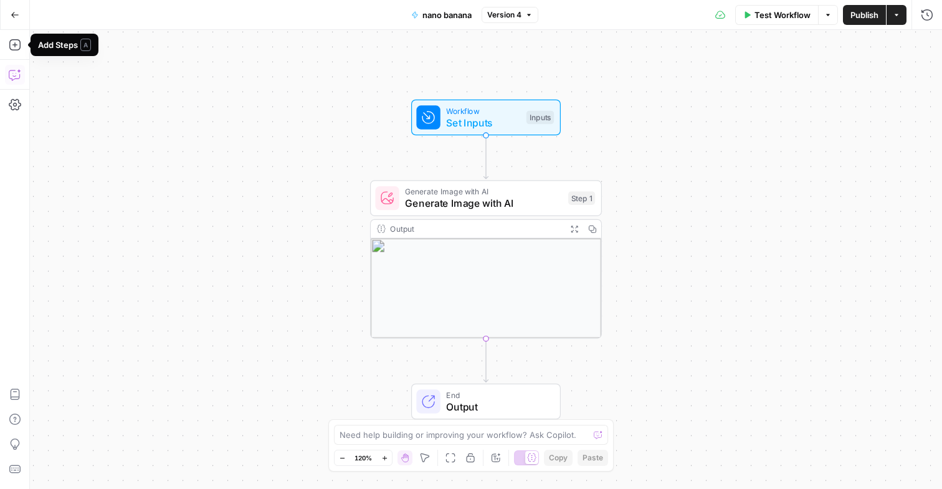
click at [17, 65] on button "Copilot" at bounding box center [15, 75] width 20 height 20
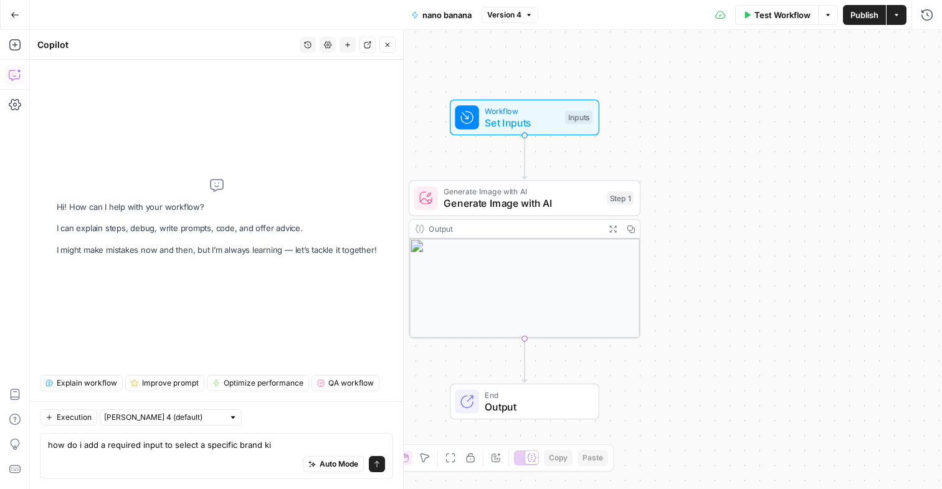
type textarea "how do i add a required input to select a specific brand kit"
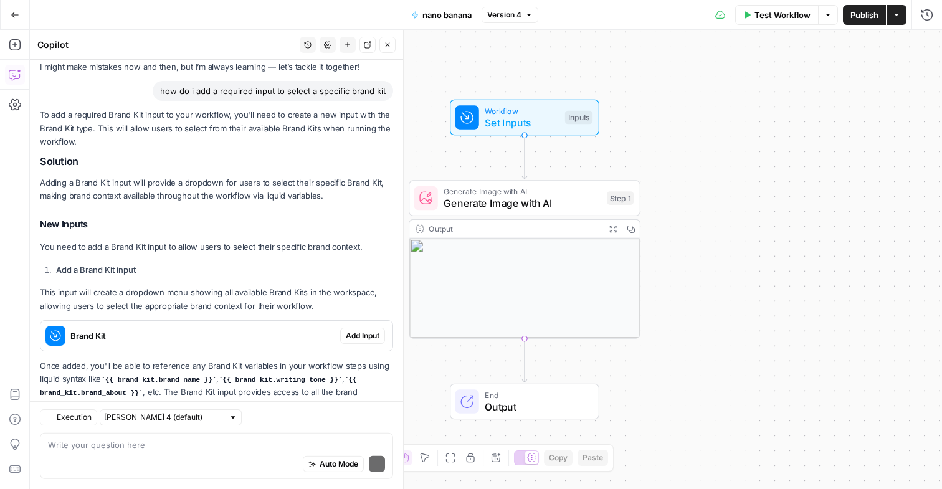
scroll to position [92, 0]
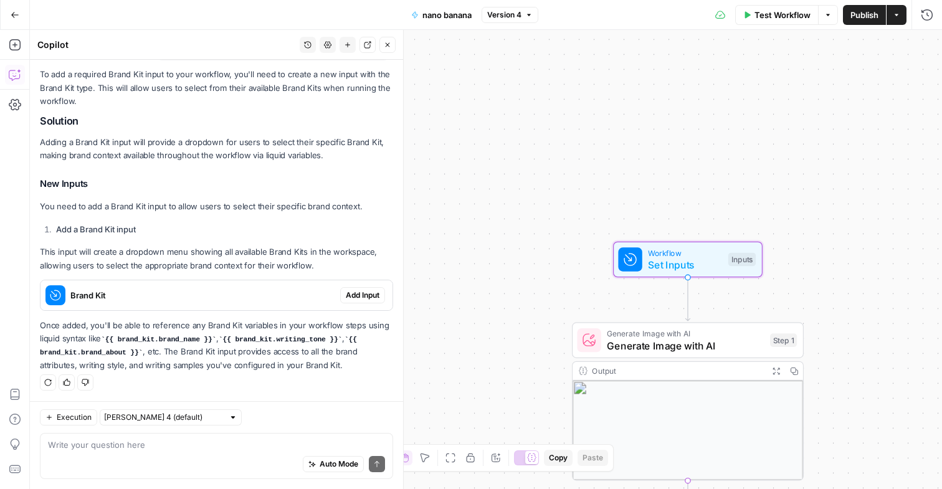
click at [355, 291] on span "Add Input" at bounding box center [363, 295] width 34 height 11
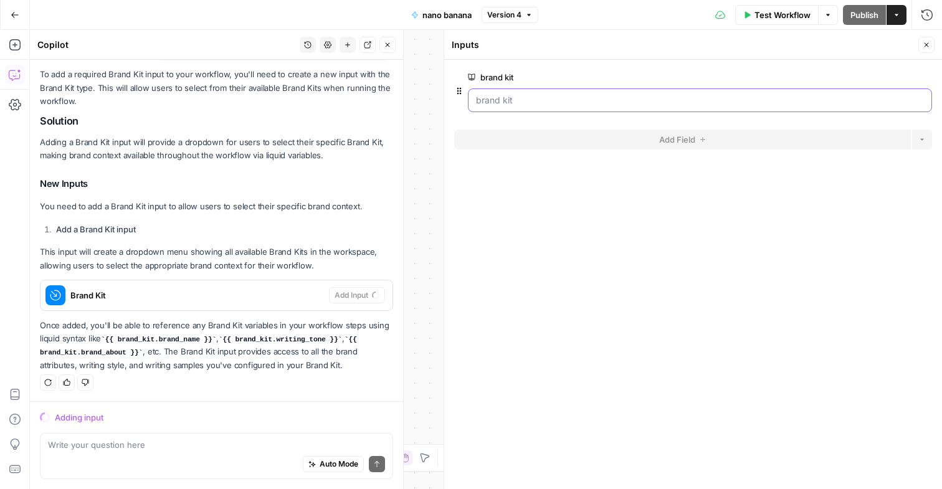
click at [660, 103] on kit "brand kit" at bounding box center [700, 100] width 448 height 12
click at [583, 103] on kit "brand kit" at bounding box center [700, 100] width 448 height 12
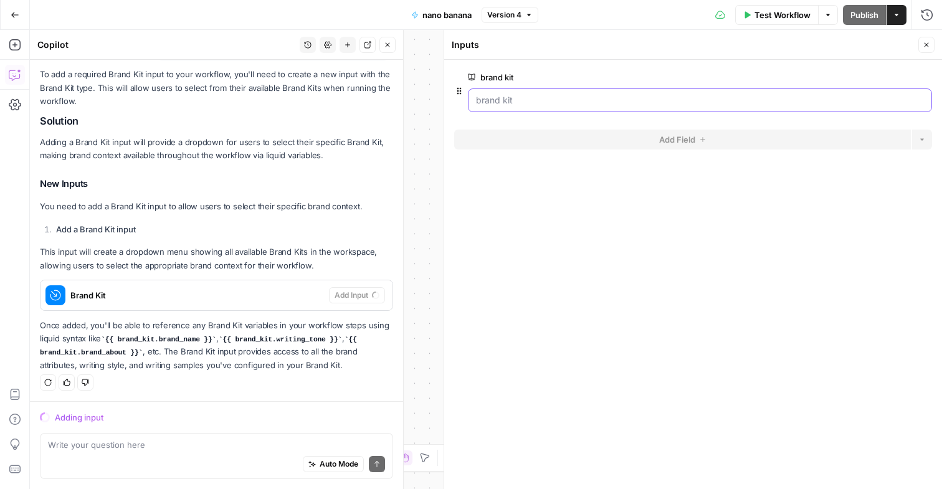
click at [583, 103] on kit "brand kit" at bounding box center [700, 100] width 448 height 12
click at [542, 102] on kit "brand kit" at bounding box center [700, 100] width 448 height 12
click at [545, 108] on div at bounding box center [700, 100] width 464 height 24
click at [527, 101] on kit "brand kit" at bounding box center [700, 100] width 448 height 12
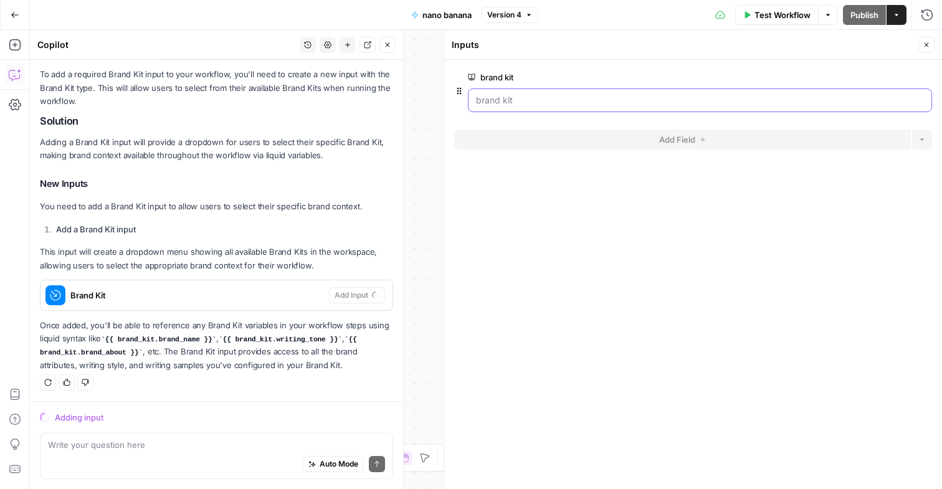
click at [527, 101] on kit "brand kit" at bounding box center [700, 100] width 448 height 12
click at [671, 94] on kit "brand kit" at bounding box center [700, 100] width 448 height 12
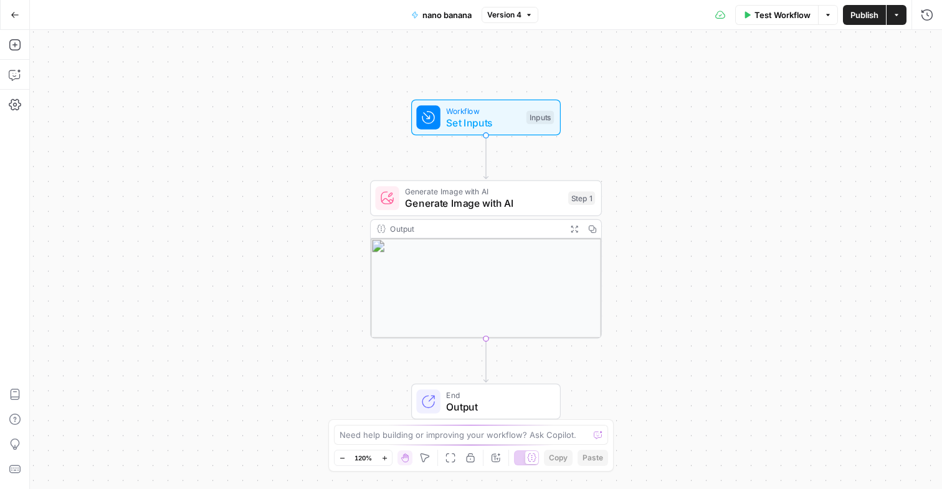
click at [502, 10] on span "Version 4" at bounding box center [504, 14] width 34 height 11
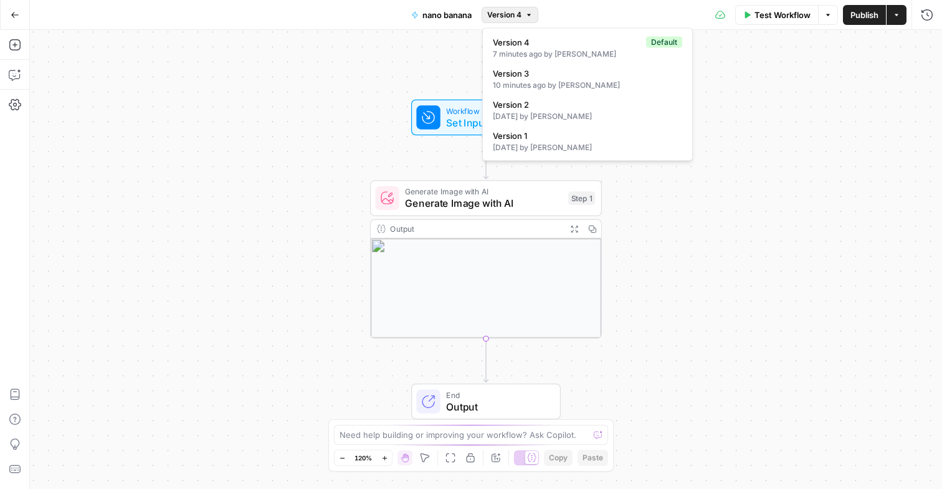
click at [324, 108] on div "Workflow Set Inputs Inputs Generate Image with AI Generate Image with AI Step 1…" at bounding box center [486, 259] width 912 height 459
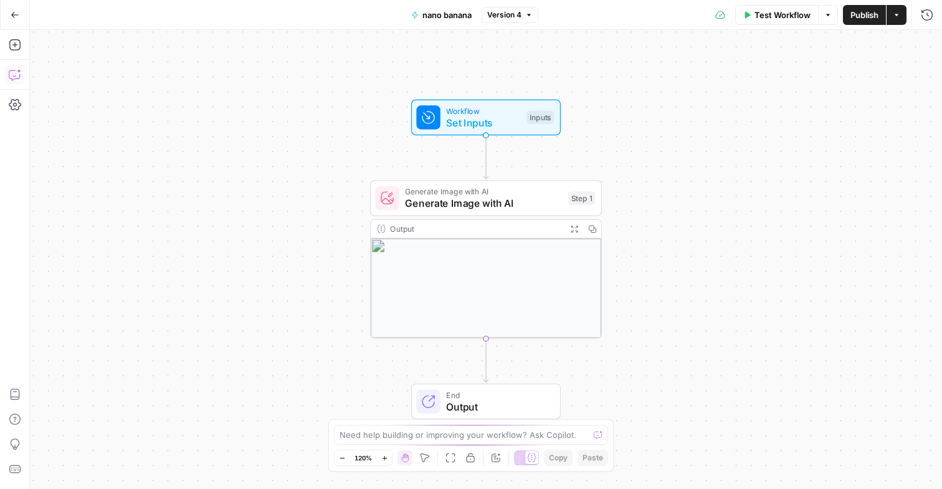
click at [16, 73] on icon "button" at bounding box center [15, 75] width 12 height 12
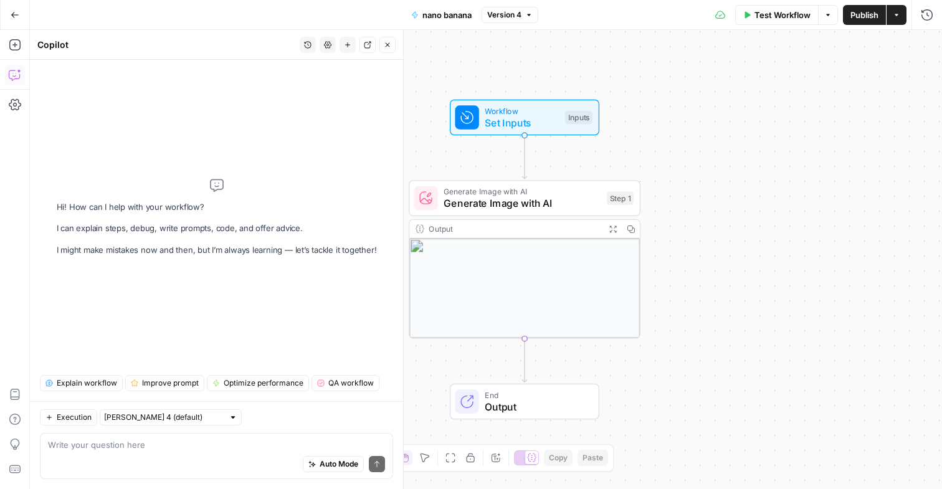
click at [135, 454] on div "Auto Mode Send" at bounding box center [216, 464] width 337 height 27
type textarea "how do i add brand kit as an input"
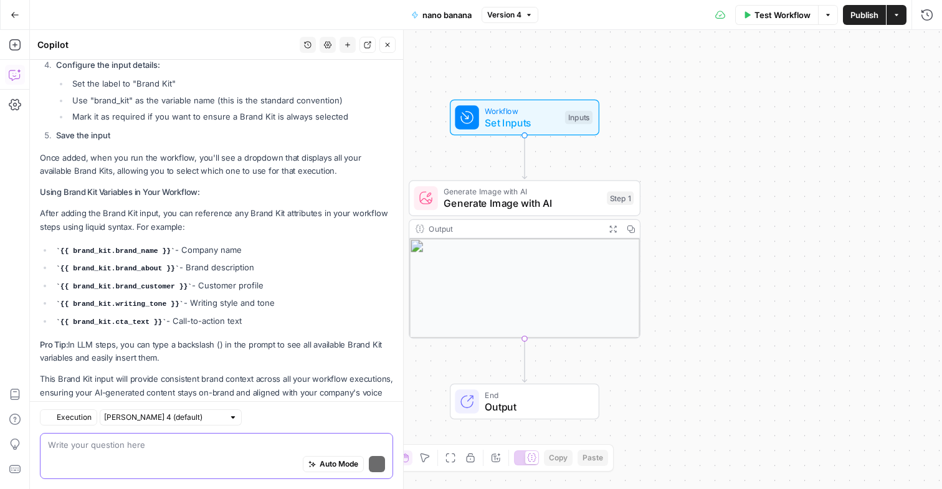
scroll to position [211, 0]
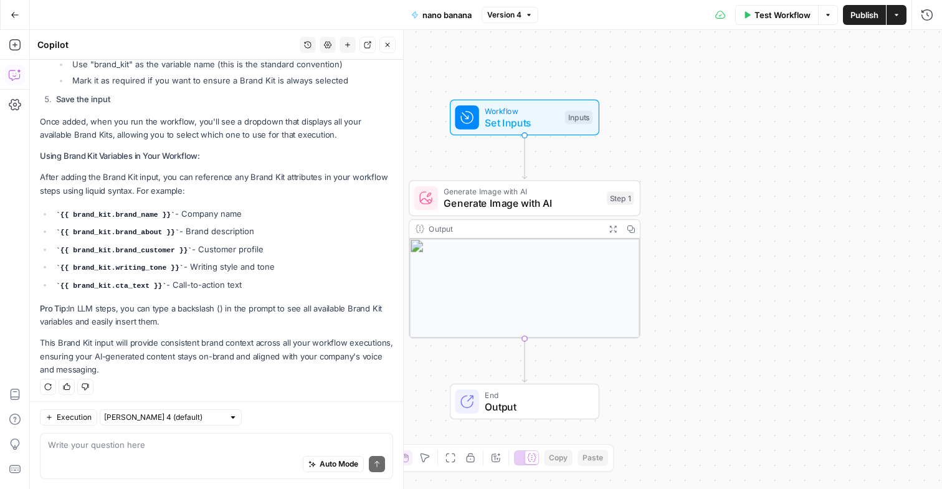
click at [525, 460] on div at bounding box center [531, 457] width 13 height 13
click at [525, 460] on icon at bounding box center [521, 458] width 9 height 8
click at [525, 460] on div at bounding box center [531, 457] width 13 height 13
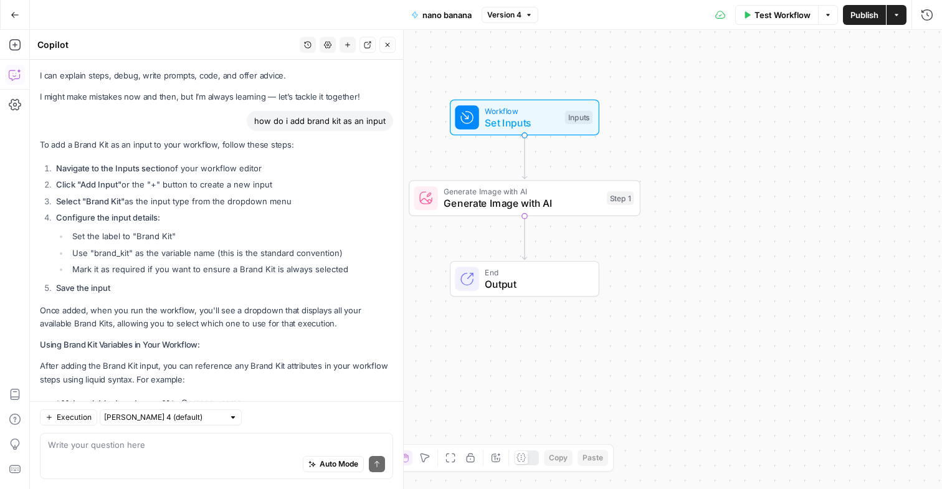
scroll to position [0, 0]
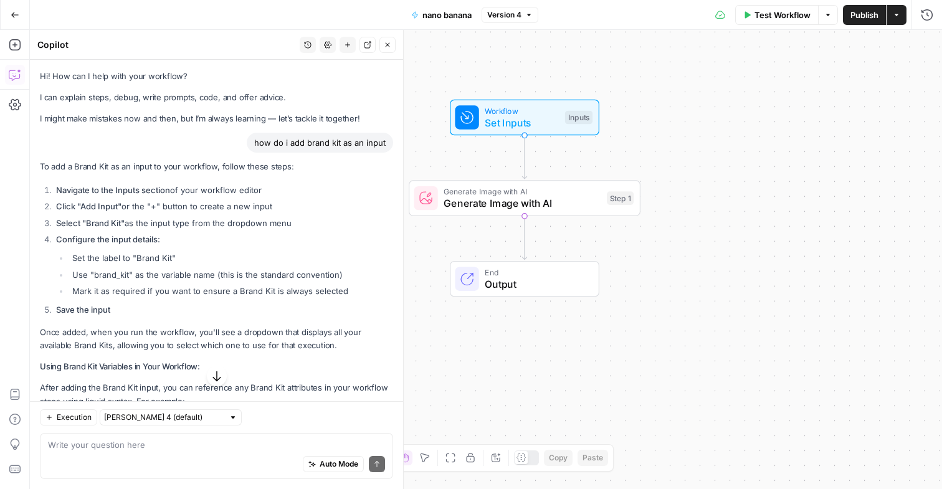
click at [202, 439] on div "Write your question here Auto Mode Send" at bounding box center [216, 456] width 353 height 46
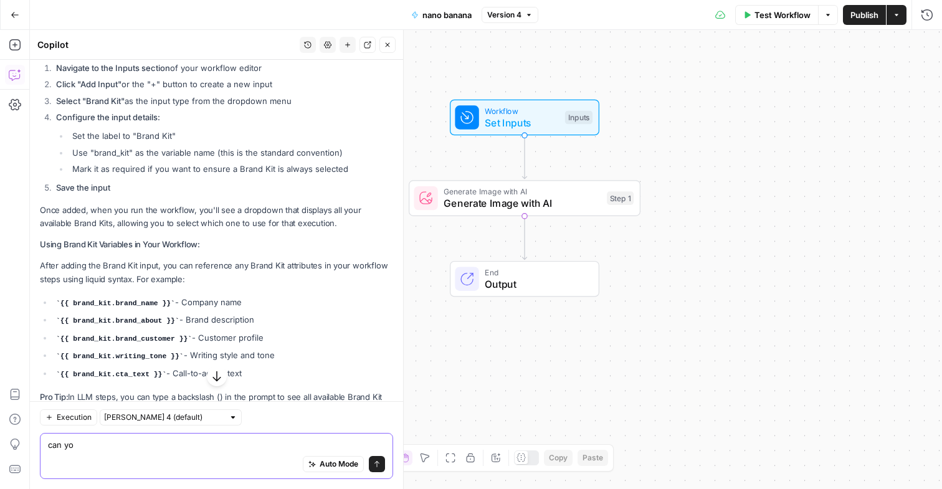
scroll to position [125, 0]
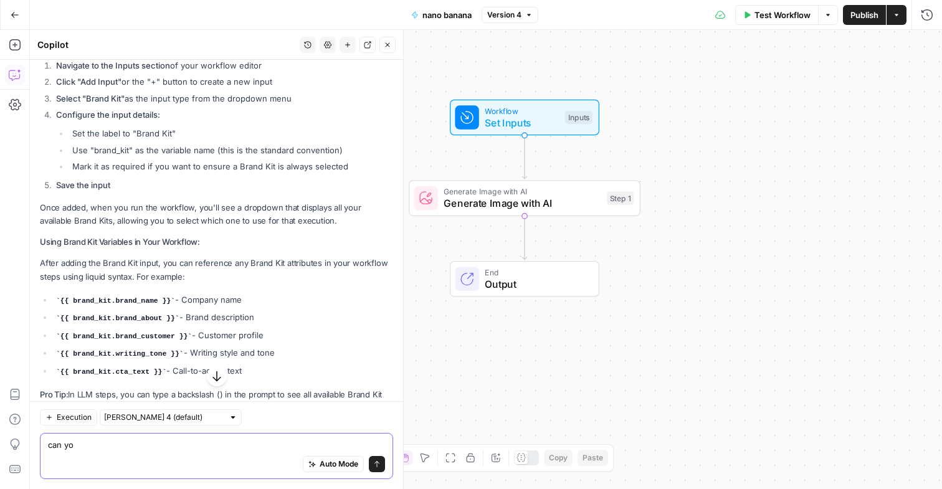
type textarea "can yo"
click at [566, 317] on div "Workflow Set Inputs Inputs Generate Image with AI Generate Image with AI Step 1…" at bounding box center [486, 259] width 912 height 459
click at [381, 43] on button "Close" at bounding box center [388, 45] width 16 height 16
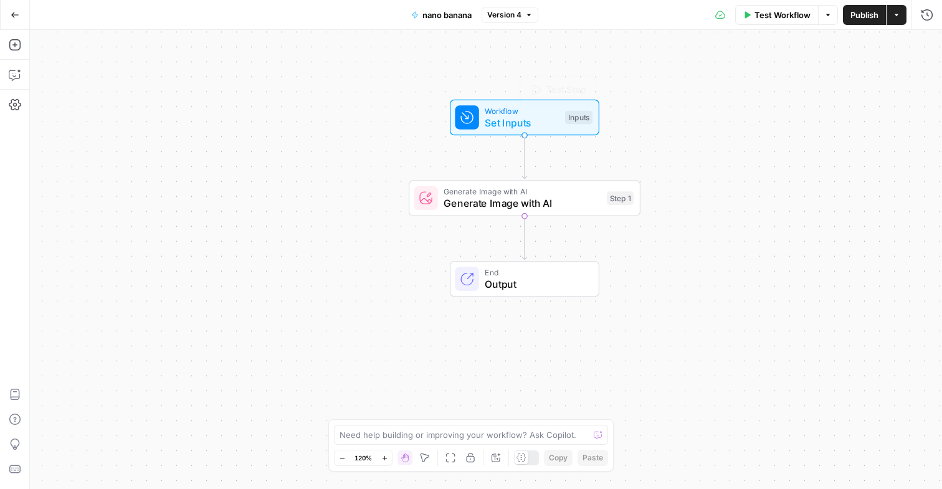
click at [529, 126] on span "Set Inputs" at bounding box center [522, 122] width 74 height 15
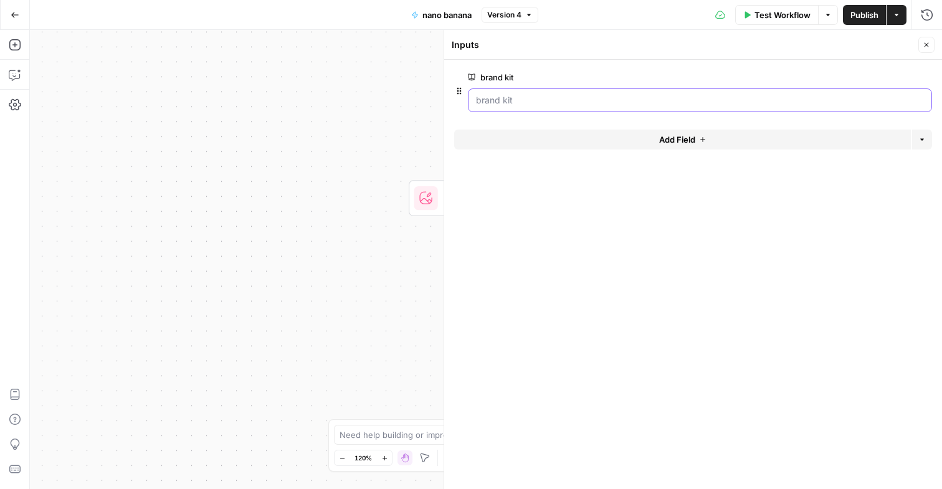
click at [597, 106] on kit "brand kit" at bounding box center [700, 100] width 448 height 12
click at [765, 10] on span "Test Workflow" at bounding box center [783, 15] width 56 height 12
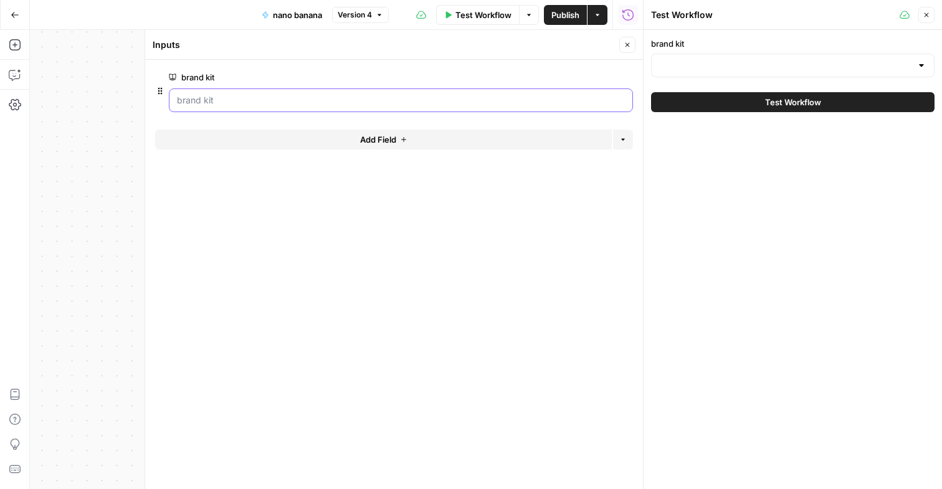
click at [375, 102] on kit "brand kit" at bounding box center [401, 100] width 448 height 12
click at [569, 89] on div at bounding box center [401, 100] width 464 height 24
click at [561, 96] on kit "brand kit" at bounding box center [401, 100] width 448 height 12
drag, startPoint x: 561, startPoint y: 96, endPoint x: 561, endPoint y: 113, distance: 17.4
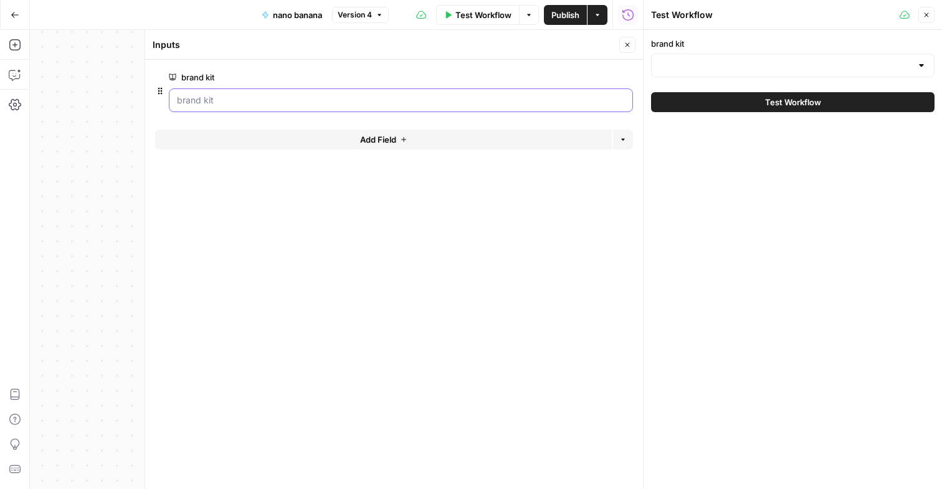
click at [561, 113] on div "brand kit edit field Delete group" at bounding box center [394, 92] width 478 height 55
click at [678, 71] on input "brand kit" at bounding box center [785, 65] width 252 height 12
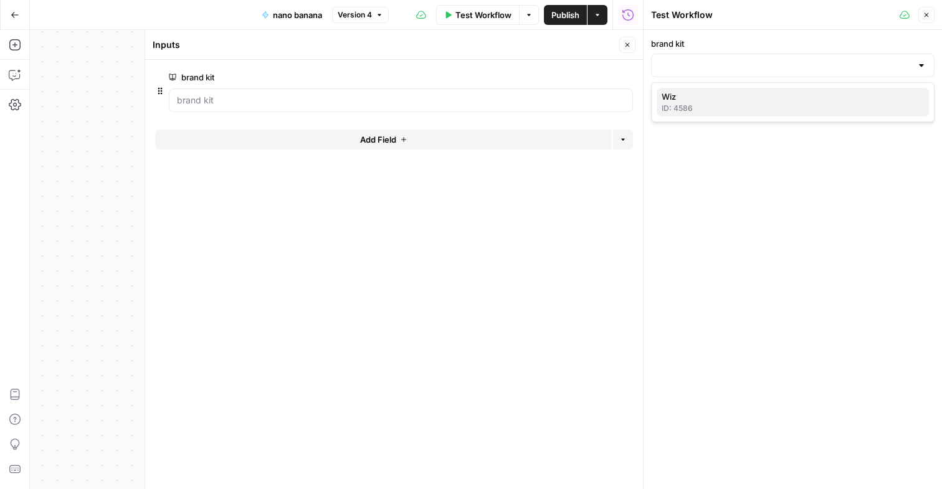
click at [705, 94] on span "Wiz" at bounding box center [790, 96] width 257 height 12
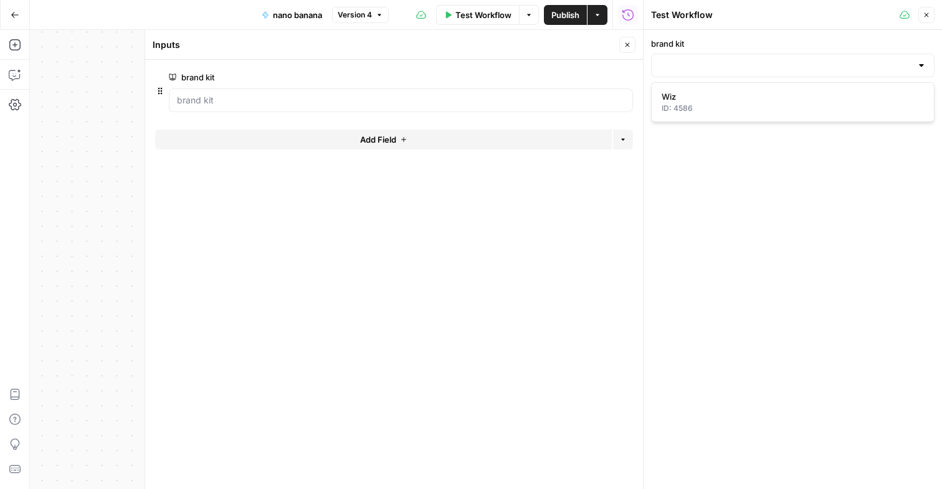
type input "Wiz"
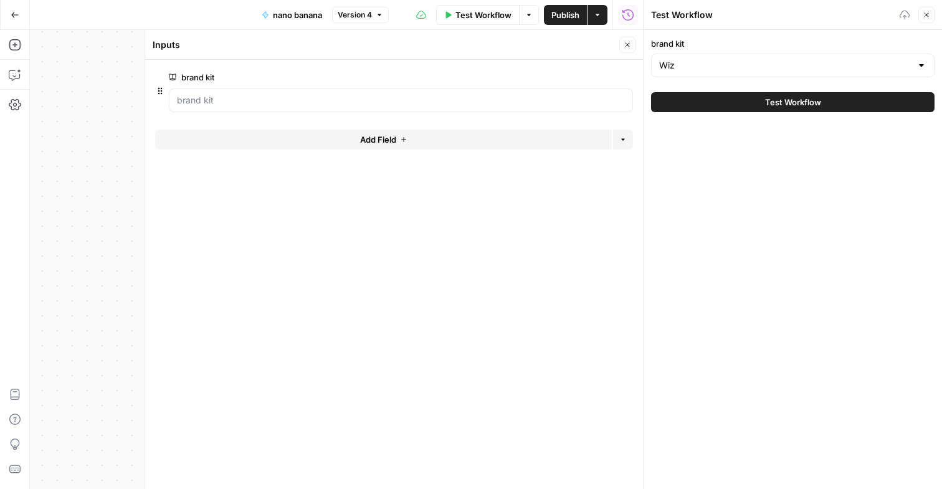
click at [718, 56] on div "Wiz" at bounding box center [793, 66] width 284 height 24
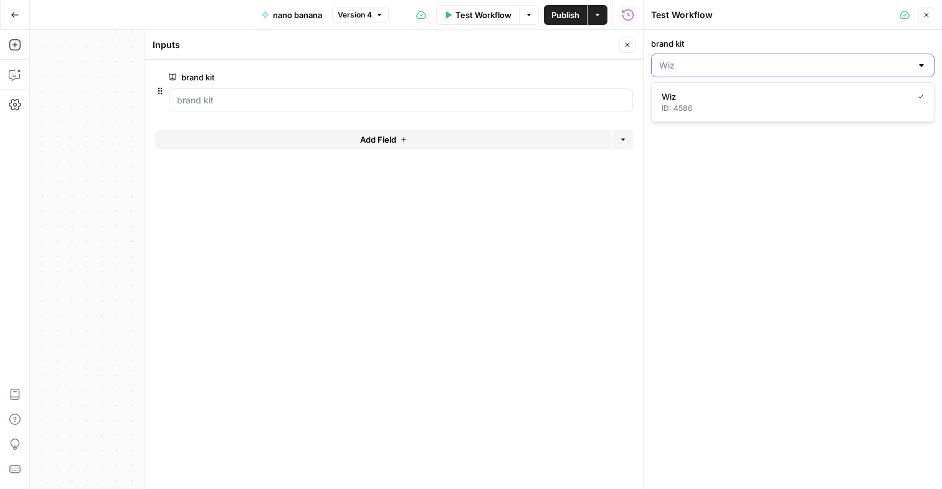
click at [709, 68] on input "brand kit" at bounding box center [785, 65] width 252 height 12
click at [704, 70] on input "brand kit" at bounding box center [785, 65] width 252 height 12
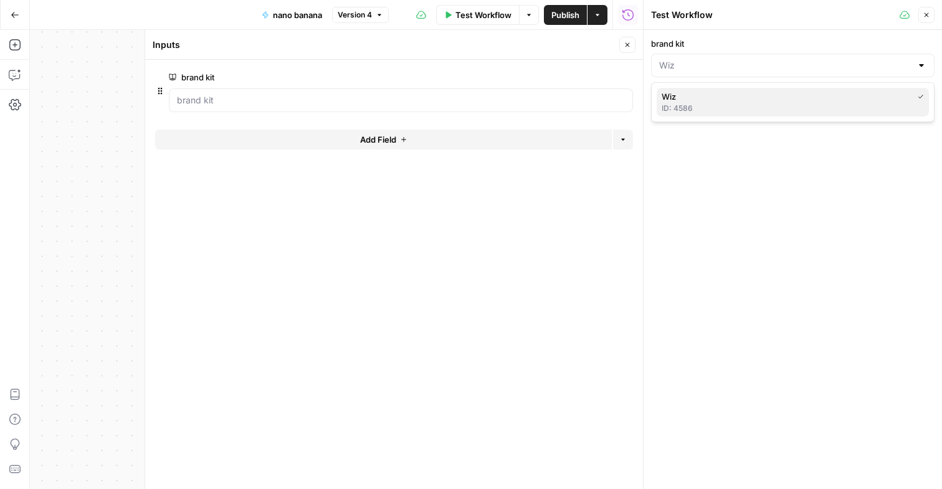
click at [695, 100] on span "Wiz" at bounding box center [785, 96] width 246 height 12
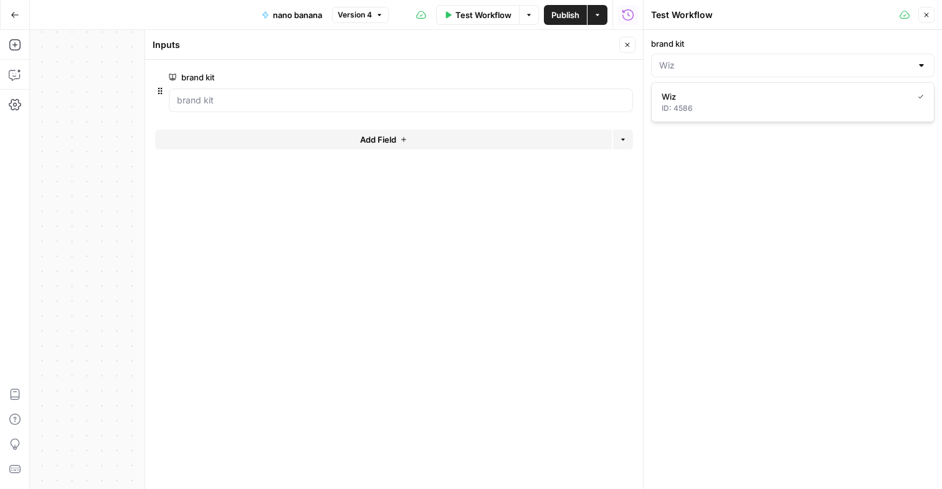
type input "Wiz"
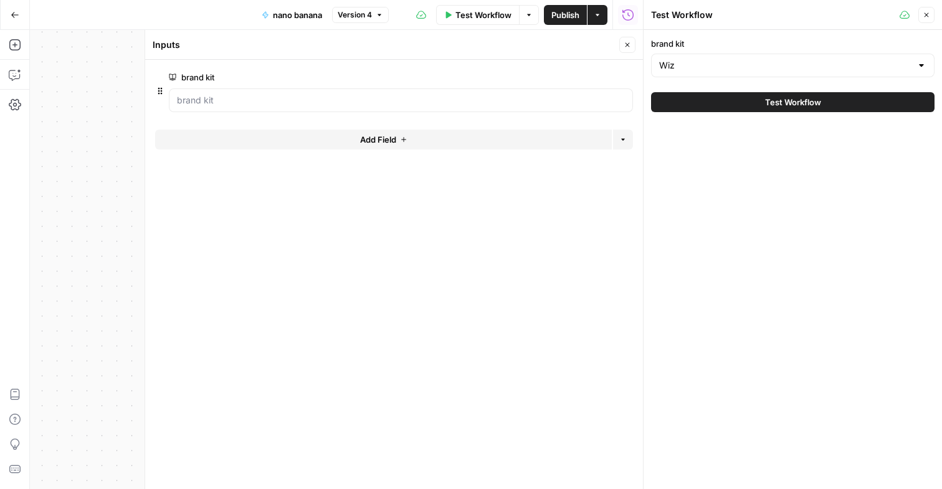
click at [676, 103] on button "Test Workflow" at bounding box center [793, 102] width 284 height 20
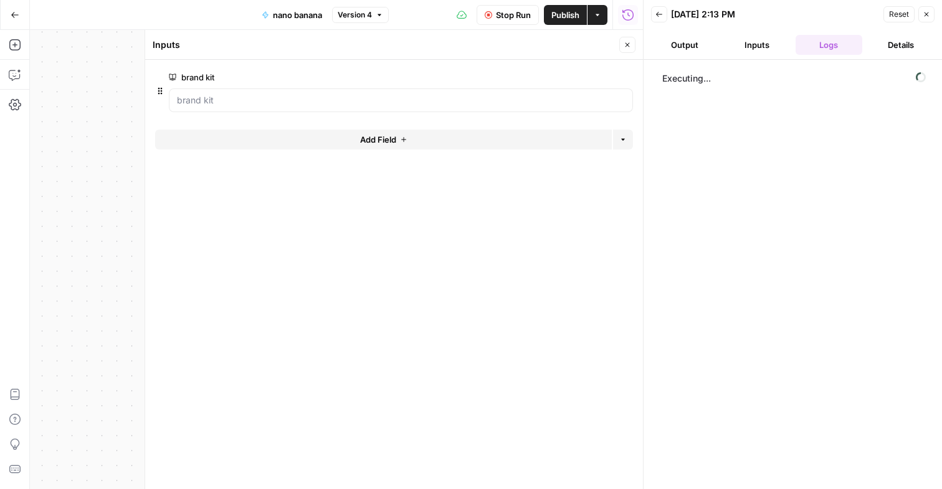
click at [583, 74] on span "edit field" at bounding box center [586, 77] width 27 height 10
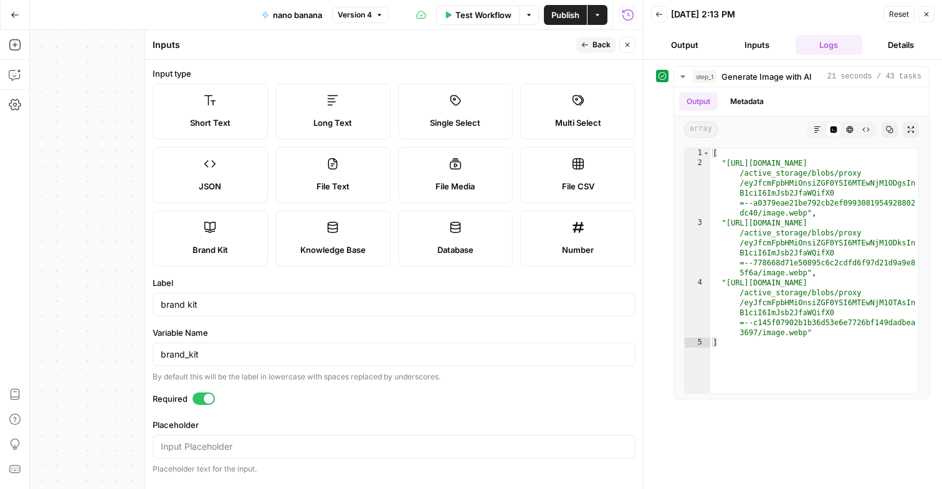
click at [358, 241] on label "Knowledge Base" at bounding box center [332, 239] width 115 height 56
click at [204, 231] on icon at bounding box center [210, 227] width 12 height 12
click at [629, 51] on button "Close" at bounding box center [627, 45] width 16 height 16
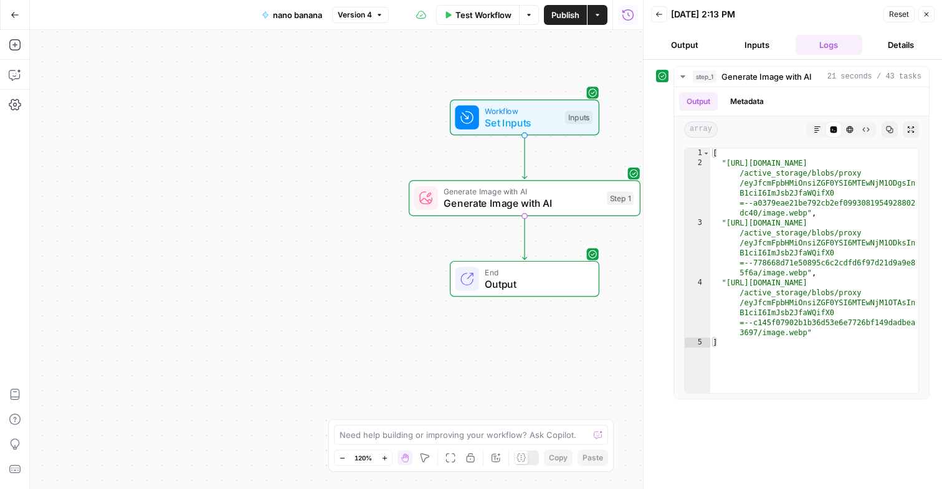
click at [632, 130] on div "Workflow Set Inputs Inputs" at bounding box center [525, 118] width 232 height 36
click at [926, 12] on icon "button" at bounding box center [926, 14] width 7 height 7
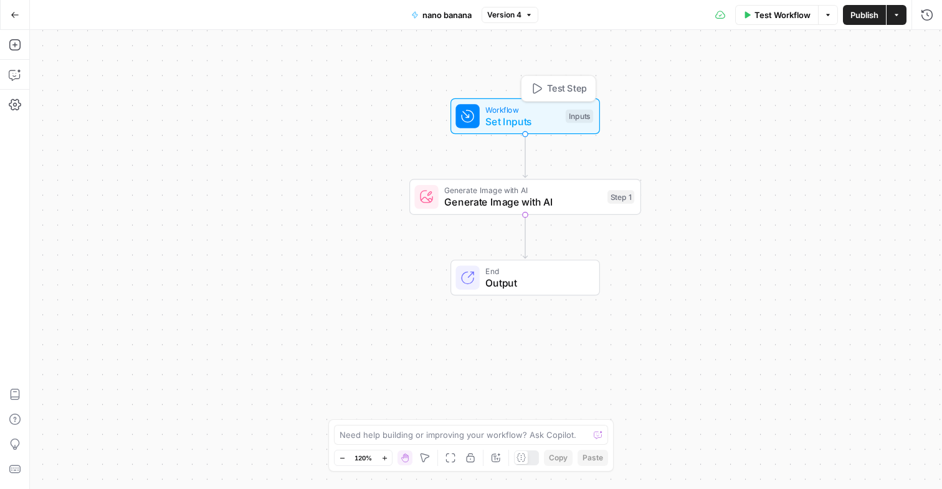
click at [540, 122] on span "Set Inputs" at bounding box center [522, 121] width 74 height 15
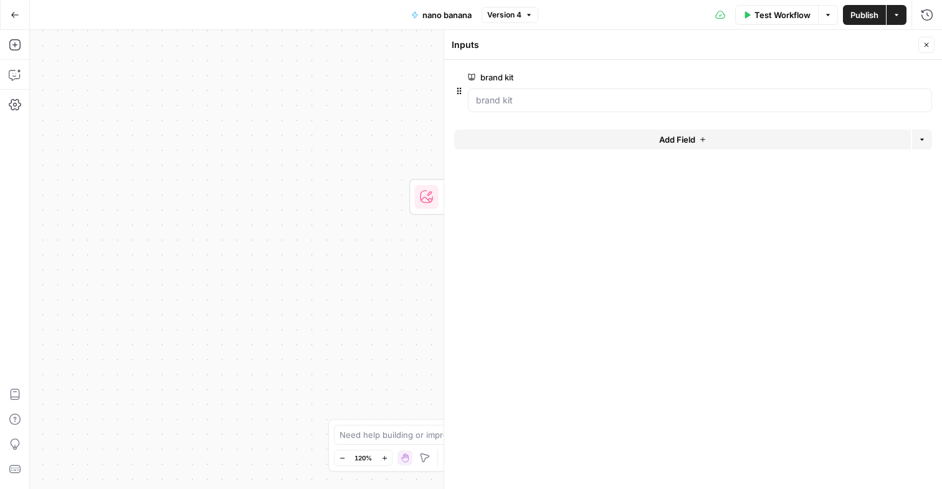
click at [769, 19] on span "Test Workflow" at bounding box center [783, 15] width 56 height 12
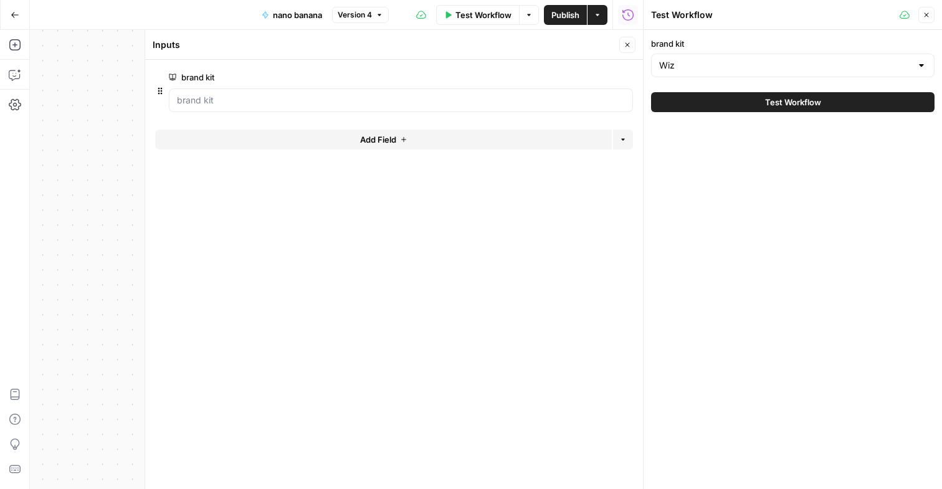
click at [925, 14] on icon "button" at bounding box center [926, 14] width 7 height 7
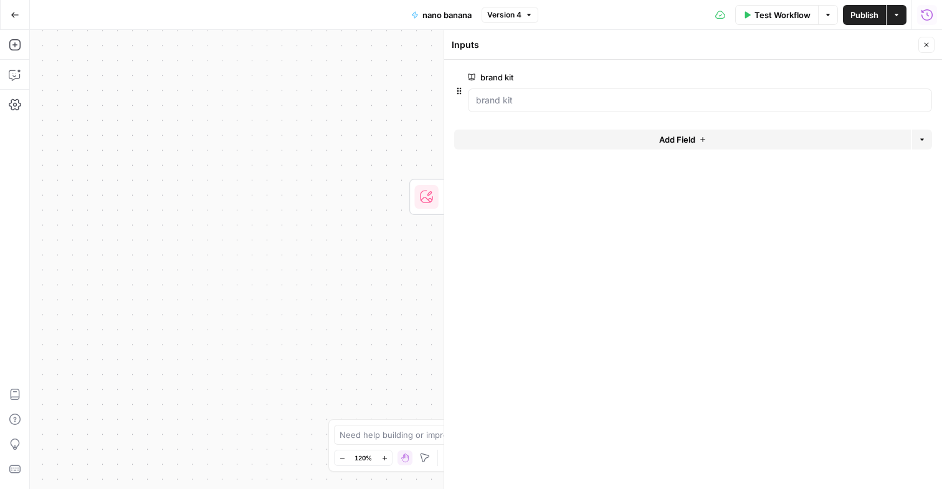
click at [925, 14] on icon "button" at bounding box center [927, 15] width 12 height 12
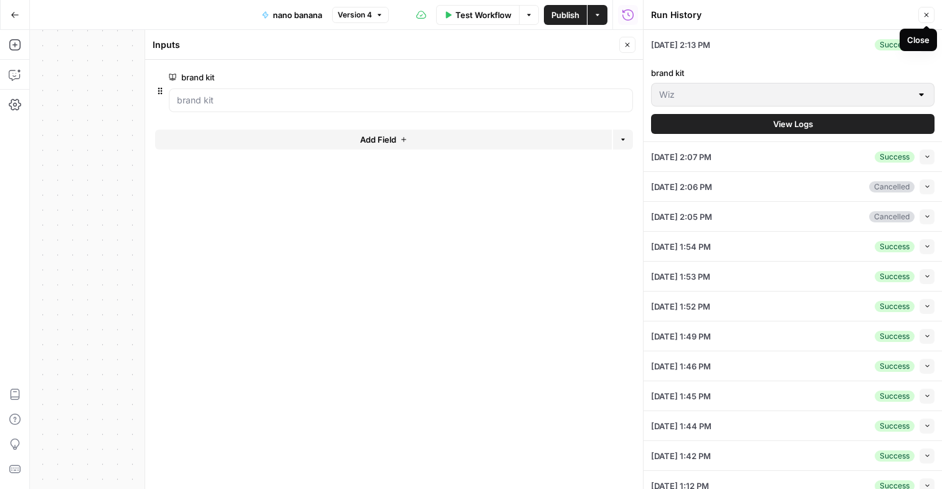
click at [929, 18] on icon "button" at bounding box center [926, 14] width 7 height 7
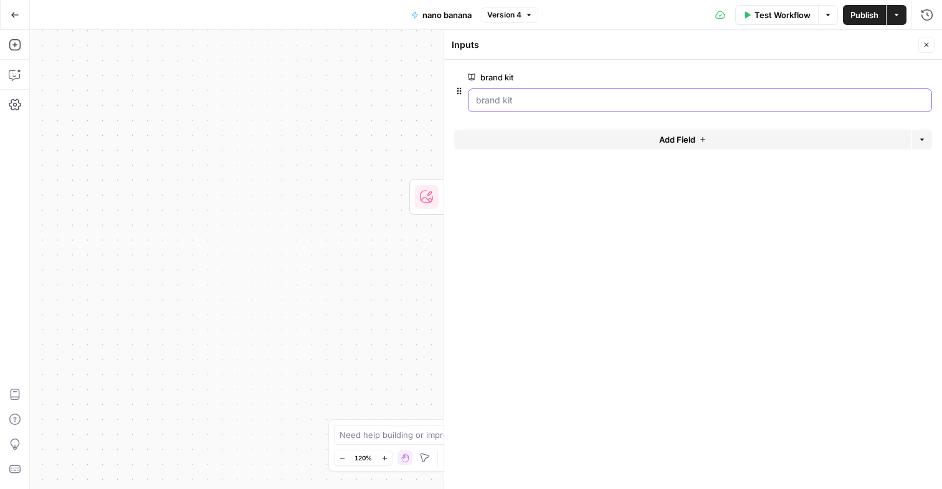
click at [596, 97] on kit "brand kit" at bounding box center [700, 100] width 448 height 12
click at [928, 45] on icon "button" at bounding box center [926, 44] width 7 height 7
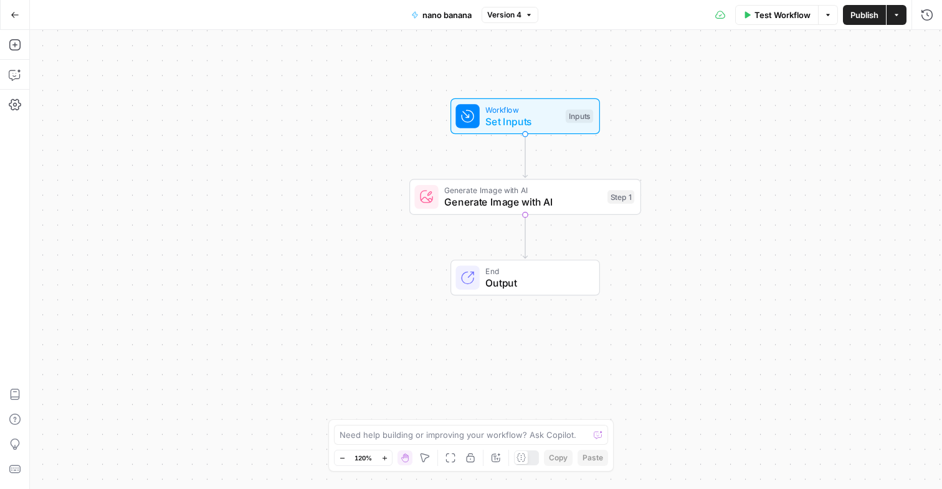
click at [797, 13] on span "Test Workflow" at bounding box center [783, 15] width 56 height 12
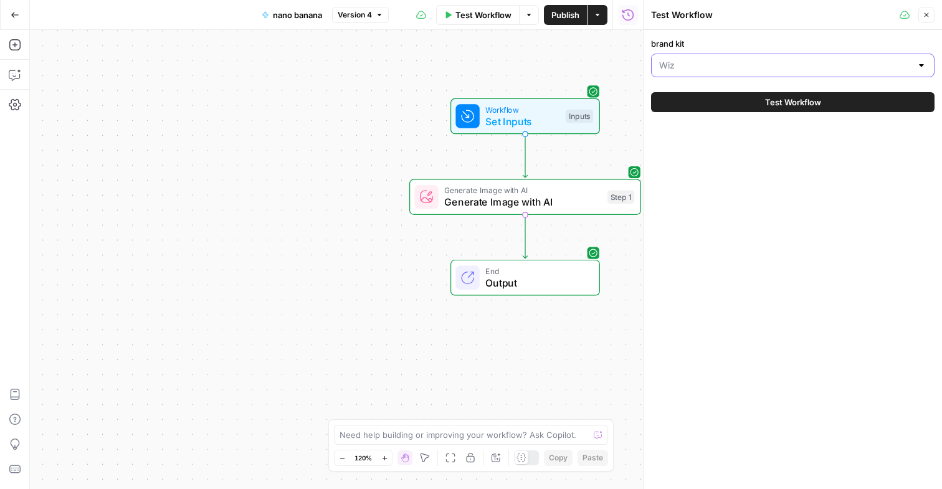
click at [792, 68] on input "brand kit" at bounding box center [785, 65] width 252 height 12
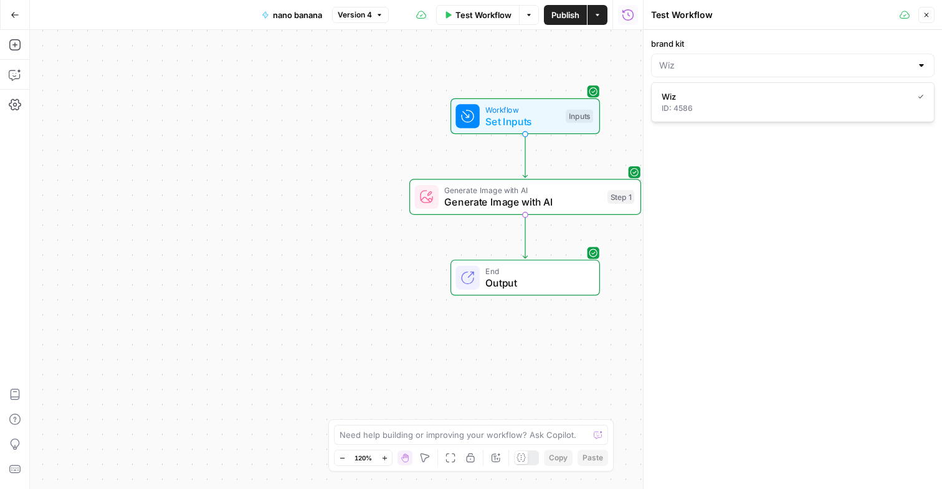
type input "Wiz"
click at [775, 161] on div "brand kit Wiz Test Workflow" at bounding box center [793, 259] width 298 height 459
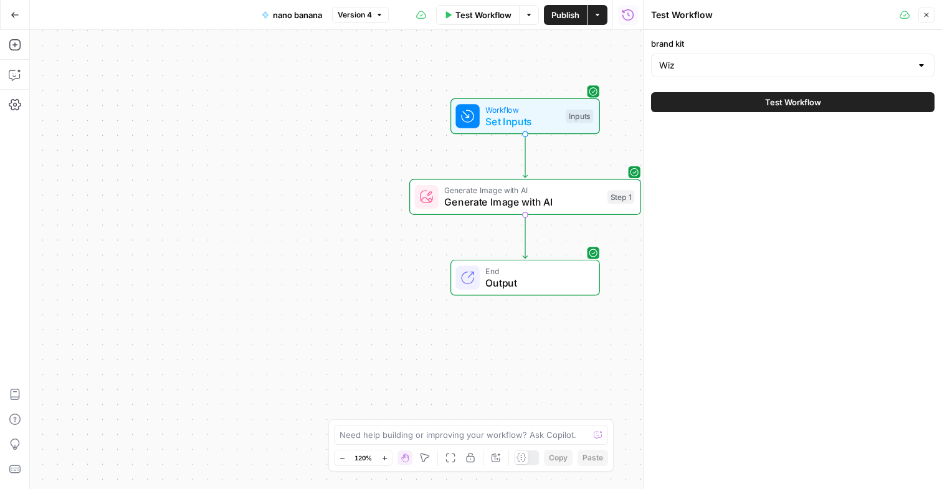
drag, startPoint x: 778, startPoint y: 110, endPoint x: 777, endPoint y: 158, distance: 48.0
click at [777, 158] on div "brand kit Wiz Test Workflow" at bounding box center [793, 259] width 298 height 459
click at [930, 17] on icon "button" at bounding box center [926, 14] width 7 height 7
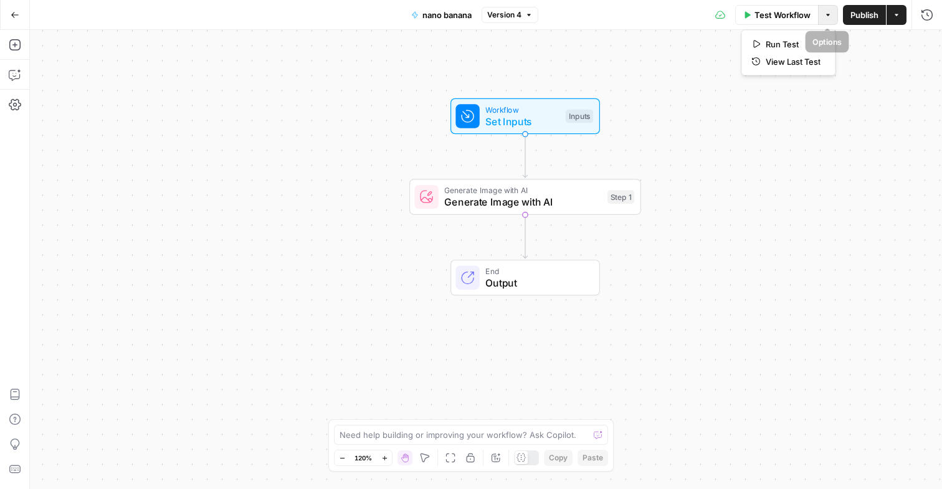
click at [831, 20] on button "Options" at bounding box center [828, 15] width 20 height 20
click at [897, 17] on icon "button" at bounding box center [896, 14] width 7 height 7
click at [592, 148] on div "Workflow Set Inputs Inputs Generate Image with AI Generate Image with AI Step 1…" at bounding box center [486, 259] width 912 height 459
click at [523, 120] on span "Set Inputs" at bounding box center [522, 121] width 74 height 15
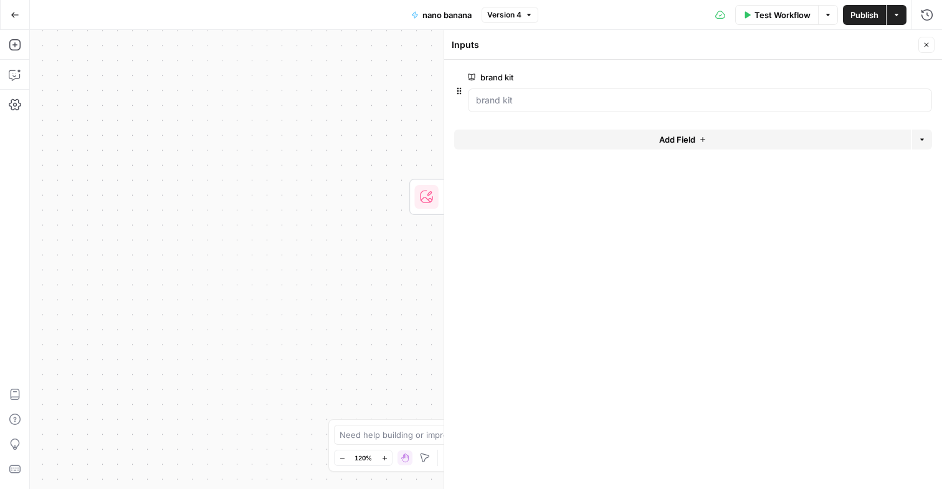
click at [852, 139] on button "Add Field" at bounding box center [682, 140] width 457 height 20
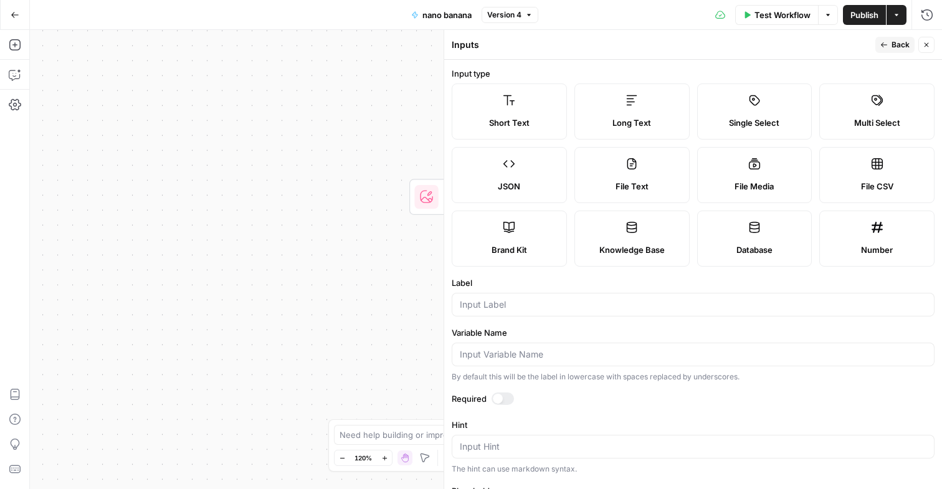
click at [509, 112] on label "Short Text" at bounding box center [509, 112] width 115 height 56
click at [533, 107] on label "Short Text" at bounding box center [509, 112] width 115 height 56
click at [505, 315] on form "Input type Short Text Long Text Single Select Multi Select JSON File Text File …" at bounding box center [693, 274] width 498 height 429
click at [510, 307] on input "Label" at bounding box center [693, 304] width 467 height 12
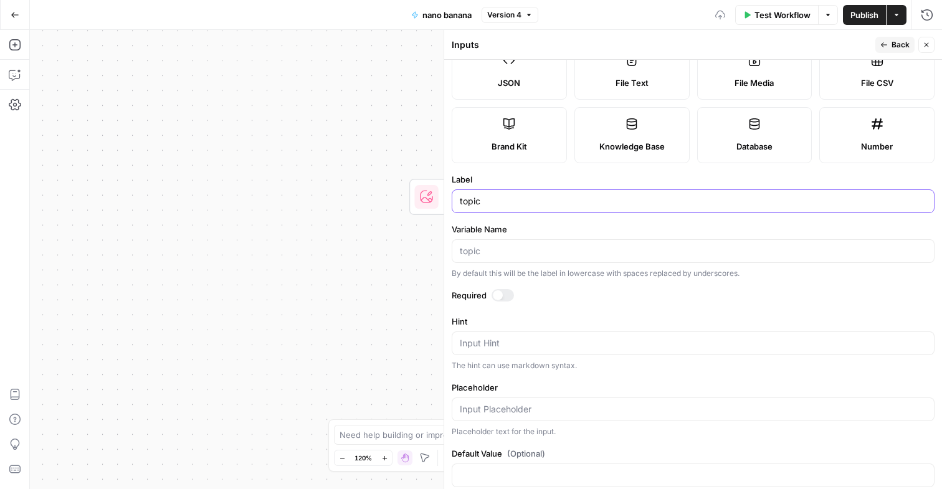
scroll to position [126, 0]
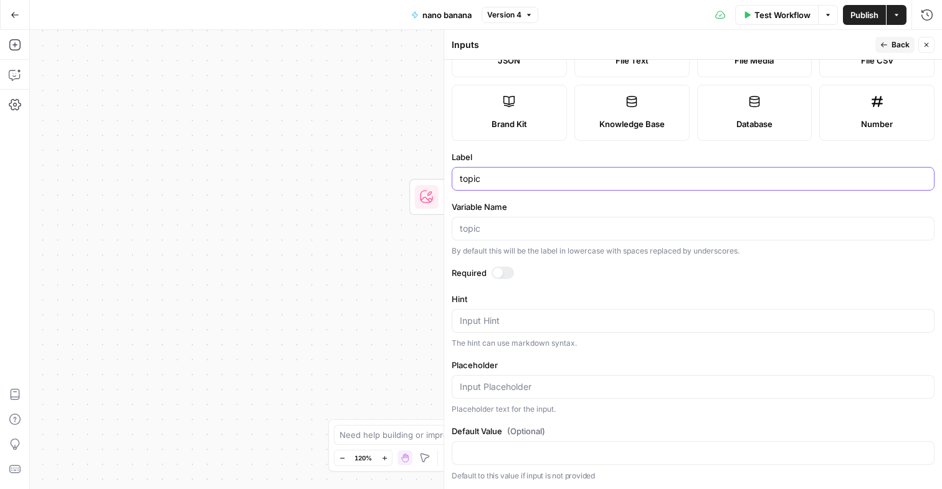
type input "topic"
click at [505, 270] on div at bounding box center [503, 273] width 22 height 12
click at [529, 322] on textarea "Hint" at bounding box center [693, 321] width 467 height 12
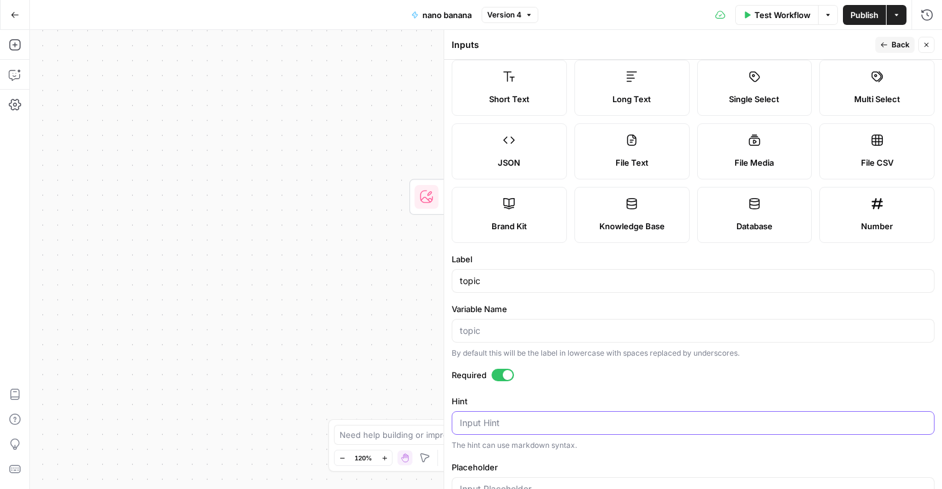
scroll to position [0, 0]
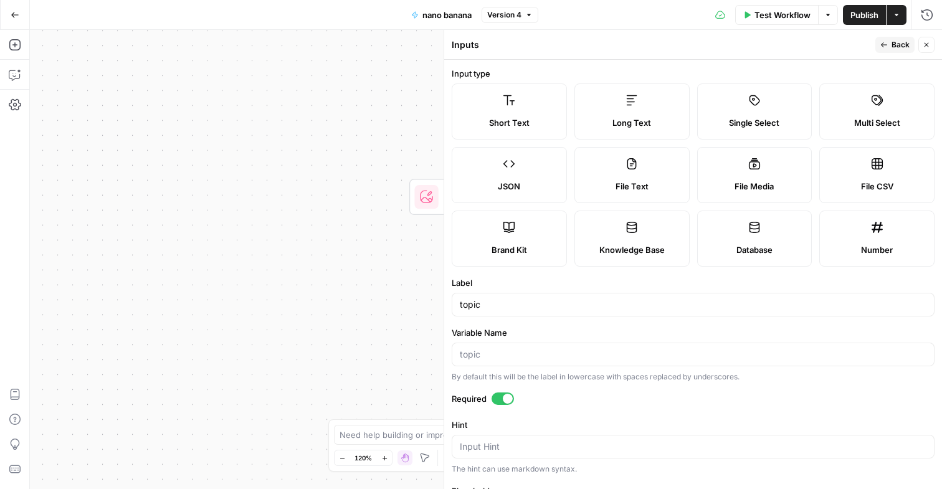
click at [901, 41] on span "Back" at bounding box center [901, 44] width 18 height 11
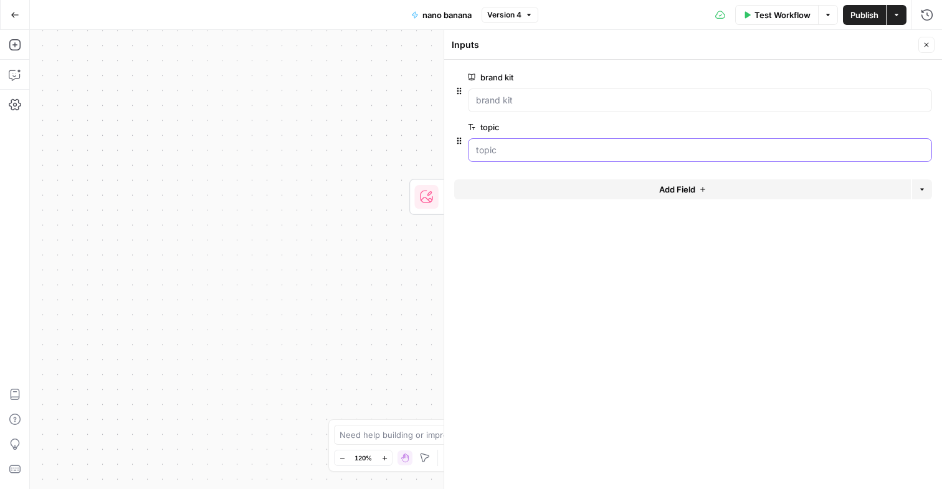
click at [743, 155] on input "topic" at bounding box center [700, 150] width 448 height 12
click at [806, 17] on span "Test Workflow" at bounding box center [783, 15] width 56 height 12
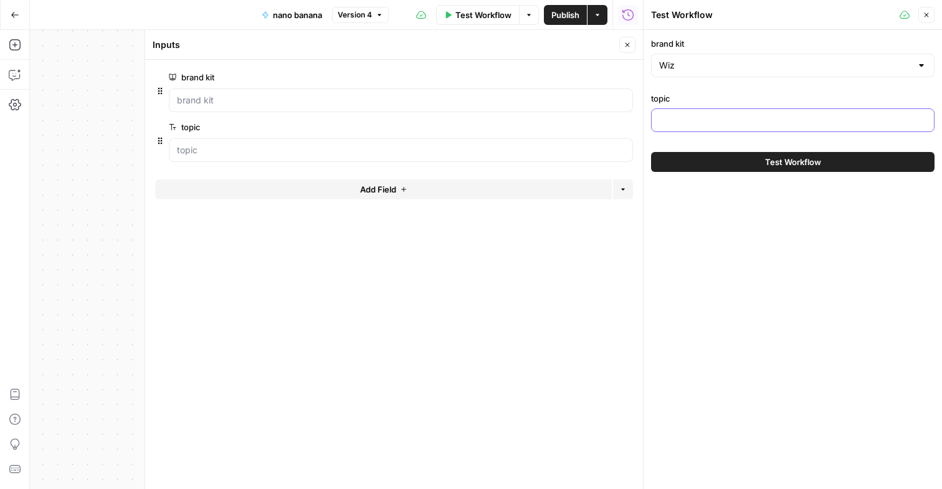
click at [735, 118] on input "topic" at bounding box center [792, 120] width 267 height 12
type input "broken api authentication"
click at [651, 152] on button "Test Workflow" at bounding box center [793, 162] width 284 height 20
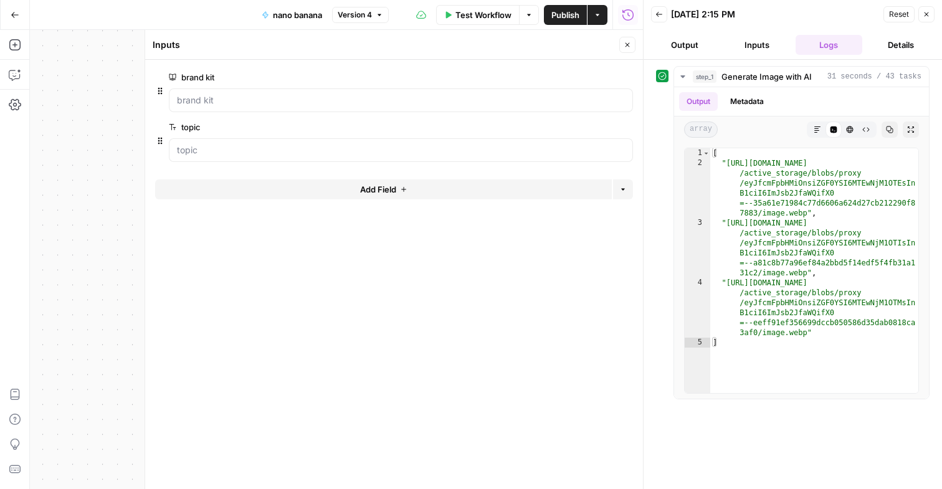
click at [816, 127] on icon "button" at bounding box center [817, 129] width 7 height 7
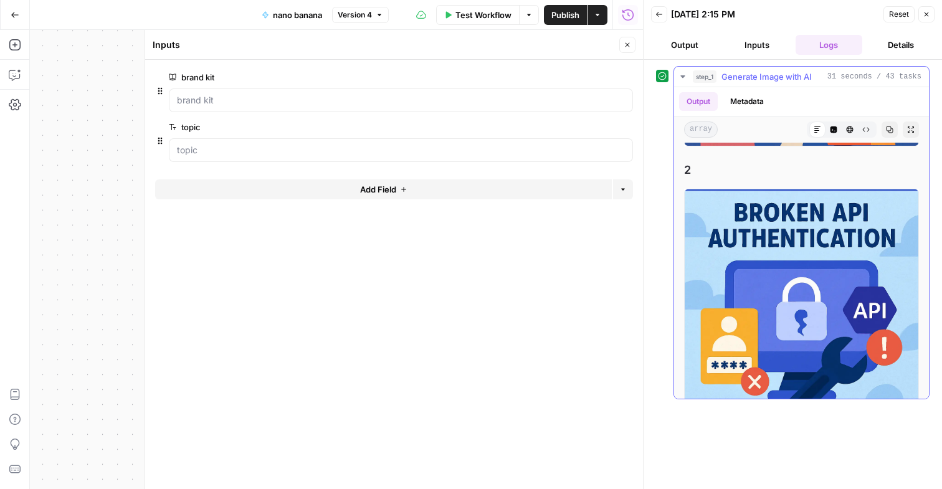
scroll to position [571, 0]
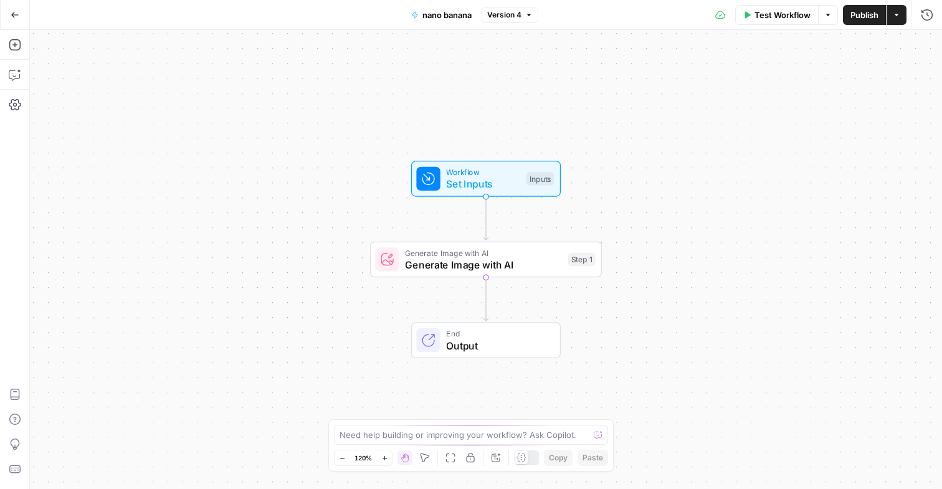
click at [768, 11] on span "Test Workflow" at bounding box center [783, 15] width 56 height 12
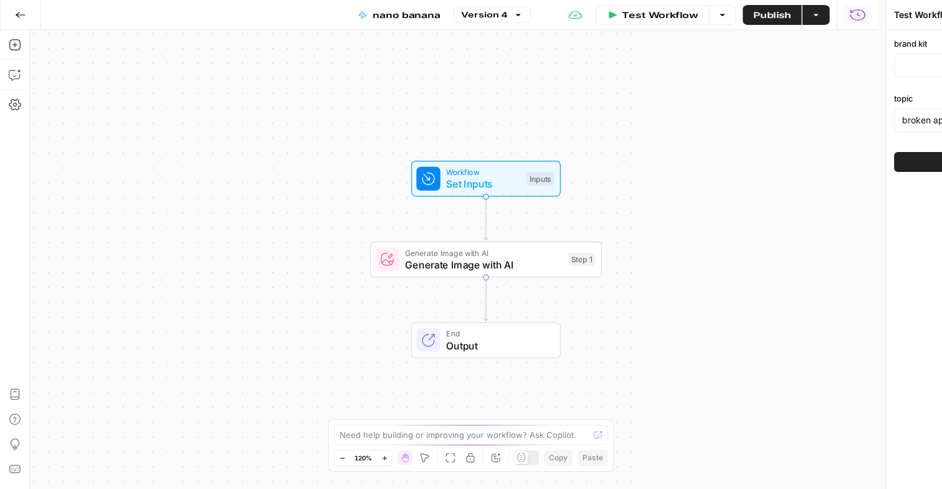
type input "Wiz"
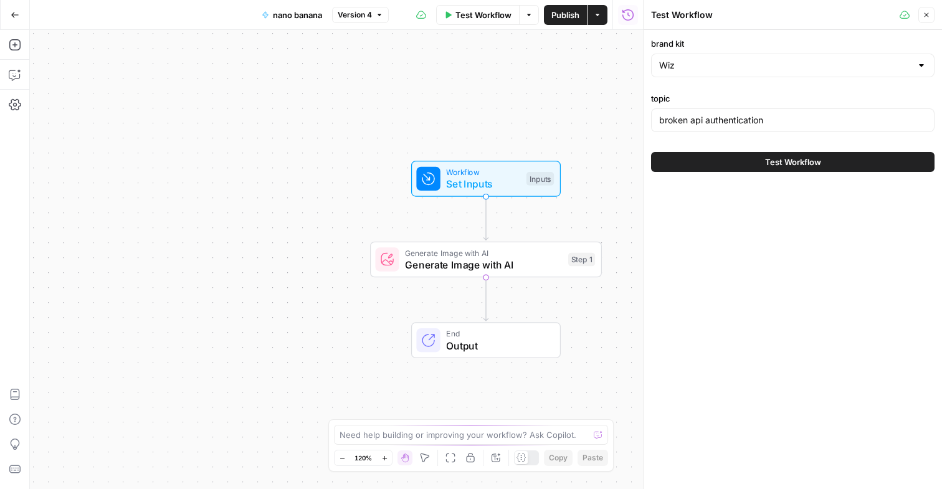
click at [927, 14] on icon "button" at bounding box center [927, 15] width 4 height 4
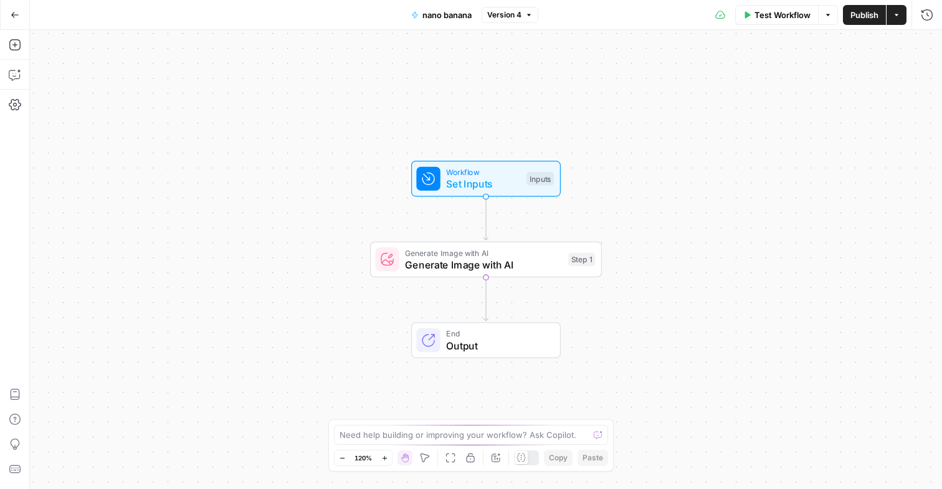
click at [490, 177] on span "Set Inputs" at bounding box center [483, 183] width 74 height 15
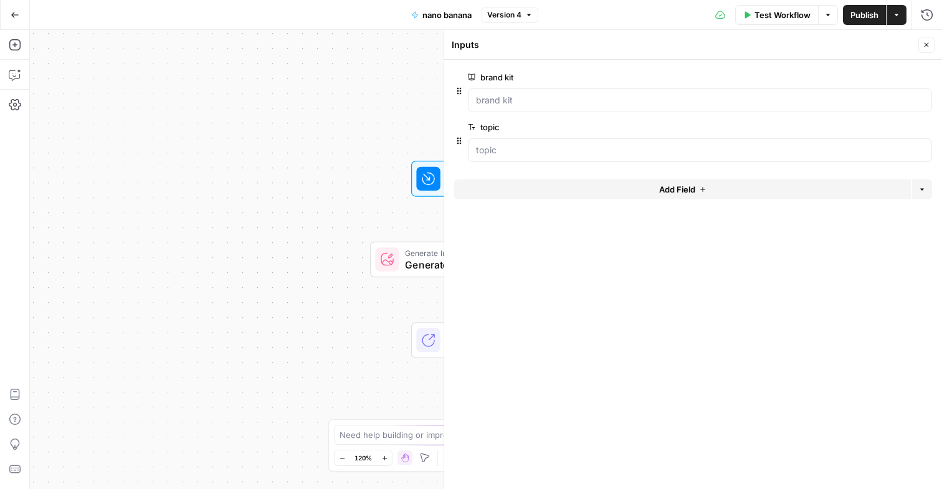
click at [422, 274] on div "Generate Image with AI Generate Image with AI Step 1 Copy step Delete step Add …" at bounding box center [486, 260] width 232 height 36
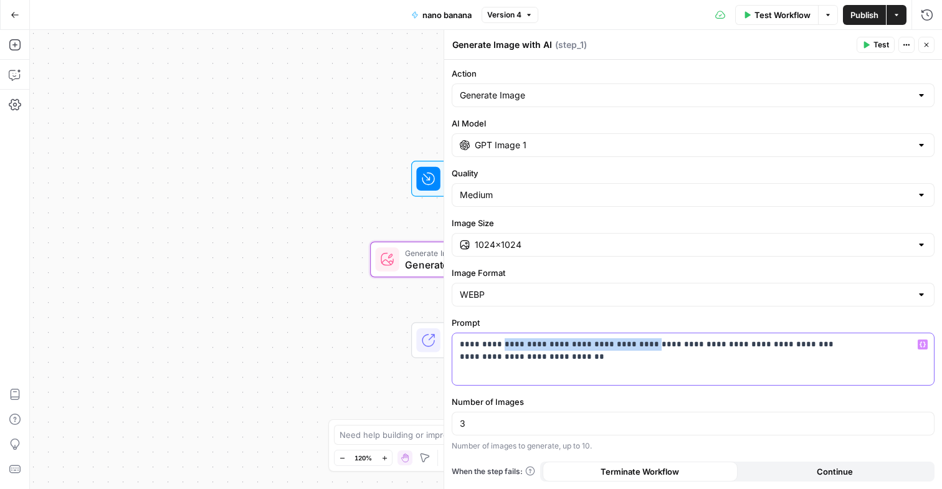
drag, startPoint x: 619, startPoint y: 346, endPoint x: 500, endPoint y: 341, distance: 119.1
click at [500, 341] on p "**********" at bounding box center [693, 350] width 467 height 25
click at [724, 364] on div "**********" at bounding box center [693, 359] width 482 height 52
click at [929, 343] on div "**********" at bounding box center [693, 359] width 482 height 52
click at [922, 343] on icon "button" at bounding box center [923, 344] width 6 height 6
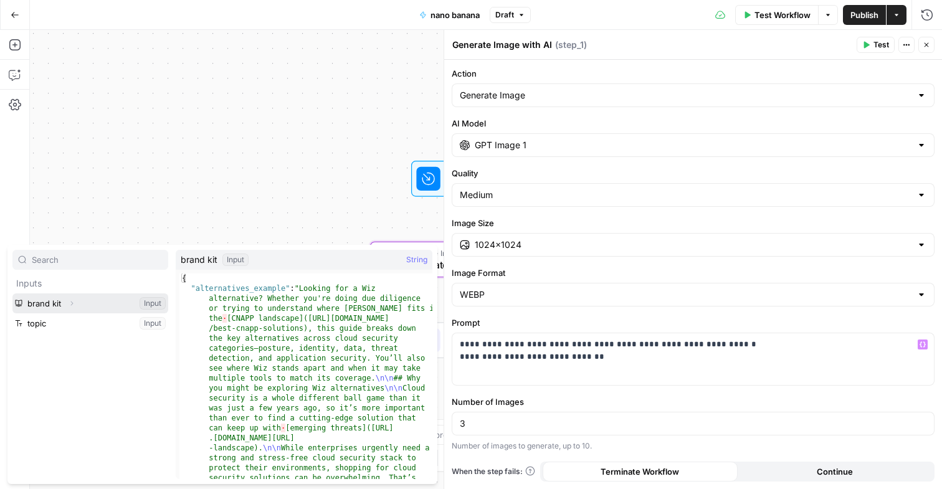
click at [113, 302] on button "Select variable brand kit" at bounding box center [90, 304] width 156 height 20
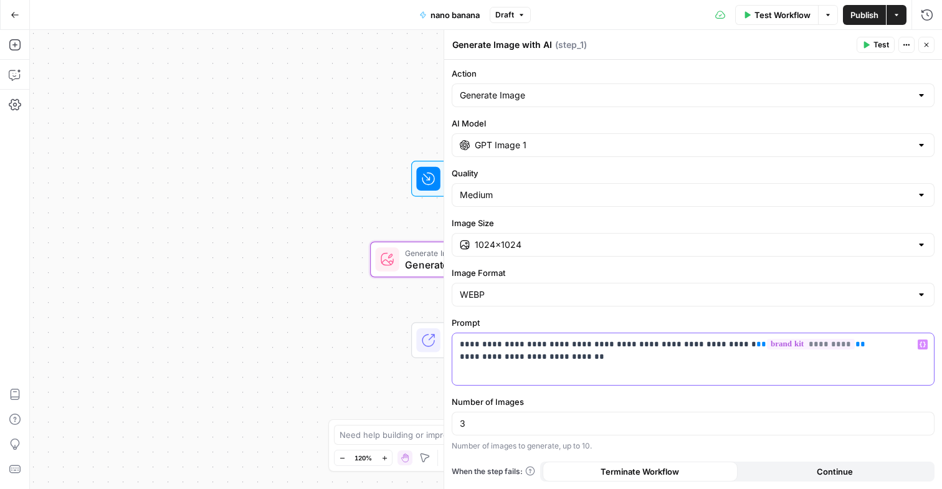
click at [757, 344] on span "**" at bounding box center [762, 344] width 10 height 8
click at [871, 34] on header "Generate Image with AI Generate Image with AI ( step_1 ) Test Actions Close" at bounding box center [693, 45] width 498 height 30
click at [871, 49] on button "Test" at bounding box center [876, 45] width 38 height 16
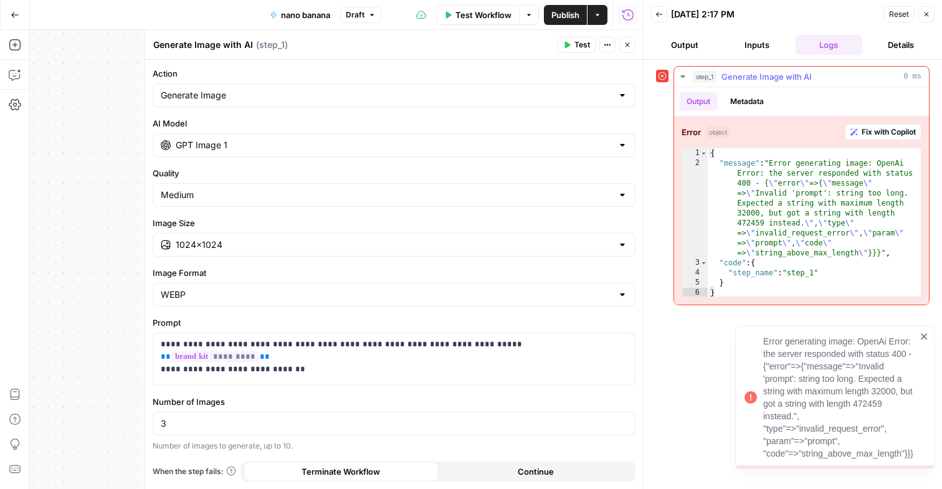
click at [693, 102] on button "Output" at bounding box center [698, 101] width 39 height 19
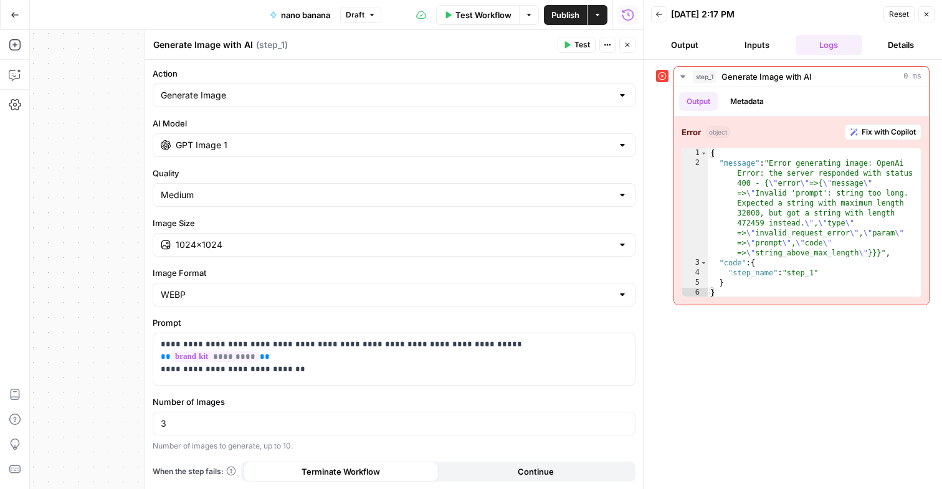
click at [937, 16] on header "Back [DATE] 2:17 PM Reset Close Output Inputs Logs Details" at bounding box center [793, 30] width 298 height 60
click at [932, 16] on button "Close" at bounding box center [927, 14] width 16 height 16
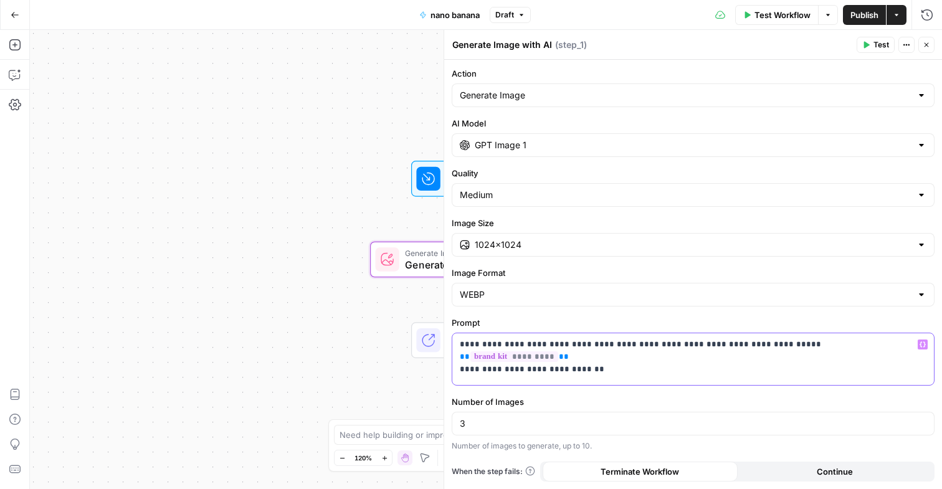
drag, startPoint x: 875, startPoint y: 358, endPoint x: 464, endPoint y: 344, distance: 411.5
click at [464, 344] on p "**********" at bounding box center [693, 350] width 467 height 25
click at [575, 349] on p "**********" at bounding box center [693, 350] width 467 height 25
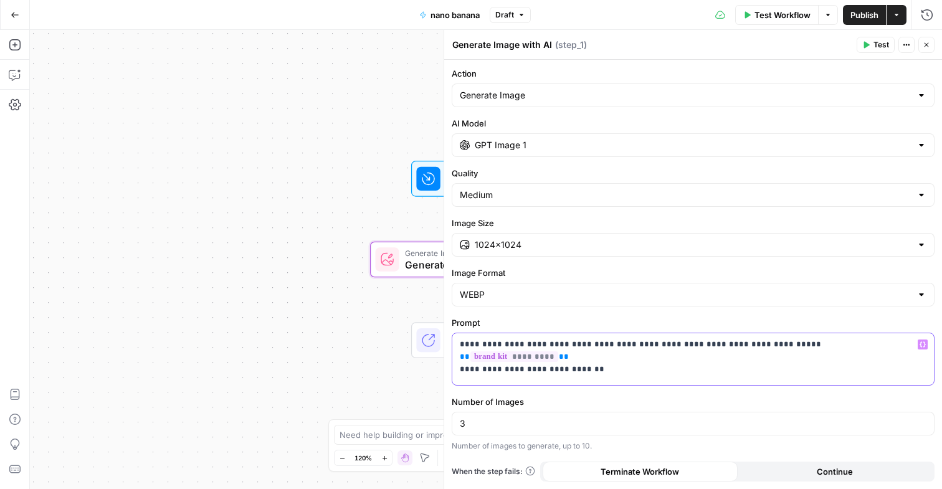
click at [575, 349] on p "**********" at bounding box center [693, 350] width 467 height 25
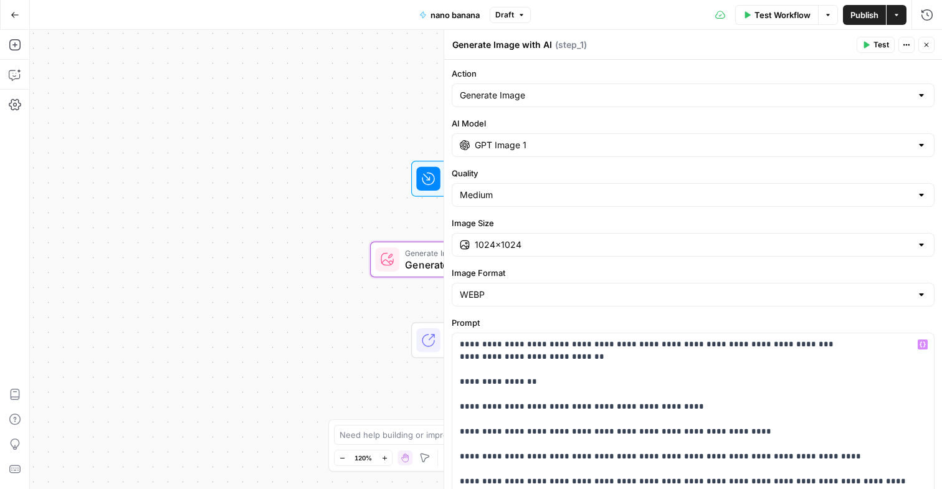
click at [875, 45] on span "Test" at bounding box center [882, 44] width 16 height 11
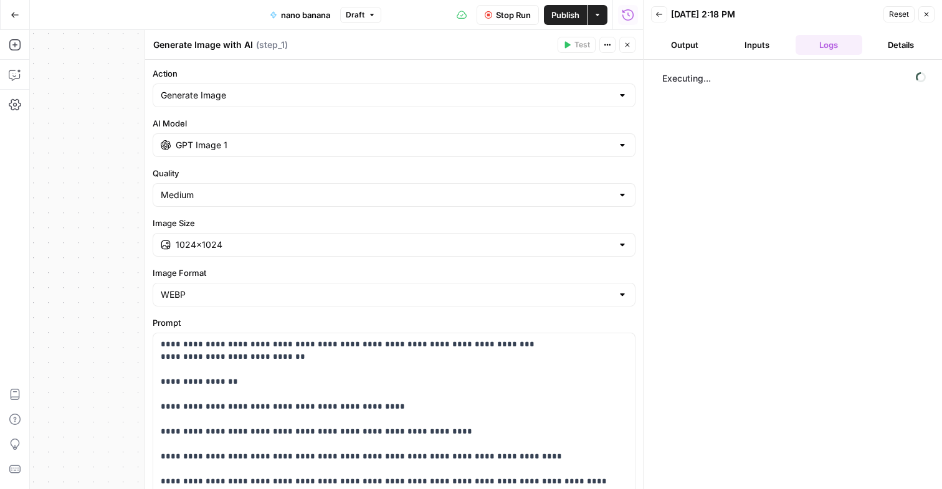
click at [752, 48] on button "Inputs" at bounding box center [756, 45] width 67 height 20
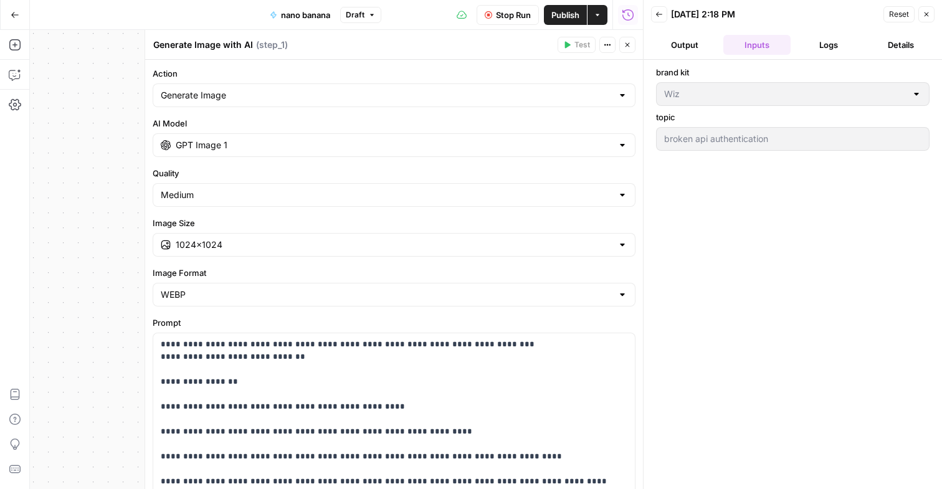
click at [821, 46] on button "Logs" at bounding box center [829, 45] width 67 height 20
